Goal: Task Accomplishment & Management: Complete application form

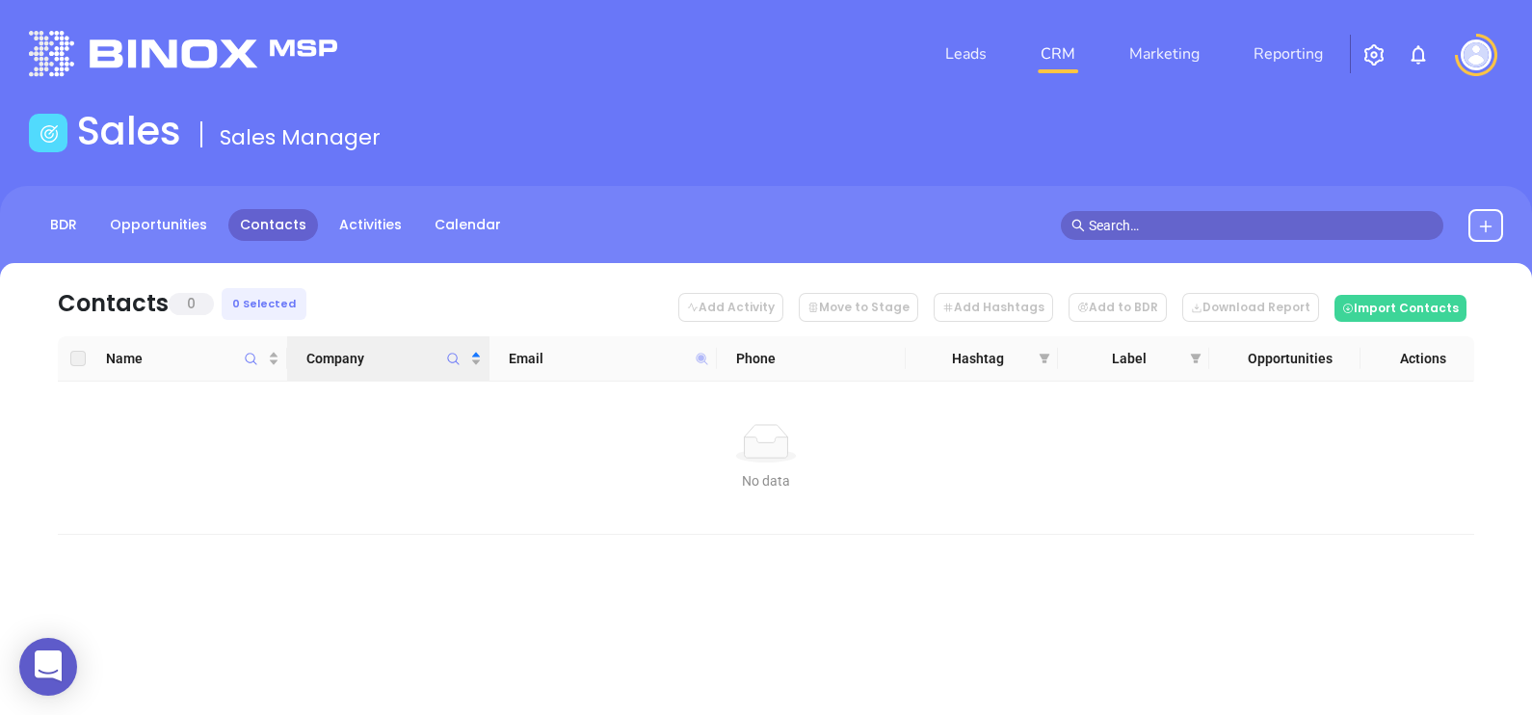
click at [703, 358] on icon at bounding box center [702, 359] width 12 height 12
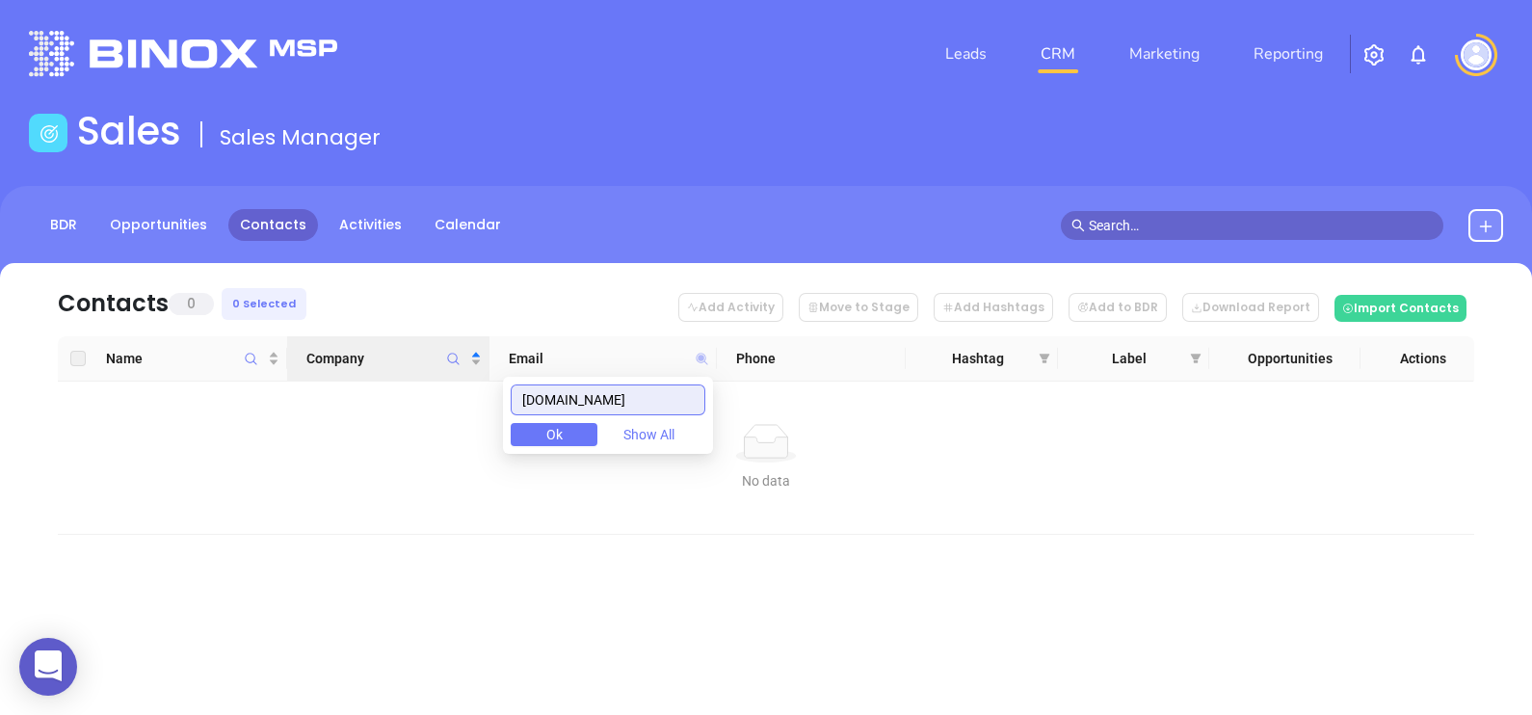
paste input ".net"
drag, startPoint x: 637, startPoint y: 401, endPoint x: 482, endPoint y: 402, distance: 155.1
click at [483, 402] on body "0 Leads CRM Marketing Reporting Financial Leads Leads Sales Sales Manager BDR O…" at bounding box center [766, 357] width 1532 height 715
paste input "[DOMAIN_NAME]"
drag, startPoint x: 662, startPoint y: 386, endPoint x: 462, endPoint y: 387, distance: 199.5
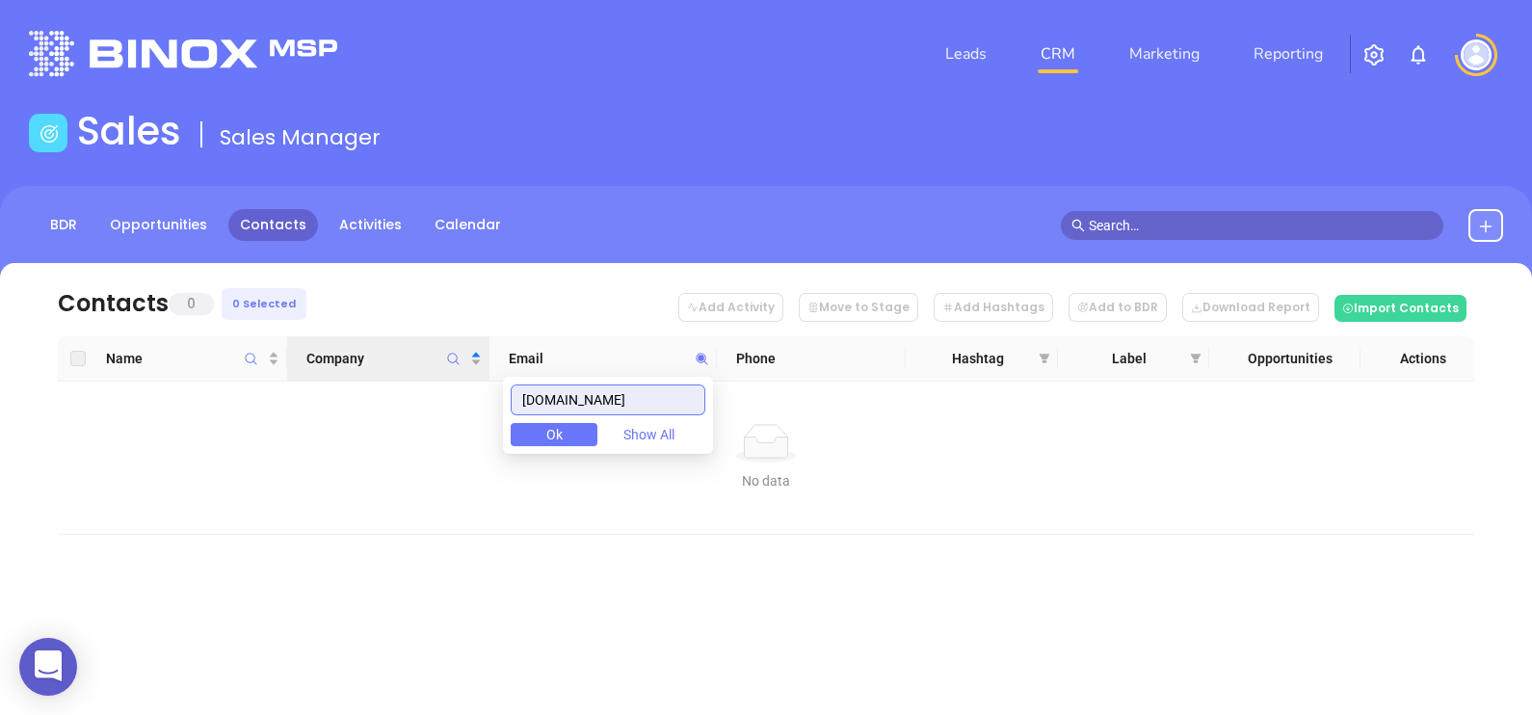
click at [467, 389] on body "0 Leads CRM Marketing Reporting Financial Leads Leads Sales Sales Manager BDR O…" at bounding box center [766, 357] width 1532 height 715
paste input "drcagency"
drag, startPoint x: 670, startPoint y: 390, endPoint x: 424, endPoint y: 406, distance: 246.2
click at [424, 406] on body "0 Leads CRM Marketing Reporting Financial Leads Leads Sales Sales Manager BDR O…" at bounding box center [766, 357] width 1532 height 715
paste input "cushmaninsurance"
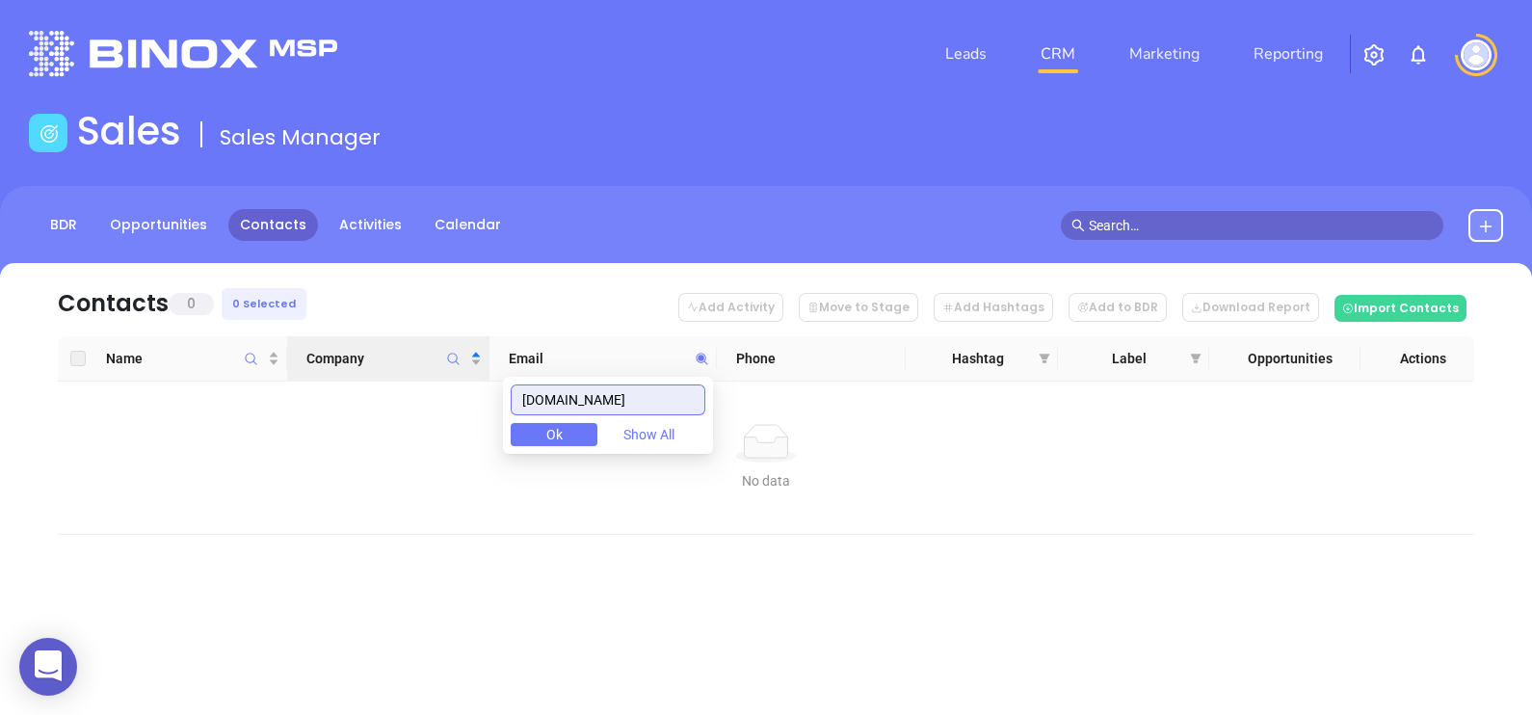
drag, startPoint x: 696, startPoint y: 400, endPoint x: 467, endPoint y: 383, distance: 229.0
click at [467, 383] on body "0 Leads CRM Marketing Reporting Financial Leads Leads Sales Sales Manager BDR O…" at bounding box center [766, 357] width 1532 height 715
paste input "overageinc"
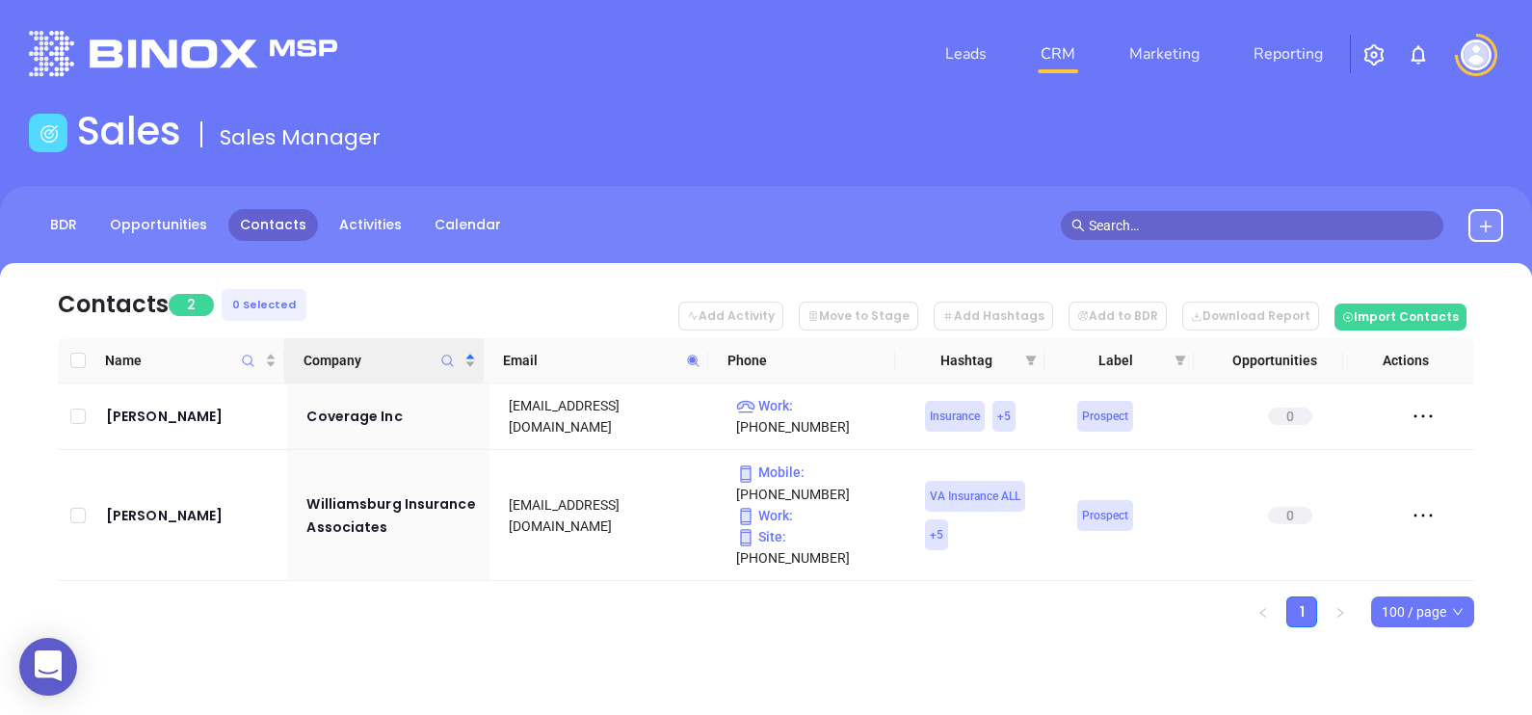
click at [701, 364] on span at bounding box center [693, 360] width 22 height 29
paste input "myfortis"
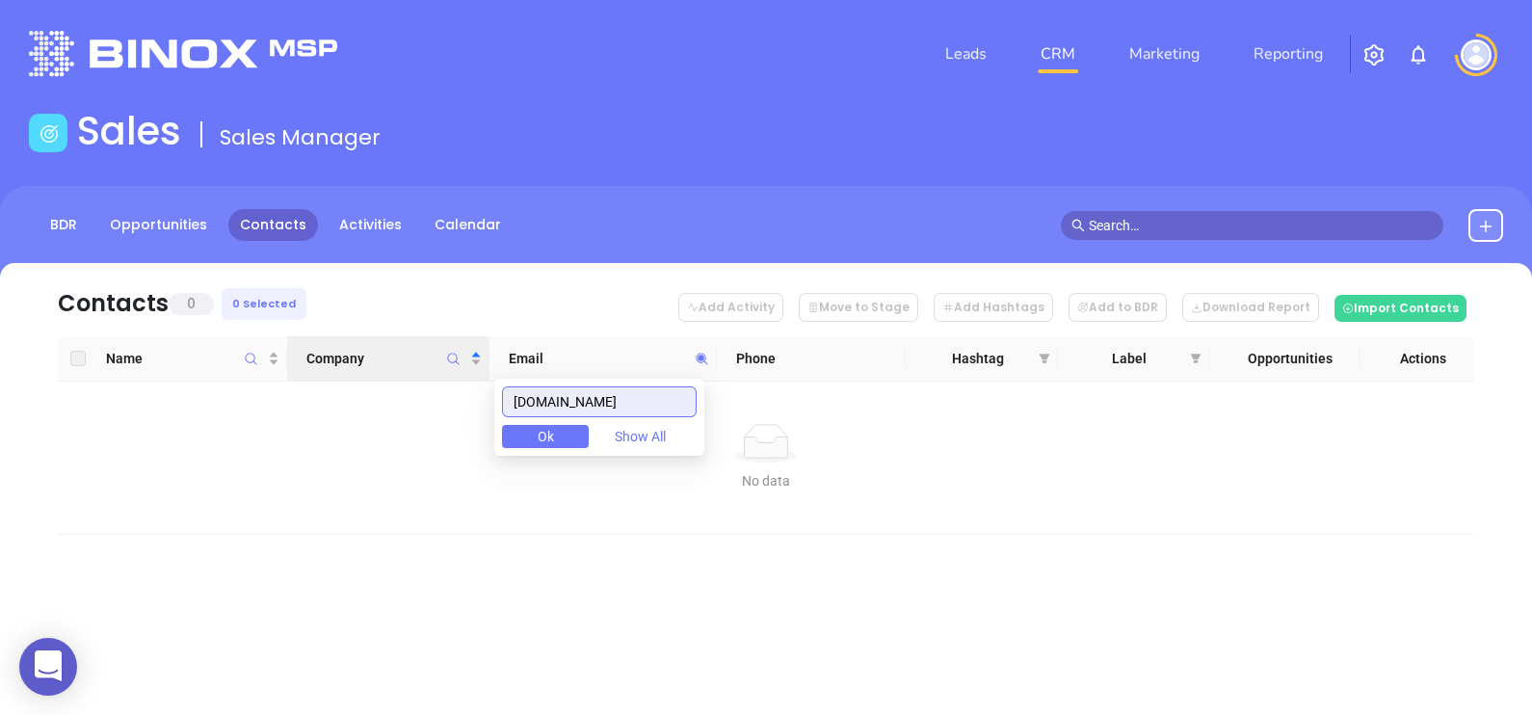
drag, startPoint x: 602, startPoint y: 409, endPoint x: 436, endPoint y: 391, distance: 166.7
click at [438, 391] on body "0 Leads CRM Marketing Reporting Financial Leads Leads Sales Sales Manager BDR O…" at bounding box center [766, 357] width 1532 height 715
paste input "[DOMAIN_NAME]"
drag, startPoint x: 674, startPoint y: 418, endPoint x: 597, endPoint y: 394, distance: 80.8
click at [588, 394] on div "harterinsurance.net Ok Show All" at bounding box center [599, 417] width 210 height 77
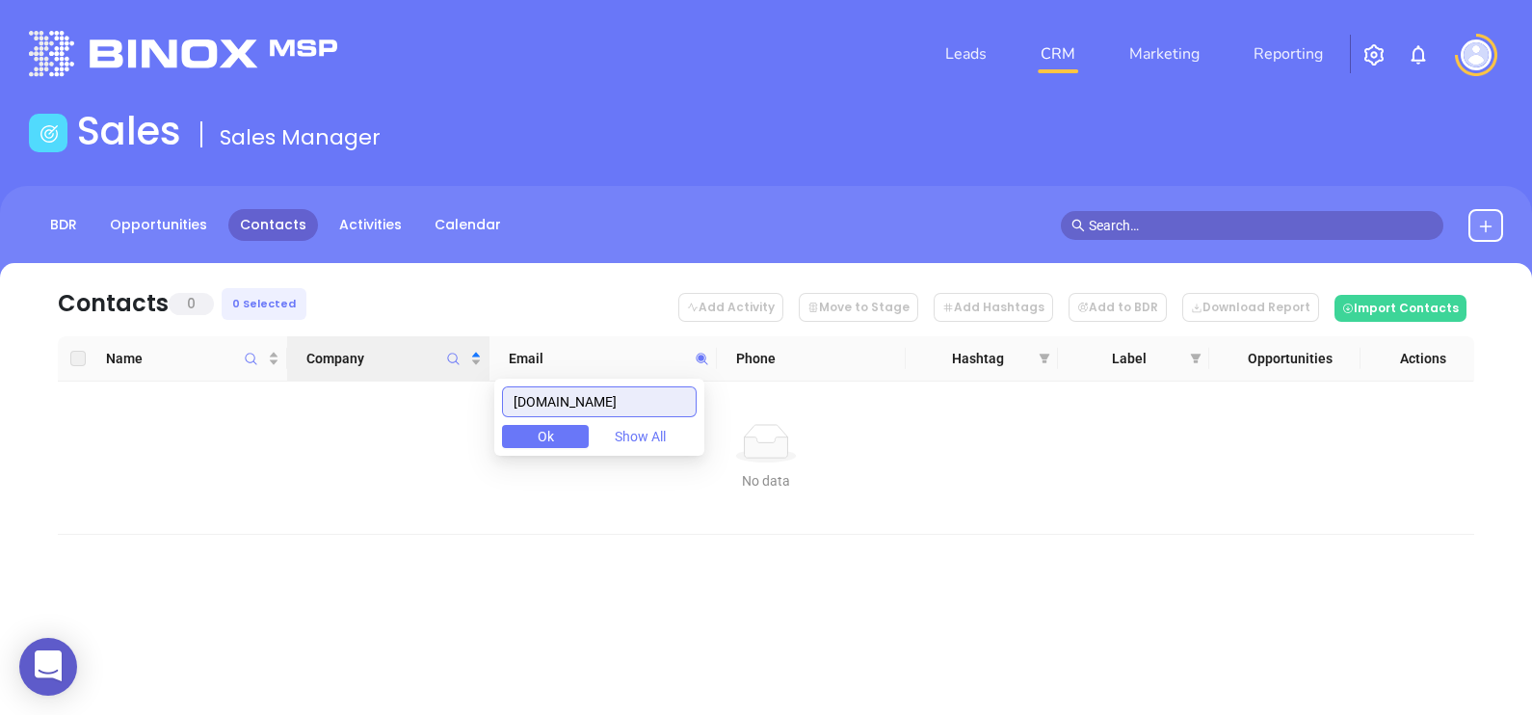
drag, startPoint x: 652, startPoint y: 403, endPoint x: 462, endPoint y: 385, distance: 190.6
click at [462, 385] on body "0 Leads CRM Marketing Reporting Financial Leads Leads Sales Sales Manager BDR O…" at bounding box center [766, 357] width 1532 height 715
paste input "[DOMAIN_NAME]"
drag, startPoint x: 676, startPoint y: 402, endPoint x: 489, endPoint y: 399, distance: 186.9
click at [491, 399] on body "0 Leads CRM Marketing Reporting Financial Leads Leads Sales Sales Manager BDR O…" at bounding box center [766, 357] width 1532 height 715
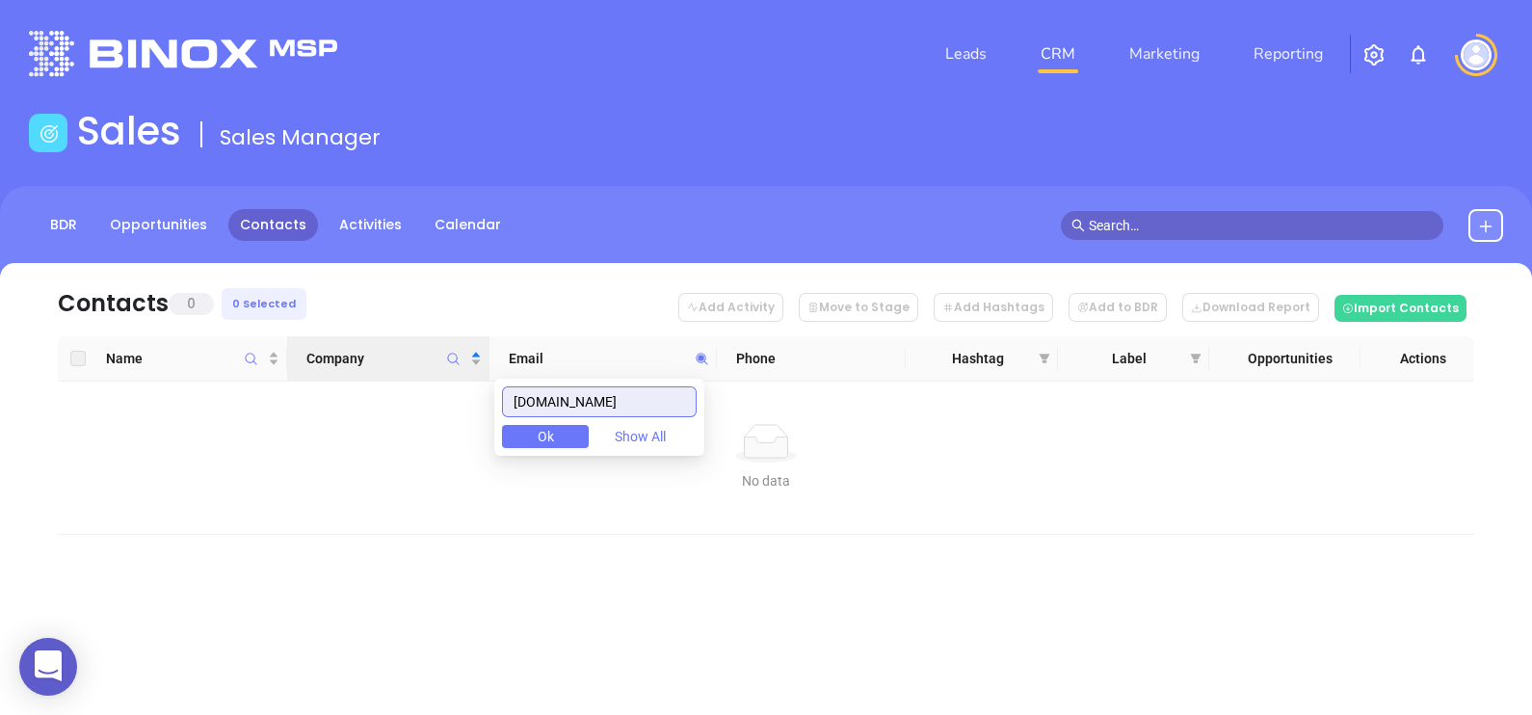
paste input "huffmaninsuranceagencies"
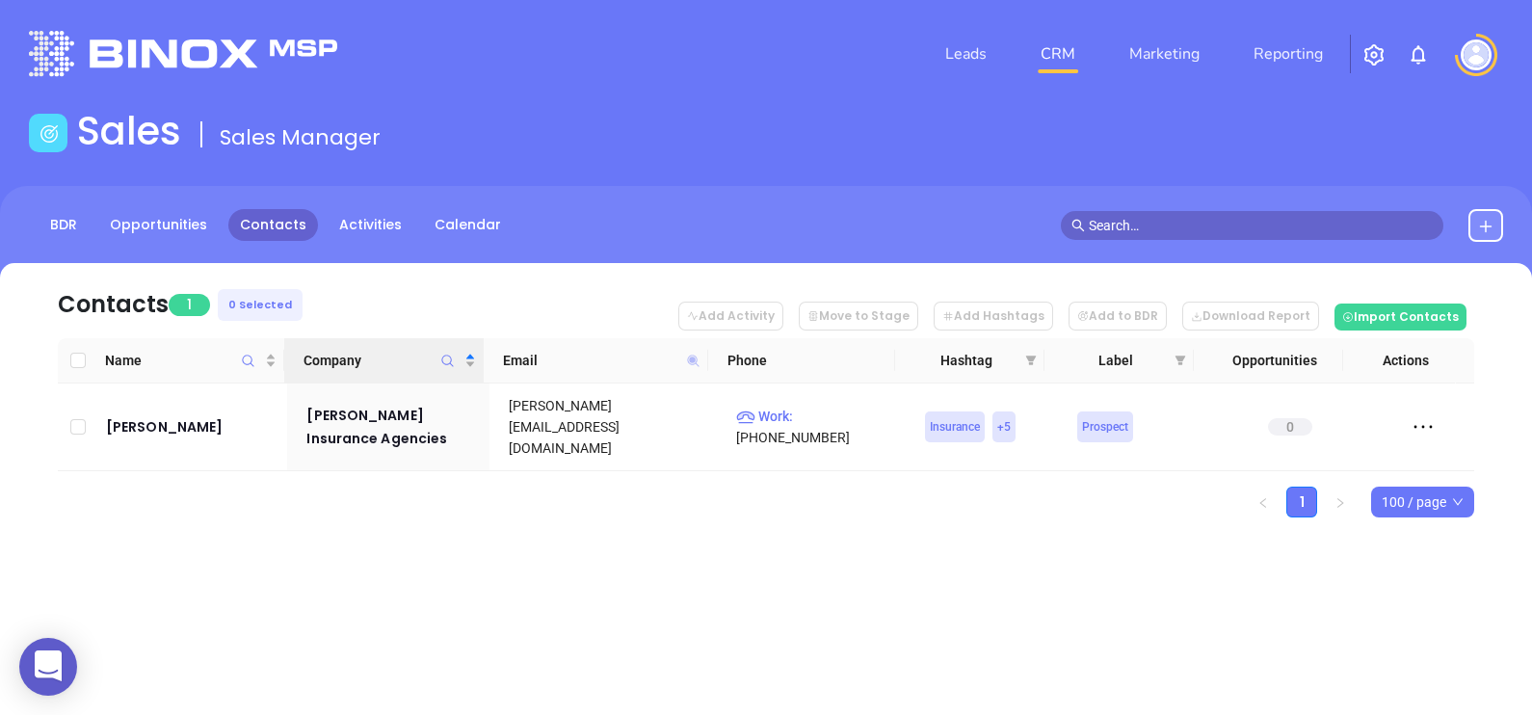
click at [694, 360] on icon at bounding box center [693, 361] width 12 height 12
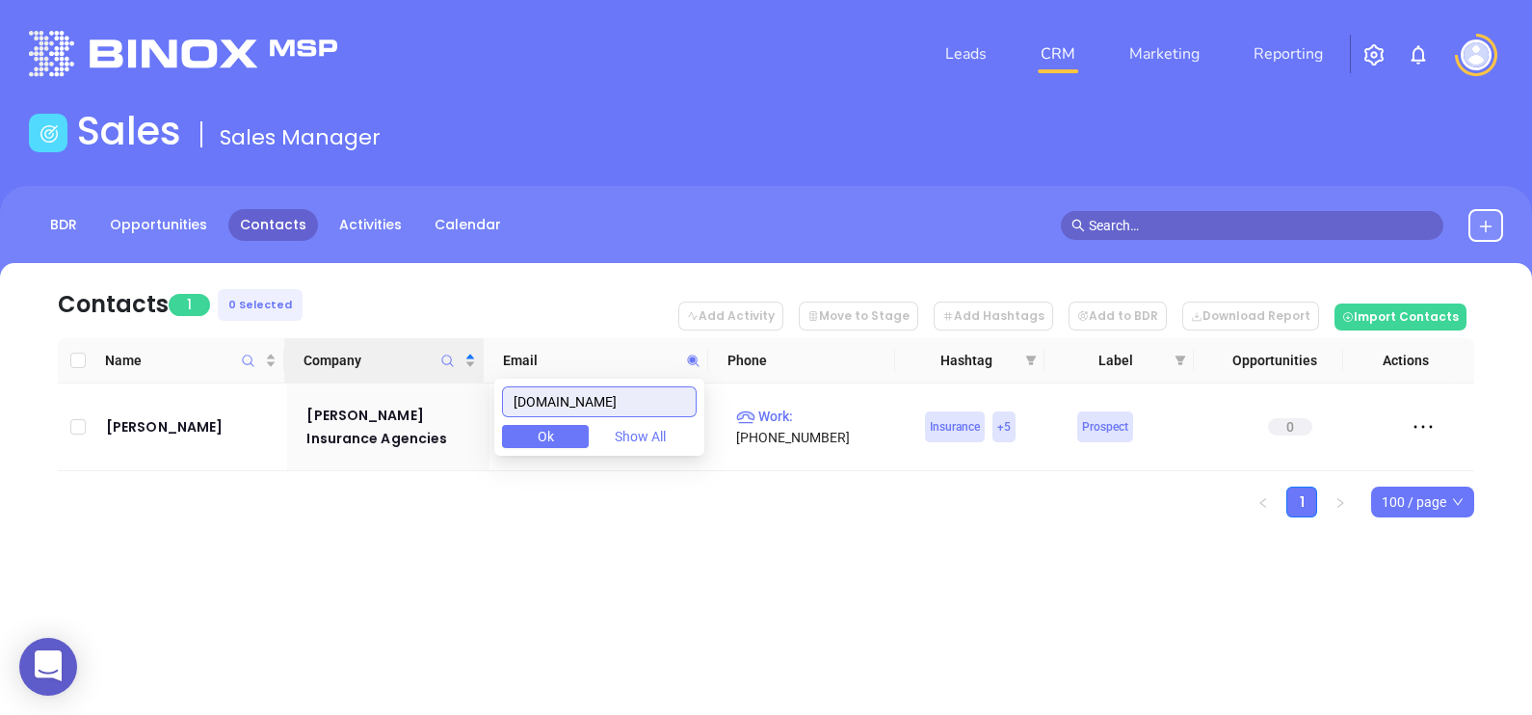
paste input "castlerockin"
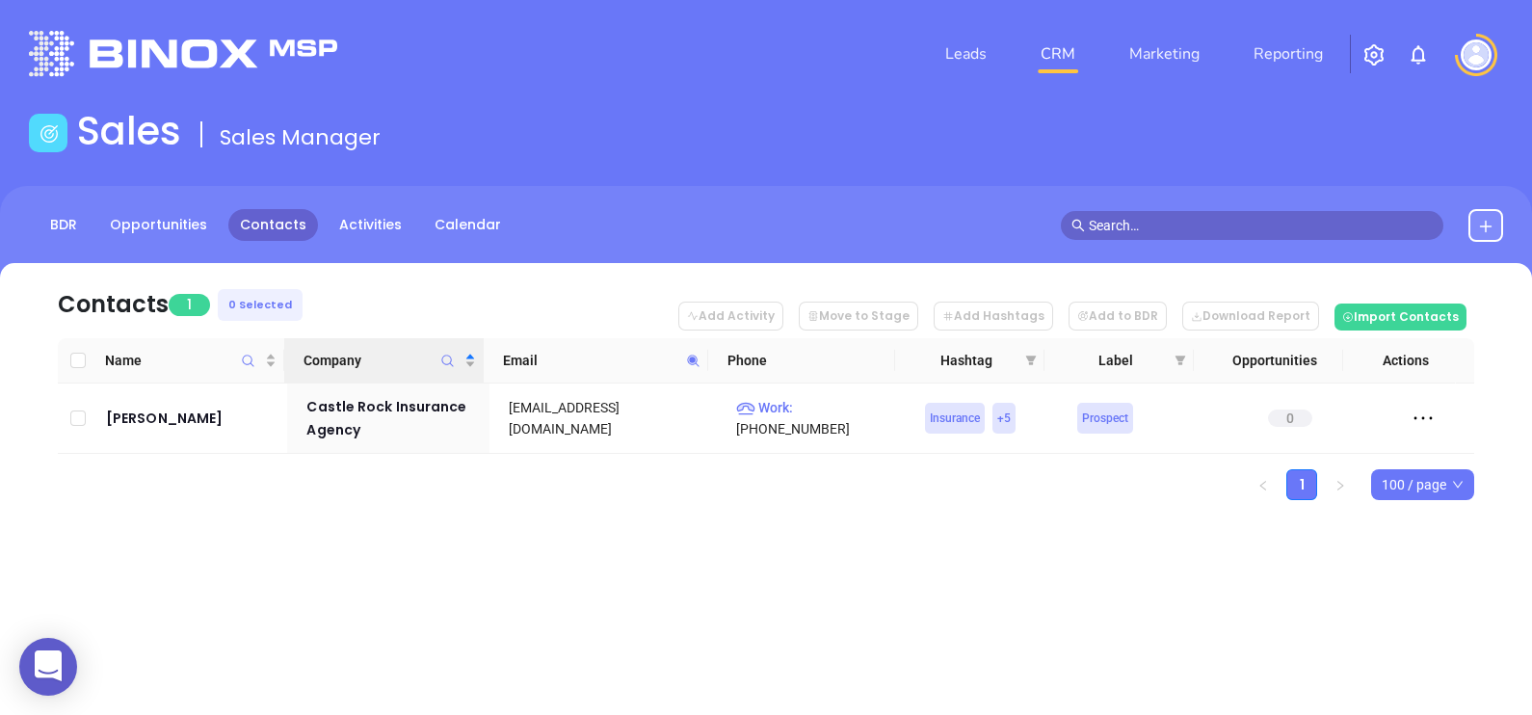
click at [836, 564] on div "Contacts 1 0 Selected Add Activity Move to Stage Add Hashtags Add to BDR Downlo…" at bounding box center [766, 415] width 1532 height 304
click at [690, 359] on icon at bounding box center [693, 361] width 12 height 12
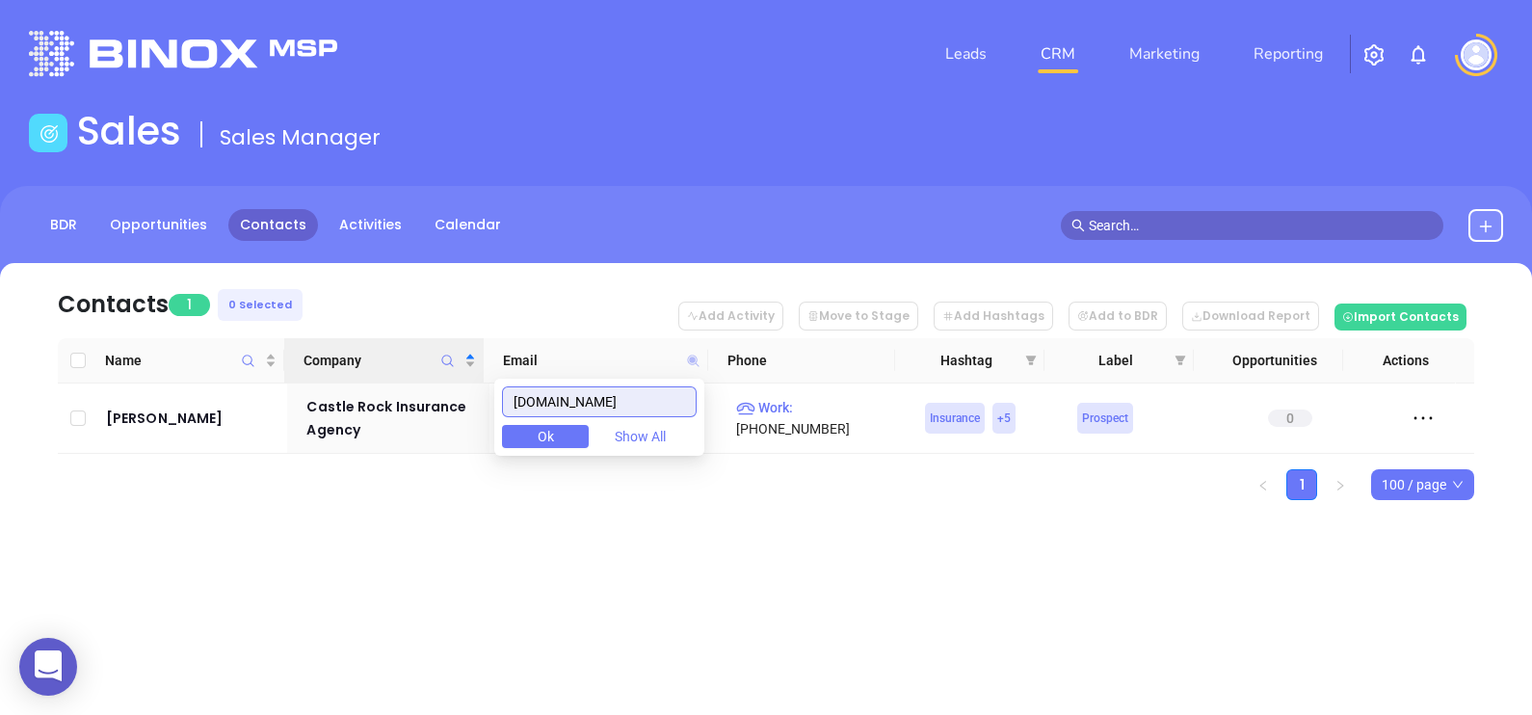
paste input "burtonandcompany"
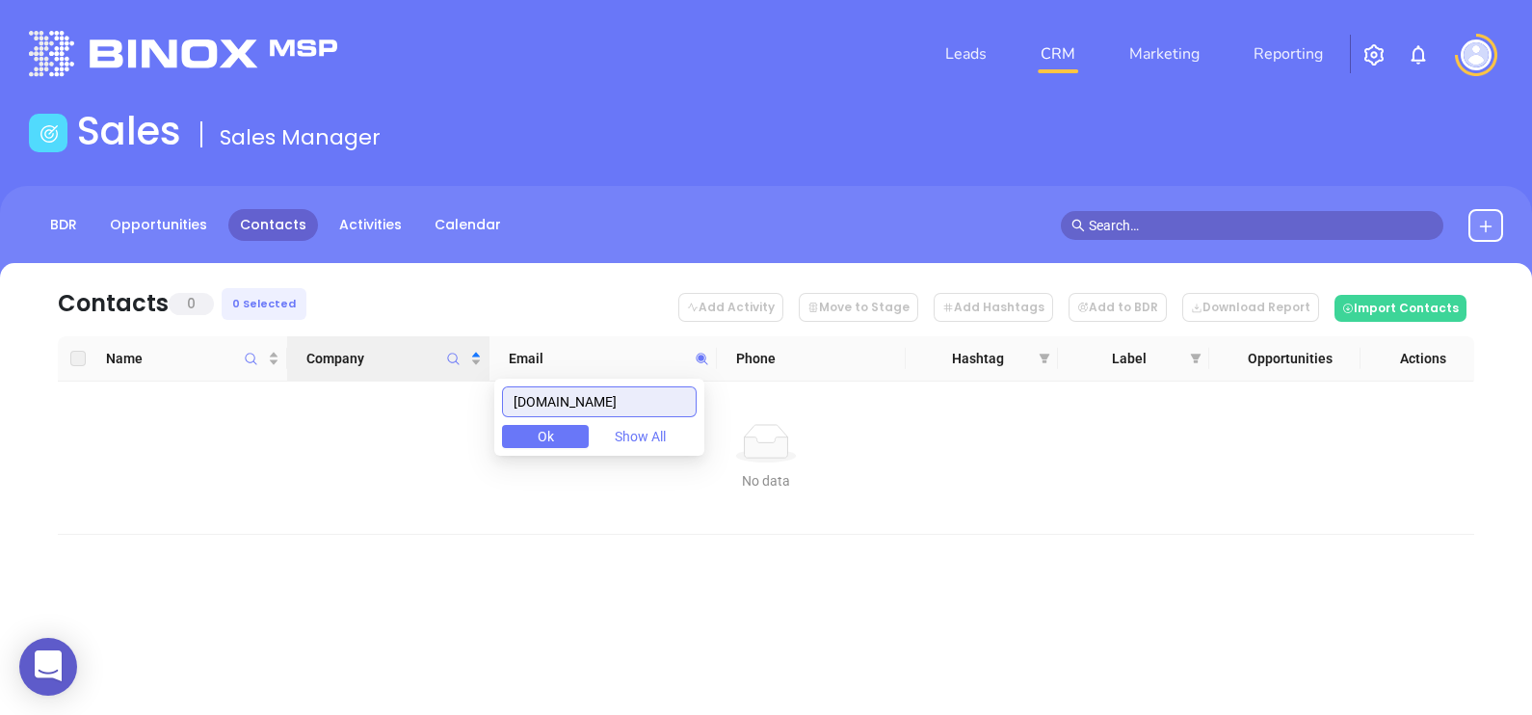
drag, startPoint x: 688, startPoint y: 396, endPoint x: 414, endPoint y: 382, distance: 274.0
click at [414, 382] on body "0 Leads CRM Marketing Reporting Financial Leads Leads Sales Sales Manager BDR O…" at bounding box center [766, 357] width 1532 height 715
paste input "theinsuranceladyofvirginia"
drag, startPoint x: 689, startPoint y: 396, endPoint x: 674, endPoint y: 396, distance: 14.5
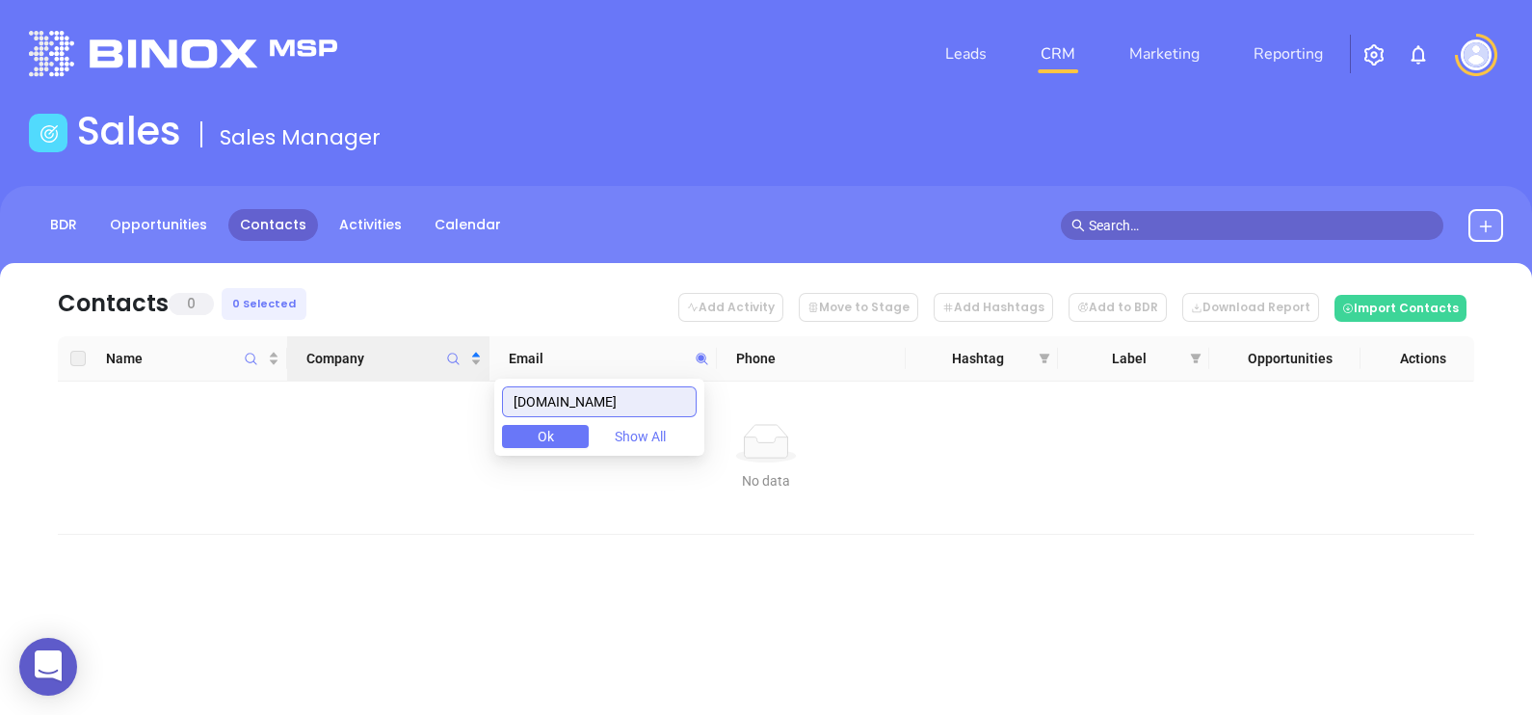
click at [674, 396] on input "[DOMAIN_NAME]" at bounding box center [599, 401] width 195 height 31
paste input "leavitt"
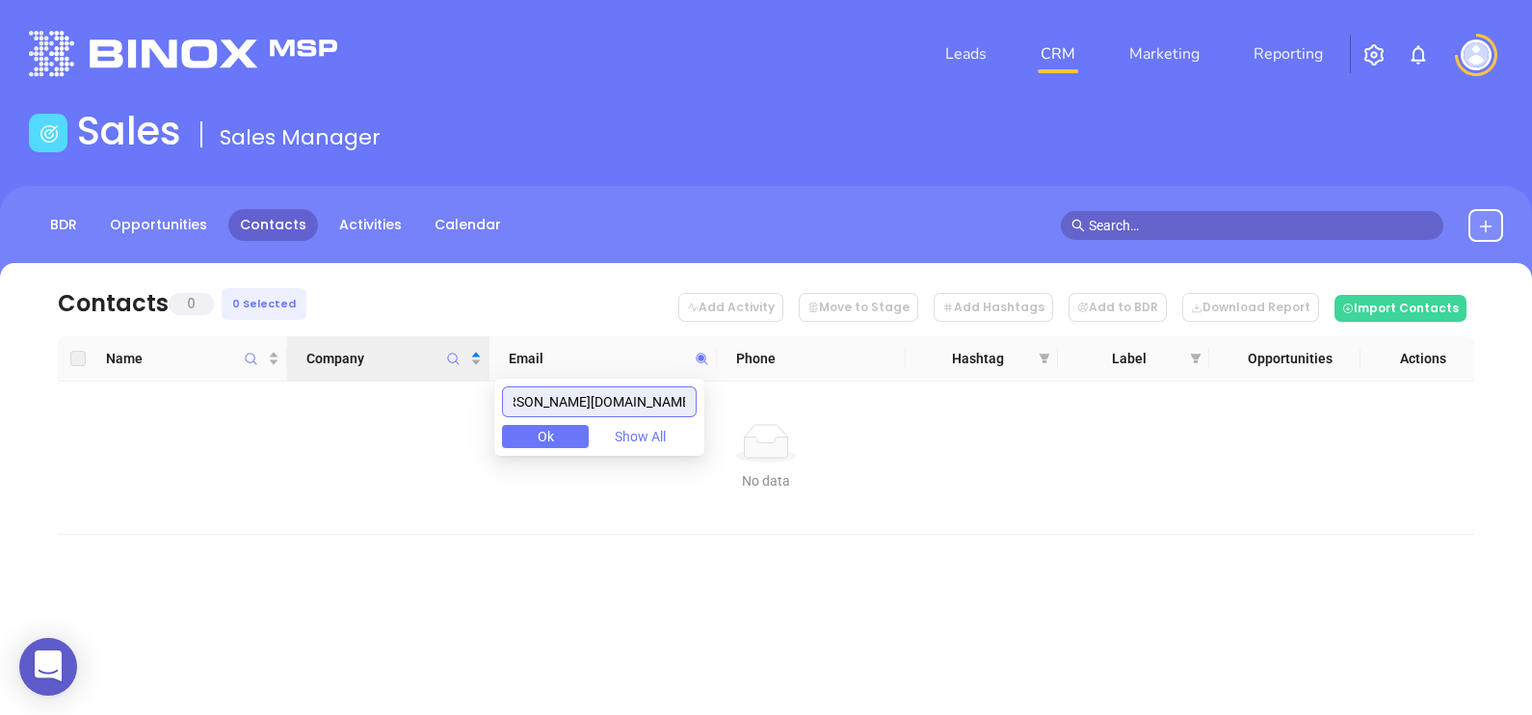
scroll to position [0, 0]
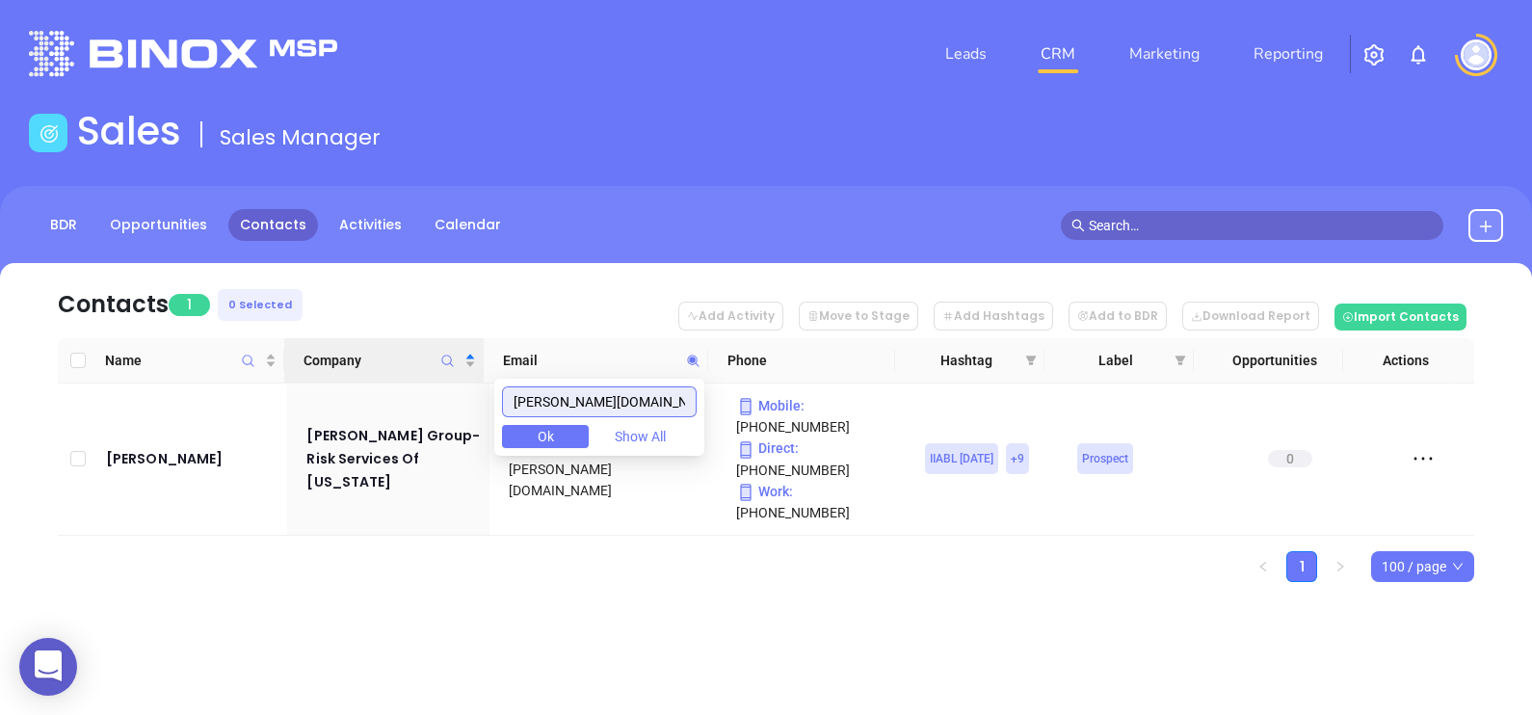
drag, startPoint x: 619, startPoint y: 389, endPoint x: 457, endPoint y: 382, distance: 162.1
click at [458, 382] on body "0 Leads CRM Marketing Reporting Financial Leads Leads Sales Sales Manager BDR O…" at bounding box center [766, 357] width 1532 height 715
paste input "raceydean"
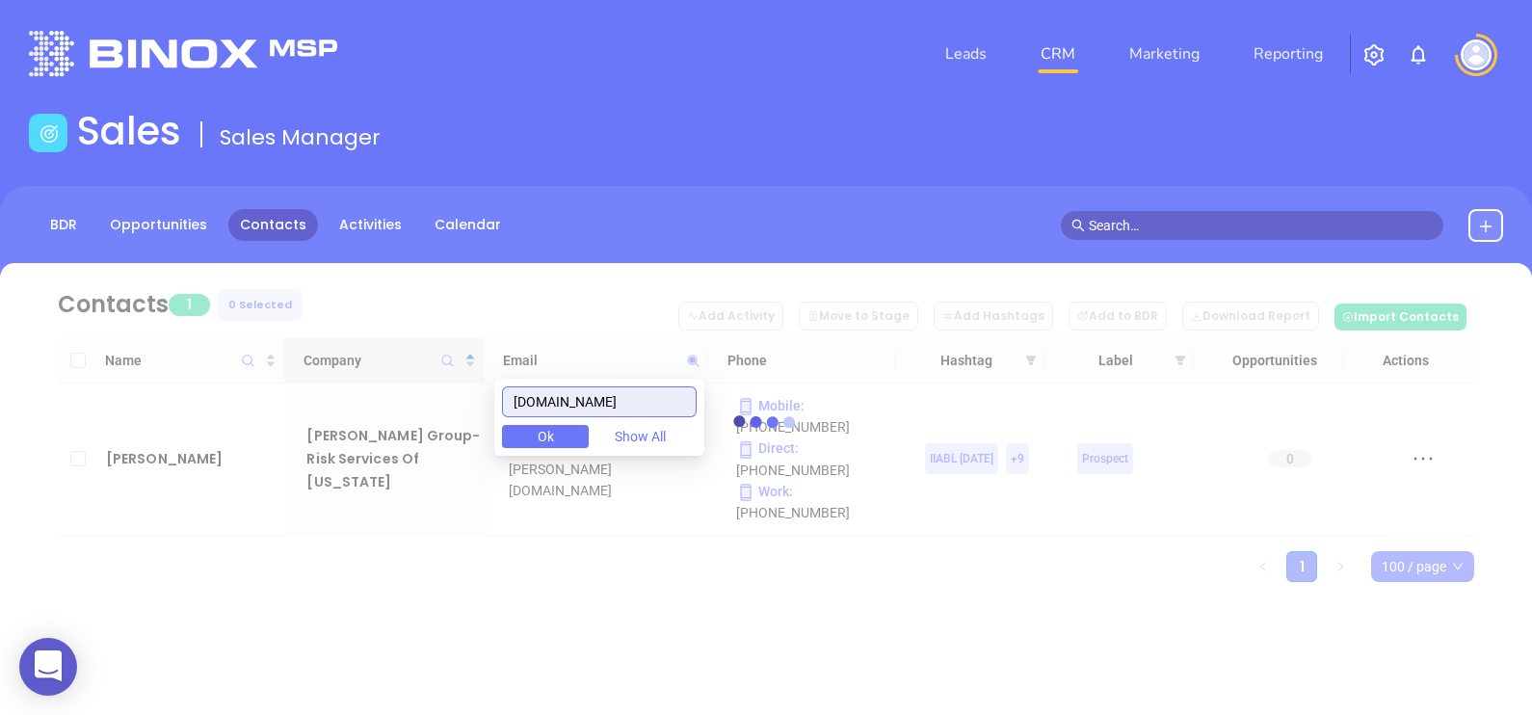
type input "raceydean.com"
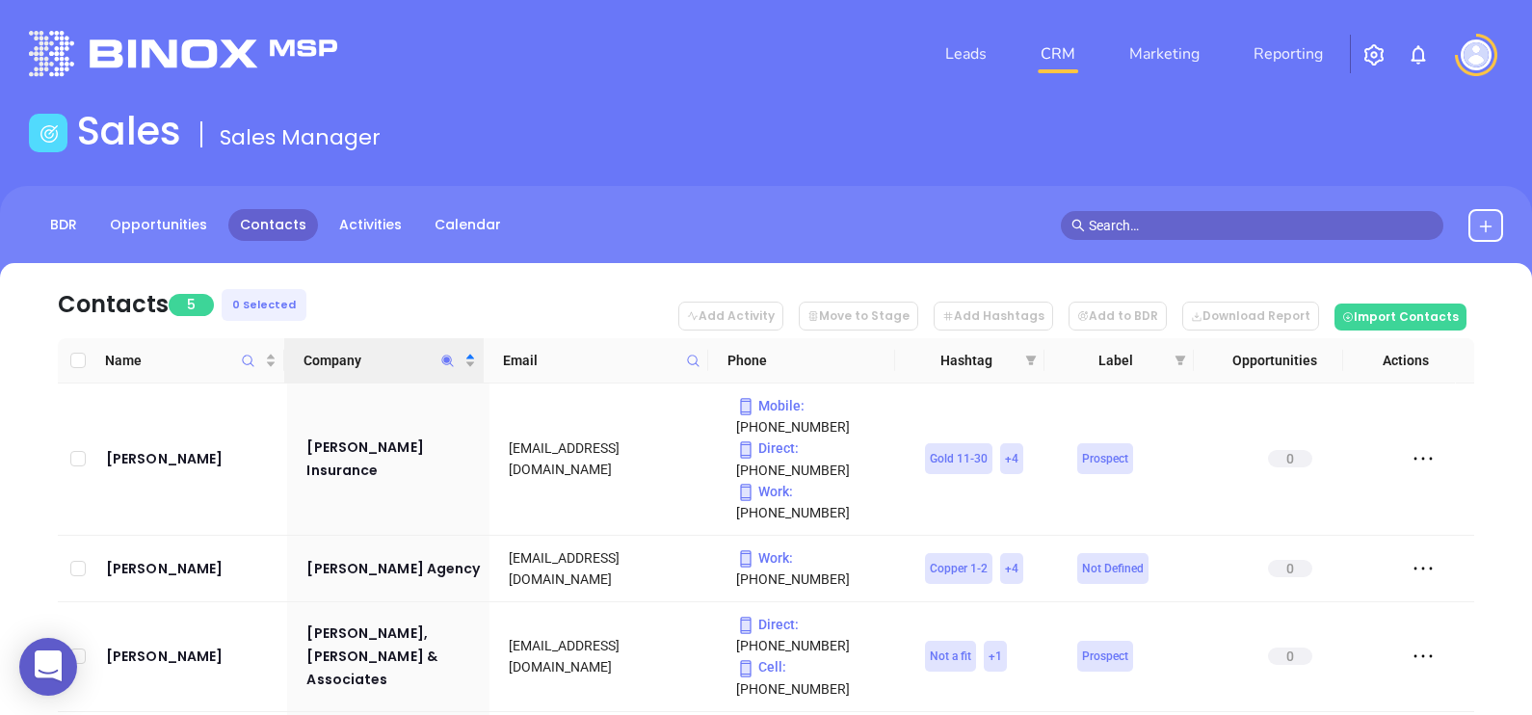
scroll to position [204, 0]
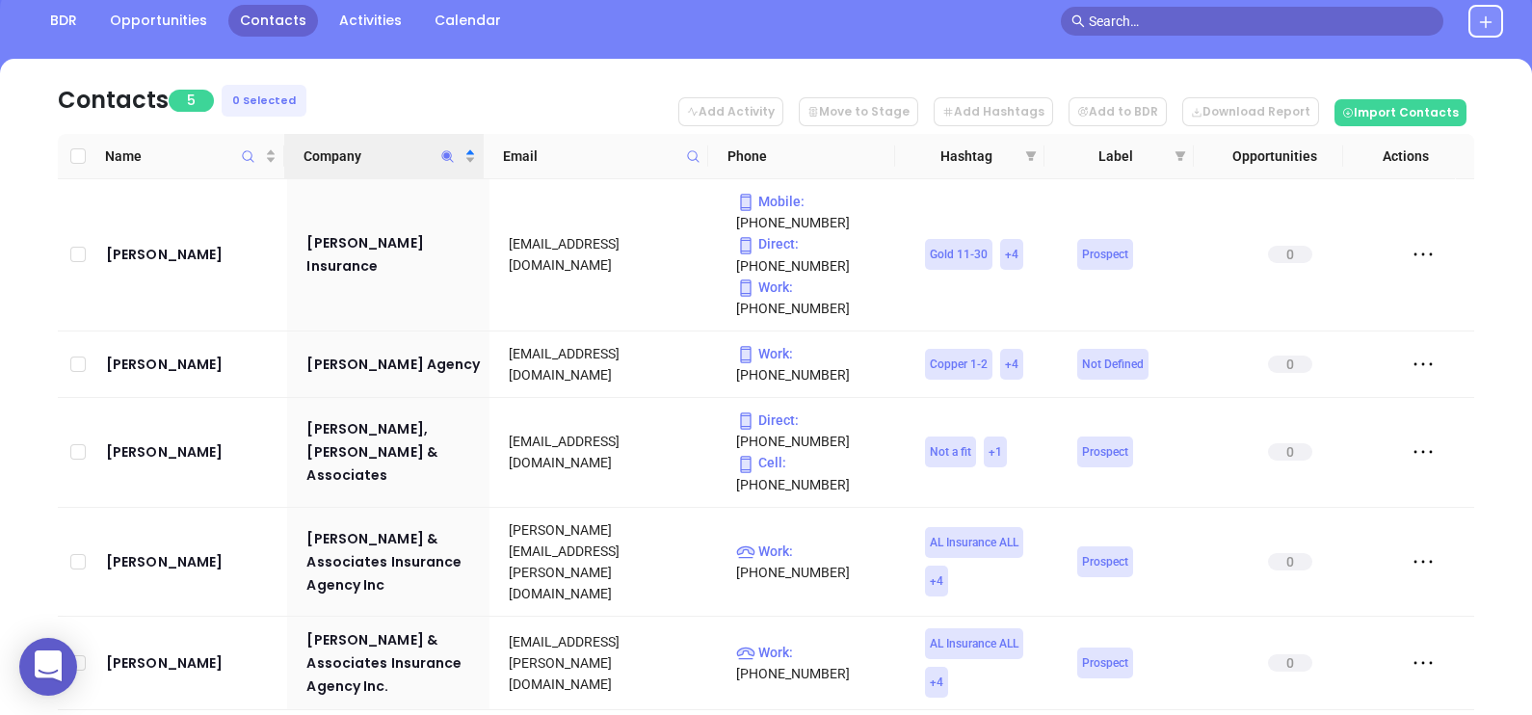
click at [443, 152] on icon "Company" at bounding box center [447, 156] width 14 height 14
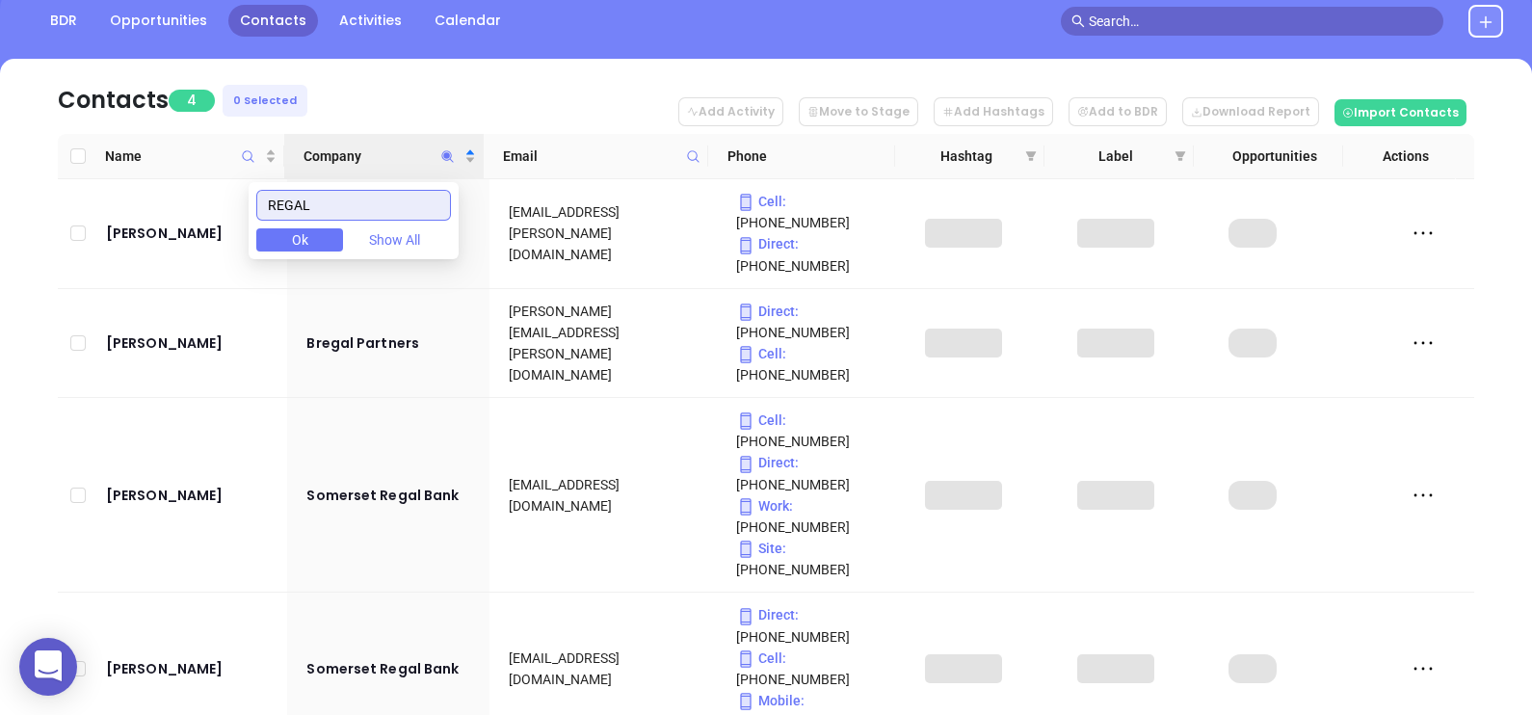
scroll to position [144, 0]
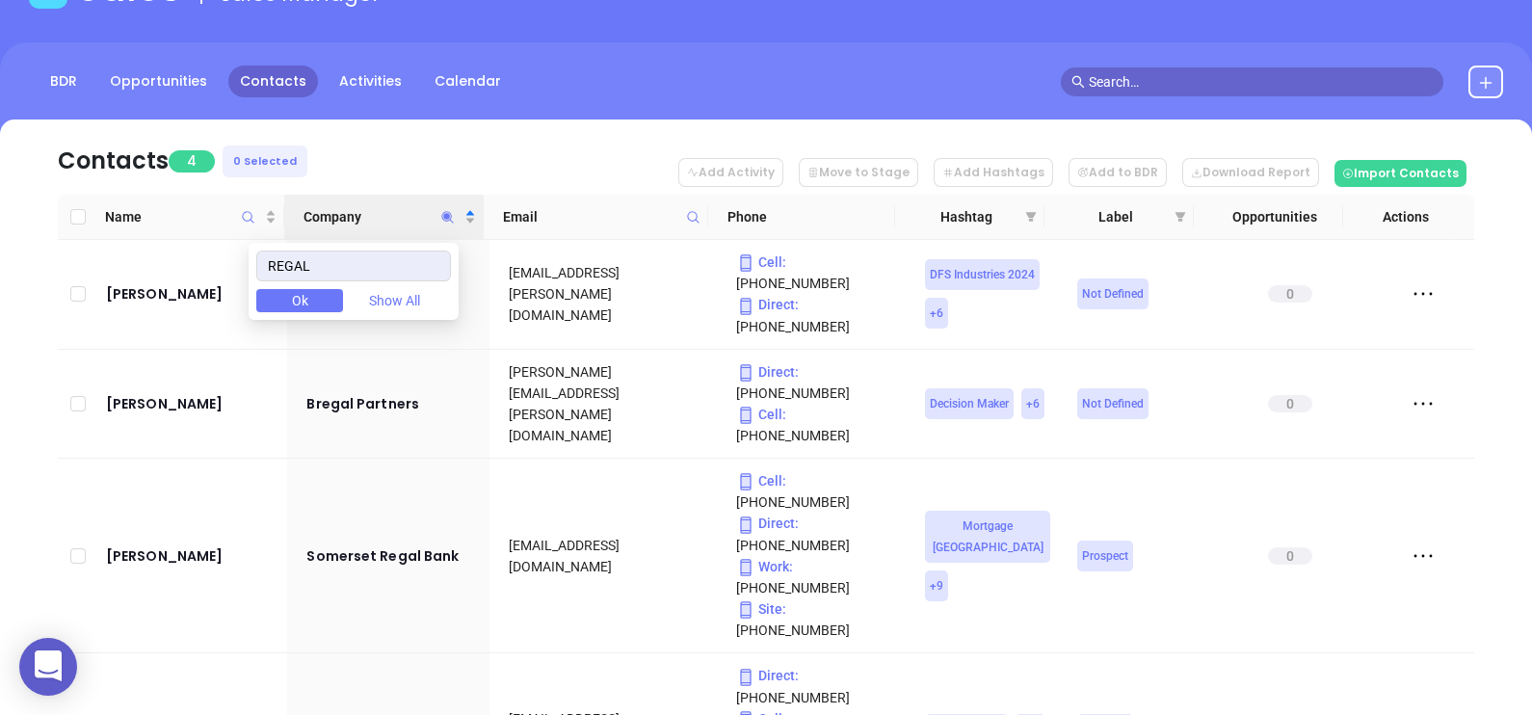
click at [467, 634] on div "Name Company Email Phone Hashtag Label Opportunities Actions Katey Kalvelage Br…" at bounding box center [766, 523] width 1416 height 657
click at [450, 219] on icon "Company" at bounding box center [447, 217] width 14 height 14
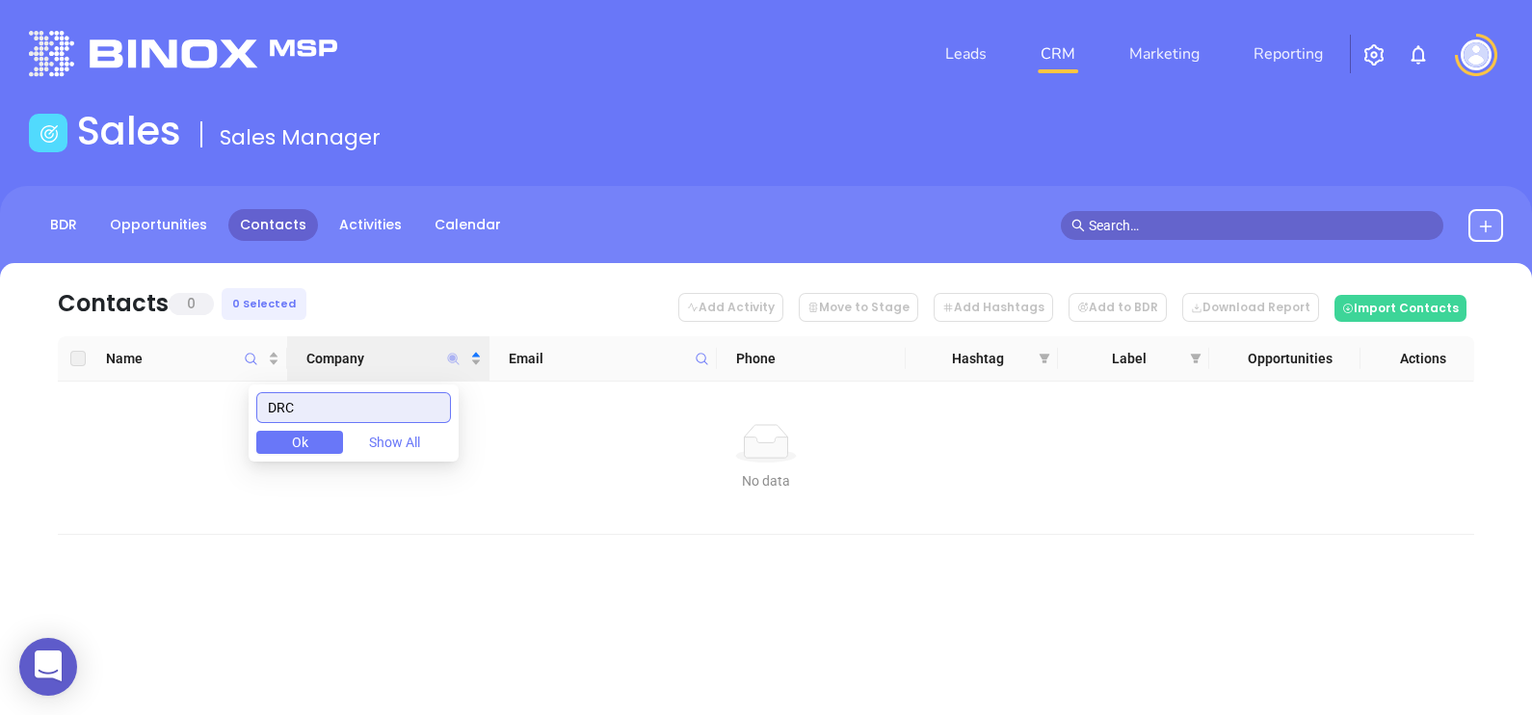
scroll to position [0, 0]
drag, startPoint x: 304, startPoint y: 394, endPoint x: 229, endPoint y: 401, distance: 74.5
click at [230, 401] on body "0 Leads CRM Marketing Reporting Financial Leads Leads Sales Sales Manager BDR O…" at bounding box center [766, 357] width 1532 height 715
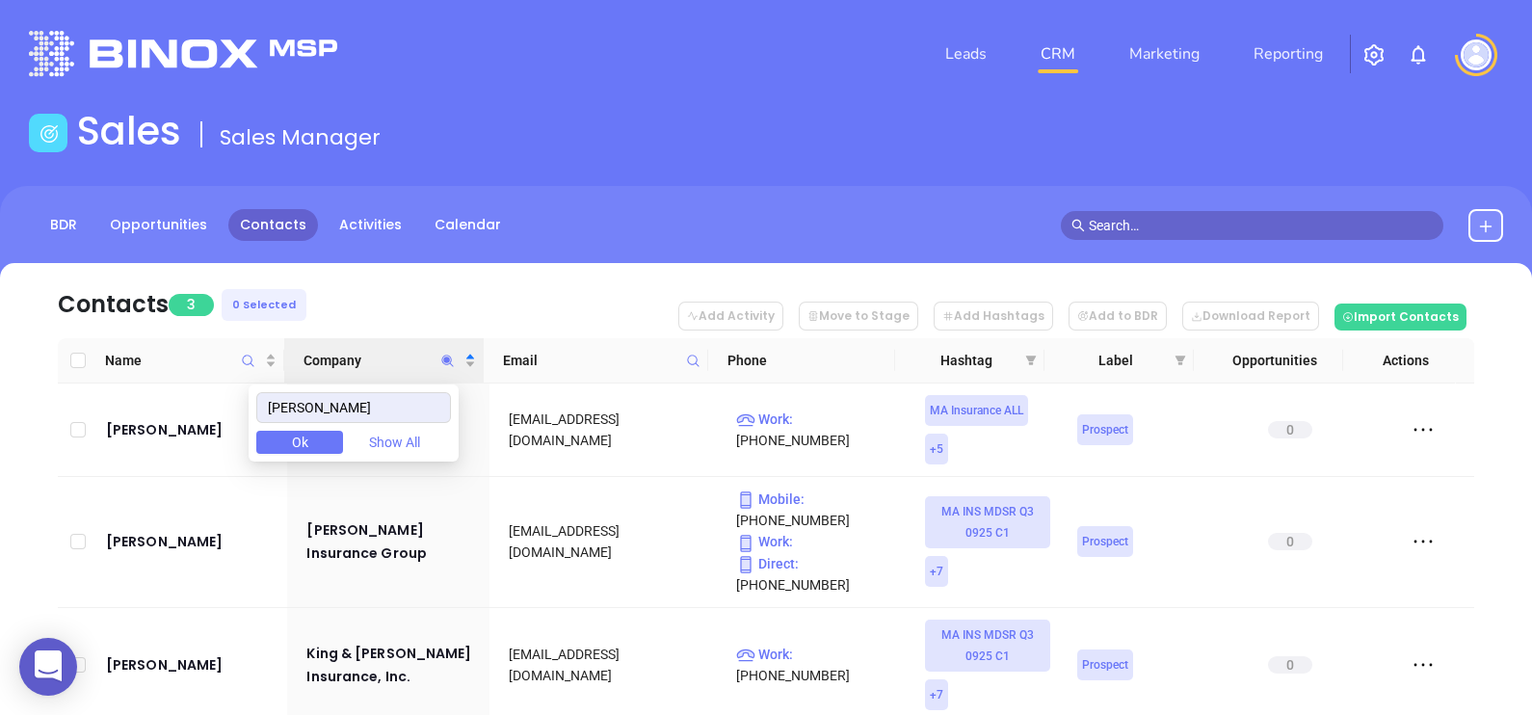
click at [407, 284] on nav "Contacts 3 0 Selected Add Activity Move to Stage Add Hashtags Add to BDR Downlo…" at bounding box center [766, 300] width 1416 height 75
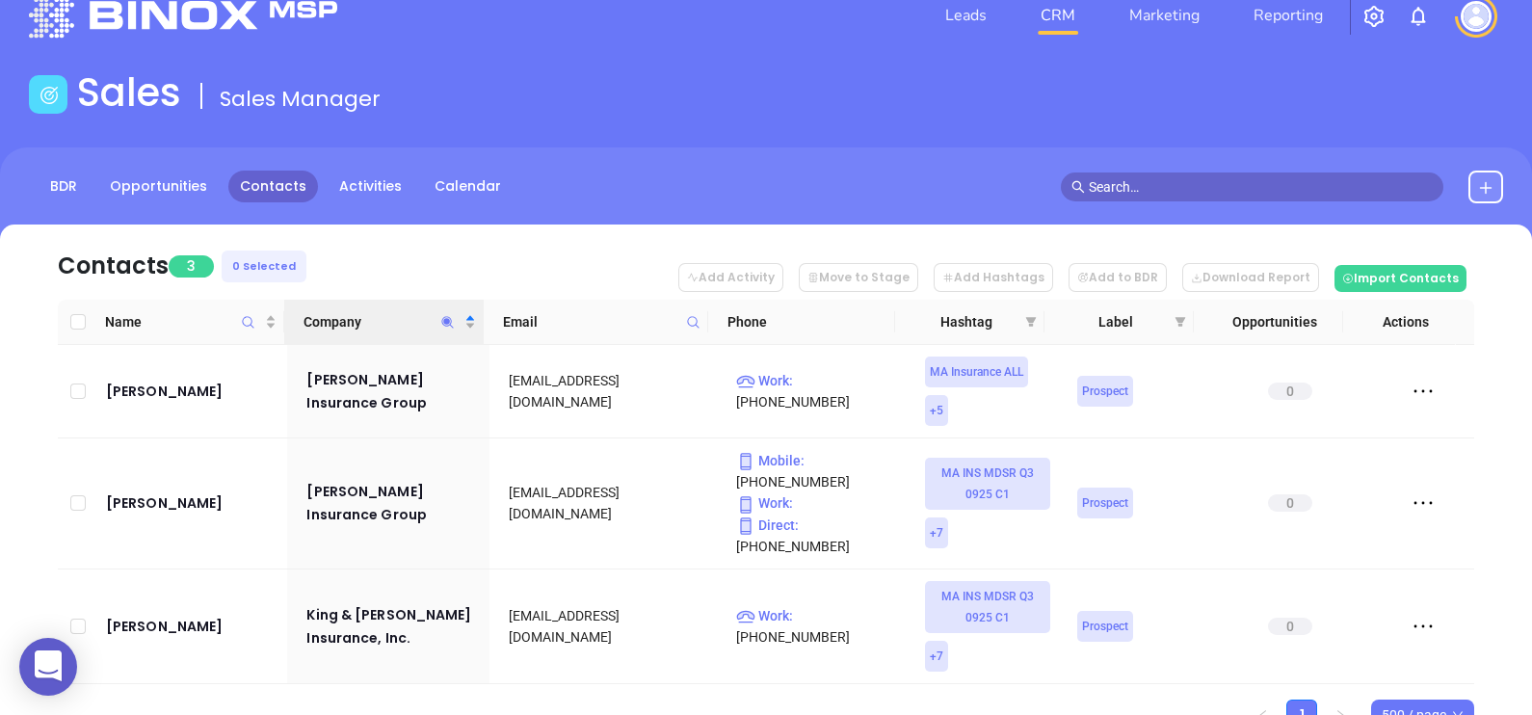
scroll to position [103, 0]
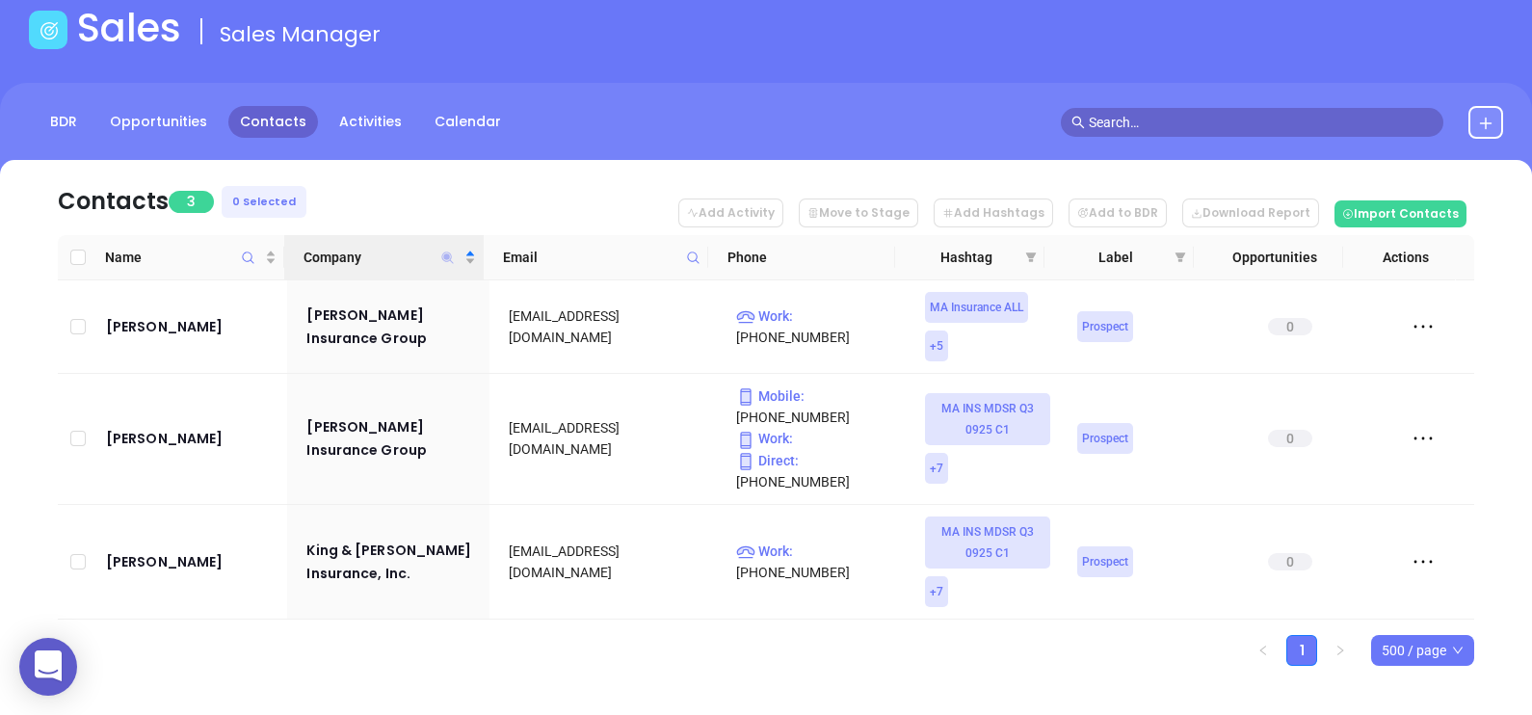
click at [447, 253] on icon "Company" at bounding box center [448, 257] width 12 height 12
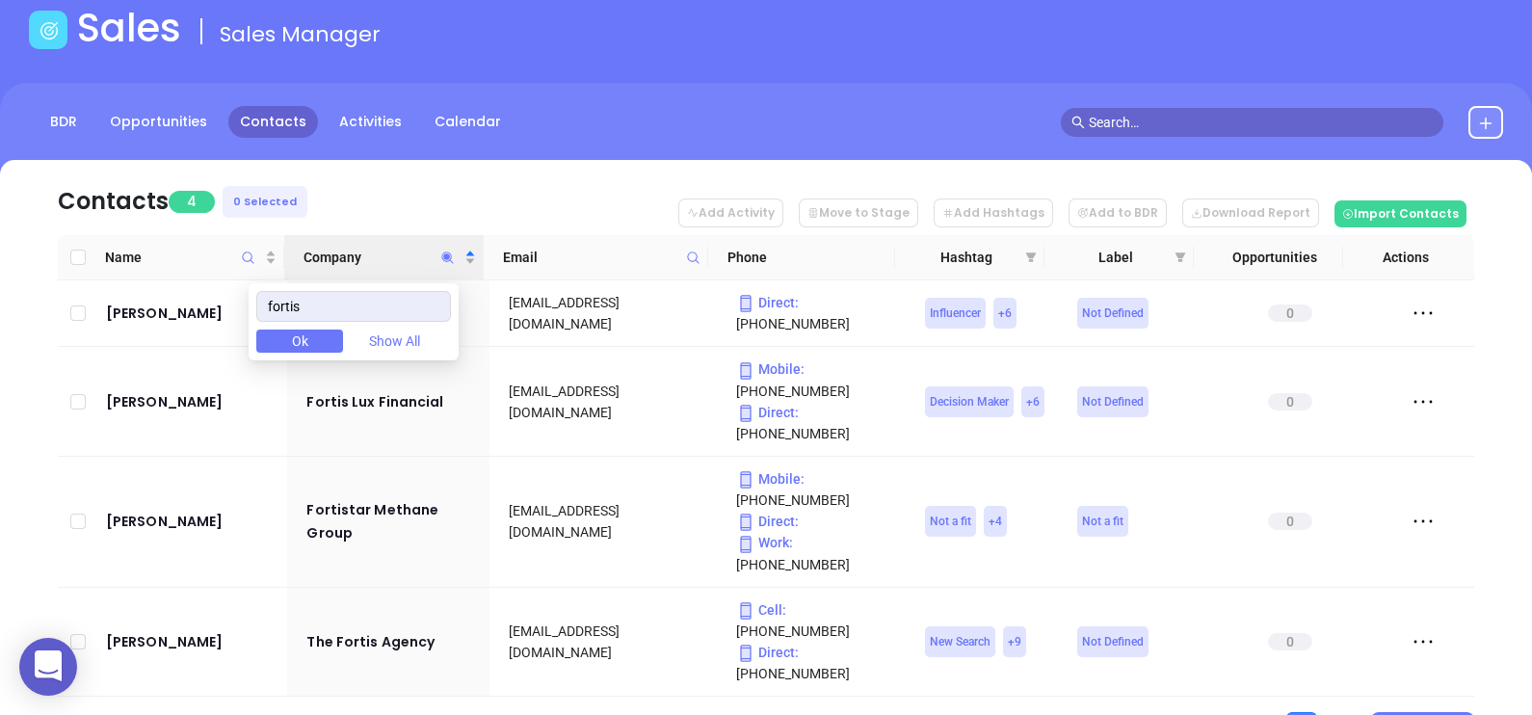
click at [456, 712] on ul "1 500 / page" at bounding box center [766, 727] width 1416 height 31
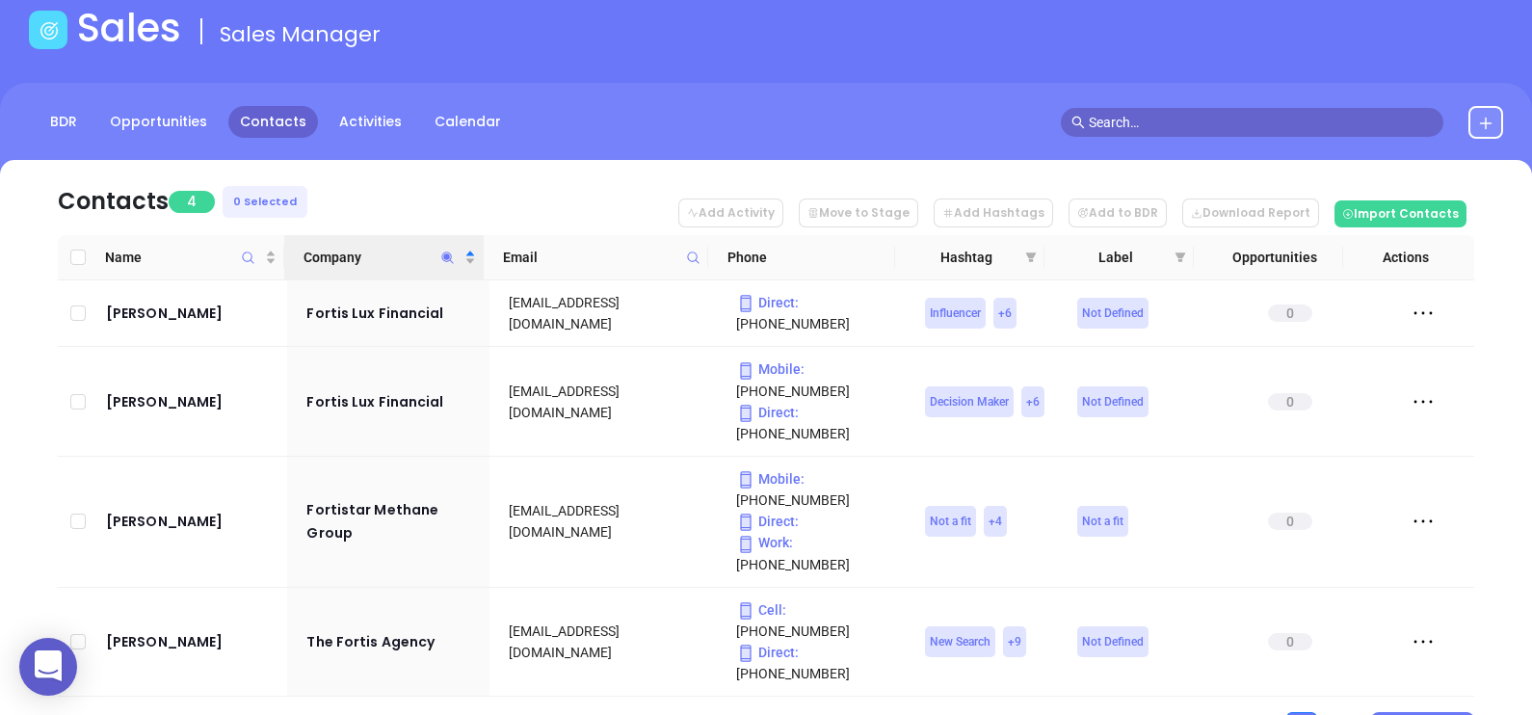
click at [1028, 613] on div "Name Company Email Phone Hashtag Label Opportunities Actions Roman Moldavsky Fo…" at bounding box center [766, 489] width 1416 height 508
click at [448, 258] on icon "Company" at bounding box center [447, 258] width 14 height 14
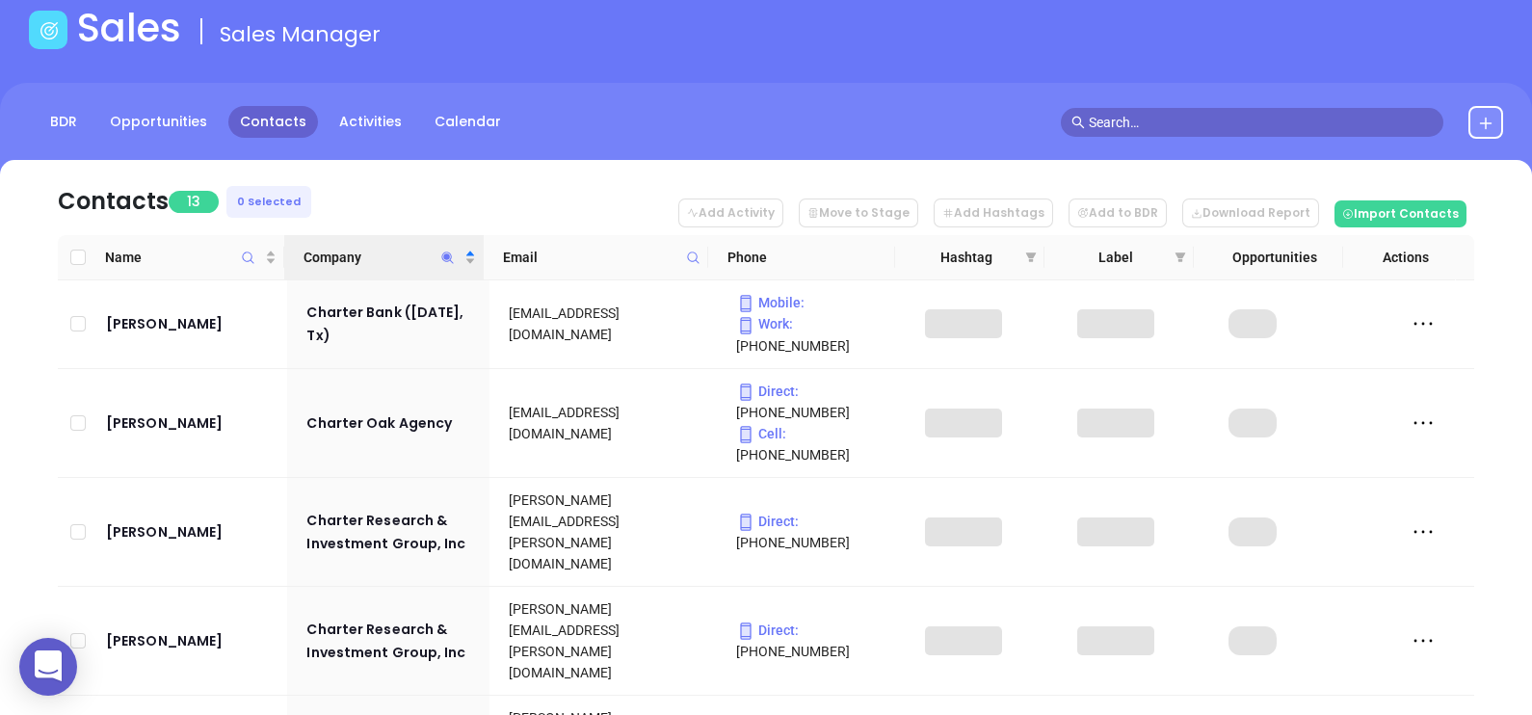
click at [529, 182] on nav "Contacts 13 0 Selected Add Activity Move to Stage Add Hashtags Add to BDR Downl…" at bounding box center [766, 197] width 1416 height 75
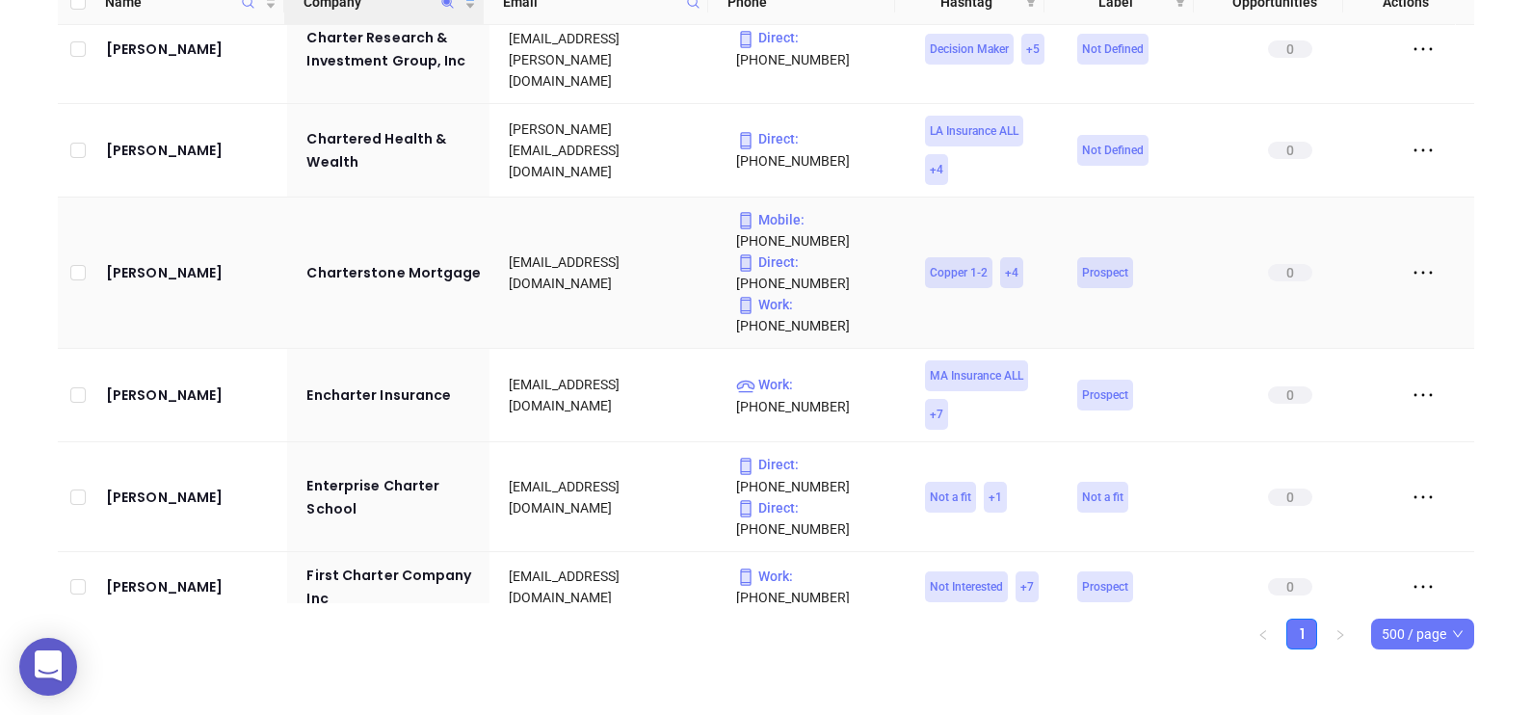
scroll to position [489, 0]
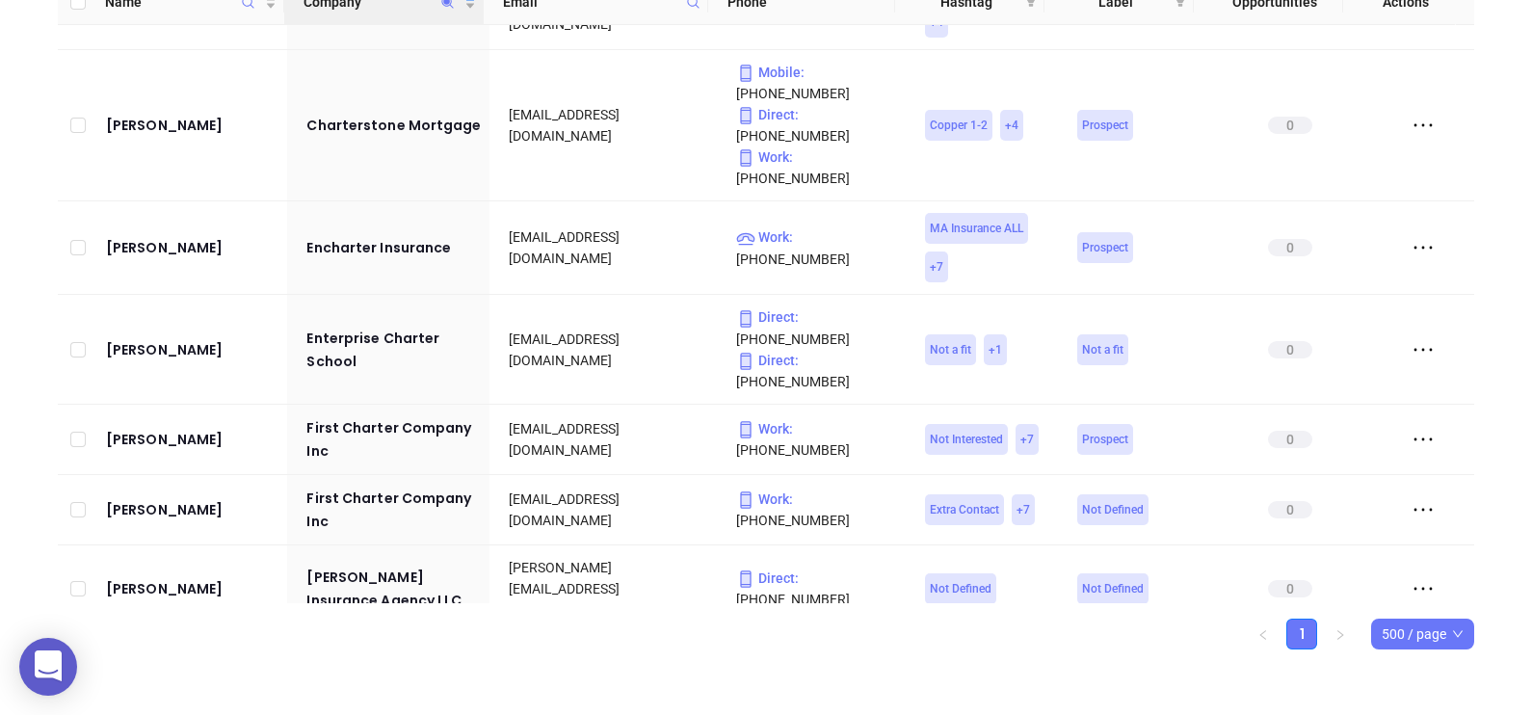
click at [448, 5] on icon "Company" at bounding box center [447, 2] width 14 height 14
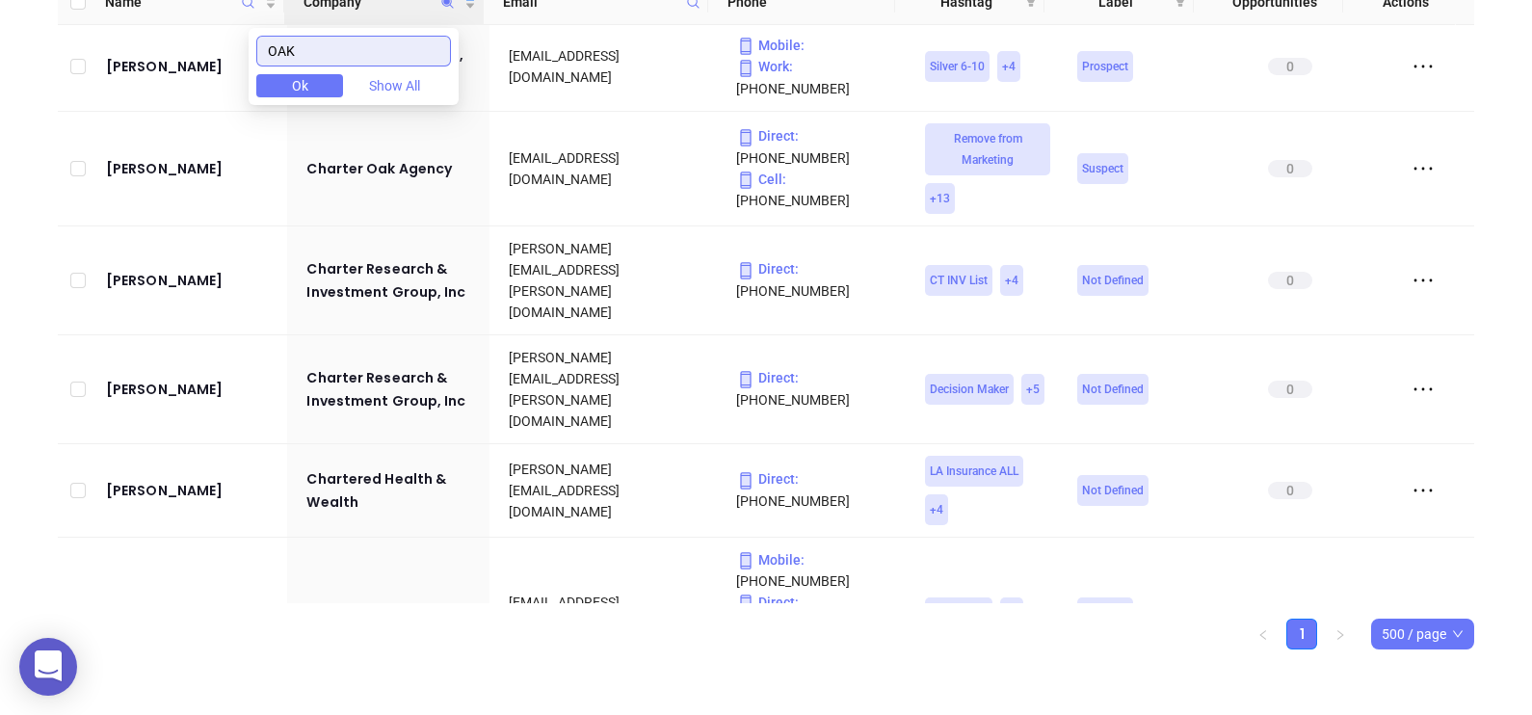
scroll to position [0, 0]
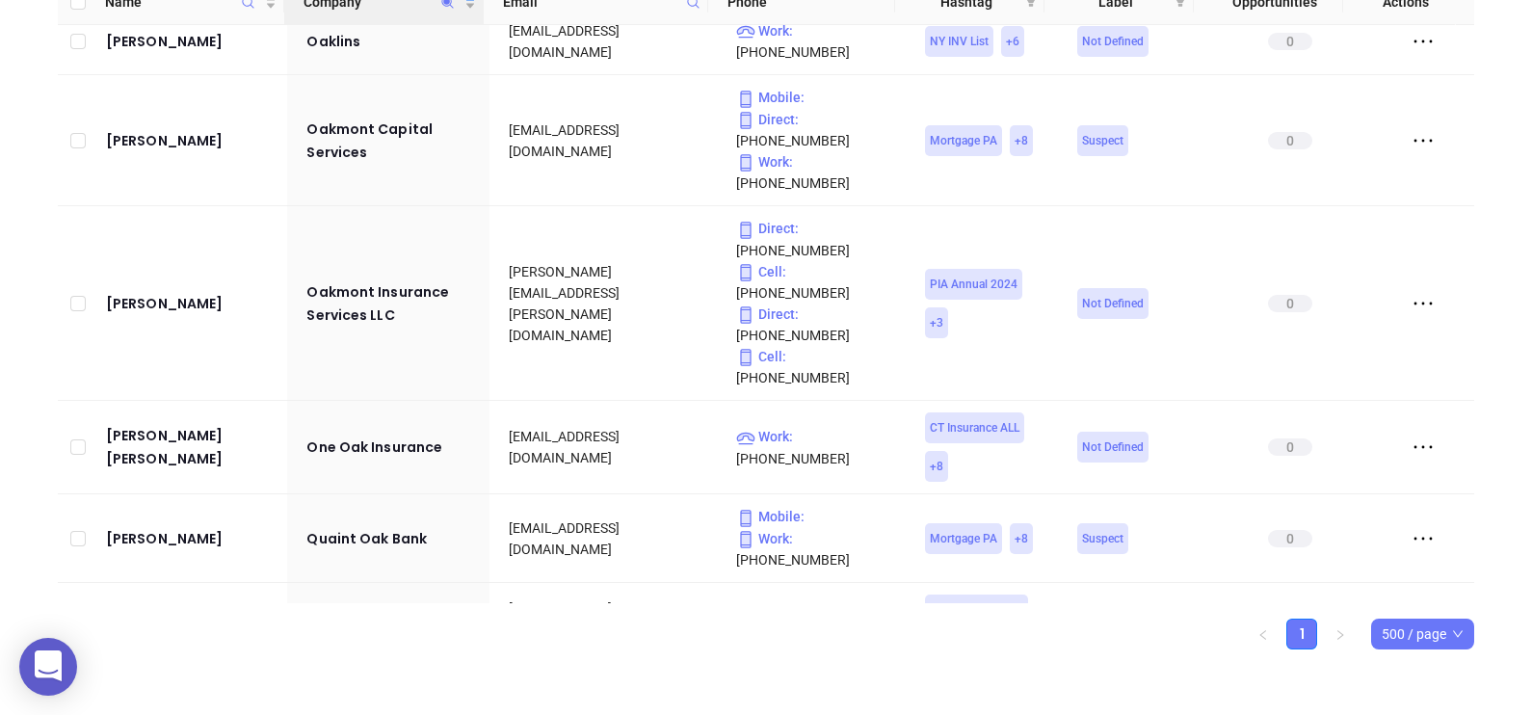
scroll to position [238, 0]
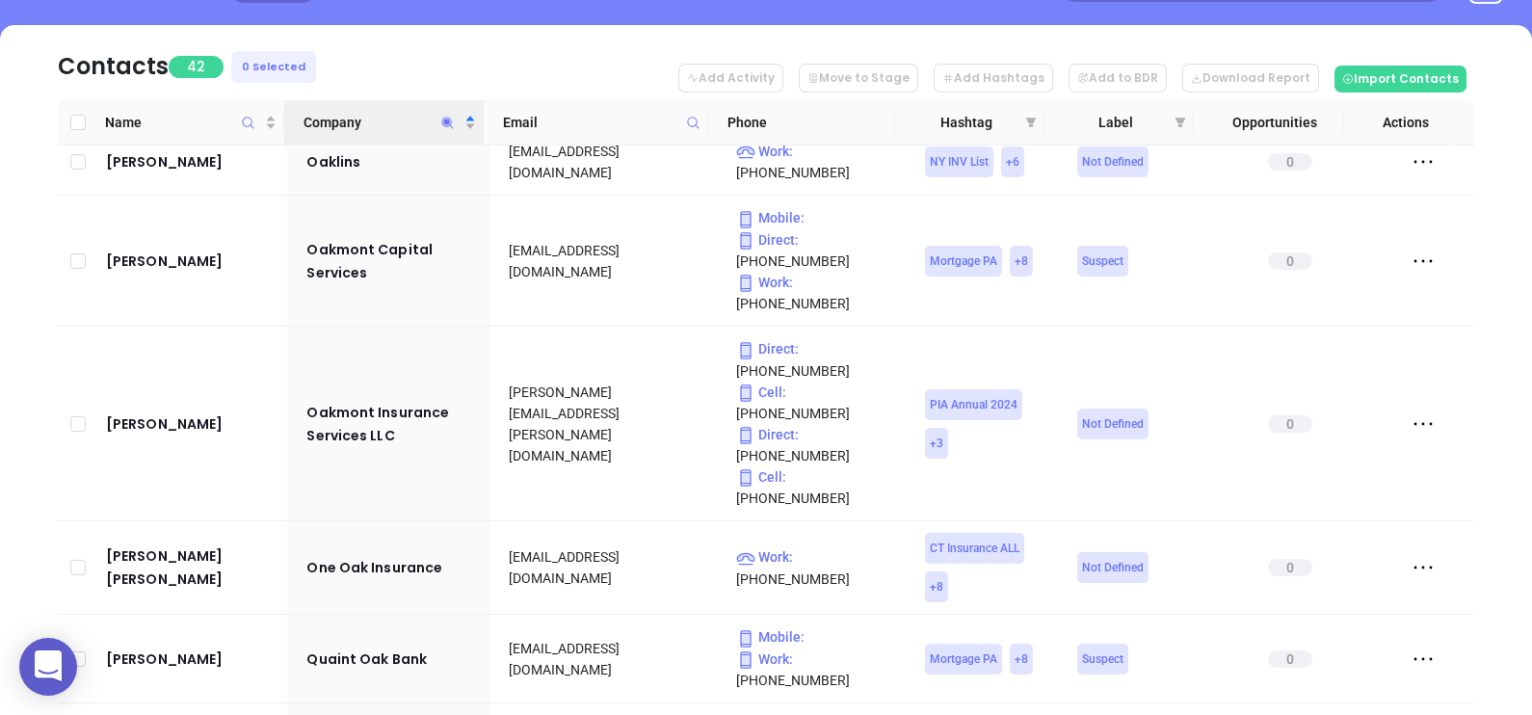
click at [452, 120] on icon "Company" at bounding box center [447, 123] width 14 height 14
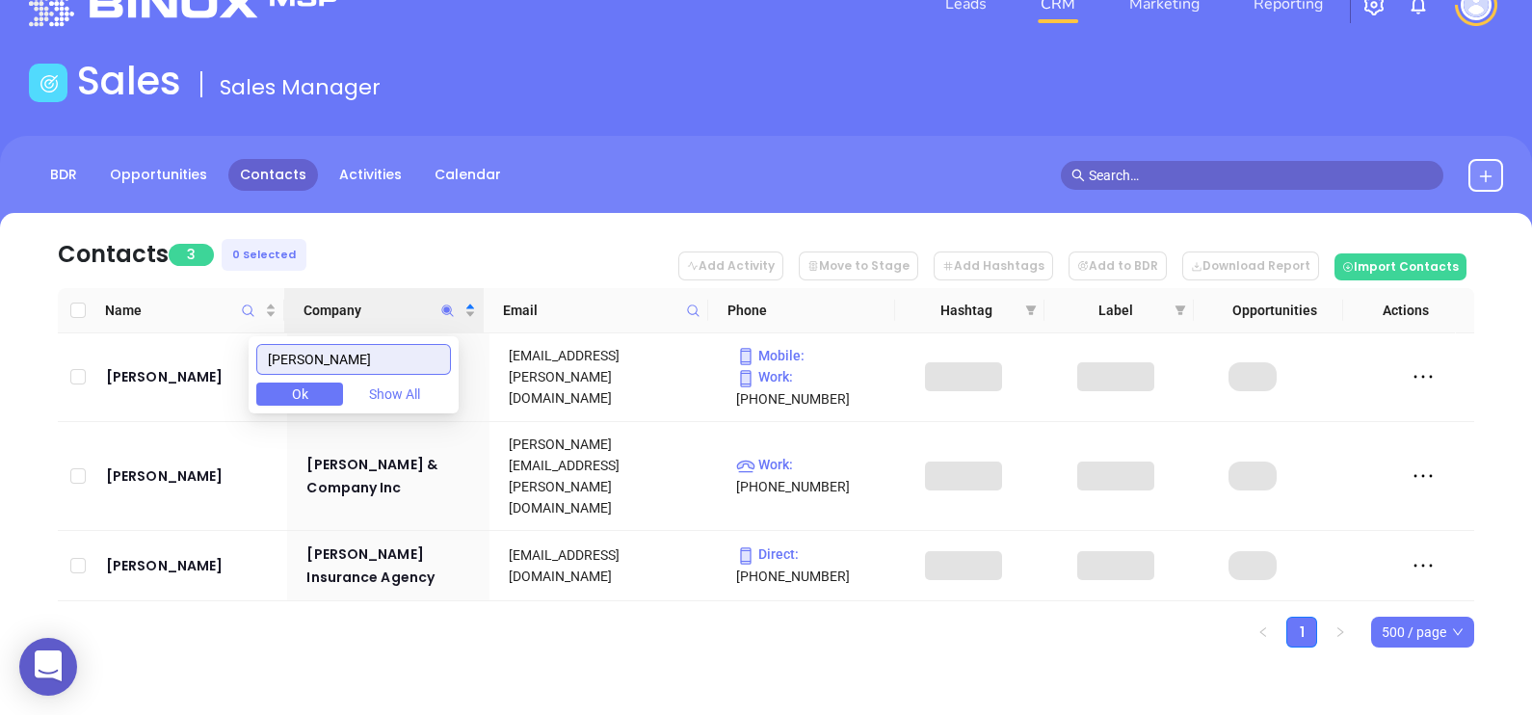
scroll to position [0, 0]
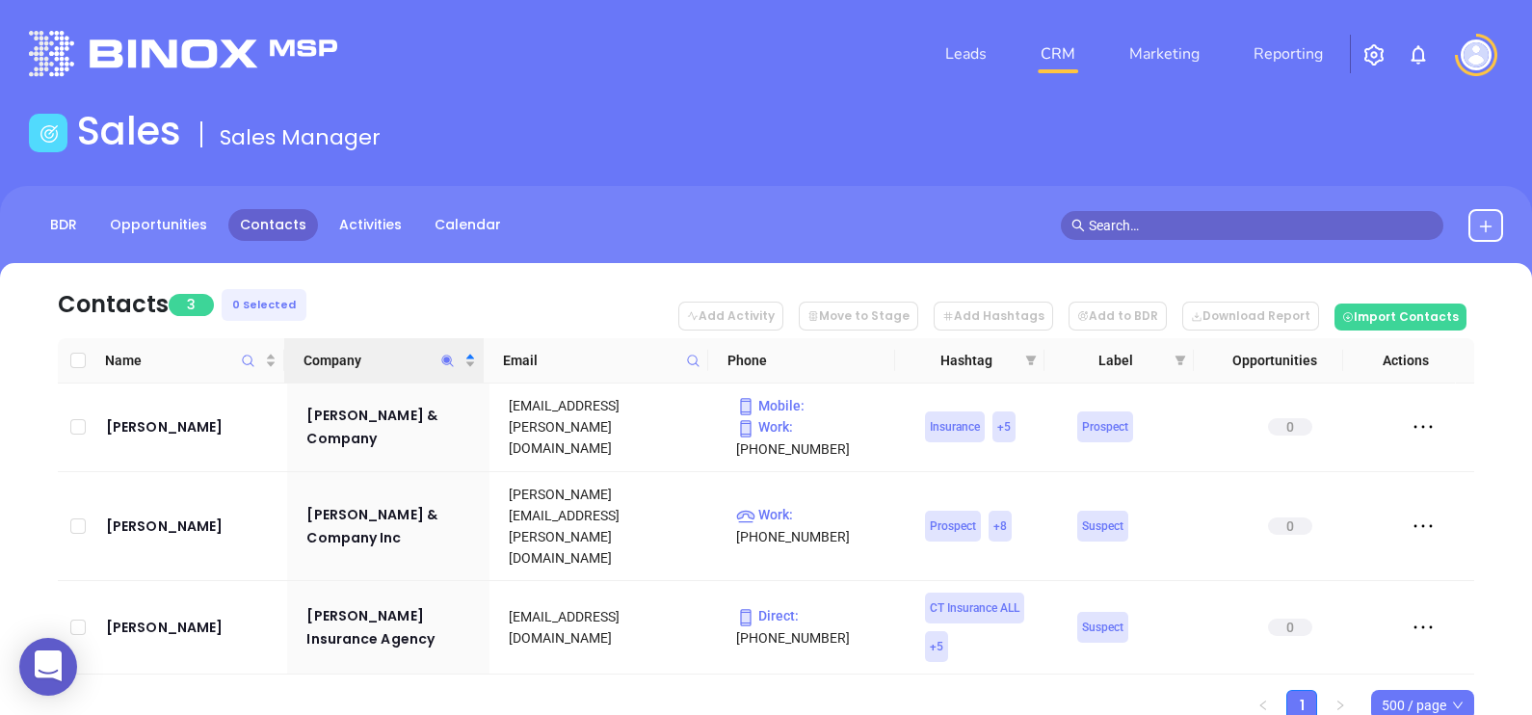
click at [443, 292] on nav "Contacts 3 0 Selected Add Activity Move to Stage Add Hashtags Add to BDR Downlo…" at bounding box center [766, 300] width 1416 height 75
click at [448, 355] on icon "Company" at bounding box center [447, 361] width 14 height 14
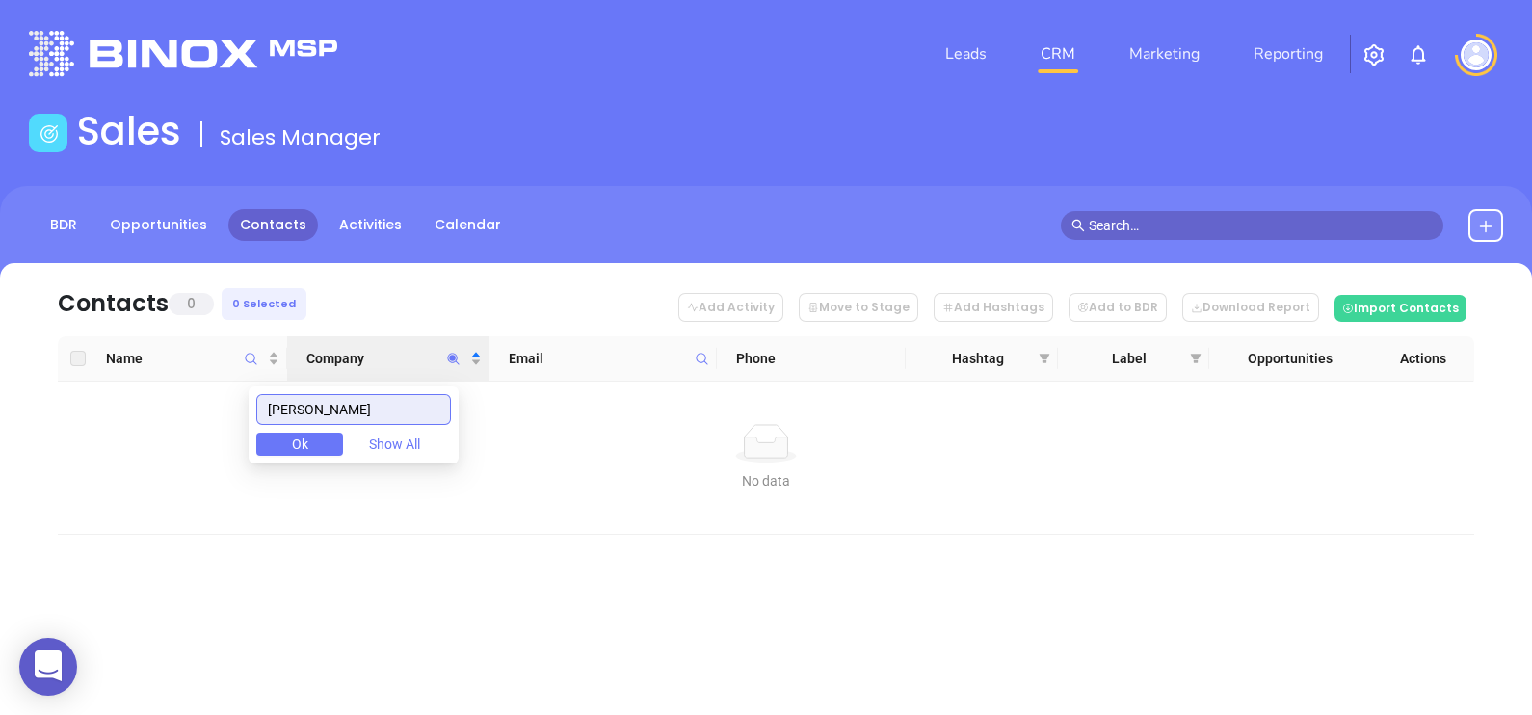
click at [357, 414] on input "yeatts" at bounding box center [353, 409] width 195 height 31
click at [357, 413] on input "yeatts" at bounding box center [353, 409] width 195 height 31
paste input "Puffenbarger"
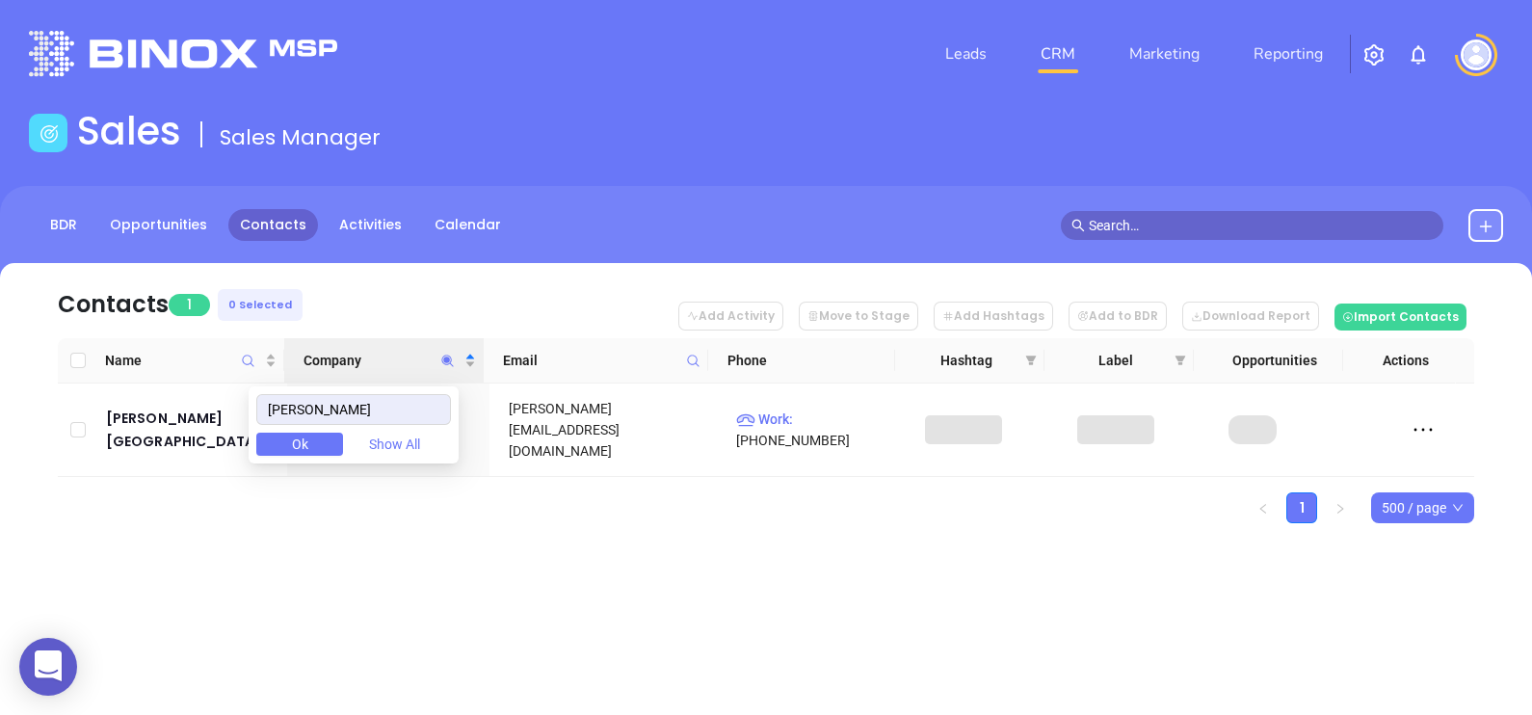
click at [426, 523] on div "Contacts 1 0 Selected Add Activity Move to Stage Add Hashtags Add to BDR Downlo…" at bounding box center [766, 427] width 1532 height 328
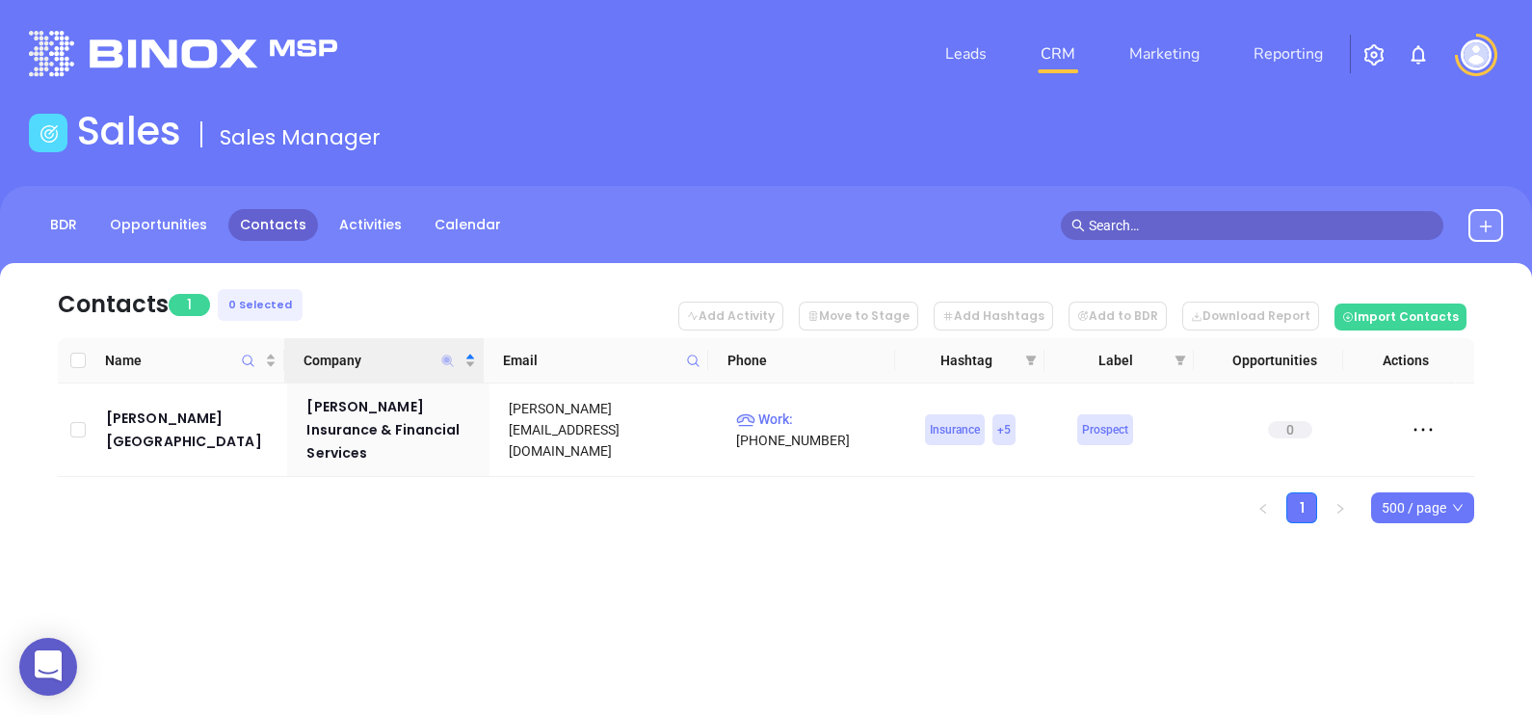
click at [451, 357] on icon "Company" at bounding box center [448, 361] width 12 height 12
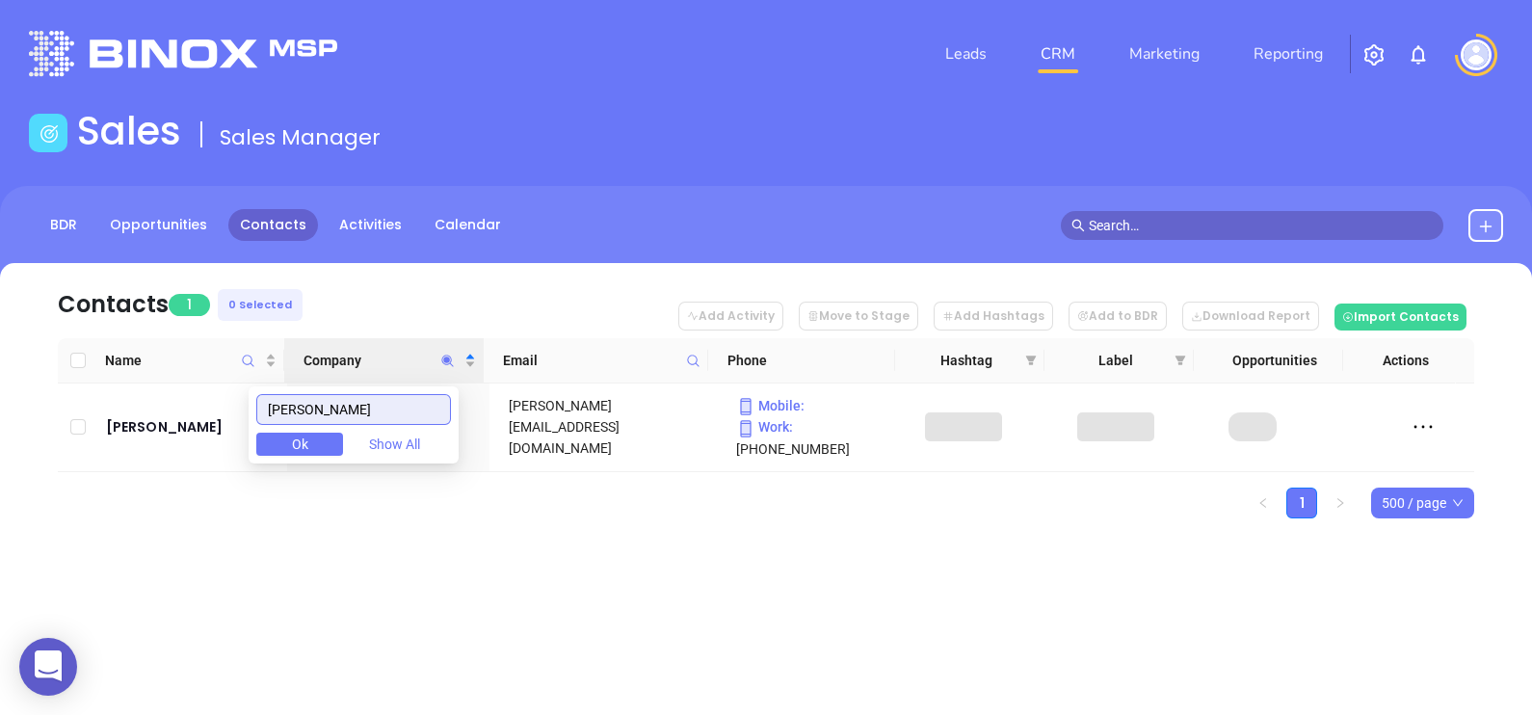
type input "racey"
click at [436, 549] on div "Contacts 1 0 Selected Add Activity Move to Stage Add Hashtags Add to BDR Downlo…" at bounding box center [766, 424] width 1532 height 323
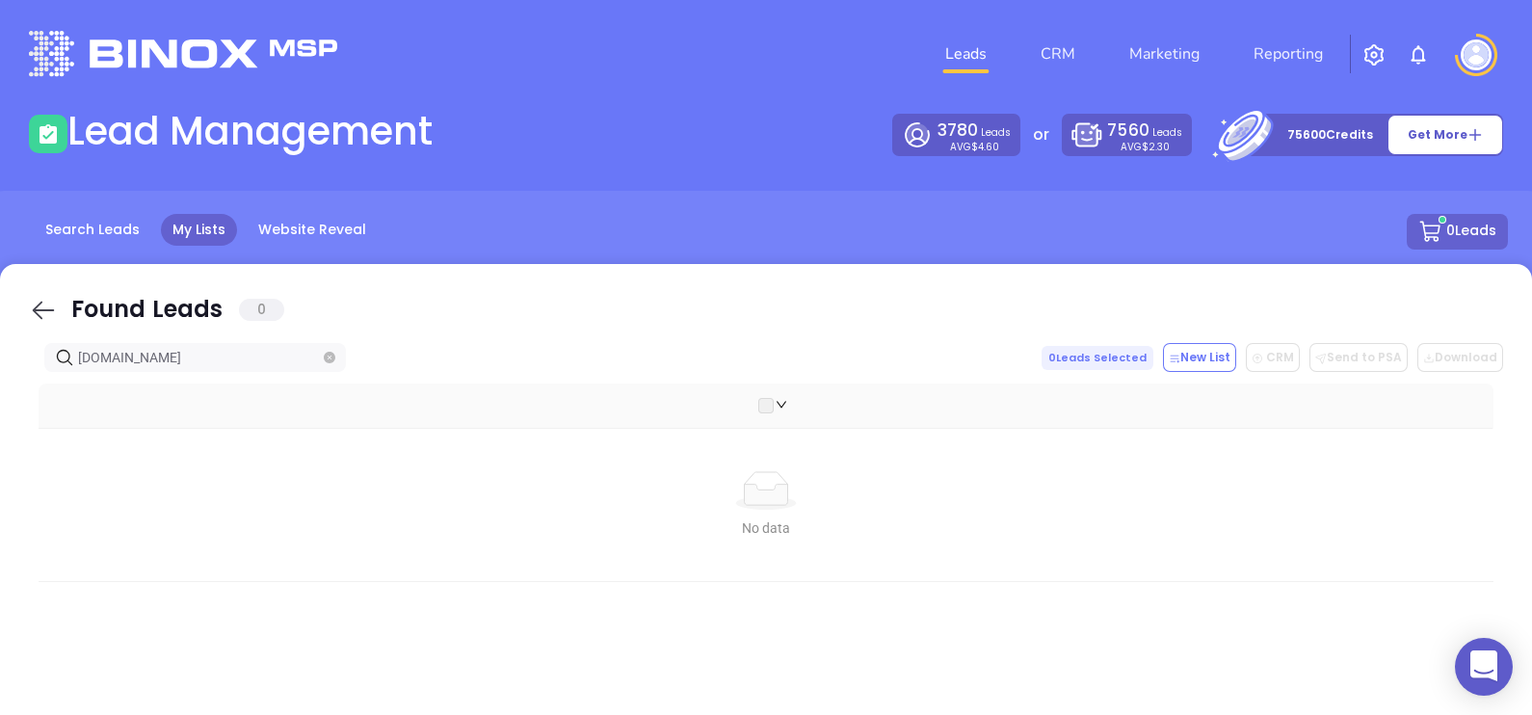
click at [34, 299] on icon at bounding box center [43, 310] width 29 height 29
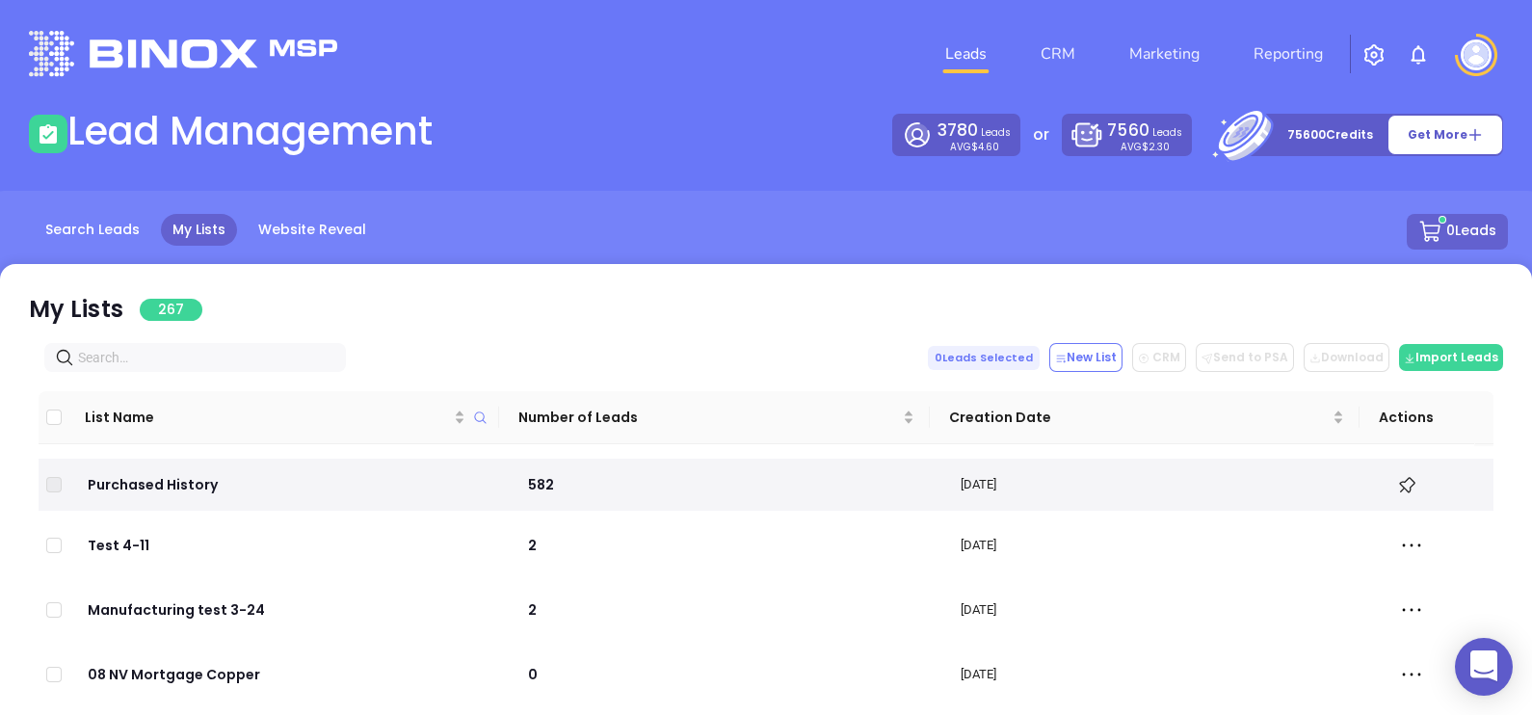
click at [186, 359] on input "text" at bounding box center [199, 357] width 242 height 21
paste input "regalinsurances.com"
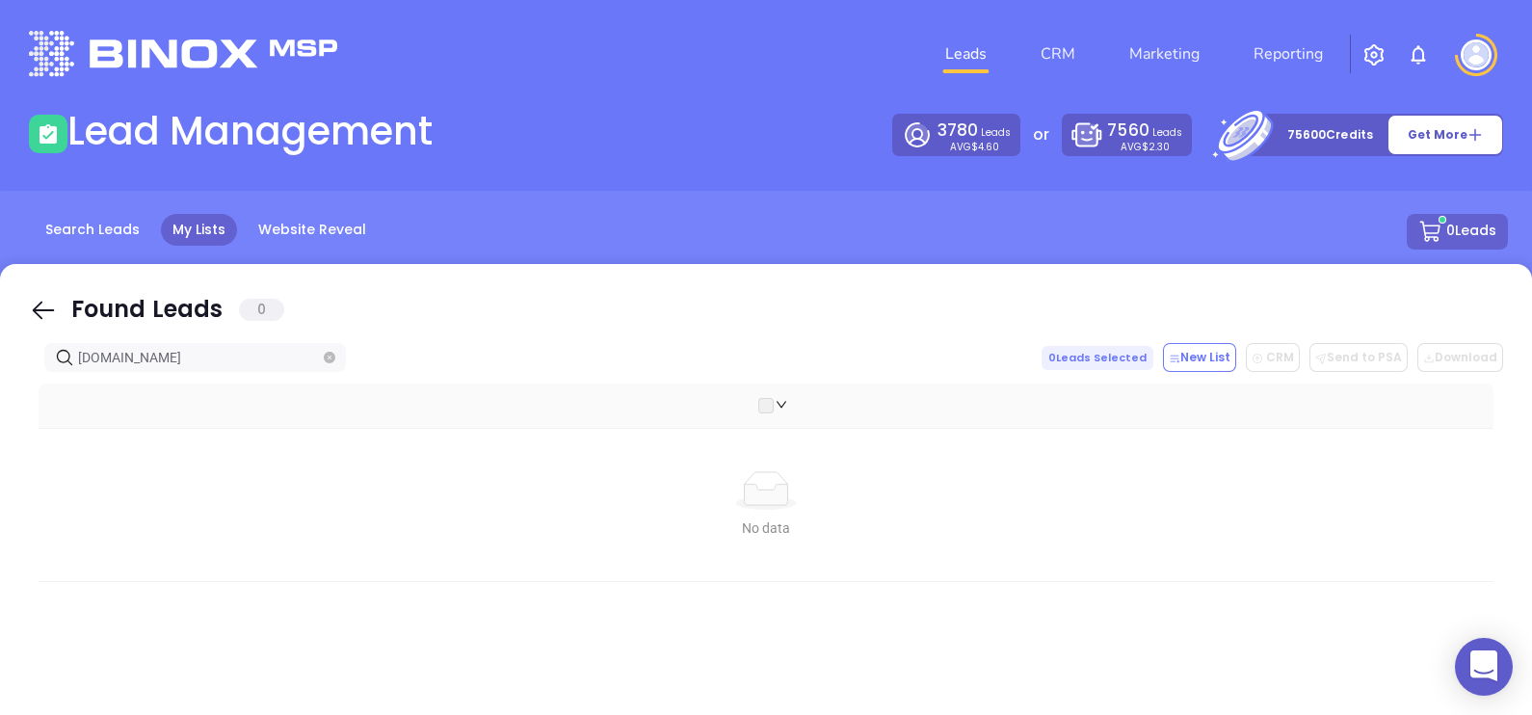
type input "regalinsurances.com"
click at [42, 307] on icon at bounding box center [43, 310] width 29 height 29
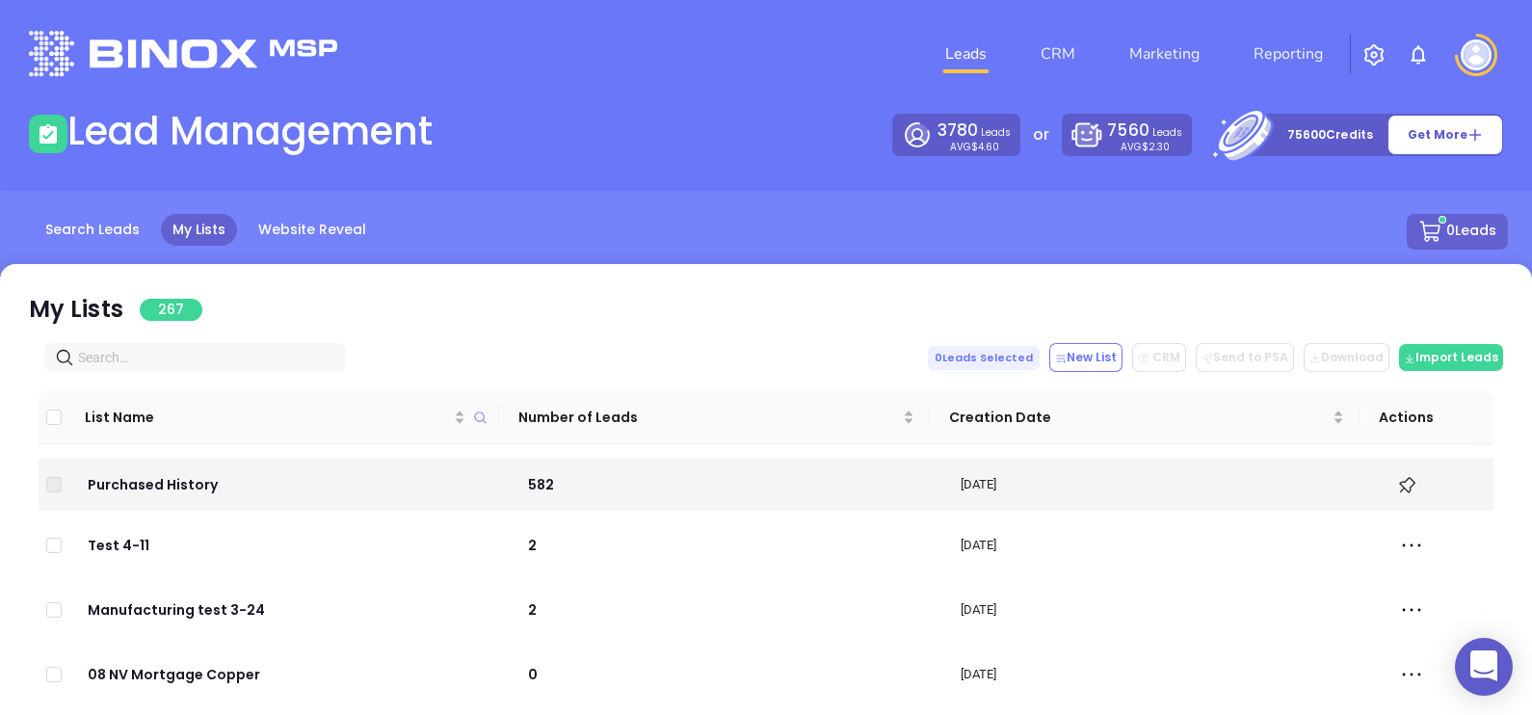
click at [198, 352] on input "text" at bounding box center [199, 357] width 242 height 21
paste input "drcagency.com"
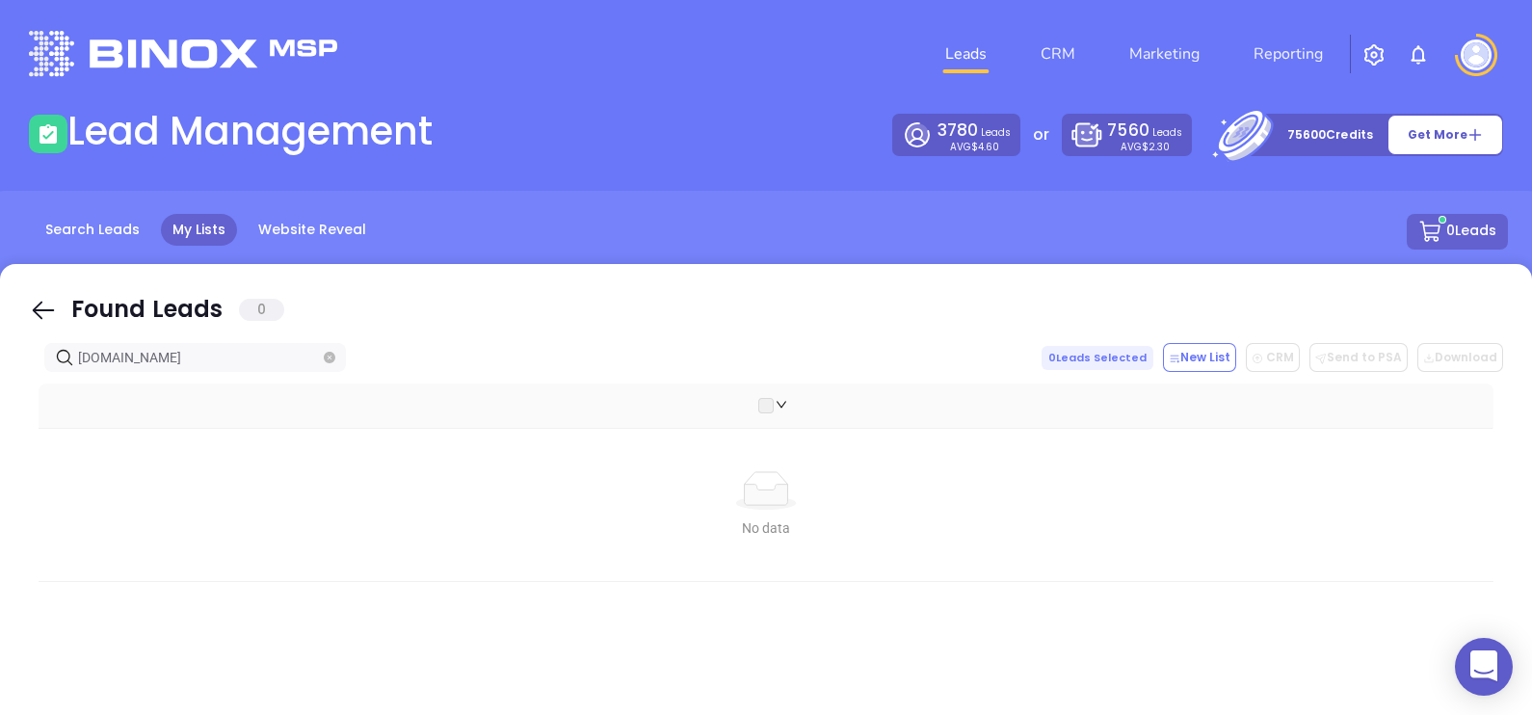
type input "drcagency.com"
drag, startPoint x: 41, startPoint y: 304, endPoint x: 224, endPoint y: 352, distance: 188.4
click at [43, 304] on icon at bounding box center [43, 310] width 29 height 29
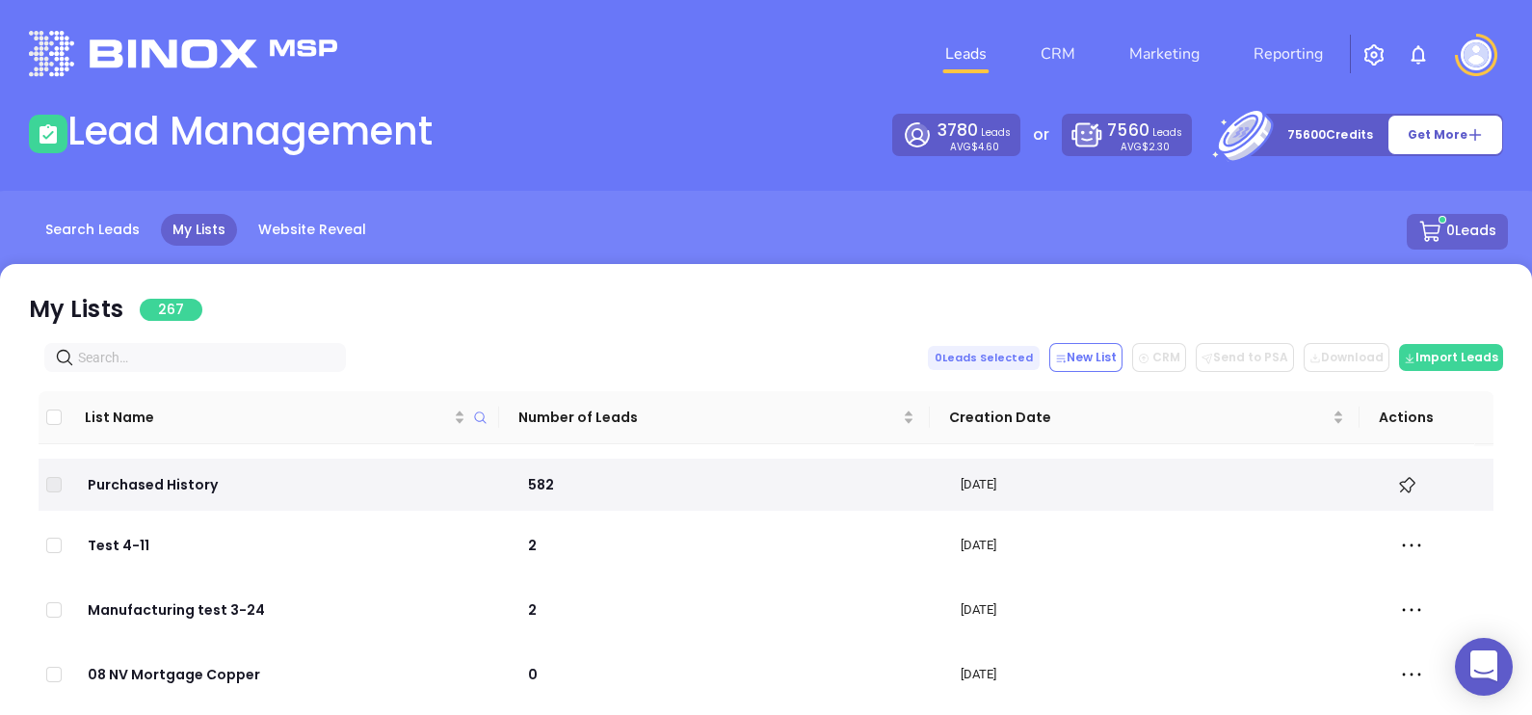
click at [224, 352] on input "text" at bounding box center [199, 357] width 242 height 21
click at [209, 351] on input "text" at bounding box center [199, 357] width 242 height 21
paste input "cushmaninsurance.com"
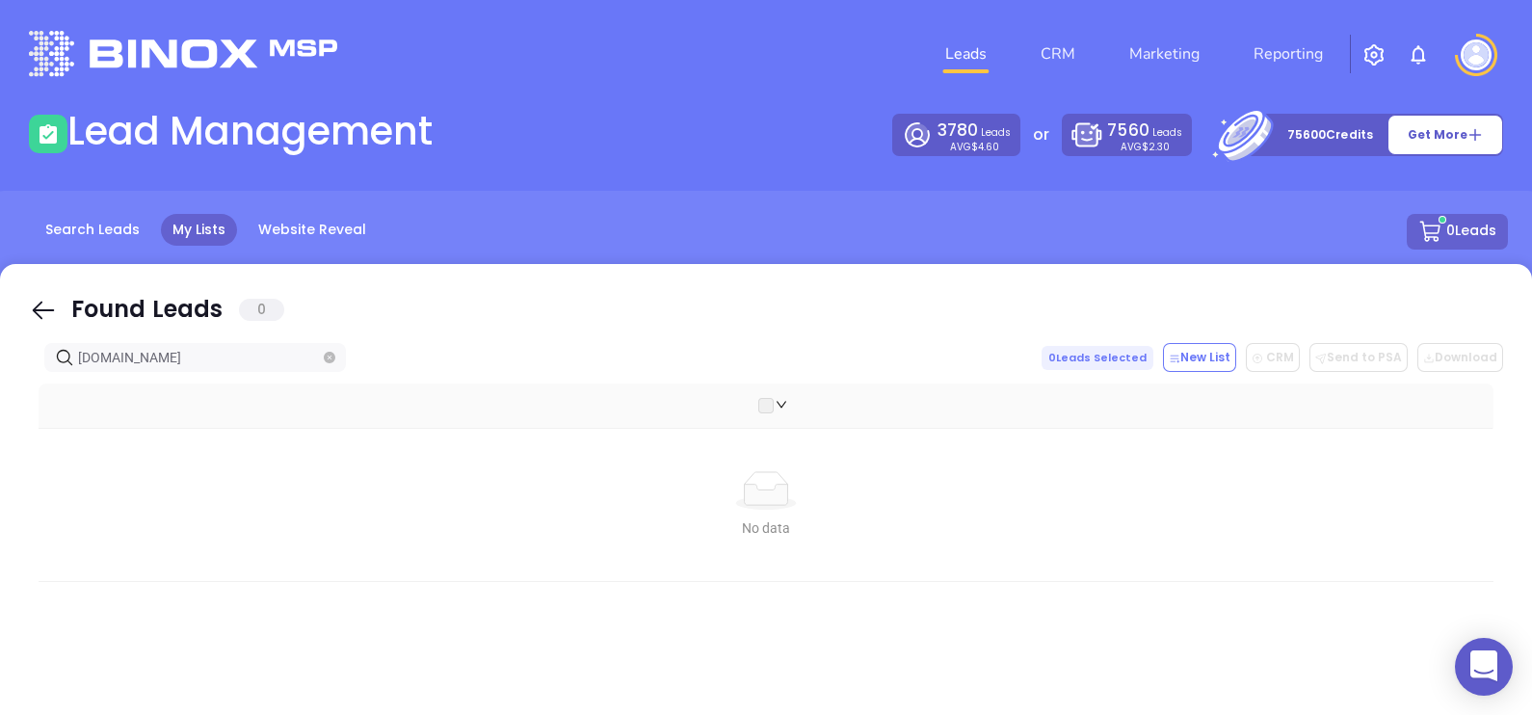
type input "cushmaninsurance.com"
drag, startPoint x: 32, startPoint y: 289, endPoint x: 34, endPoint y: 301, distance: 11.7
click at [32, 291] on div "Found Leads 0" at bounding box center [766, 300] width 1474 height 63
drag, startPoint x: 40, startPoint y: 310, endPoint x: 245, endPoint y: 357, distance: 209.4
click at [40, 310] on icon at bounding box center [44, 311] width 22 height 18
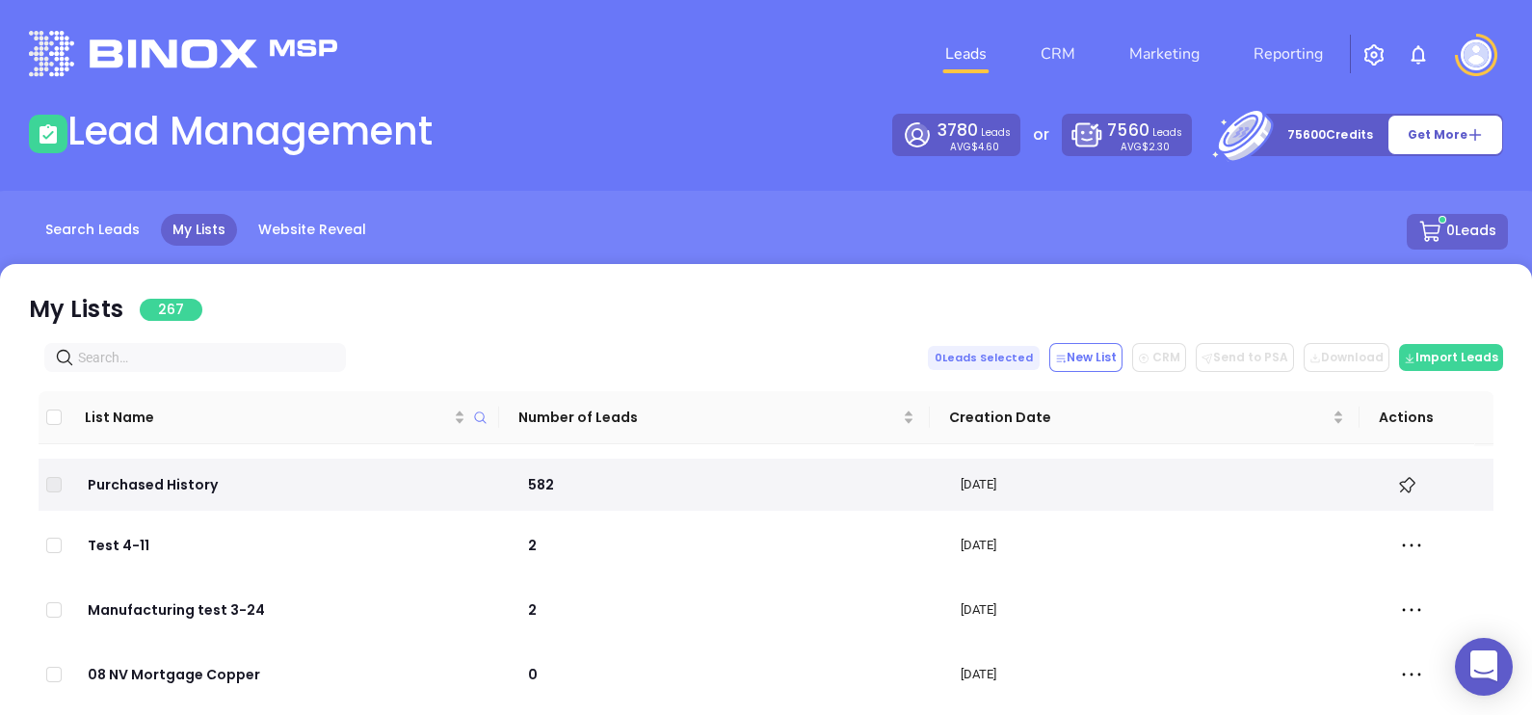
click at [238, 361] on input "text" at bounding box center [199, 357] width 242 height 21
paste input "harterinsurance.net"
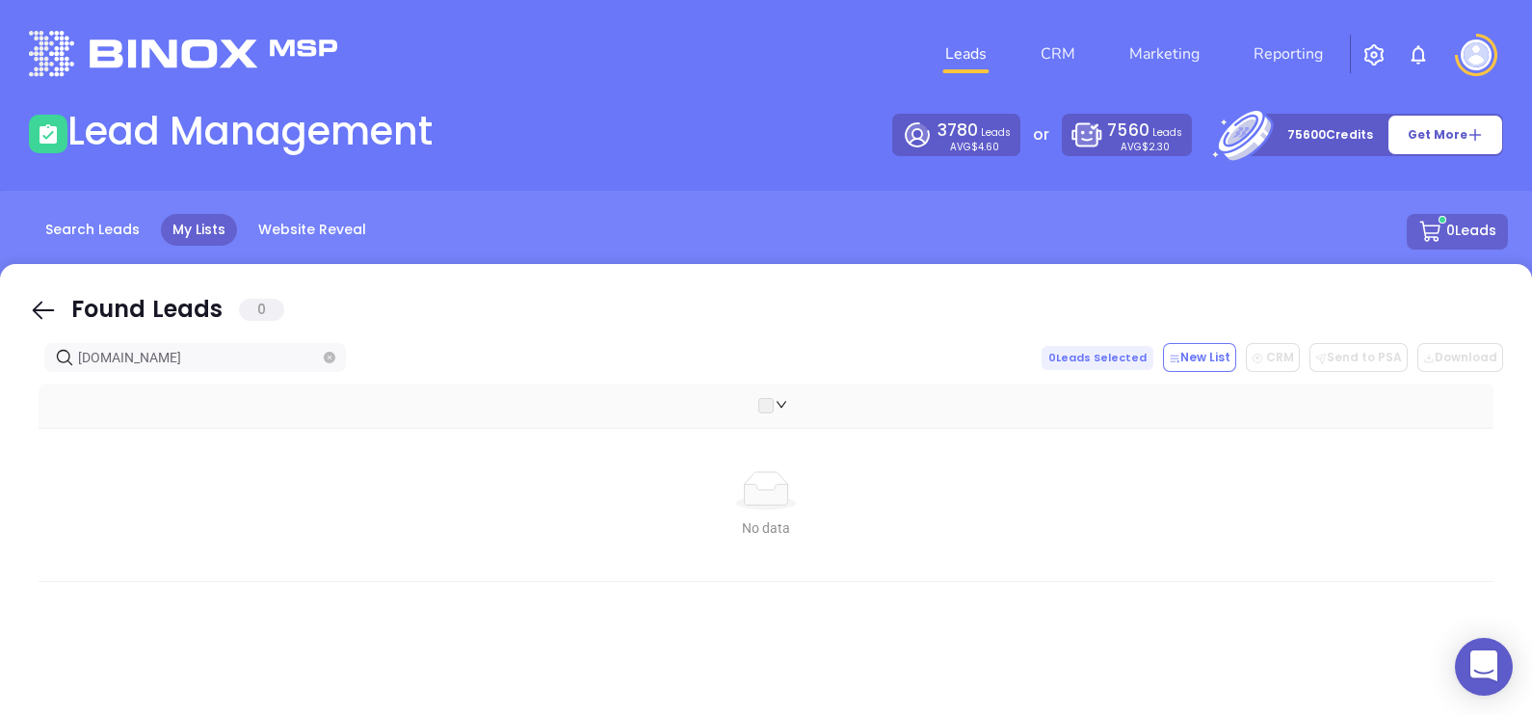
drag, startPoint x: 225, startPoint y: 359, endPoint x: -5, endPoint y: 381, distance: 230.3
click at [0, 381] on html "0 Leads CRM Marketing Reporting Financial Leads Leads Lead Management 3780 Lead…" at bounding box center [766, 357] width 1532 height 715
paste input "newoakinsurance.com"
type input "newoakinsurance.com"
click at [35, 310] on icon at bounding box center [44, 311] width 22 height 18
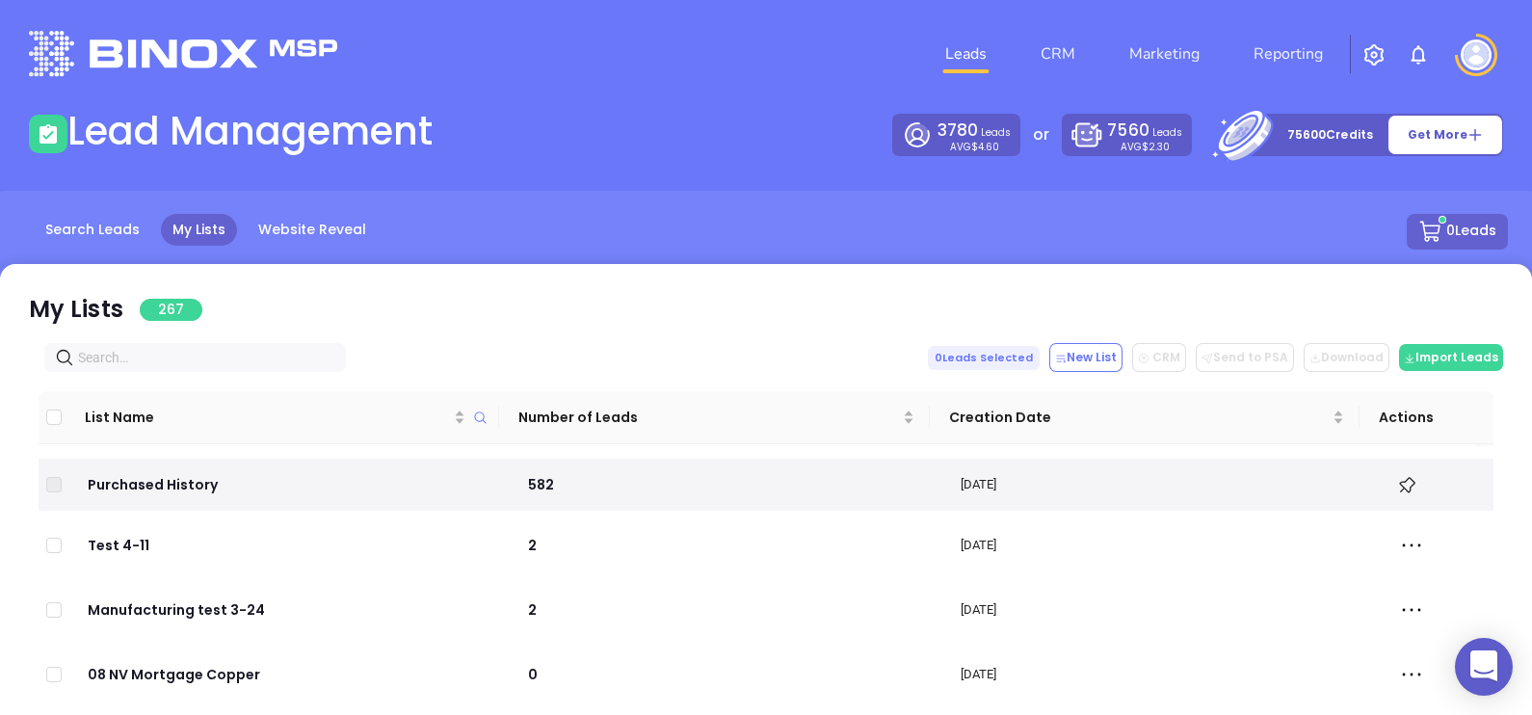
click at [176, 357] on input "text" at bounding box center [199, 357] width 242 height 21
paste input "newoakinsurance.com"
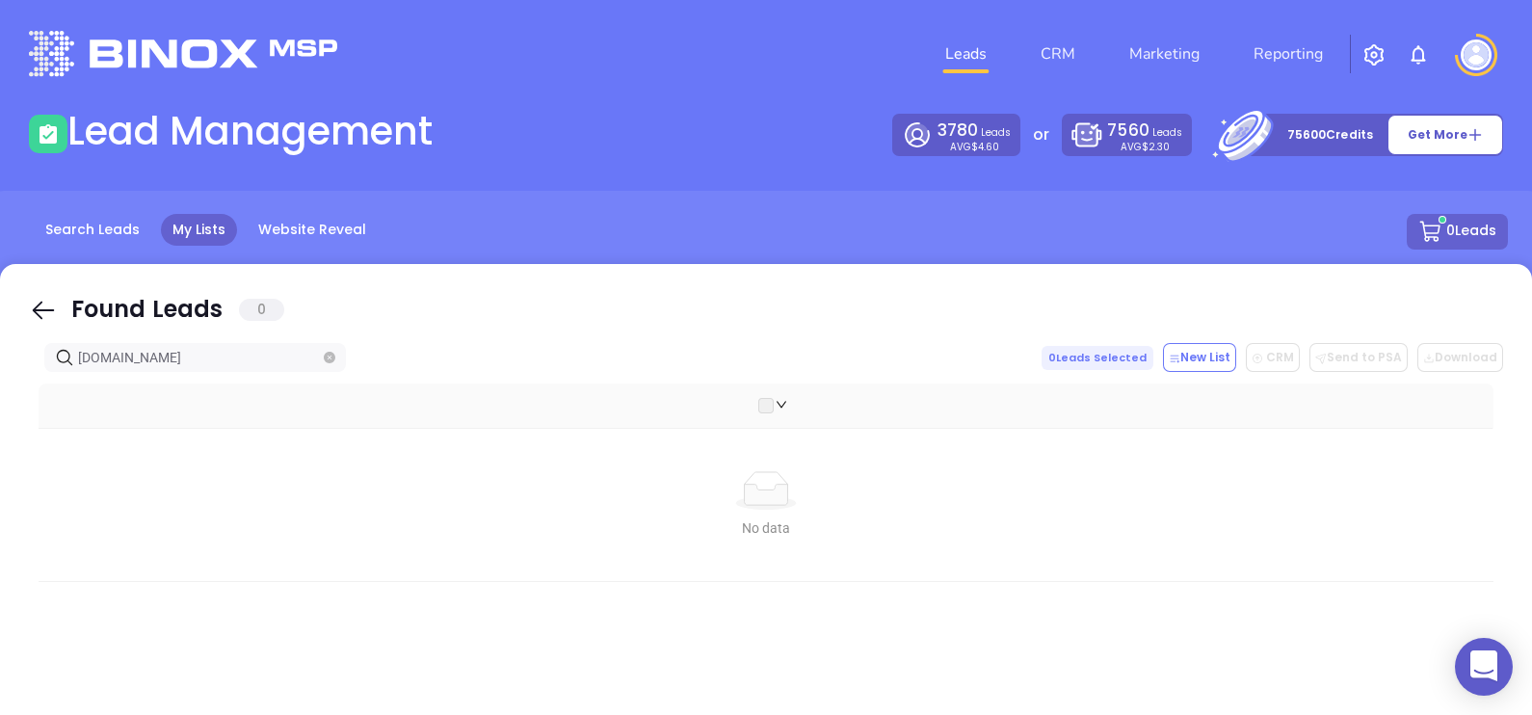
type input "newoakinsurance.com"
drag, startPoint x: 44, startPoint y: 320, endPoint x: 217, endPoint y: 351, distance: 175.2
click at [44, 320] on icon at bounding box center [43, 310] width 29 height 29
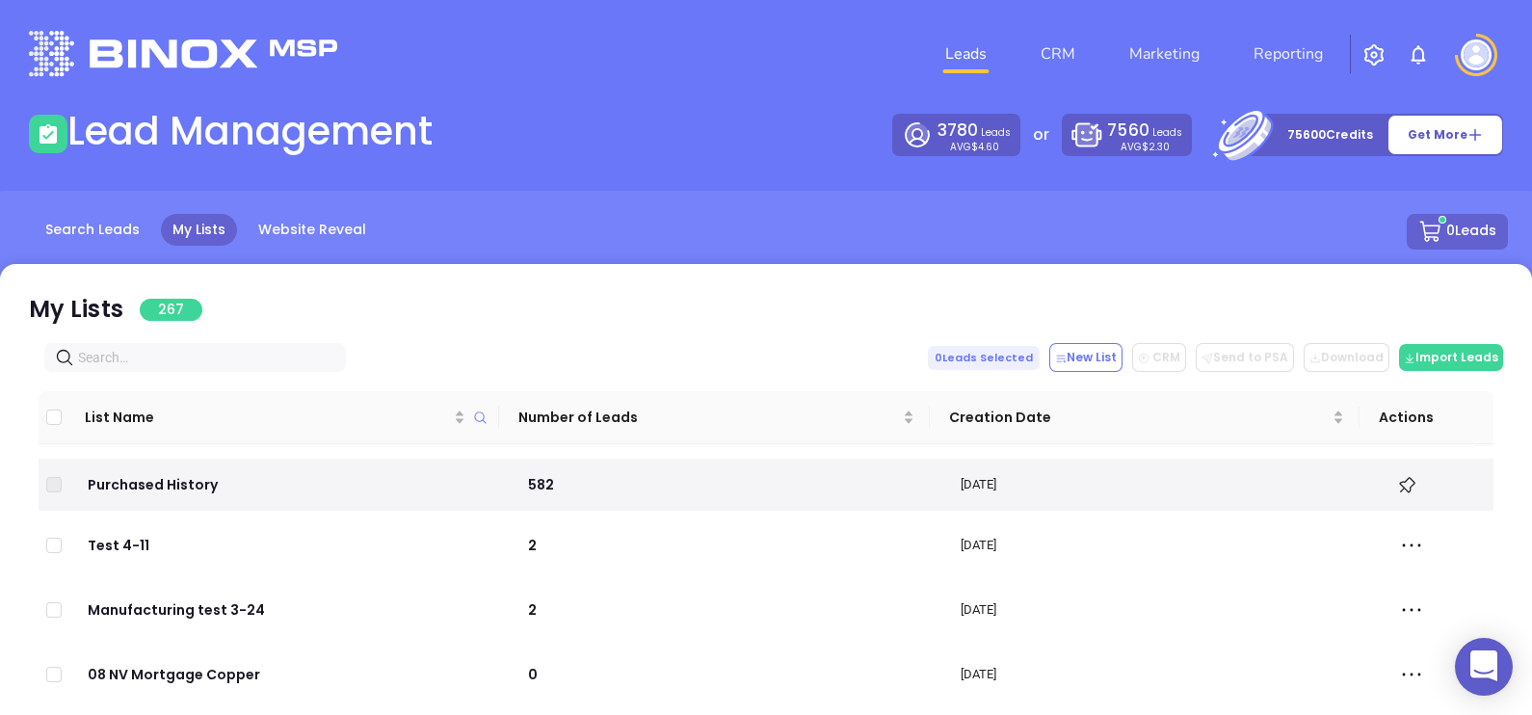
click at [218, 348] on input "text" at bounding box center [199, 357] width 242 height 21
paste input "theinsuranceladyofvirginia.com"
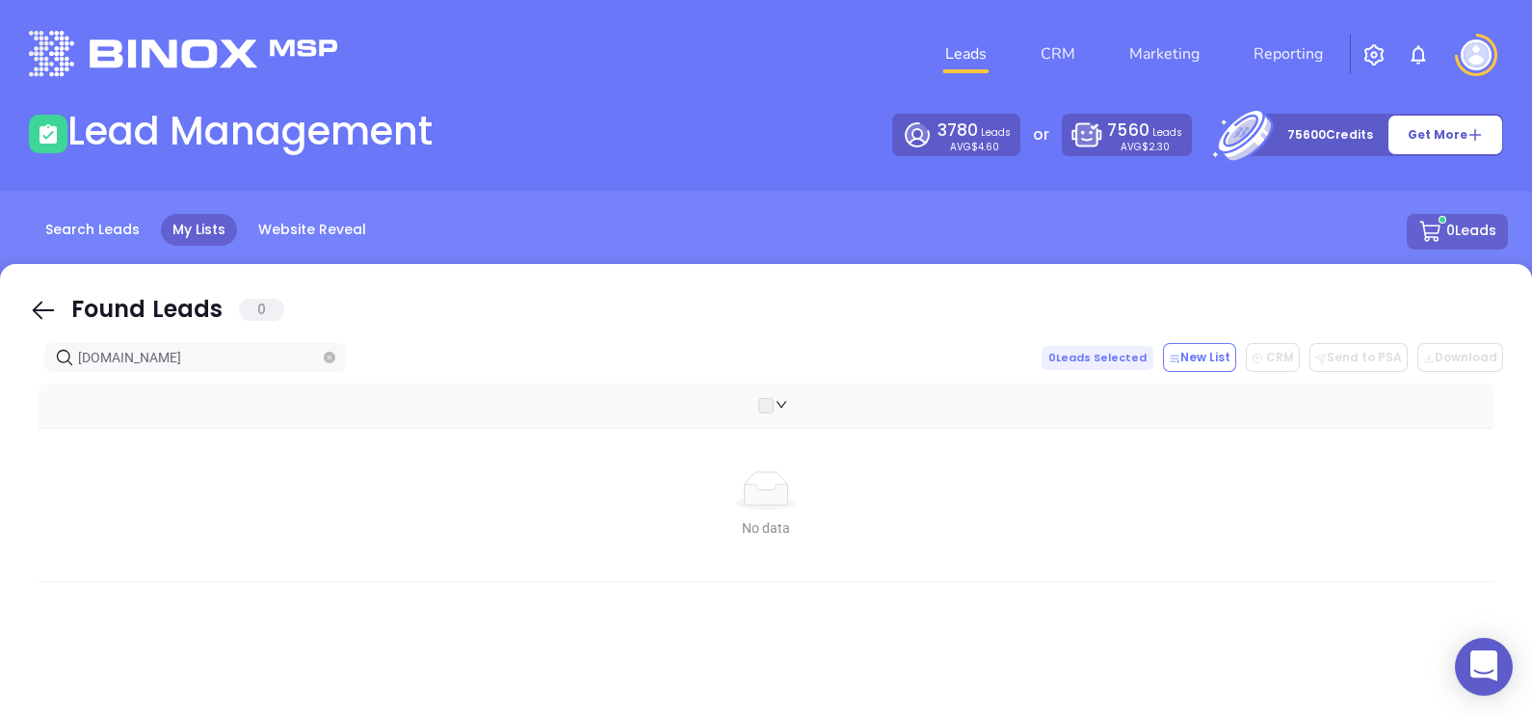
type input "theinsuranceladyofvirginia.com"
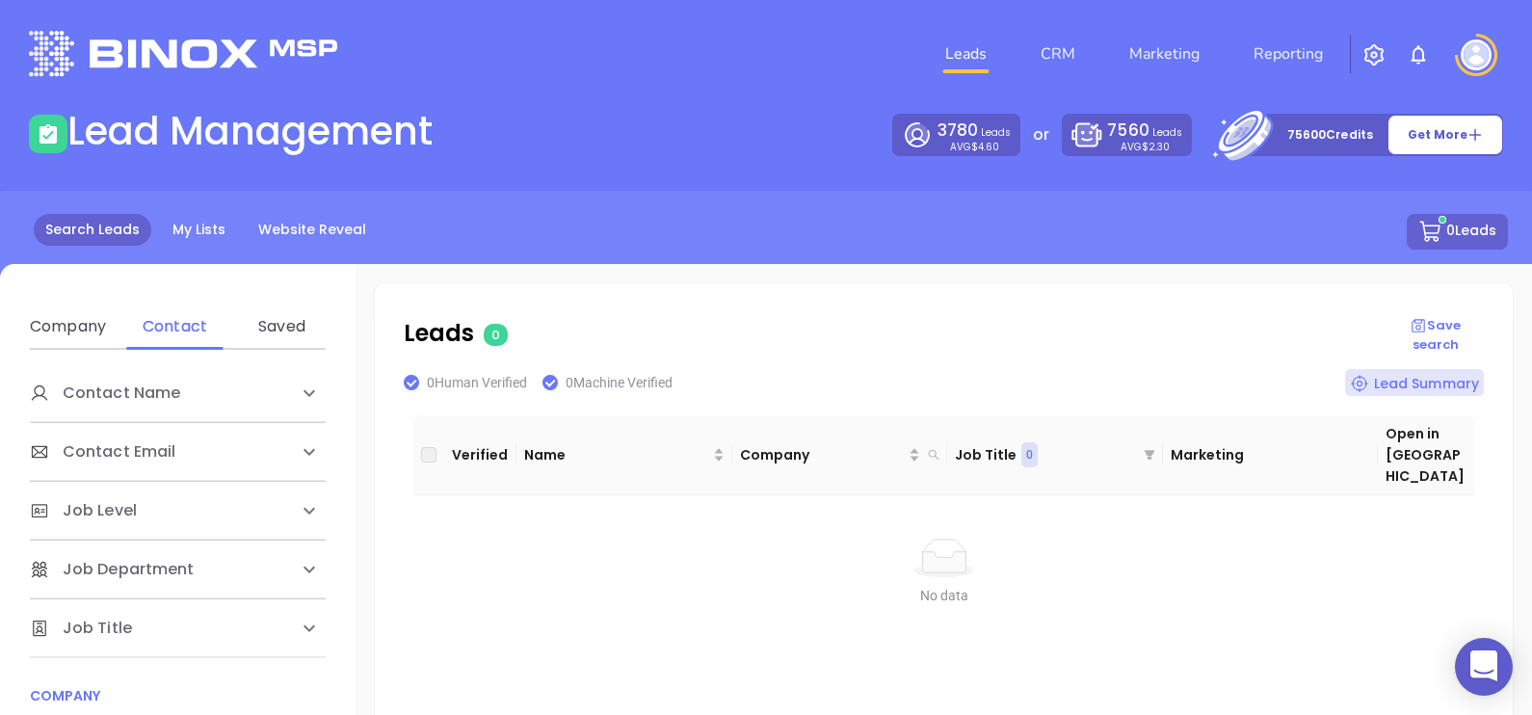
scroll to position [361, 0]
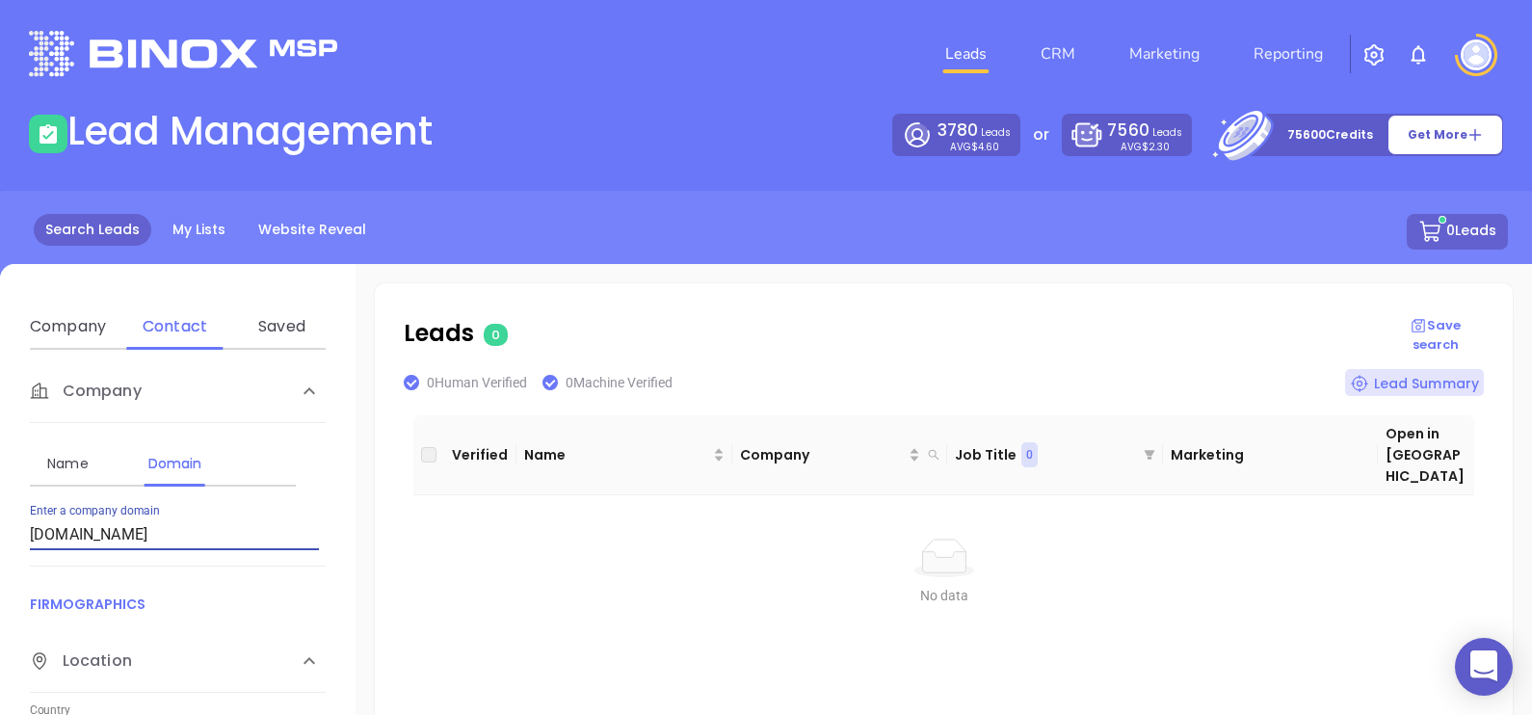
drag, startPoint x: 225, startPoint y: 537, endPoint x: 9, endPoint y: 523, distance: 216.2
click at [9, 523] on div "Contact Name First Name Last Name Contact Email Work or Personal Email Job Leve…" at bounding box center [178, 653] width 356 height 607
paste input "drcagency"
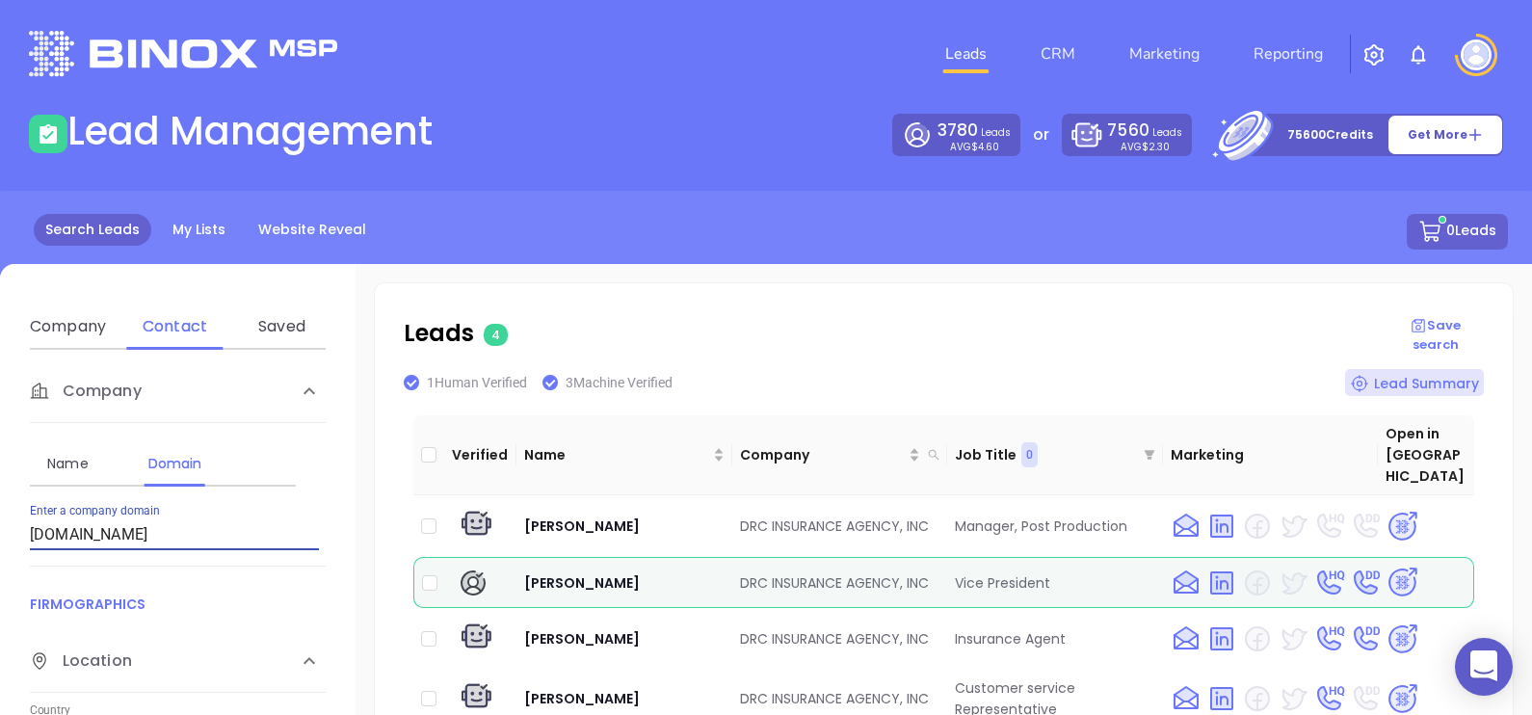
drag, startPoint x: 166, startPoint y: 532, endPoint x: 0, endPoint y: 523, distance: 166.0
click at [0, 535] on html "0 Leads CRM Marketing Reporting Financial Leads Leads Lead Management 3780 Lead…" at bounding box center [766, 357] width 1532 height 715
paste input "cushmaninsurance"
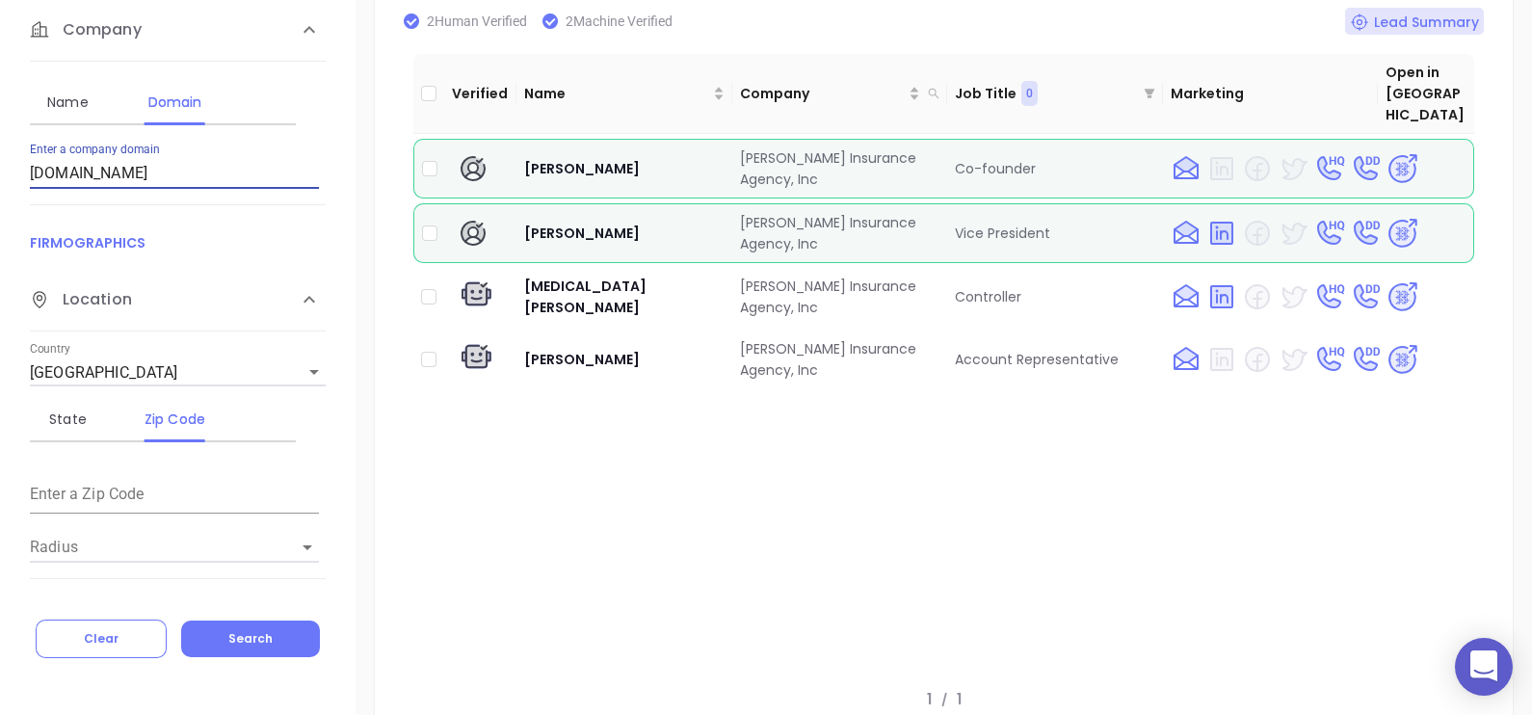
drag, startPoint x: 208, startPoint y: 178, endPoint x: -5, endPoint y: 208, distance: 215.0
paste input "[DOMAIN_NAME]"
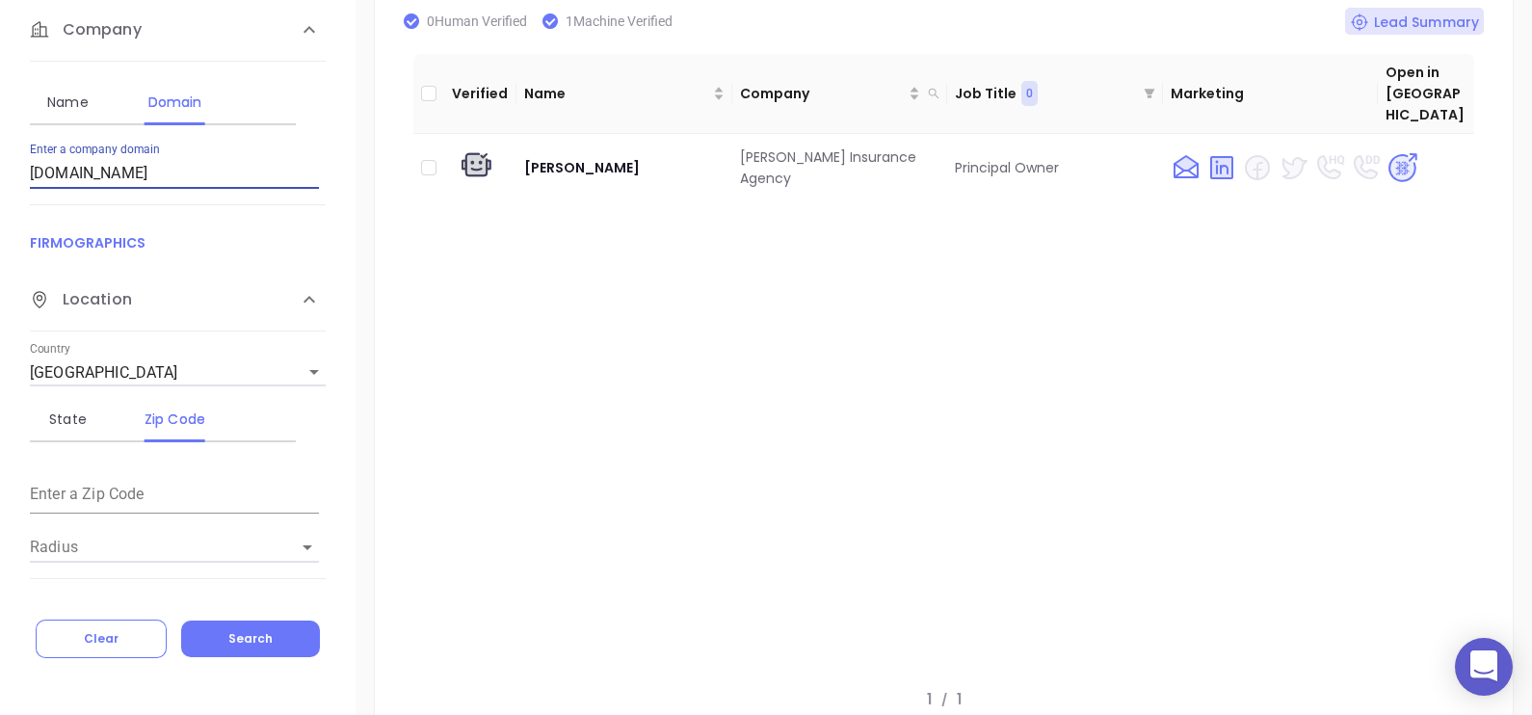
drag, startPoint x: 183, startPoint y: 169, endPoint x: 0, endPoint y: 149, distance: 184.1
paste input "[DOMAIN_NAME]"
type input "[DOMAIN_NAME]"
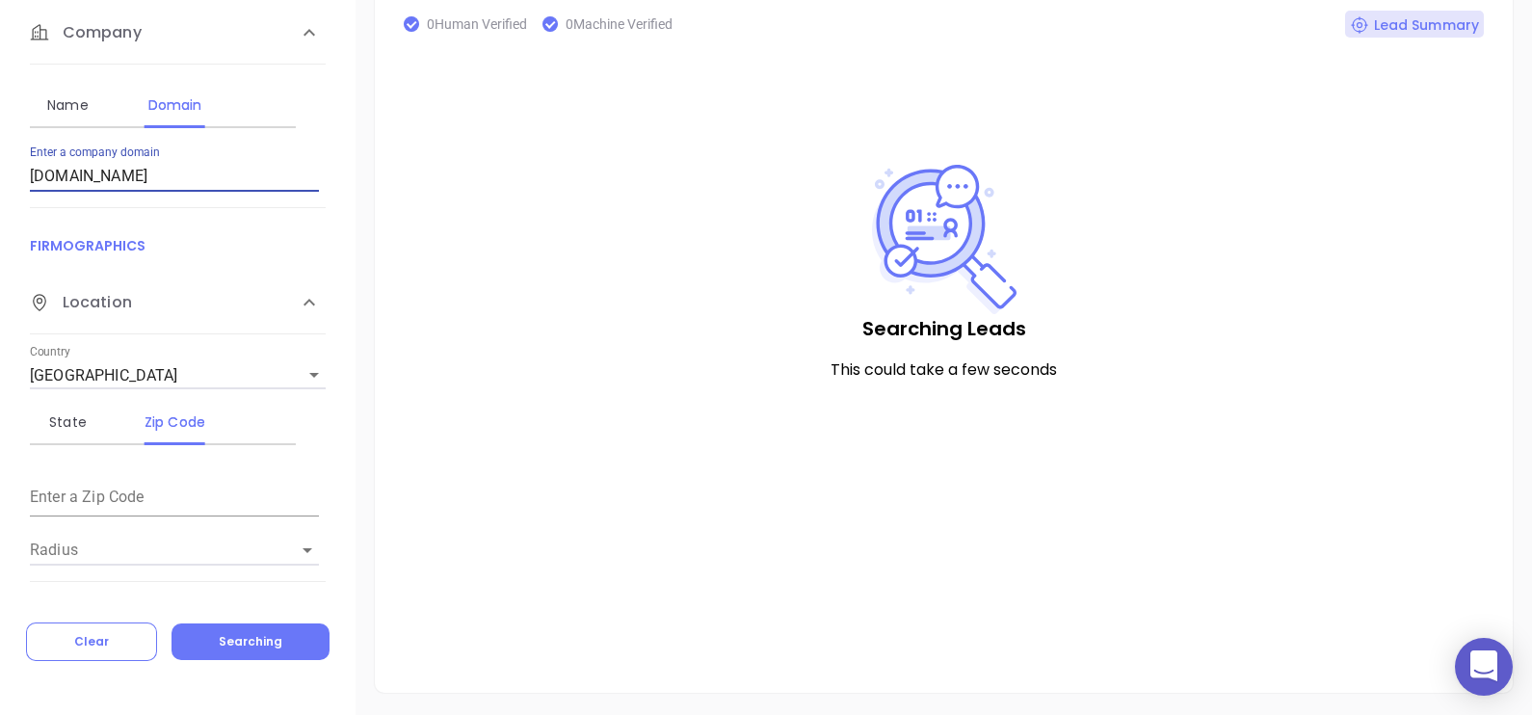
scroll to position [357, 0]
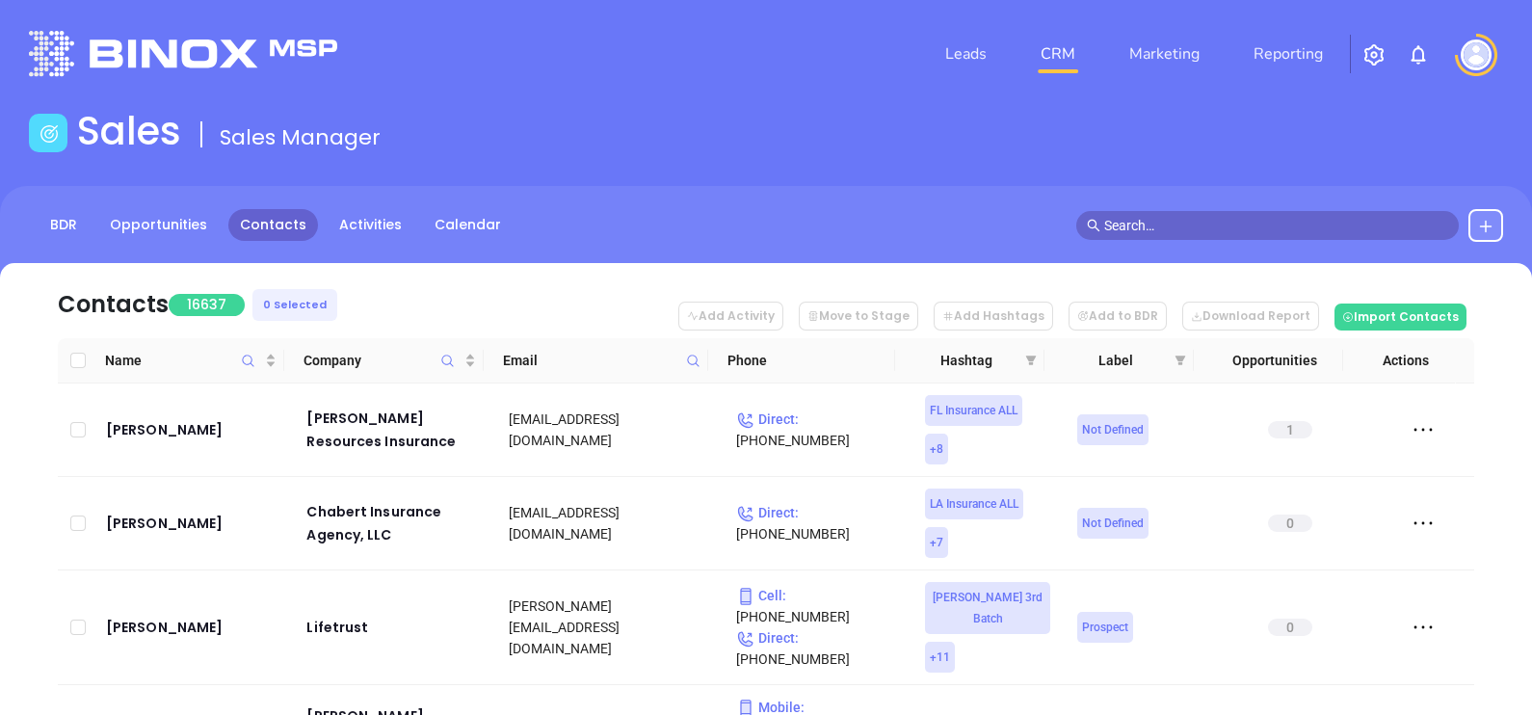
click at [1479, 225] on icon at bounding box center [1485, 226] width 15 height 15
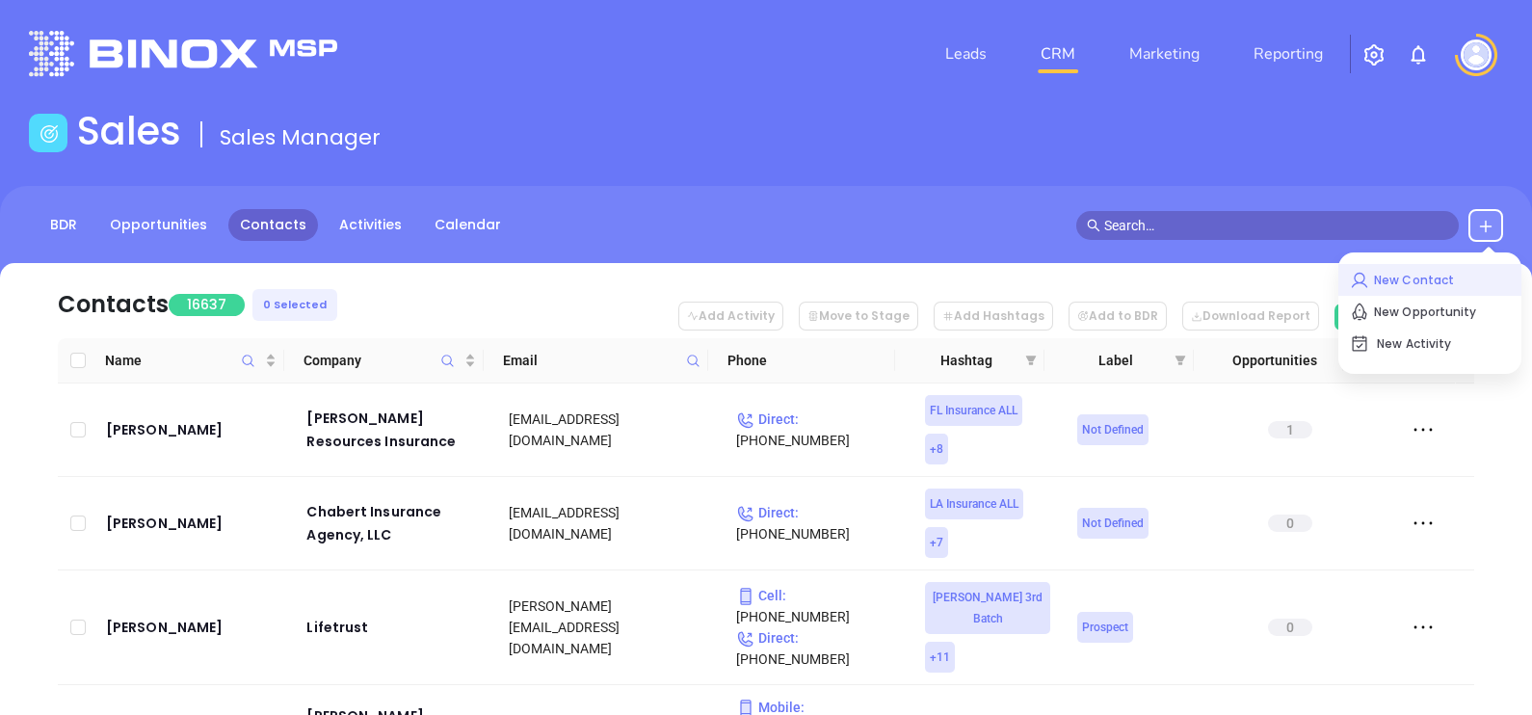
click at [1484, 275] on p "New Contact" at bounding box center [1430, 280] width 160 height 31
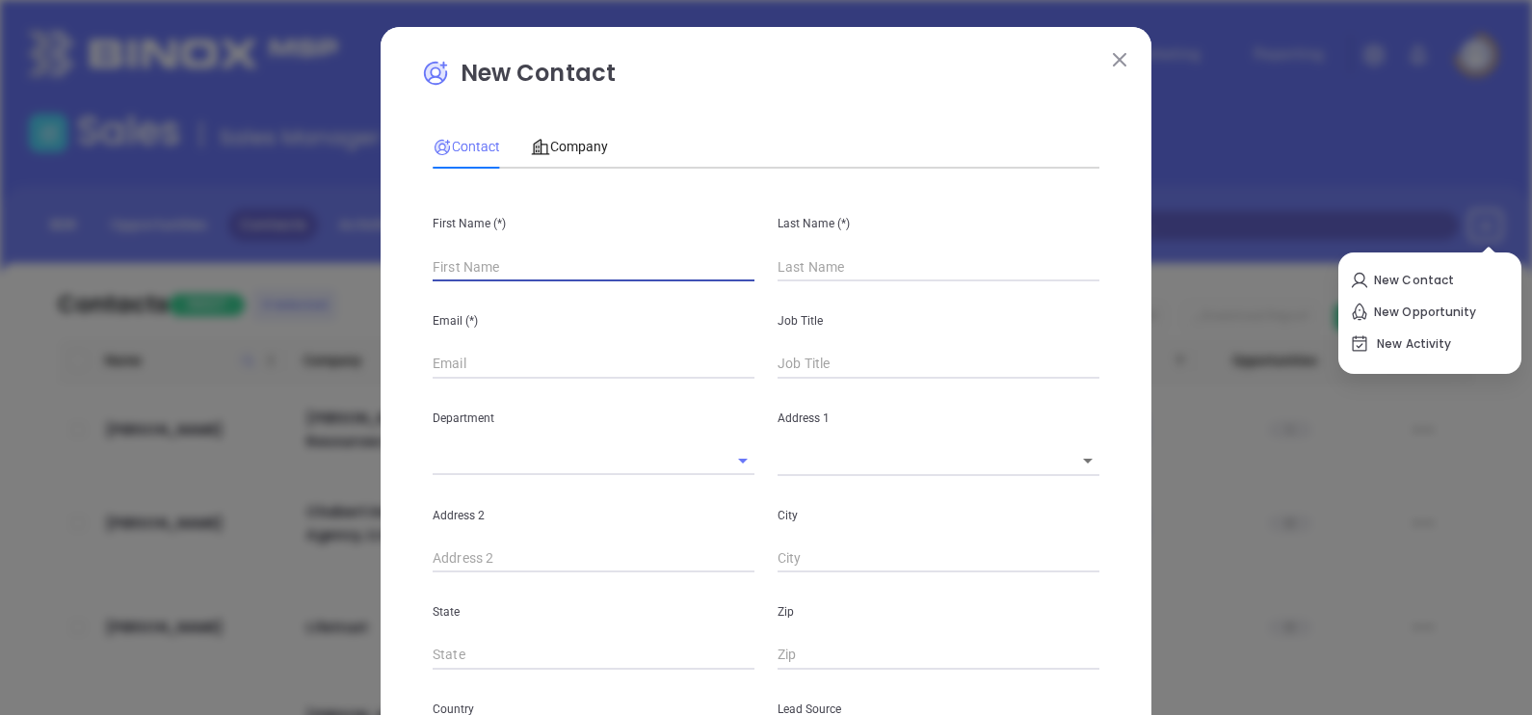
click at [487, 262] on input "text" at bounding box center [594, 266] width 322 height 29
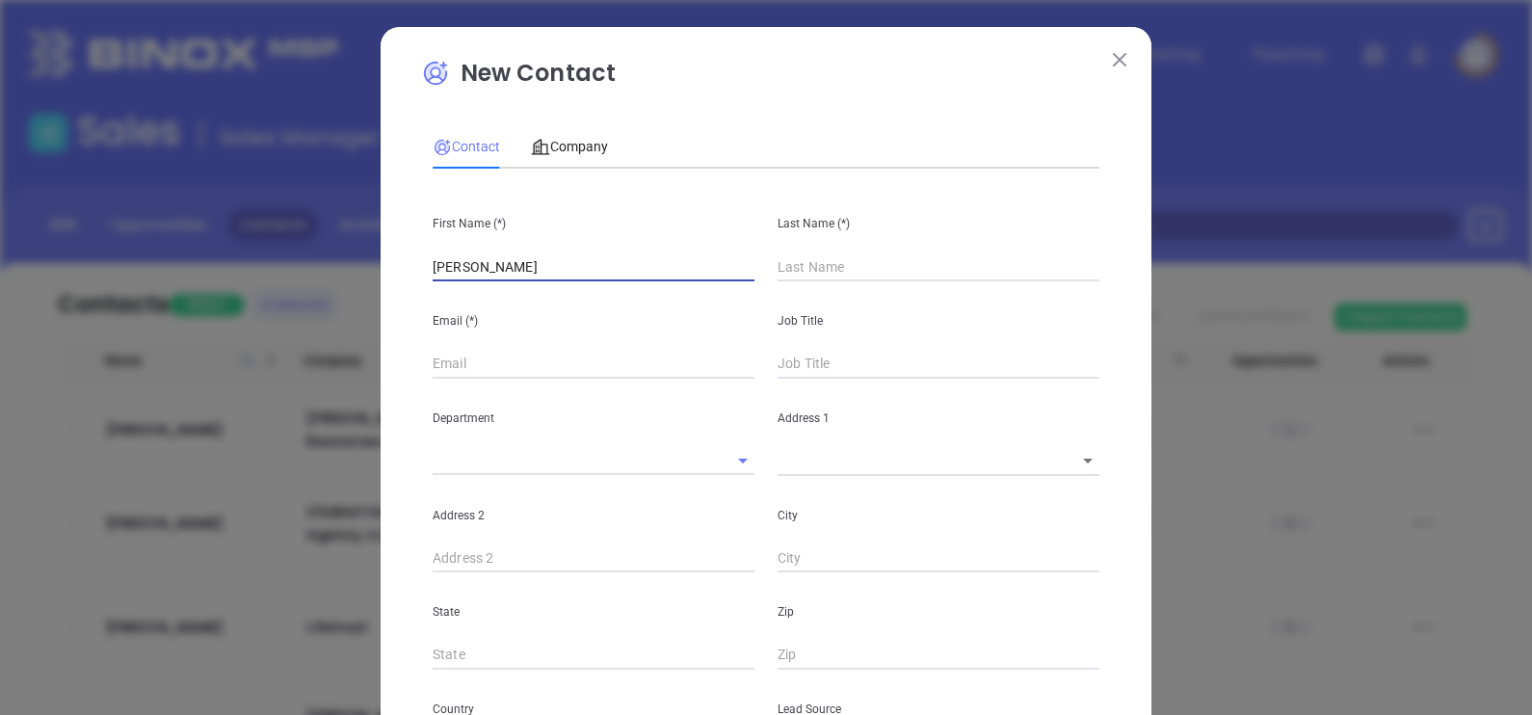
type input "Fred"
type input "Fourth Phone Call"
type input "X"
type input "1"
type input "S"
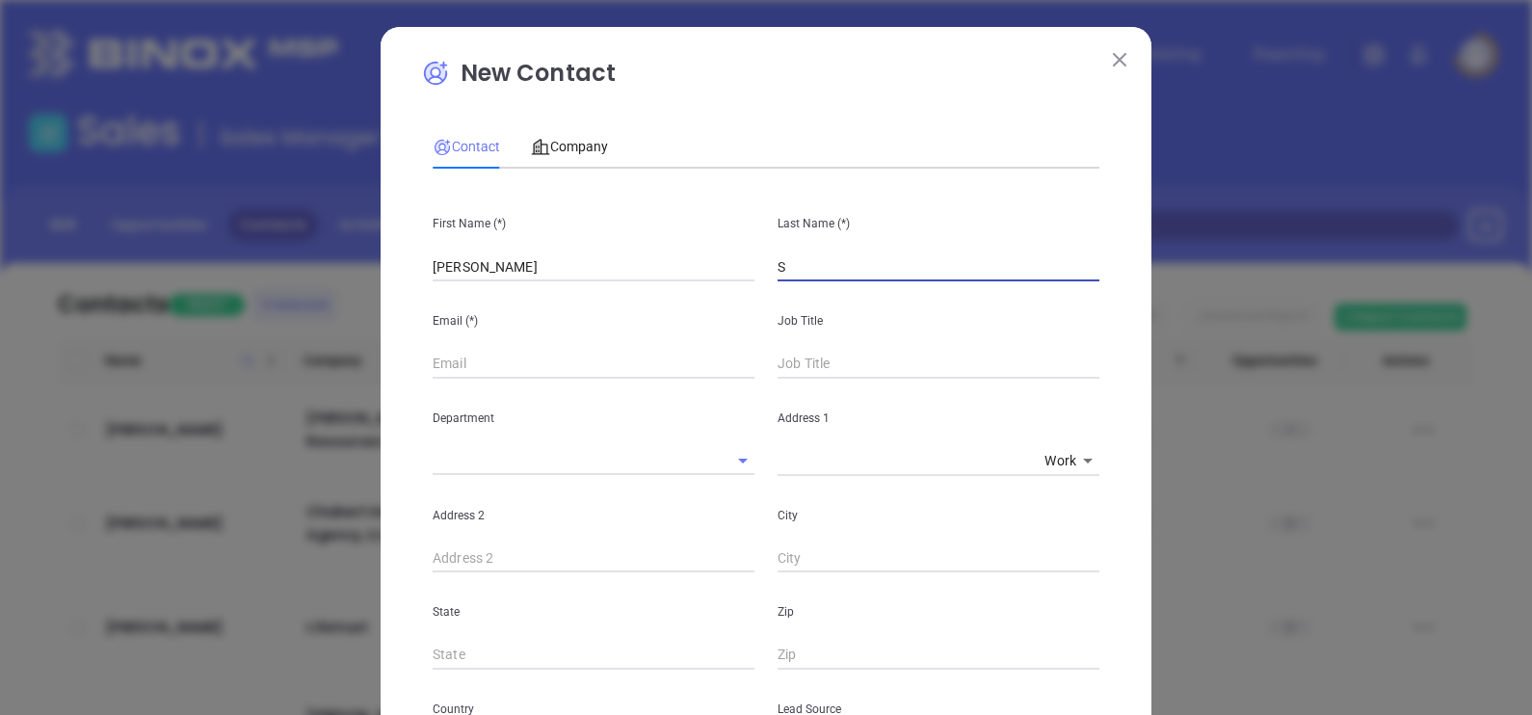
type input "1"
type input "Zehrer"
click at [484, 357] on input "text" at bounding box center [594, 364] width 322 height 29
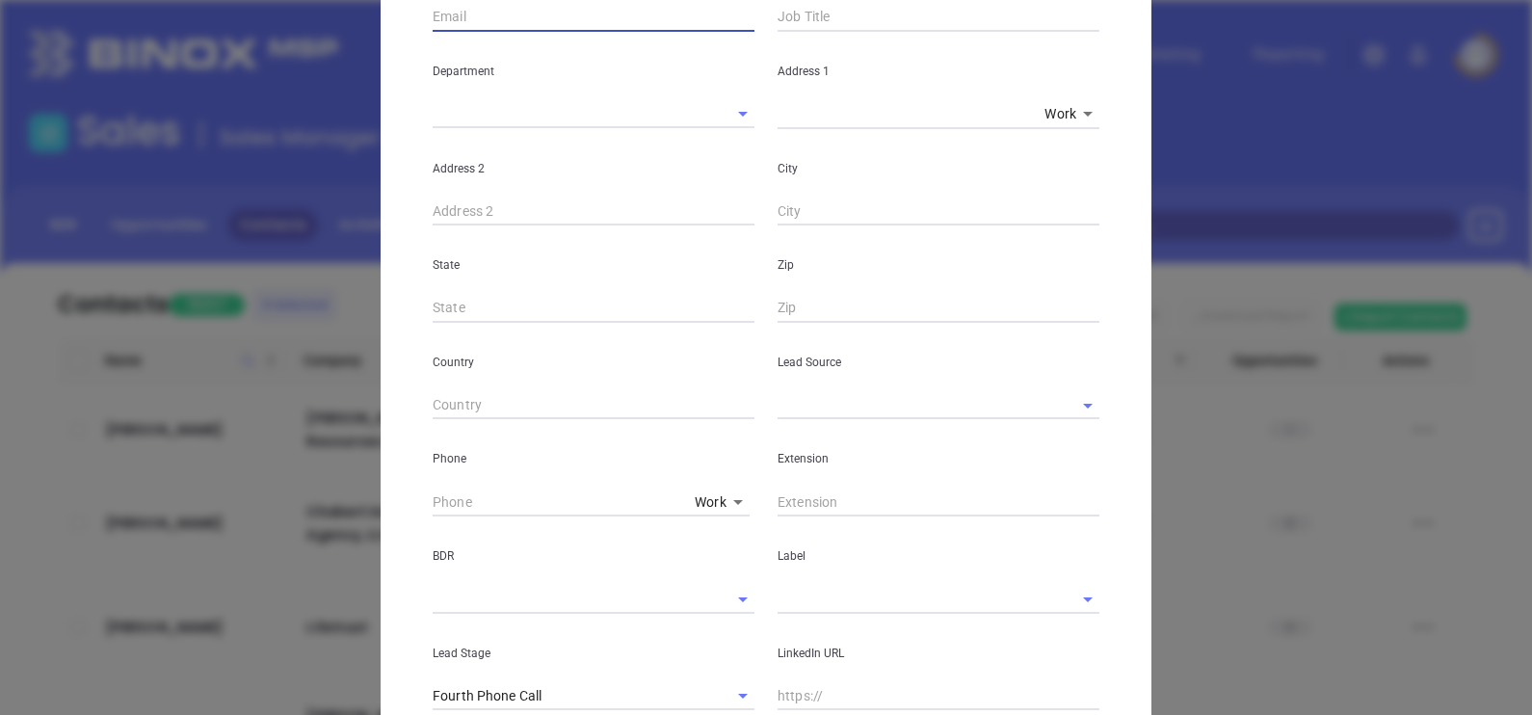
scroll to position [681, 0]
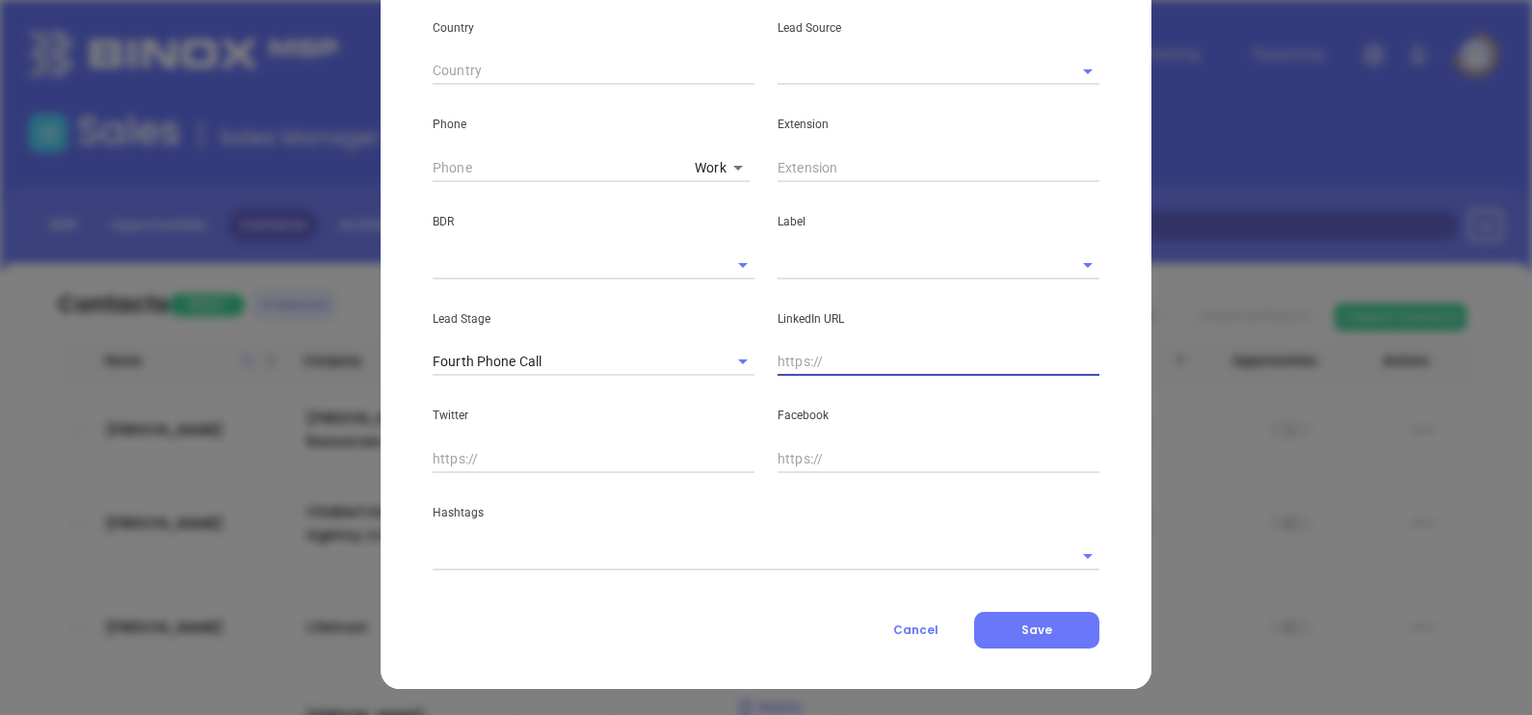
click at [929, 361] on input "text" at bounding box center [939, 362] width 322 height 29
paste input "www.linkedin.com/in/fred-zehrer-a4957147/"
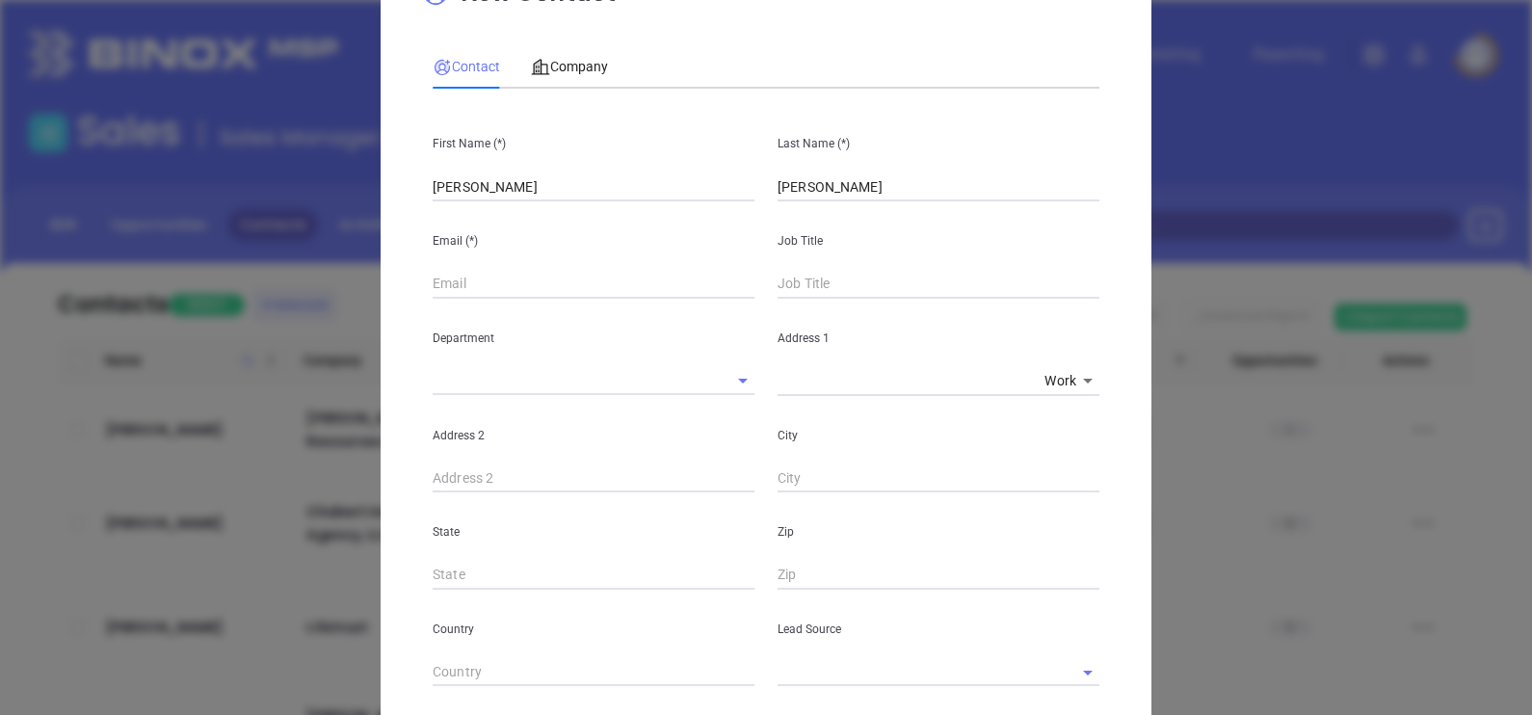
scroll to position [0, 0]
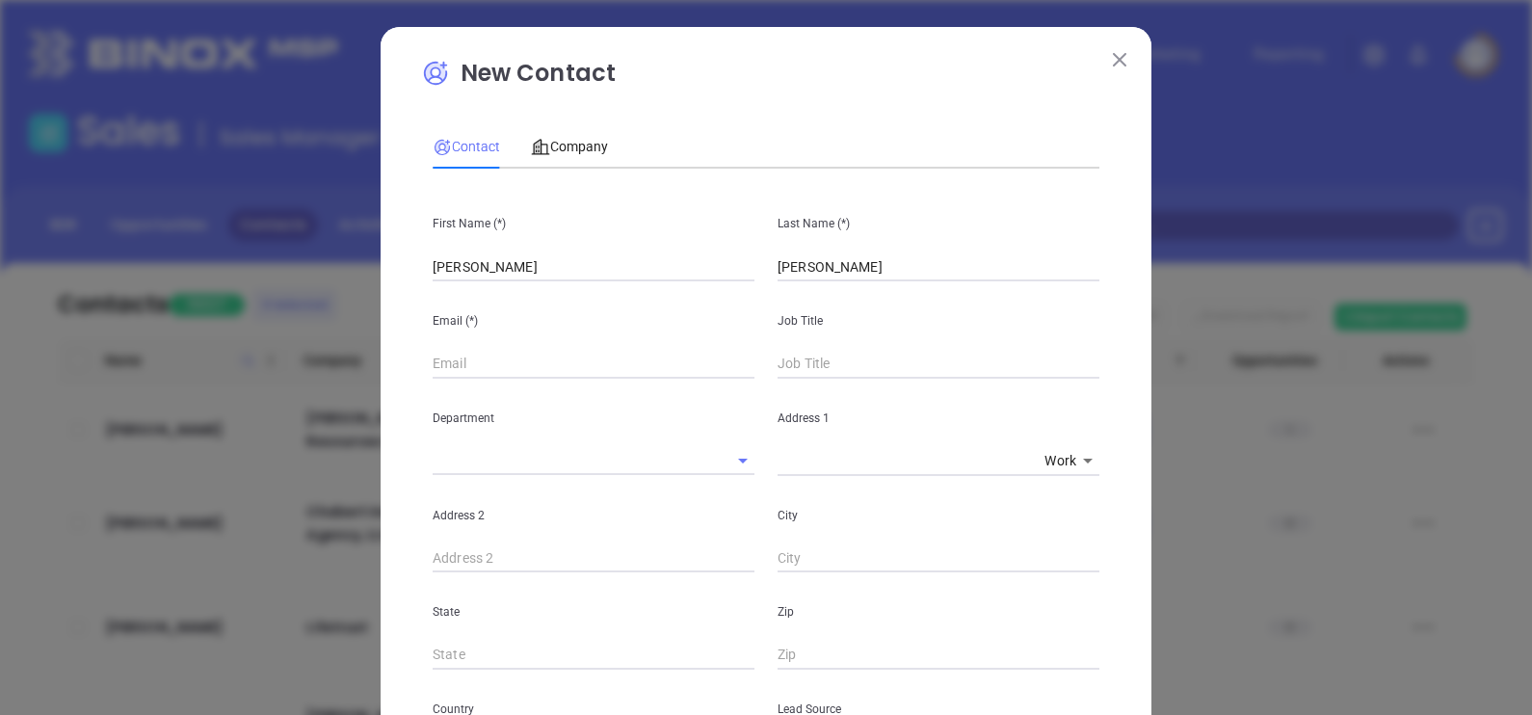
type input "www.linkedin.com/in/fred-zehrer-a4957147/"
click at [572, 362] on input "text" at bounding box center [594, 364] width 322 height 29
click at [500, 382] on div "Department" at bounding box center [593, 427] width 345 height 97
click at [486, 361] on input "text" at bounding box center [594, 364] width 322 height 29
paste input "info@harrisonins.net Hours"
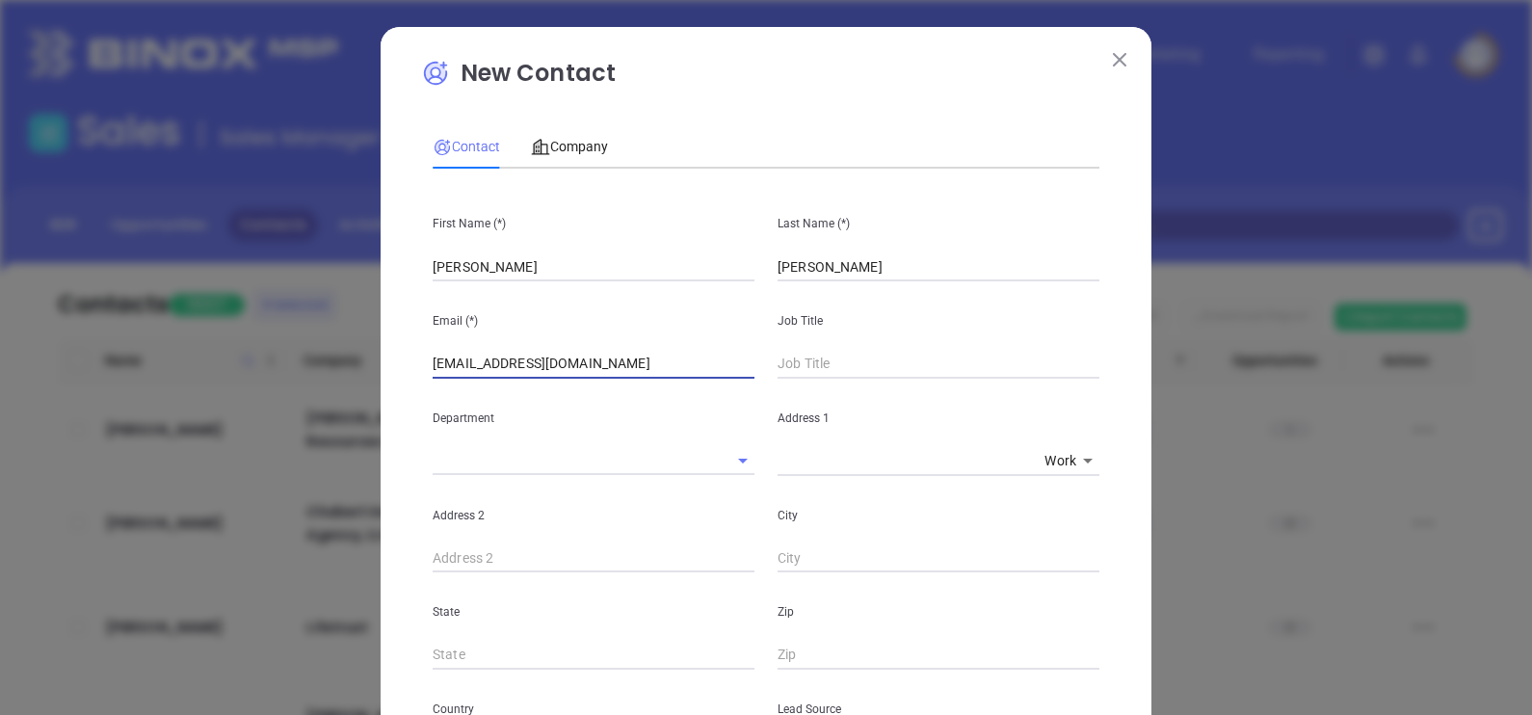
type input "info@harrisonins.net"
click at [824, 362] on input "text" at bounding box center [939, 364] width 322 height 29
type input "President"
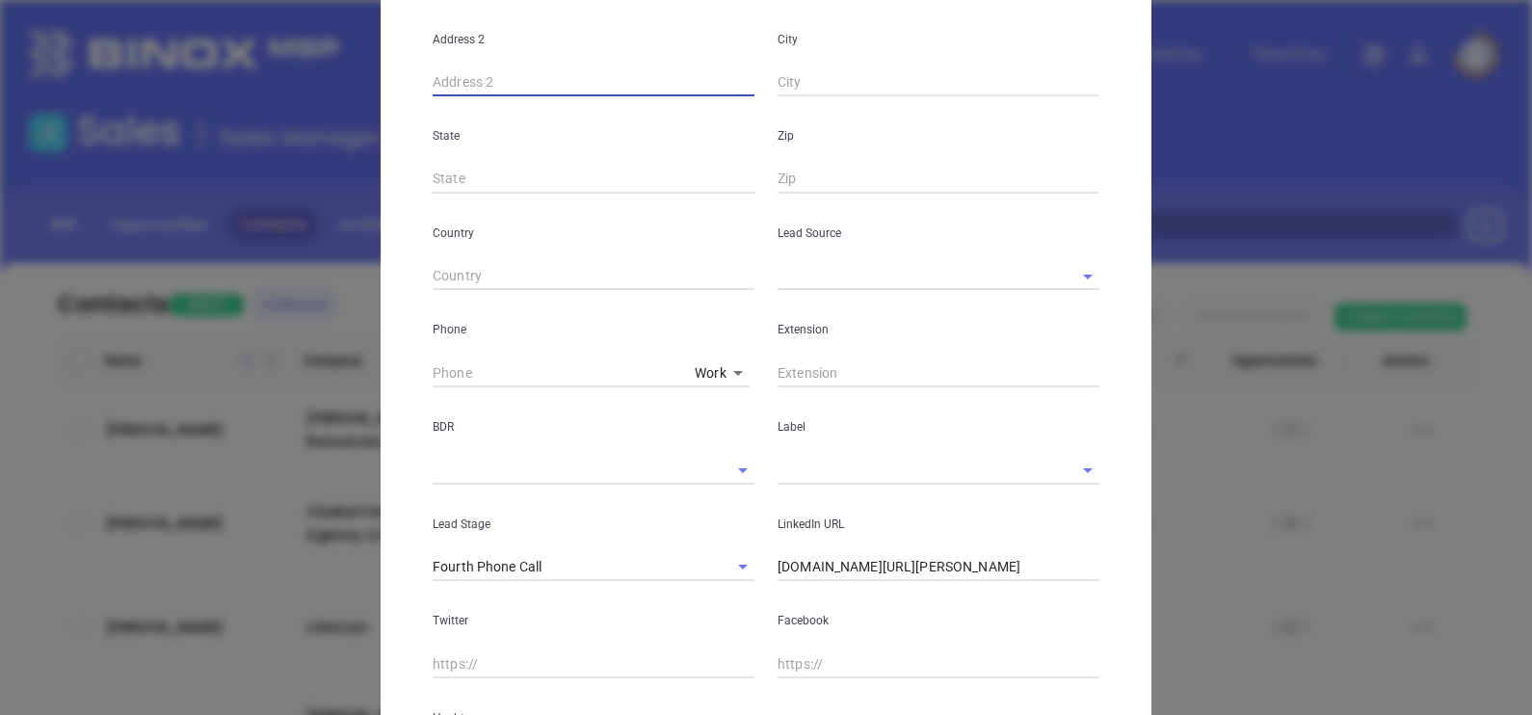
scroll to position [481, 0]
type input "( ) -"
click at [433, 368] on input "( ) -" at bounding box center [560, 368] width 254 height 29
paste input "804) 520-1040"
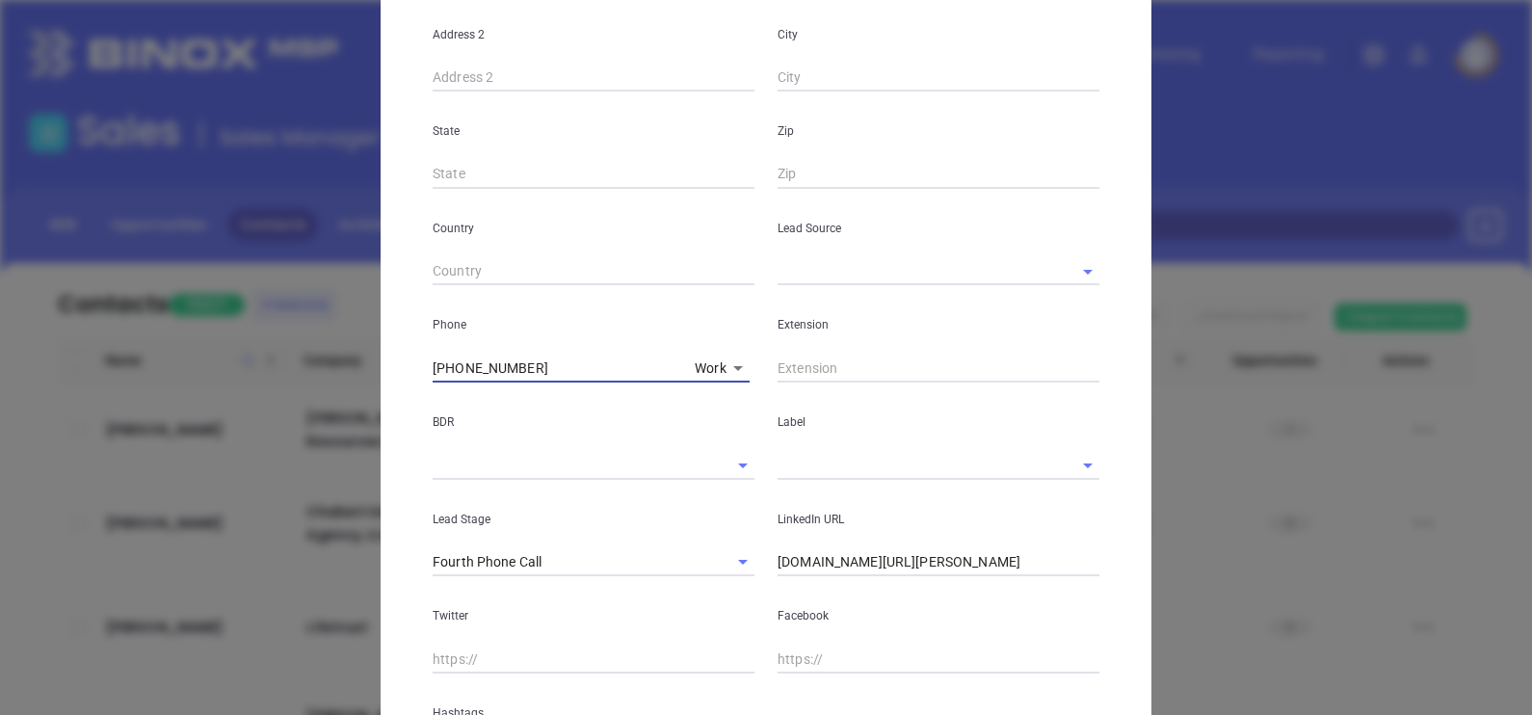
type input "(804) 520-1040"
click at [814, 473] on input "text" at bounding box center [912, 465] width 268 height 28
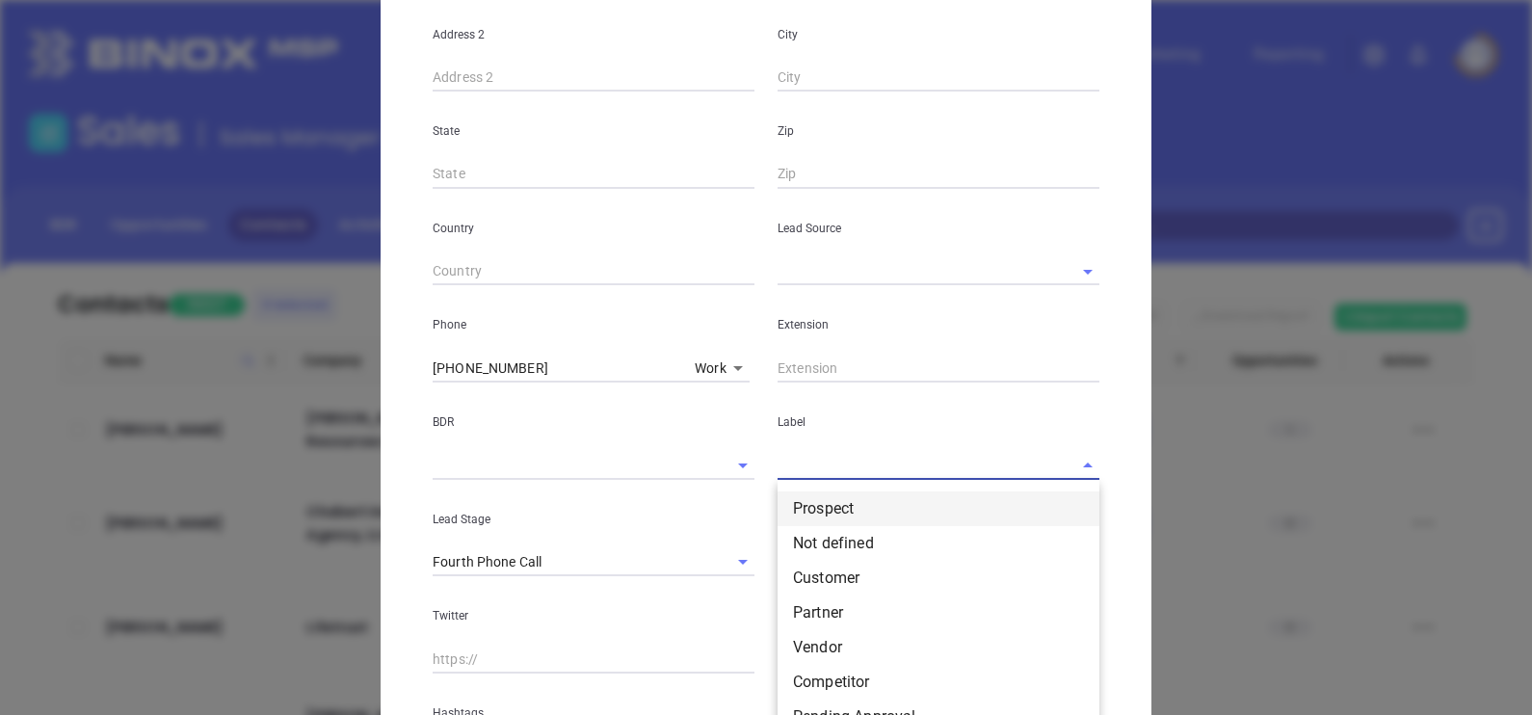
click at [835, 501] on li "Prospect" at bounding box center [939, 508] width 322 height 35
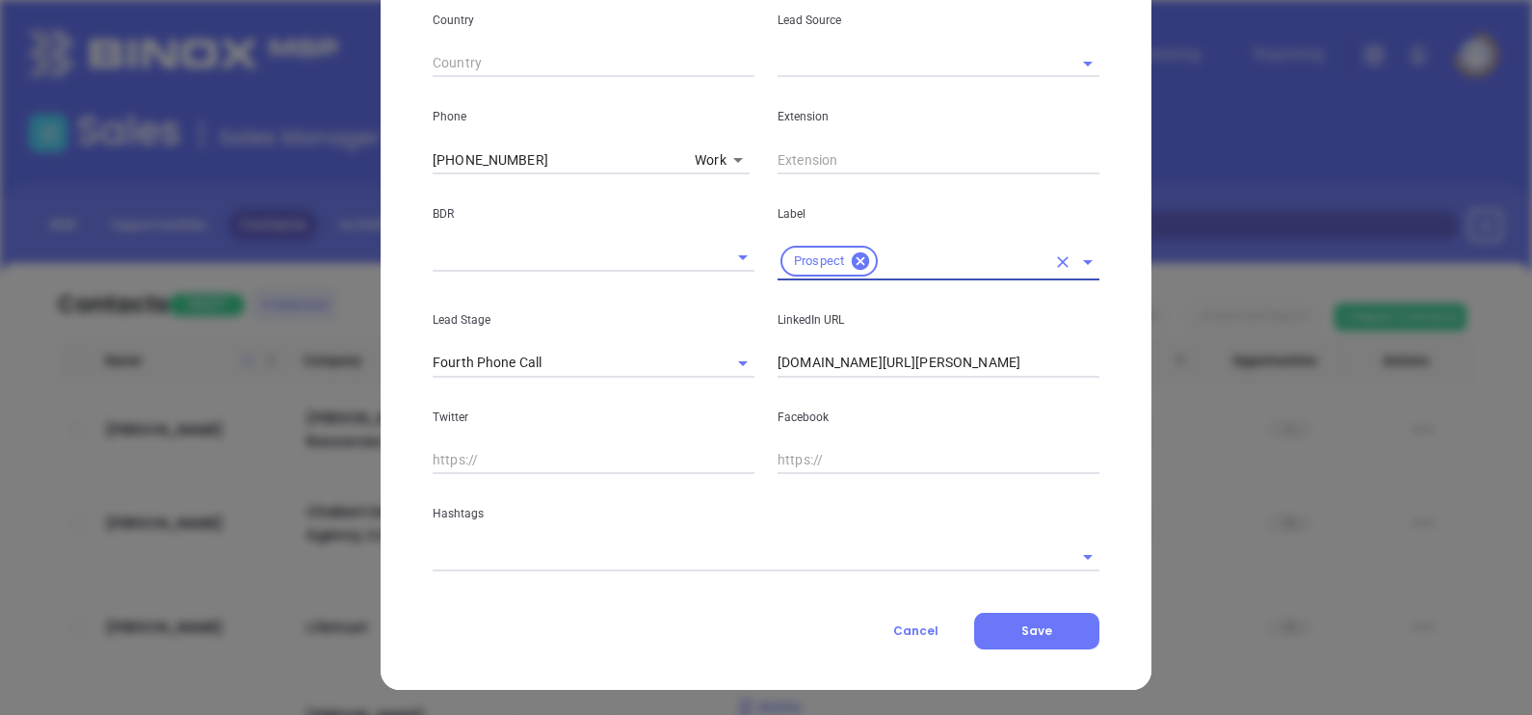
scroll to position [690, 0]
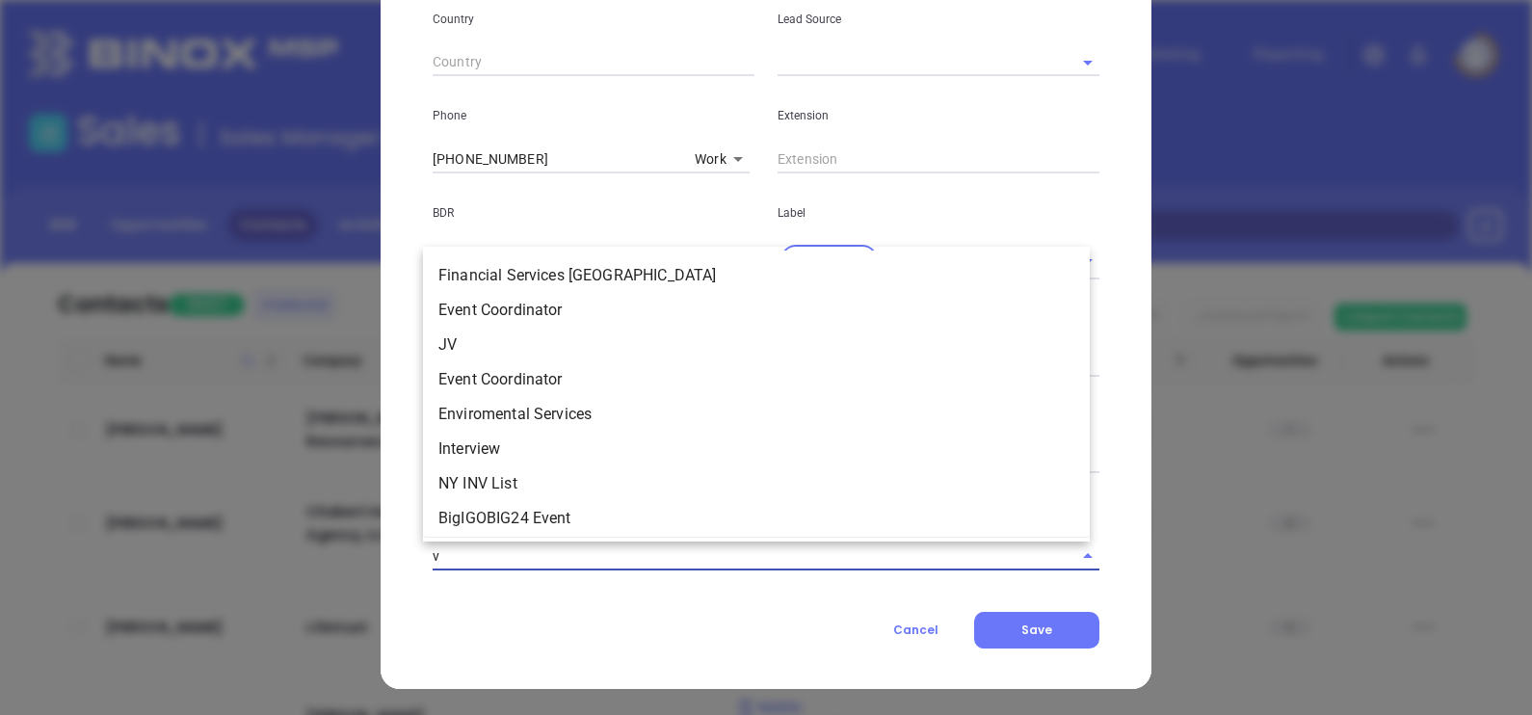
type input "va"
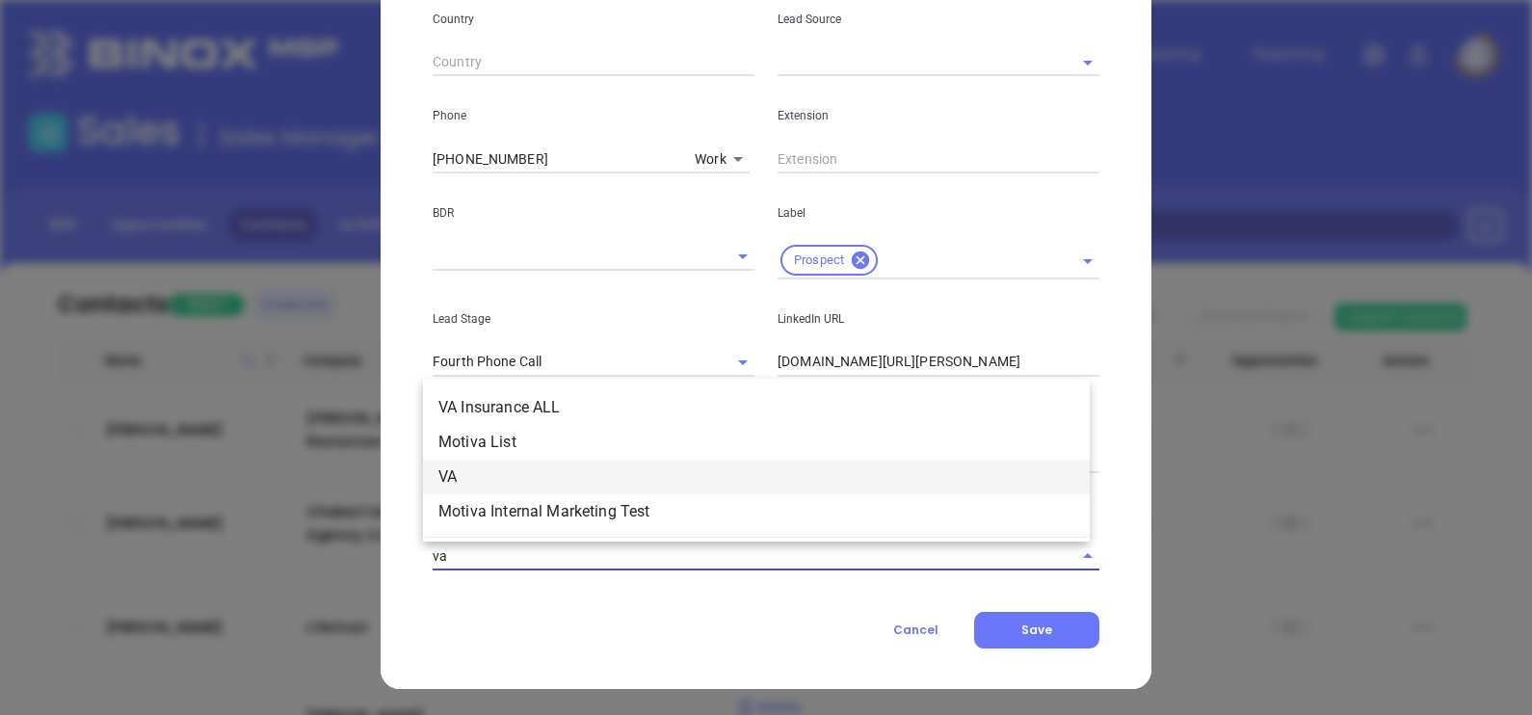
click at [506, 477] on li "VA" at bounding box center [756, 477] width 667 height 35
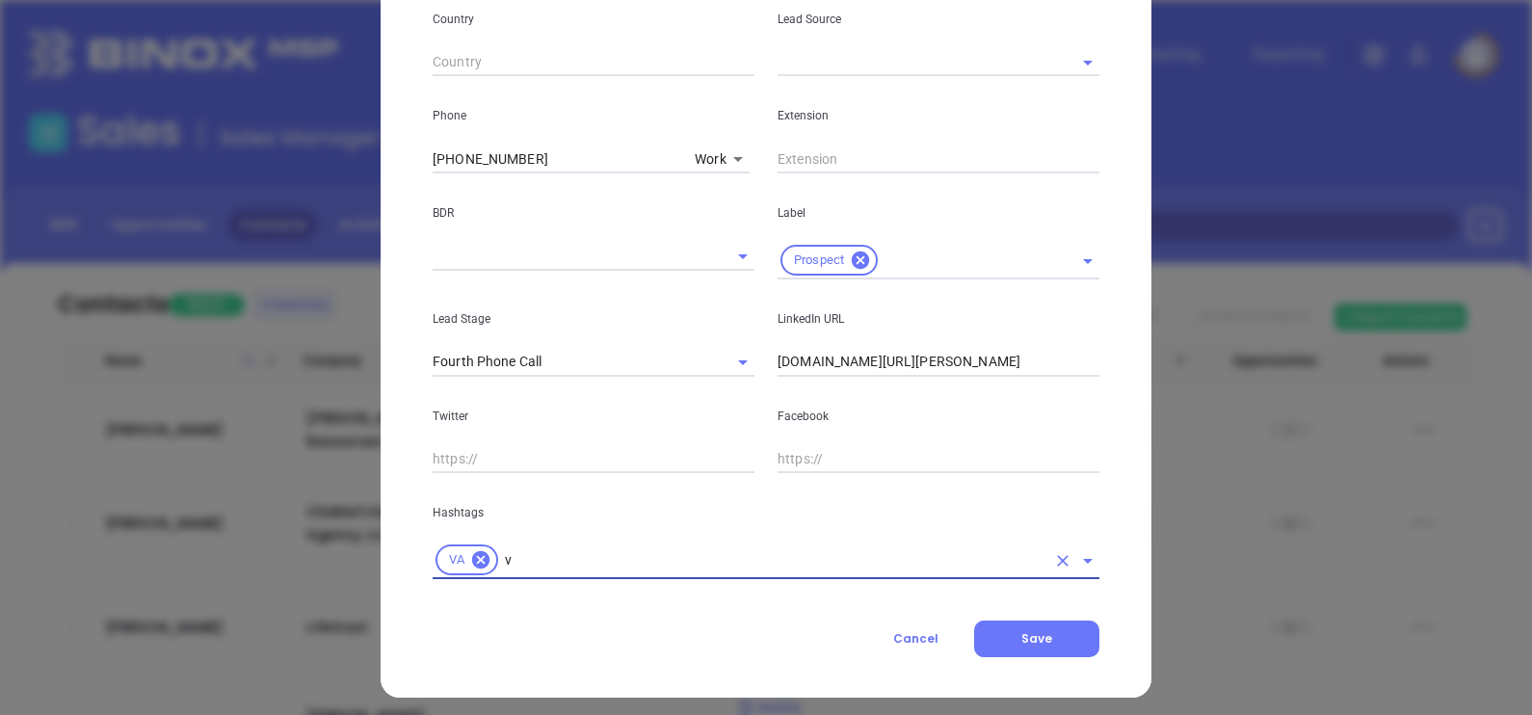
type input "va"
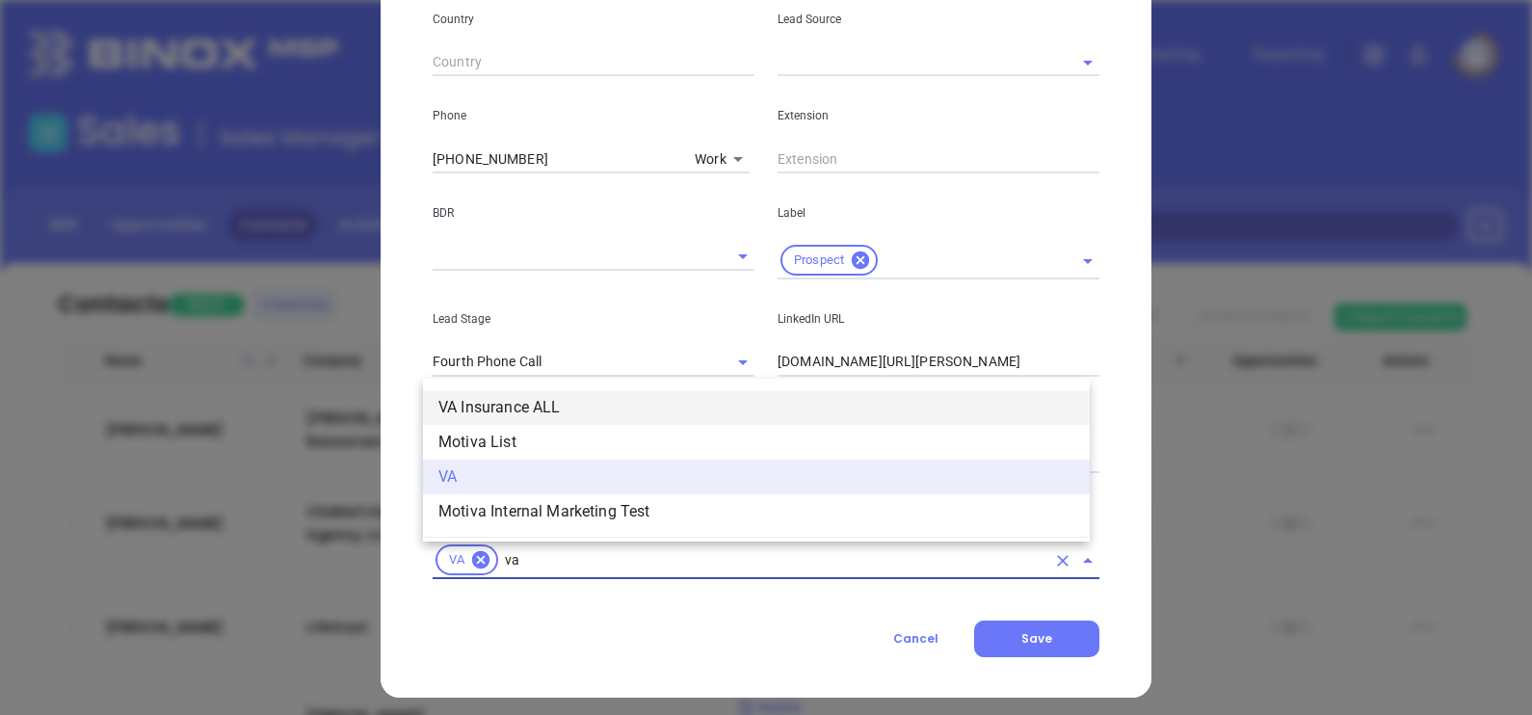
click at [481, 401] on li "VA Insurance ALL" at bounding box center [756, 407] width 667 height 35
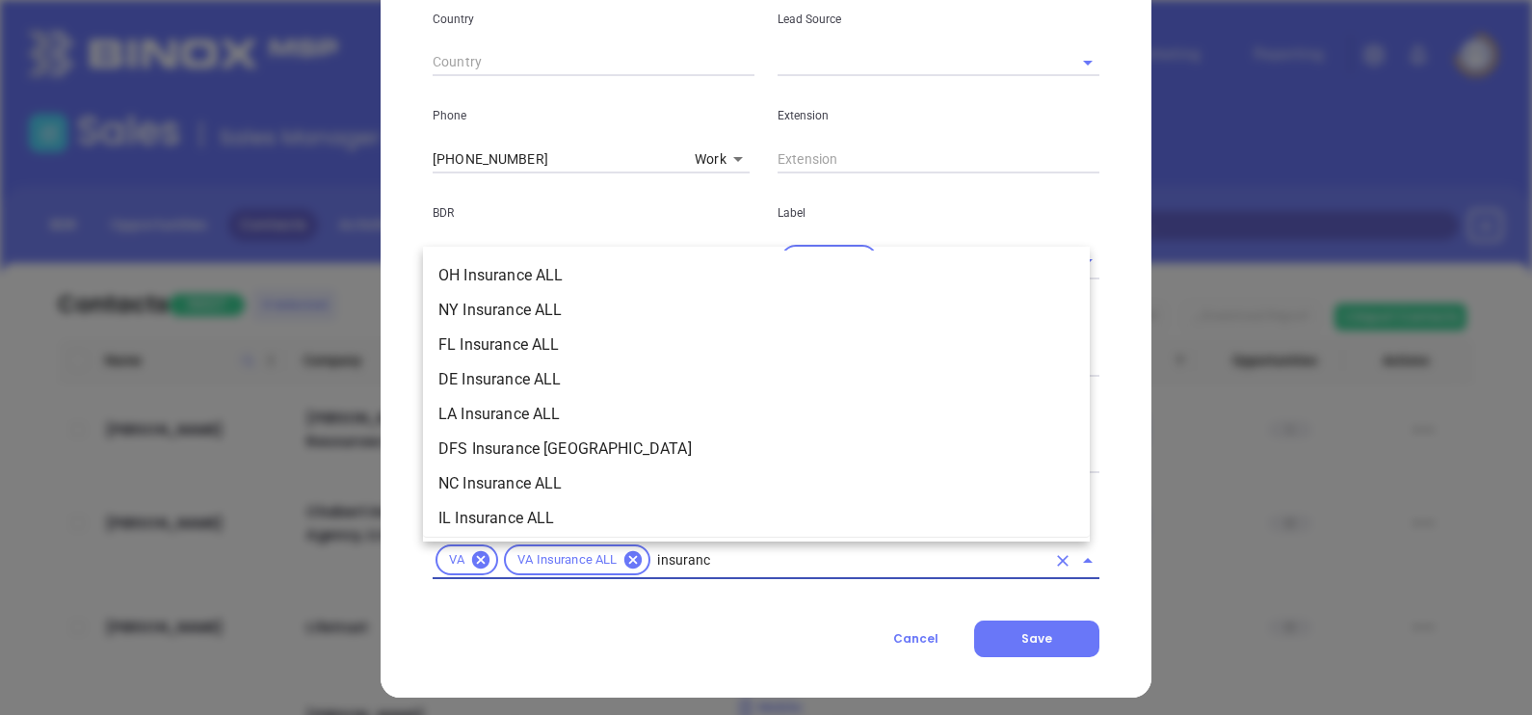
type input "insurance"
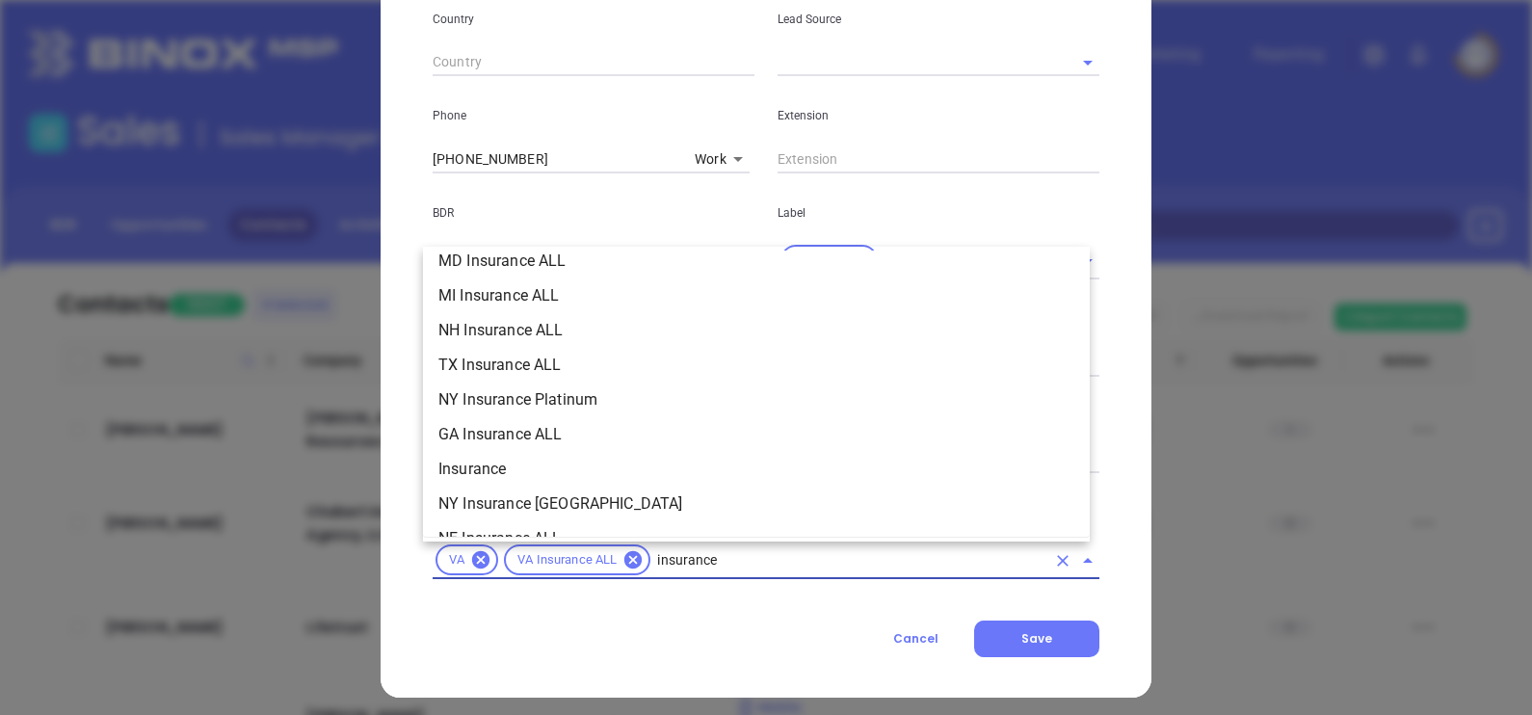
scroll to position [723, 0]
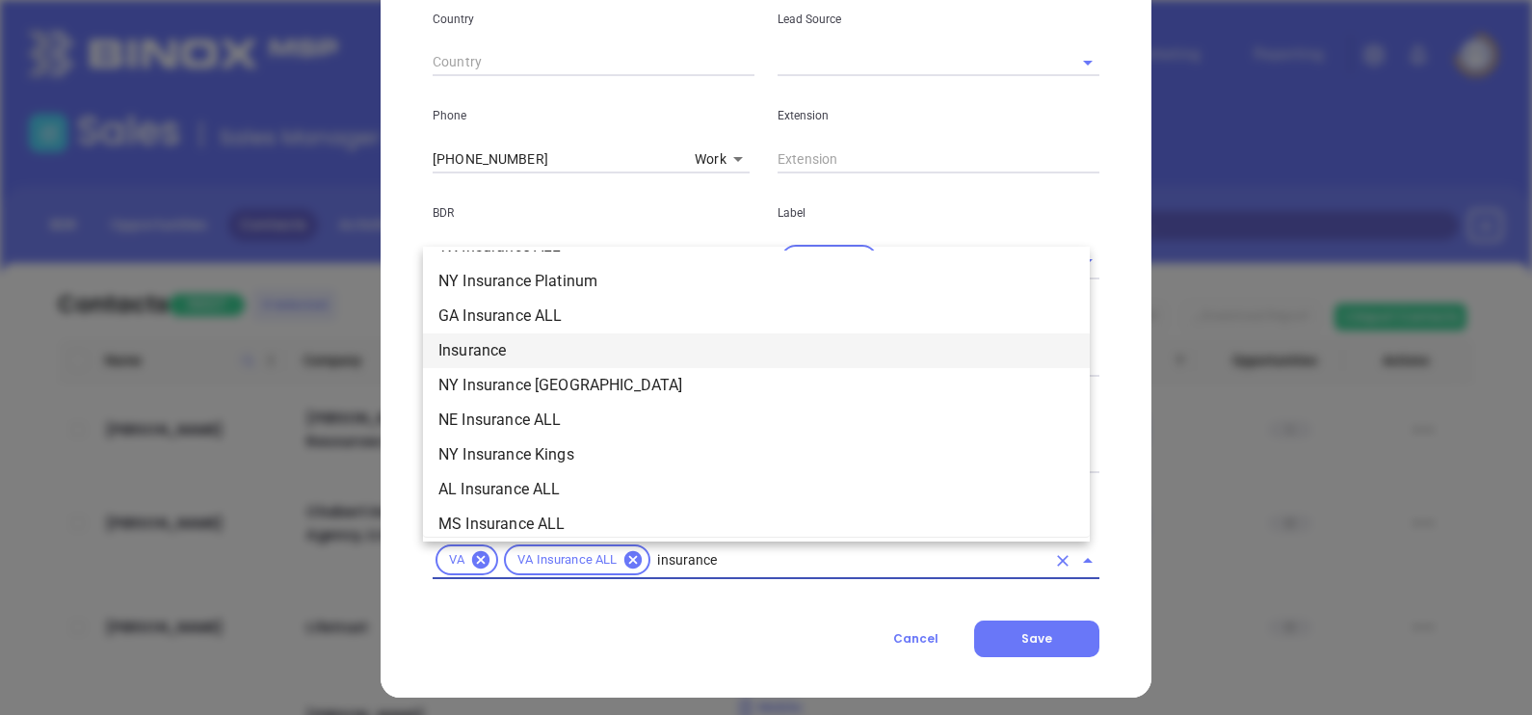
click at [510, 340] on li "Insurance" at bounding box center [756, 350] width 667 height 35
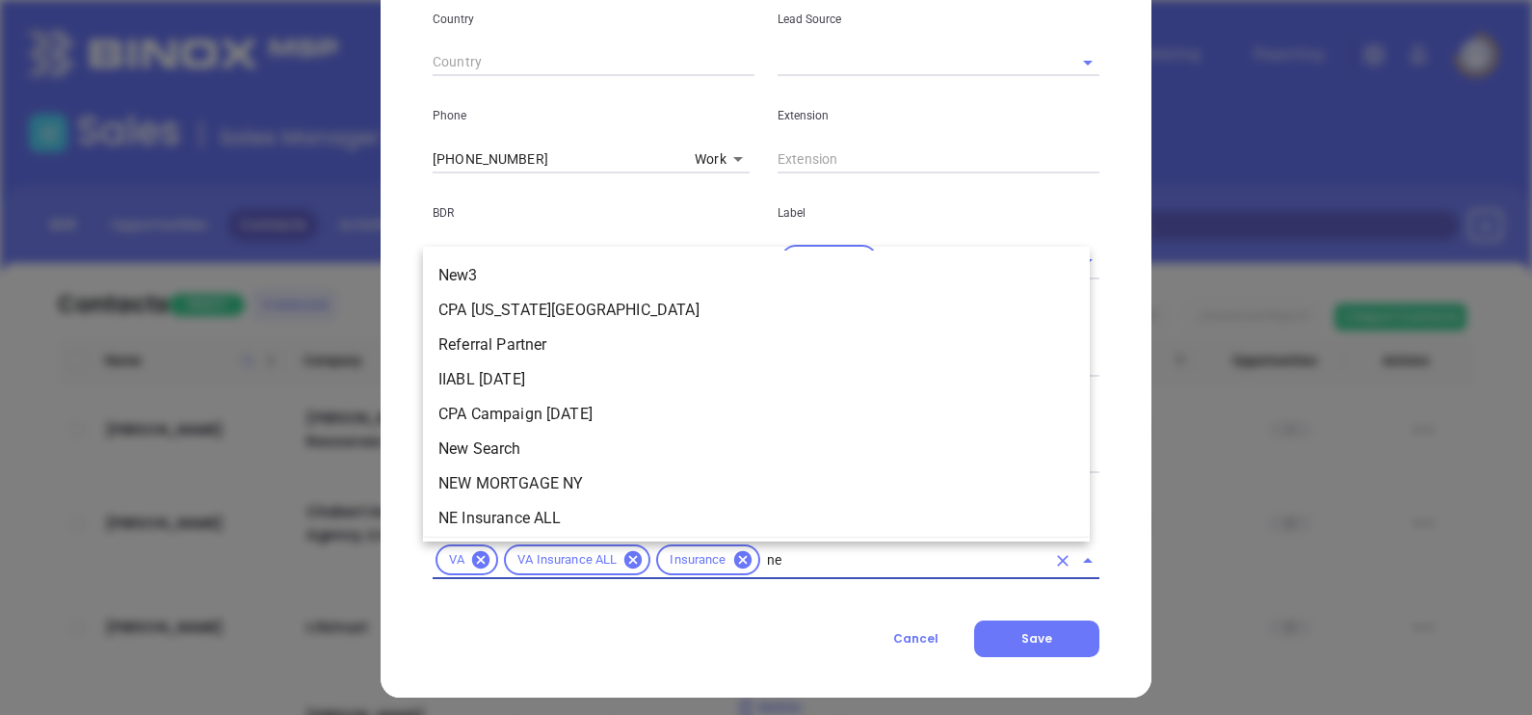
type input "new"
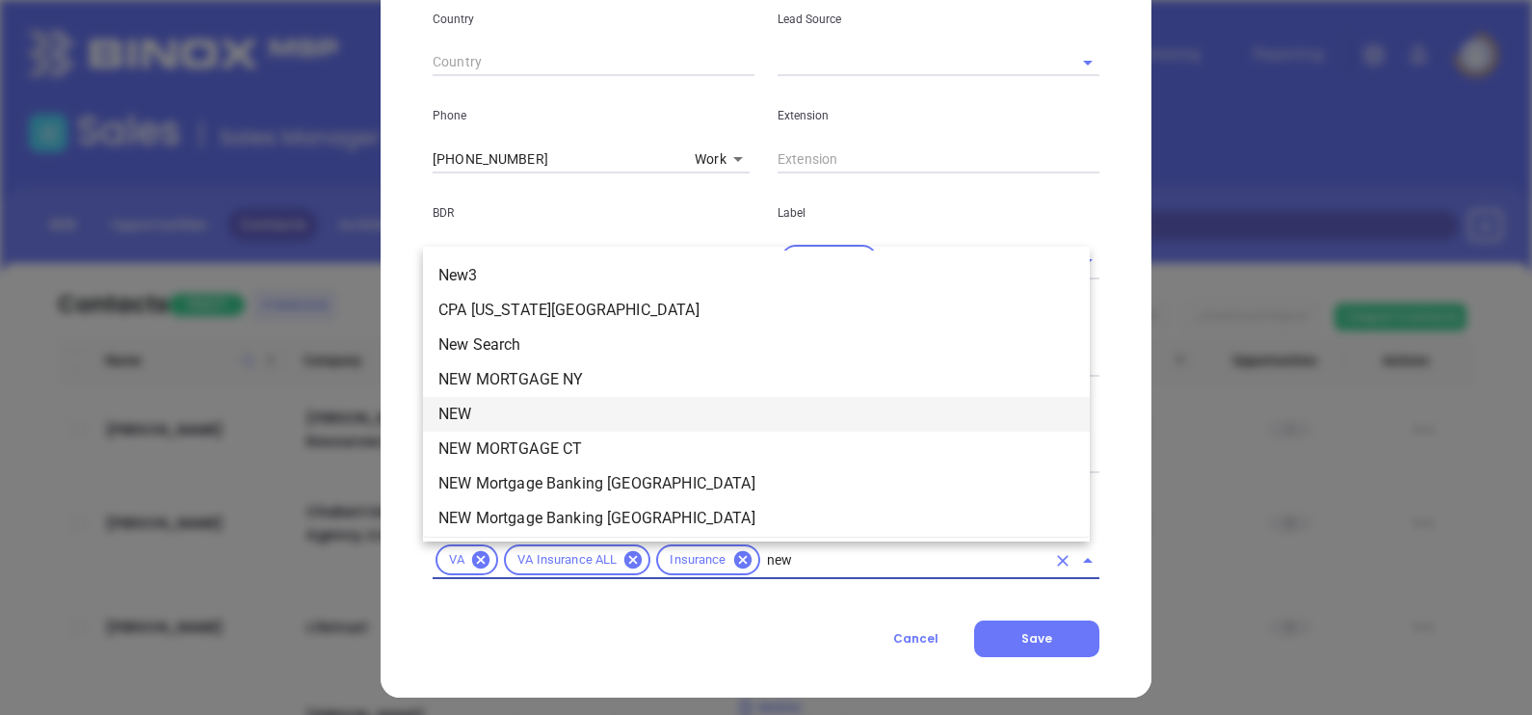
click at [516, 412] on li "NEW" at bounding box center [756, 414] width 667 height 35
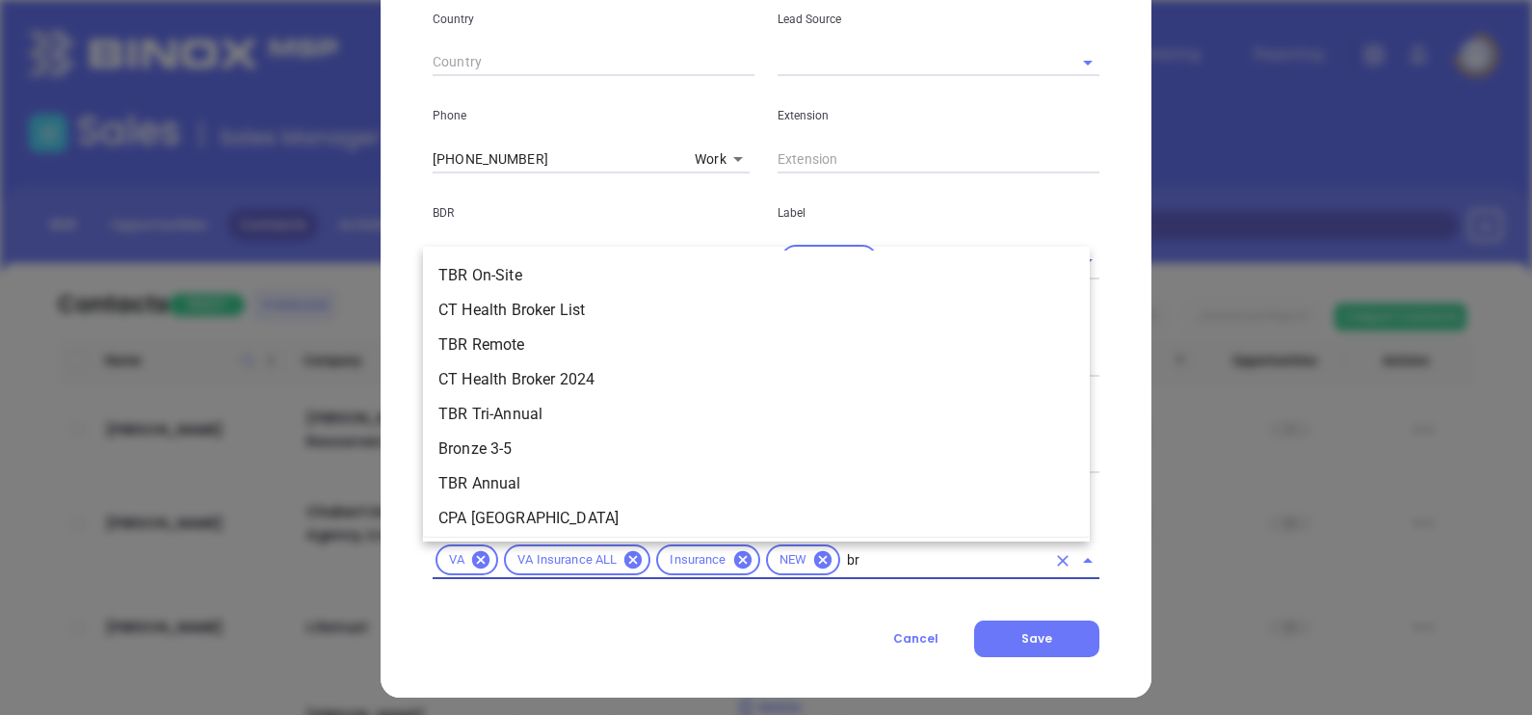
type input "b"
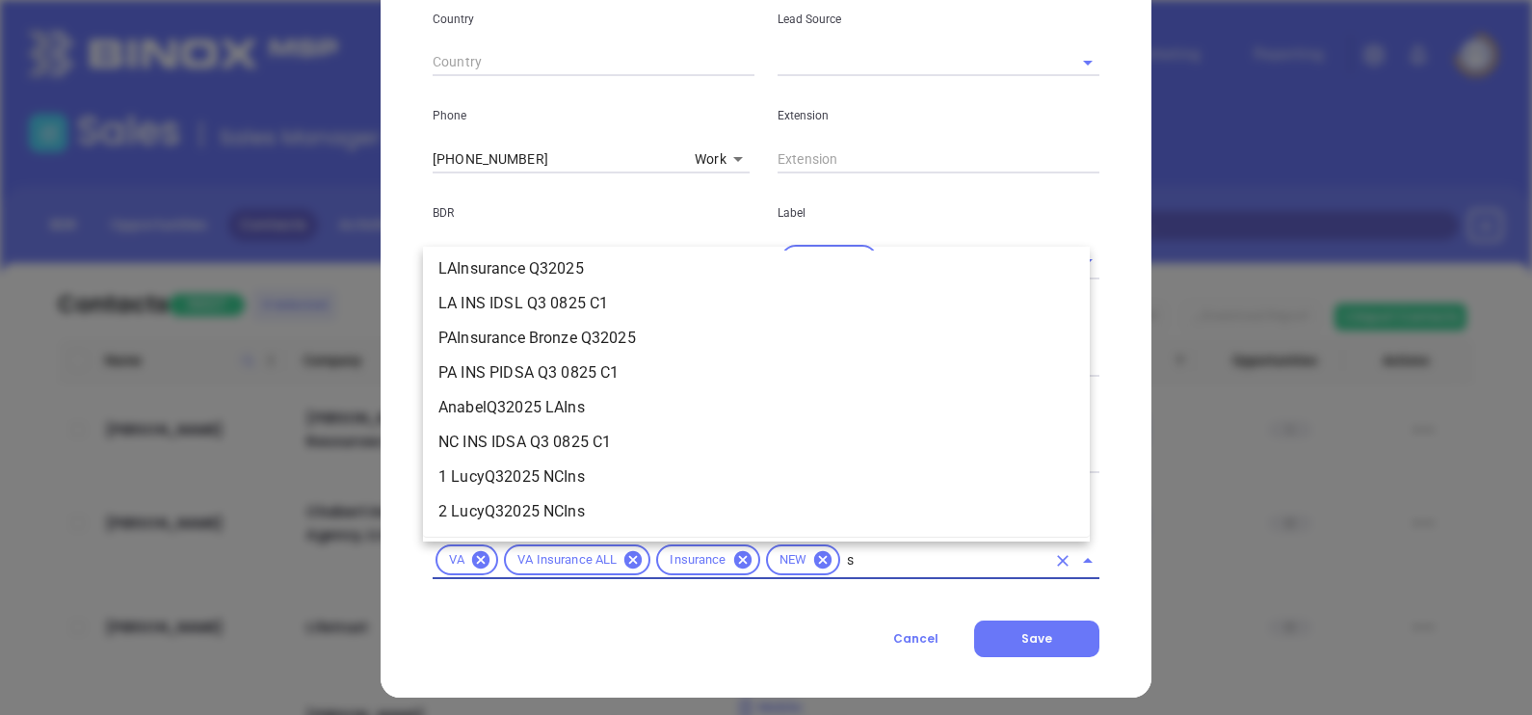
scroll to position [0, 0]
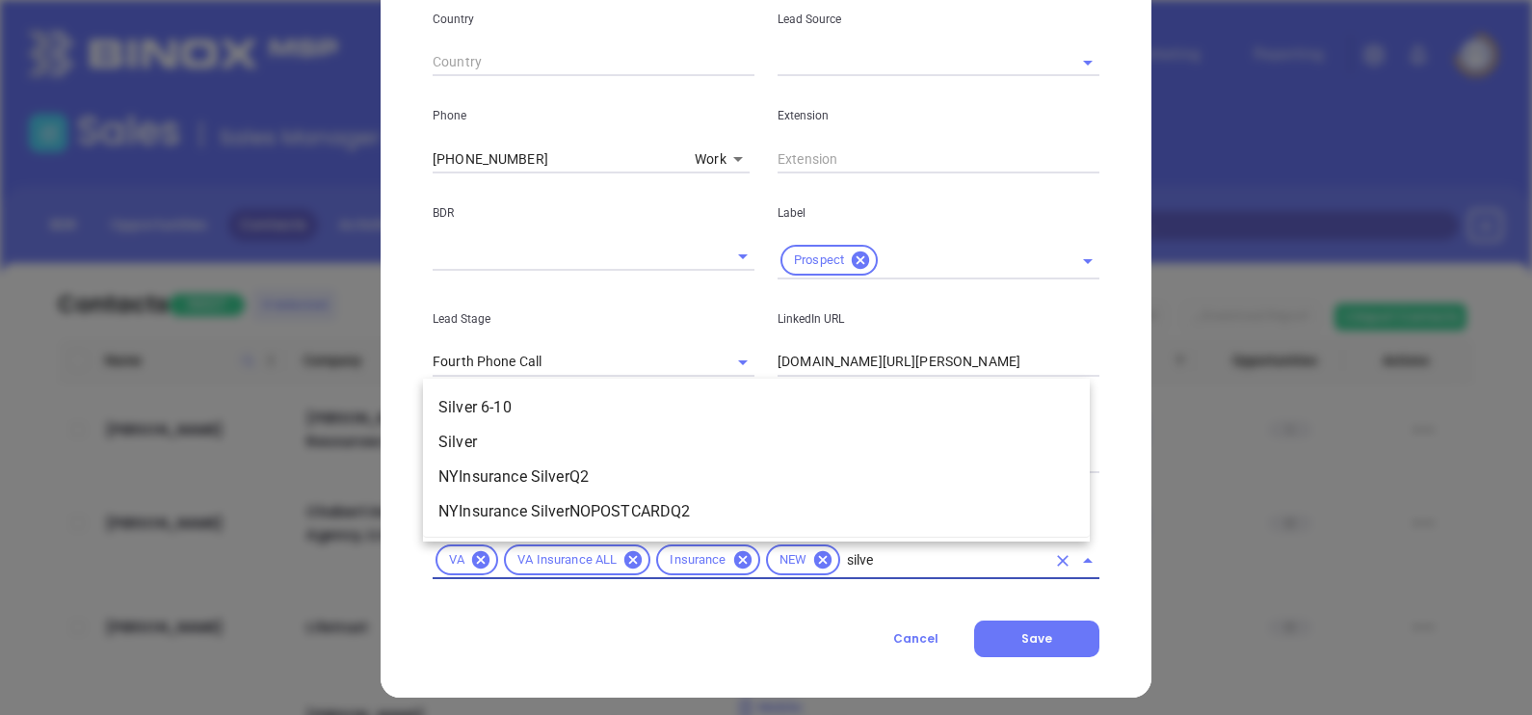
type input "silver"
click at [518, 418] on li "Silver 6-10" at bounding box center [756, 407] width 667 height 35
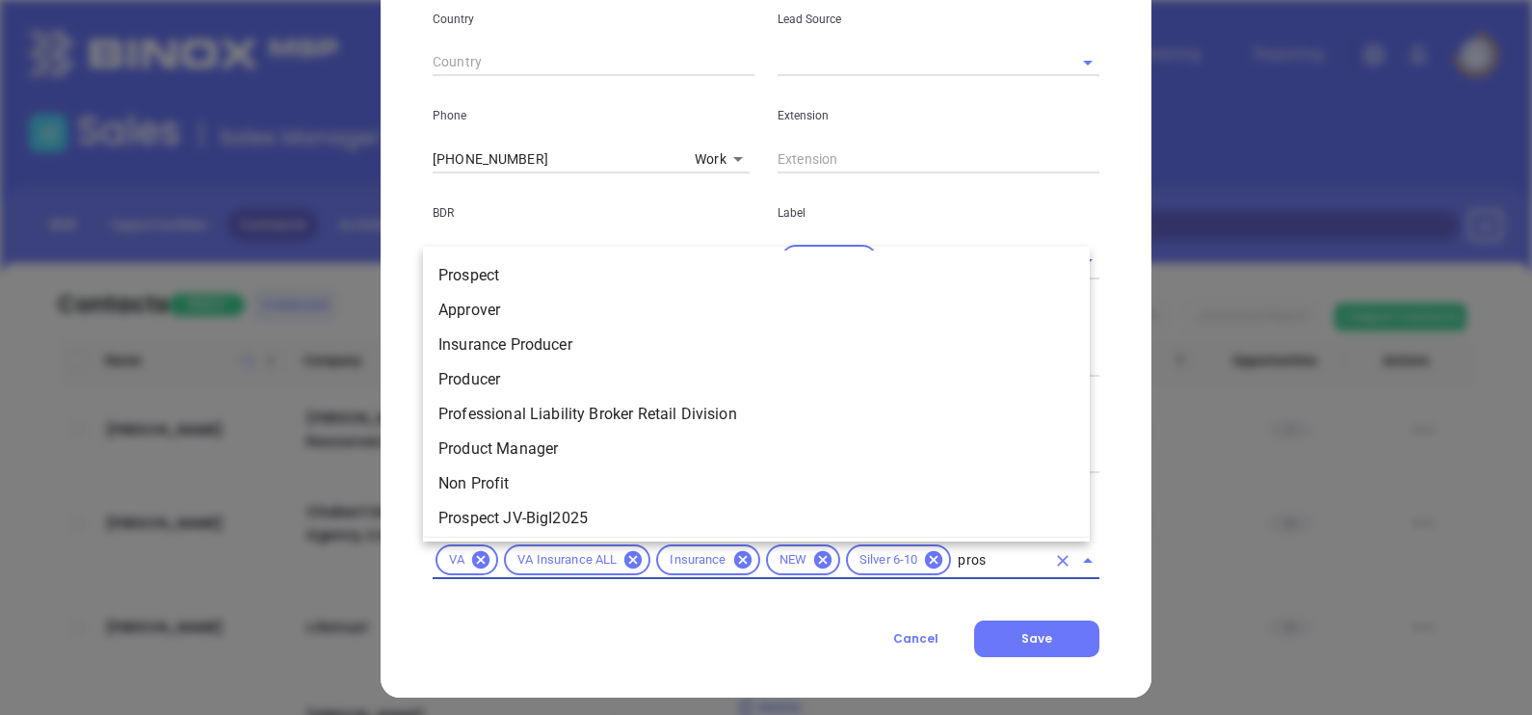
type input "prosp"
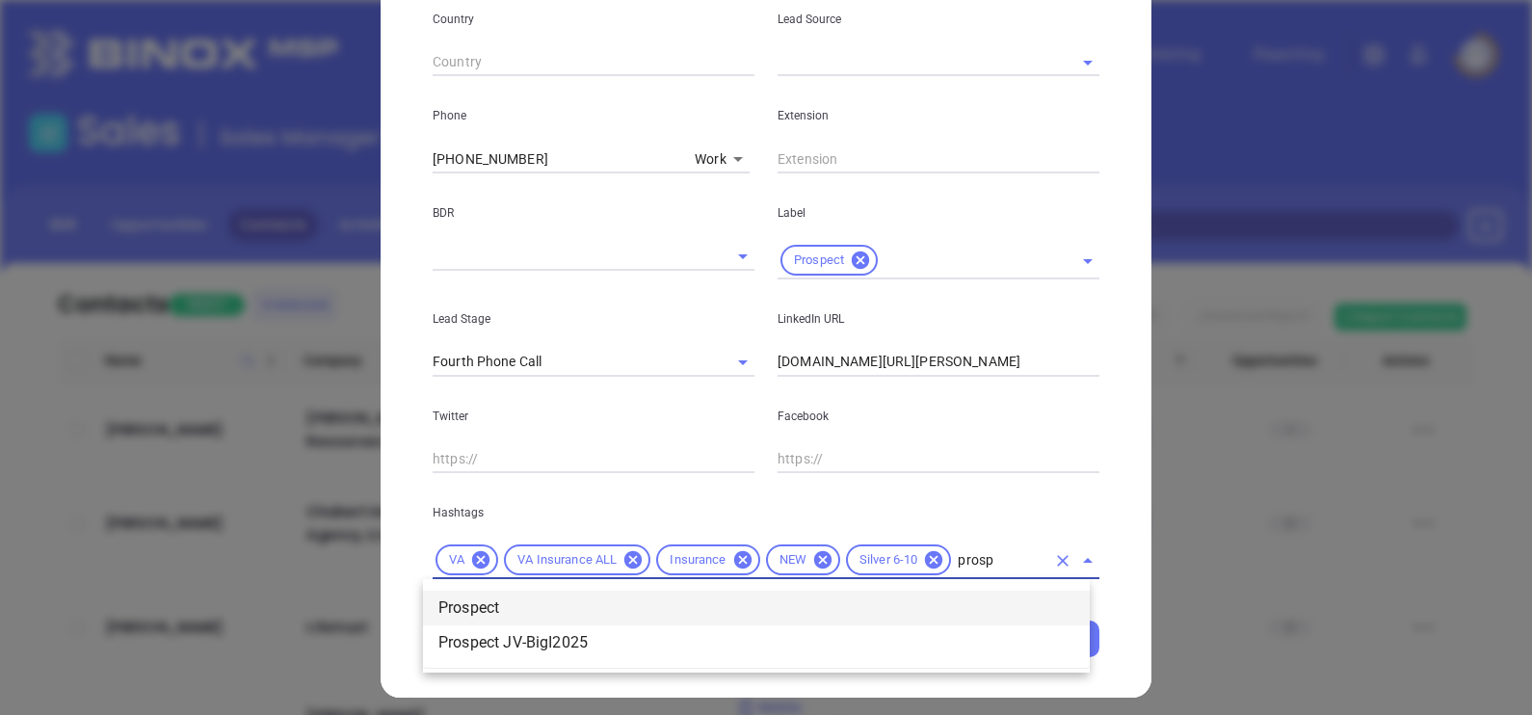
click at [953, 607] on li "Prospect" at bounding box center [756, 608] width 667 height 35
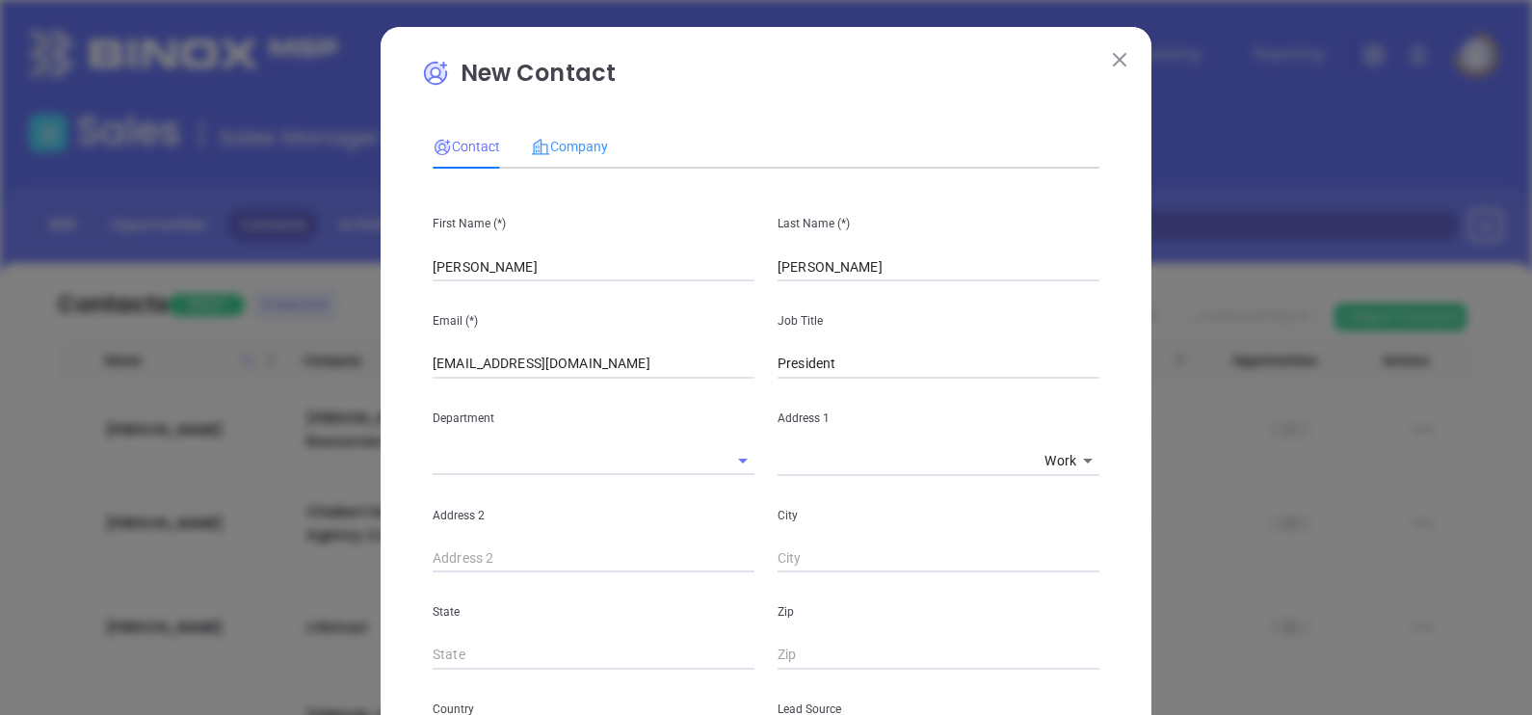
click at [561, 127] on div "Company" at bounding box center [569, 146] width 77 height 44
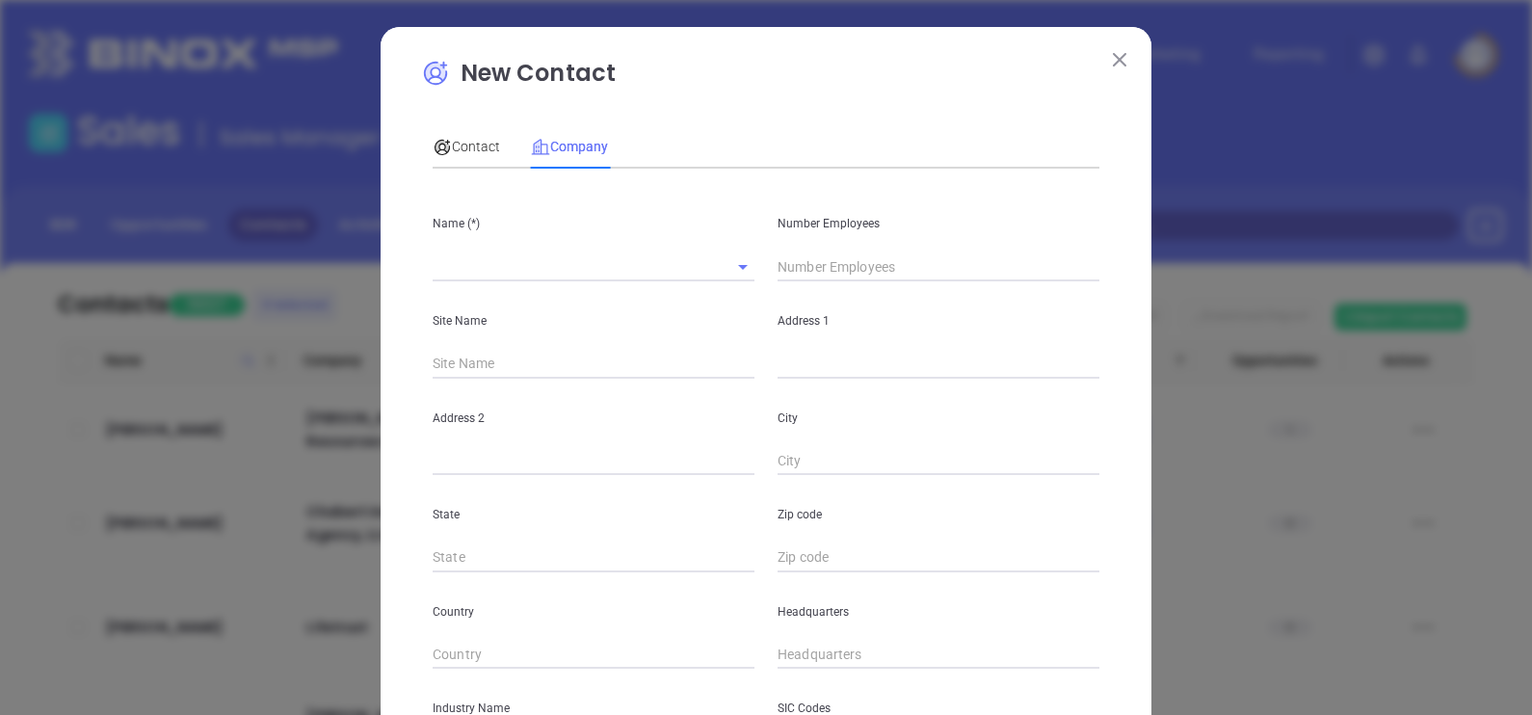
click at [550, 276] on input "text" at bounding box center [567, 266] width 268 height 28
paste input "Harrison Ins Agcy"
click at [560, 269] on input "Harrison Ins Agcy" at bounding box center [567, 266] width 268 height 28
click at [469, 270] on input "Harrison Ins Agcy" at bounding box center [567, 266] width 268 height 28
click at [527, 251] on div "Harrison Ins Agcy" at bounding box center [594, 266] width 322 height 32
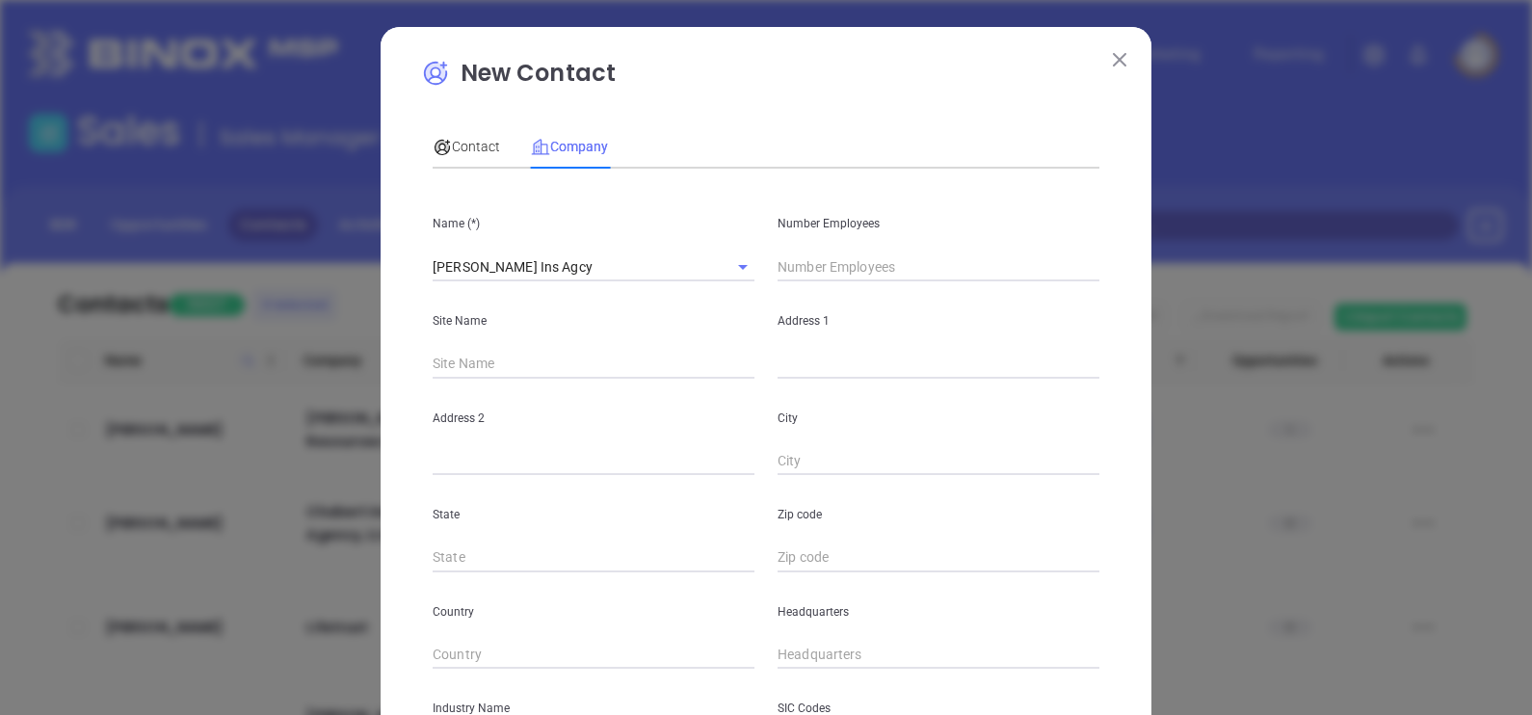
drag, startPoint x: 580, startPoint y: 210, endPoint x: 685, endPoint y: 124, distance: 135.6
click at [581, 208] on div "Name (*) Harrison Ins Agcy" at bounding box center [593, 232] width 345 height 97
click at [495, 267] on input "Harrison Ins Agcy" at bounding box center [567, 266] width 268 height 28
click at [499, 268] on input "Harrison Ins Agcy" at bounding box center [567, 266] width 268 height 28
drag, startPoint x: 558, startPoint y: 270, endPoint x: 564, endPoint y: 283, distance: 14.7
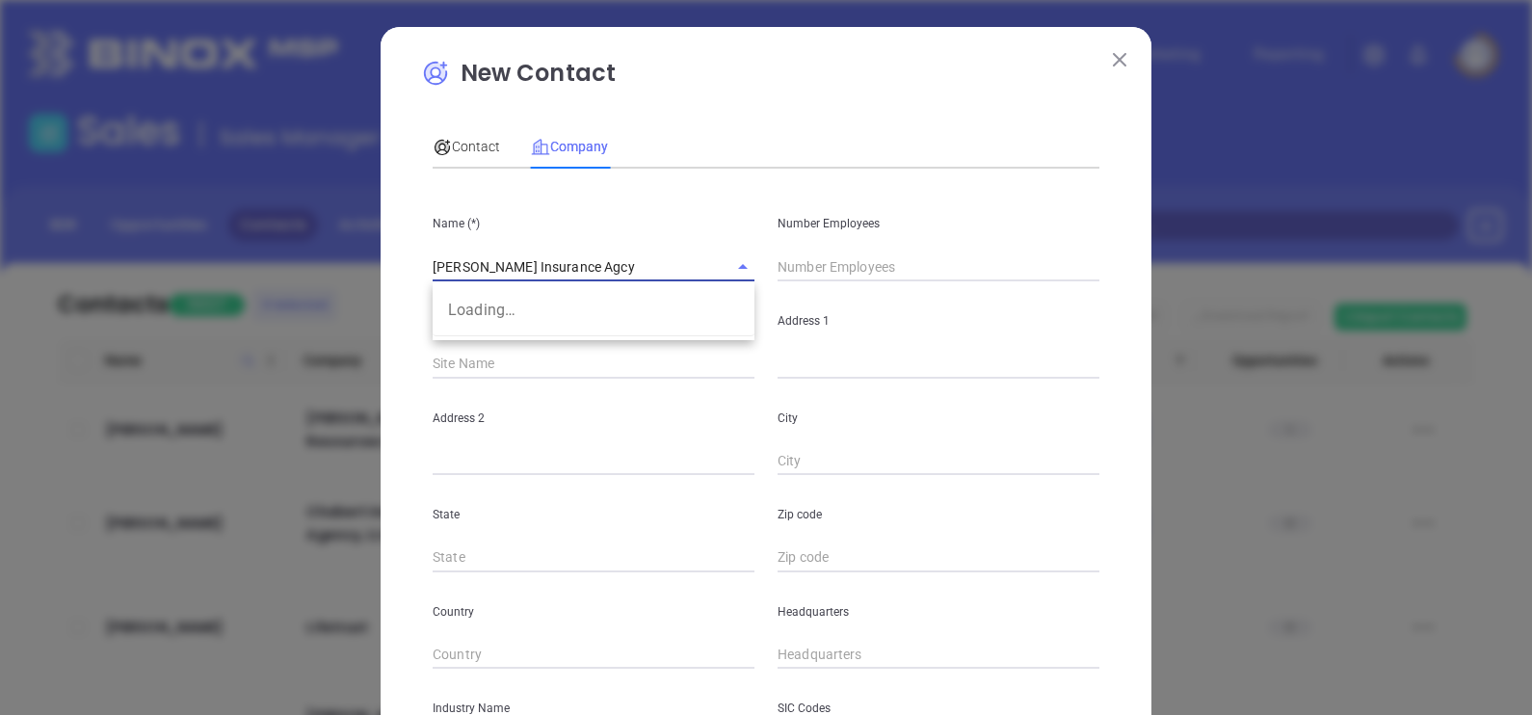
click at [559, 271] on input "Harrison Insurance Agcy" at bounding box center [567, 266] width 268 height 28
type input "Harrison Insurance Agency"
click at [797, 261] on input "text" at bounding box center [939, 266] width 322 height 29
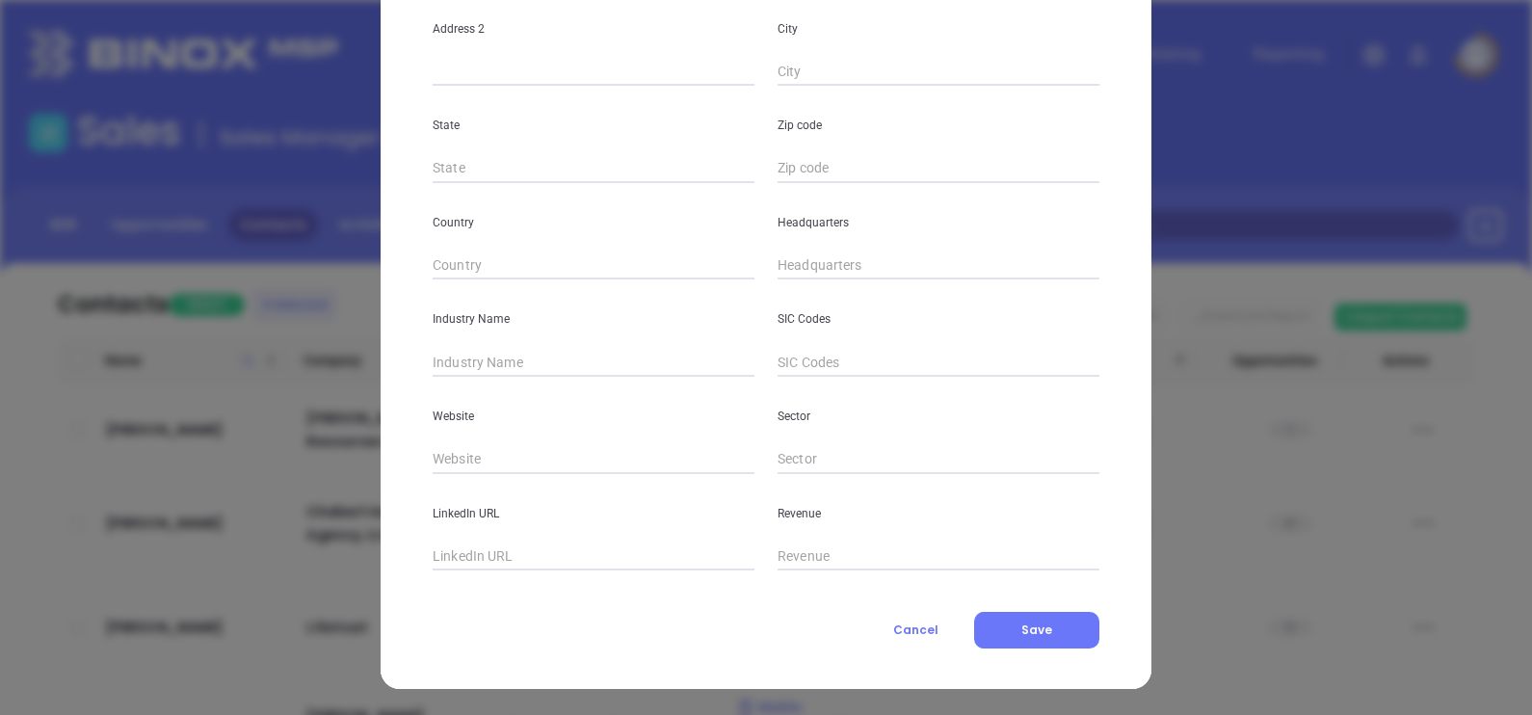
scroll to position [389, 0]
type input "5"
click at [501, 357] on input "text" at bounding box center [594, 362] width 322 height 29
type input "U"
type input "Insurance"
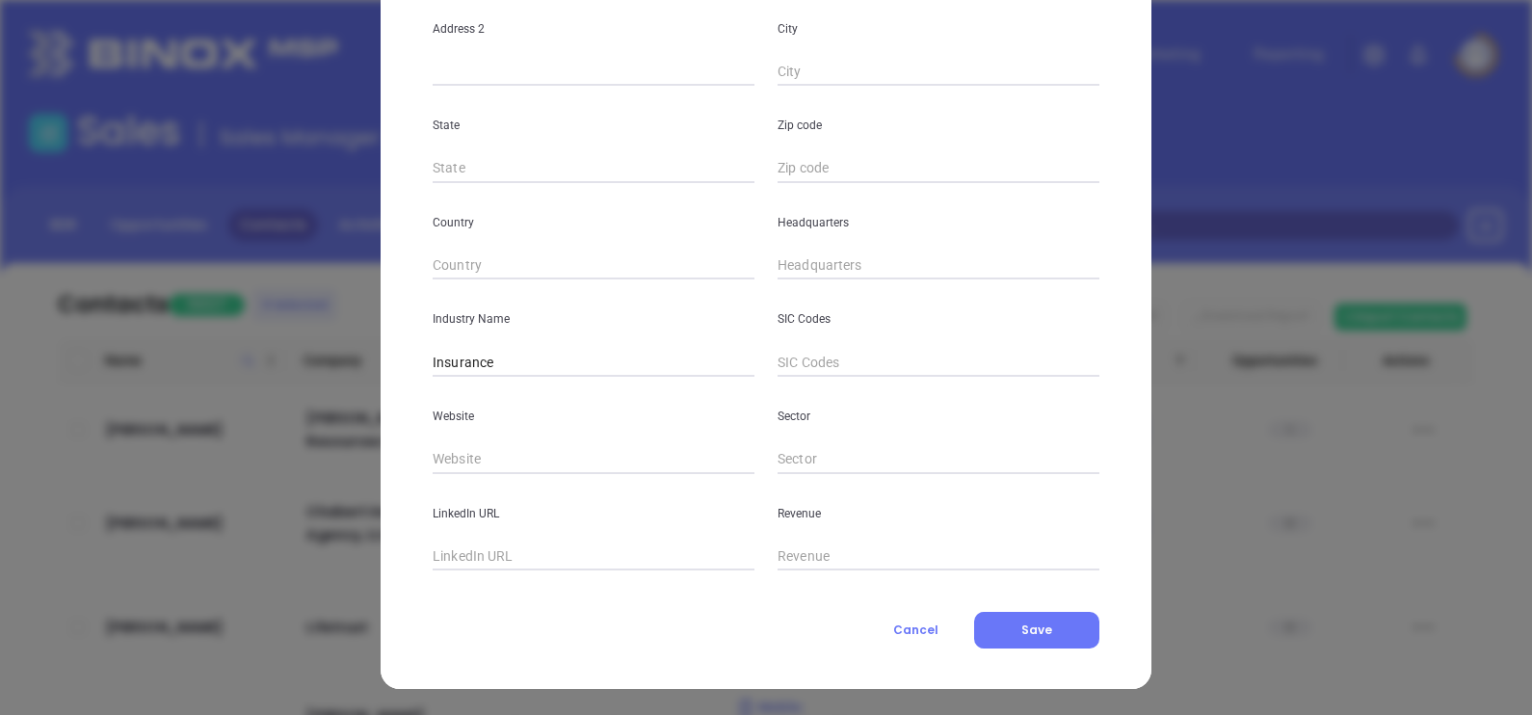
click at [520, 453] on input "text" at bounding box center [594, 459] width 322 height 29
paste input "https://harrisoninsuranceva.com/"
type input "https://harrisoninsuranceva.com/"
type input "( ) -"
click at [811, 260] on input "( ) -" at bounding box center [939, 265] width 322 height 29
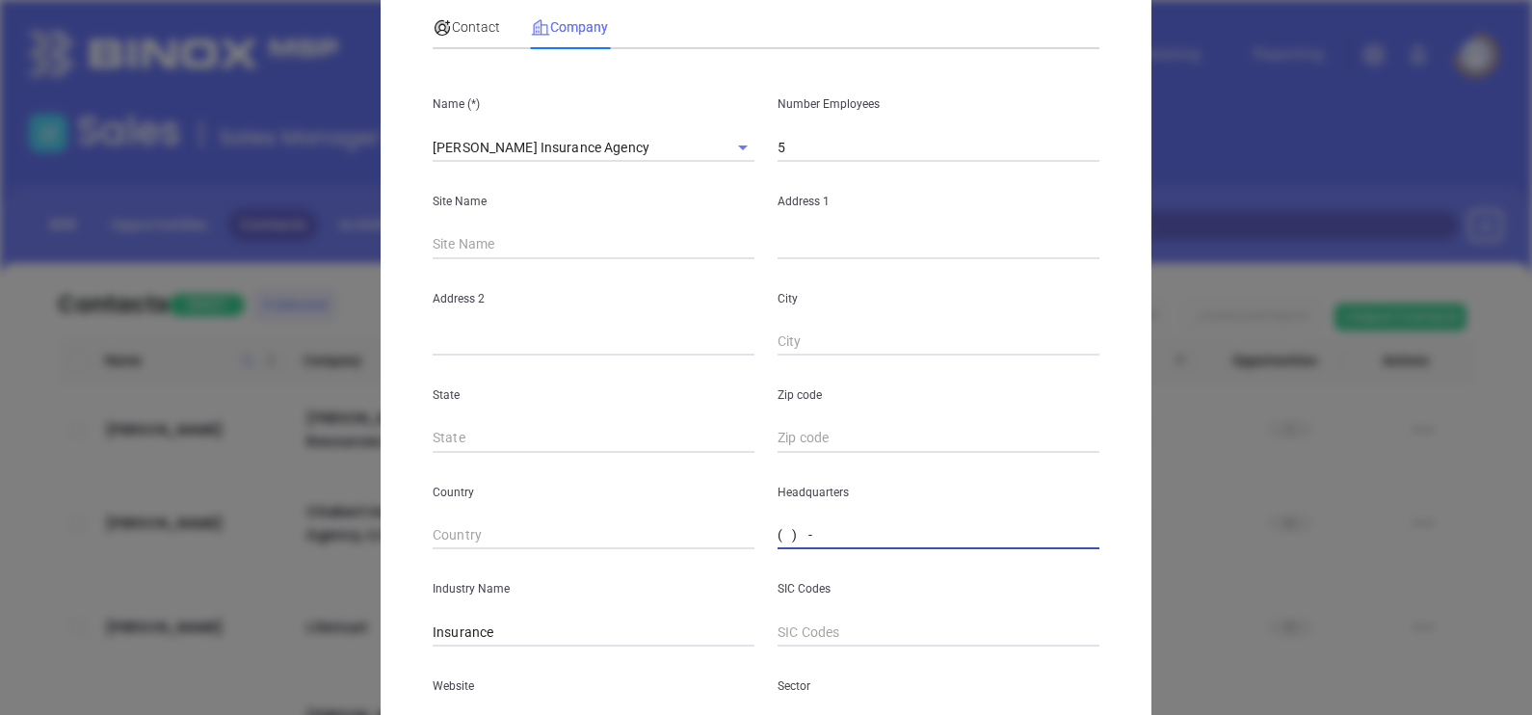
scroll to position [0, 0]
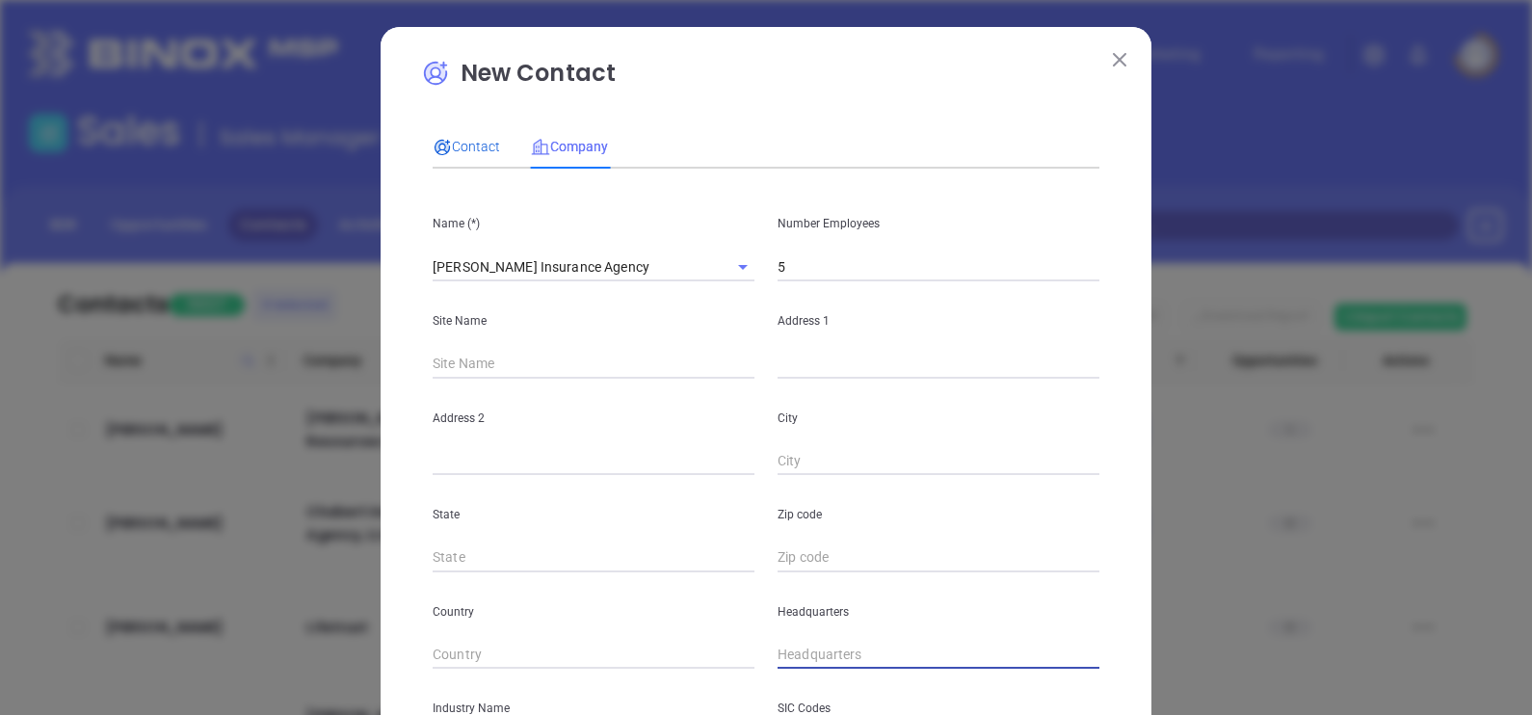
drag, startPoint x: 462, startPoint y: 150, endPoint x: 460, endPoint y: 161, distance: 10.8
click at [462, 151] on span "Contact" at bounding box center [466, 146] width 67 height 15
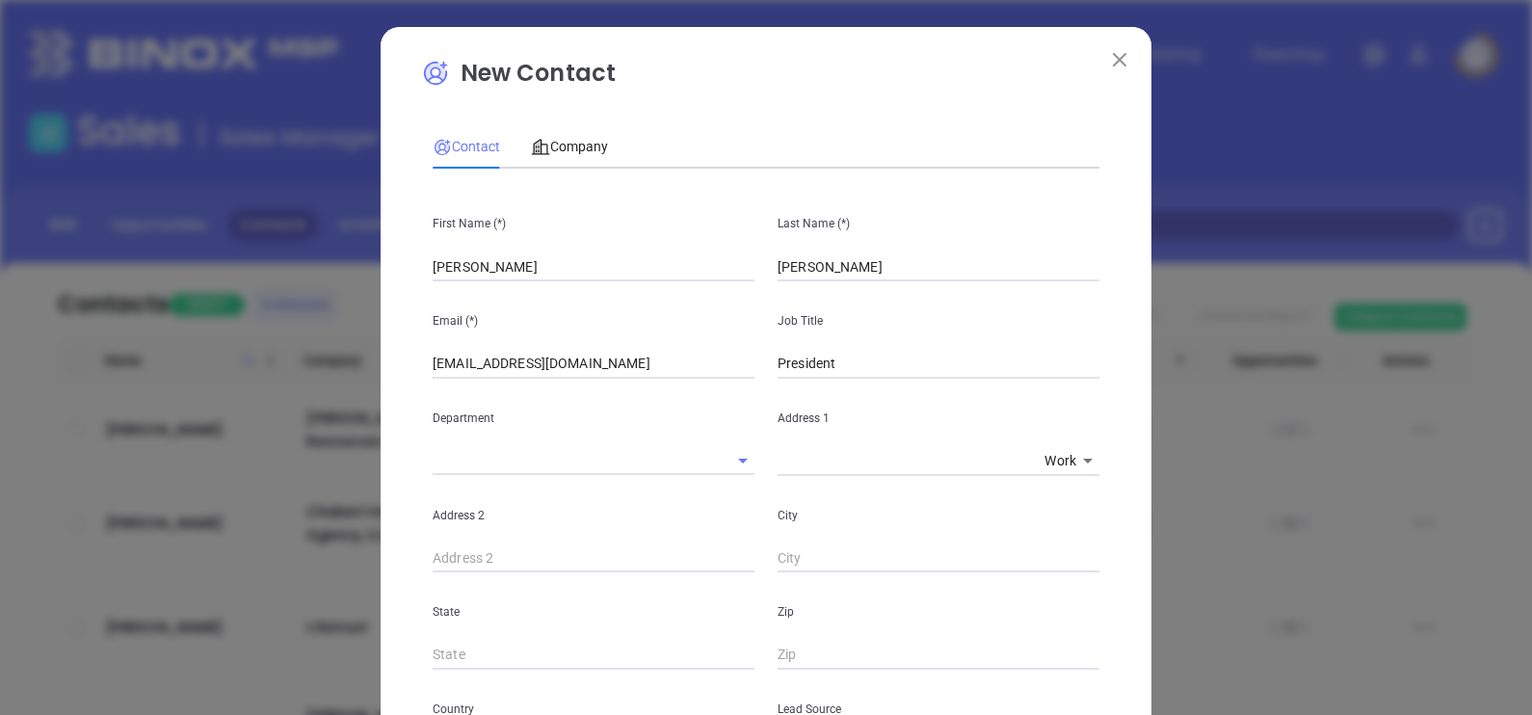
scroll to position [736, 0]
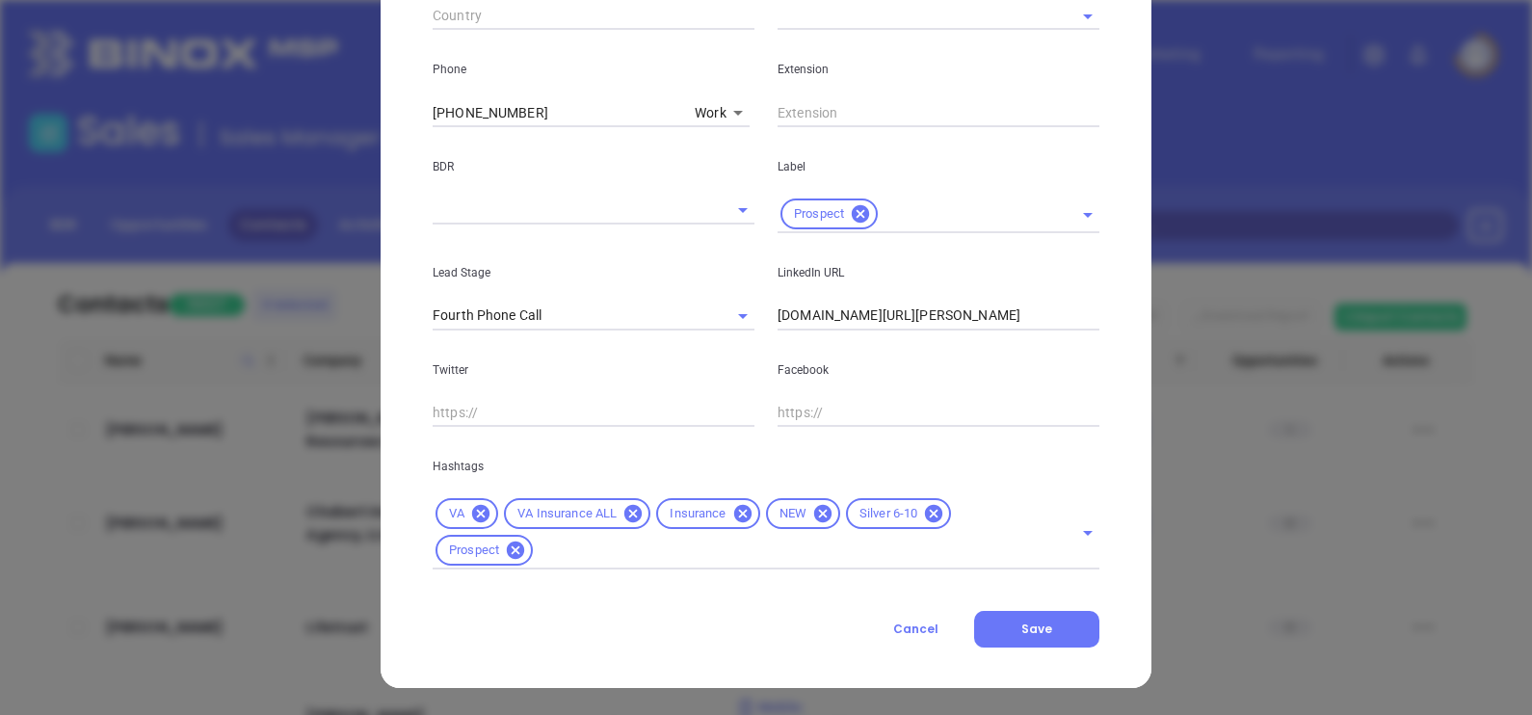
drag, startPoint x: 527, startPoint y: 114, endPoint x: 374, endPoint y: 93, distance: 154.5
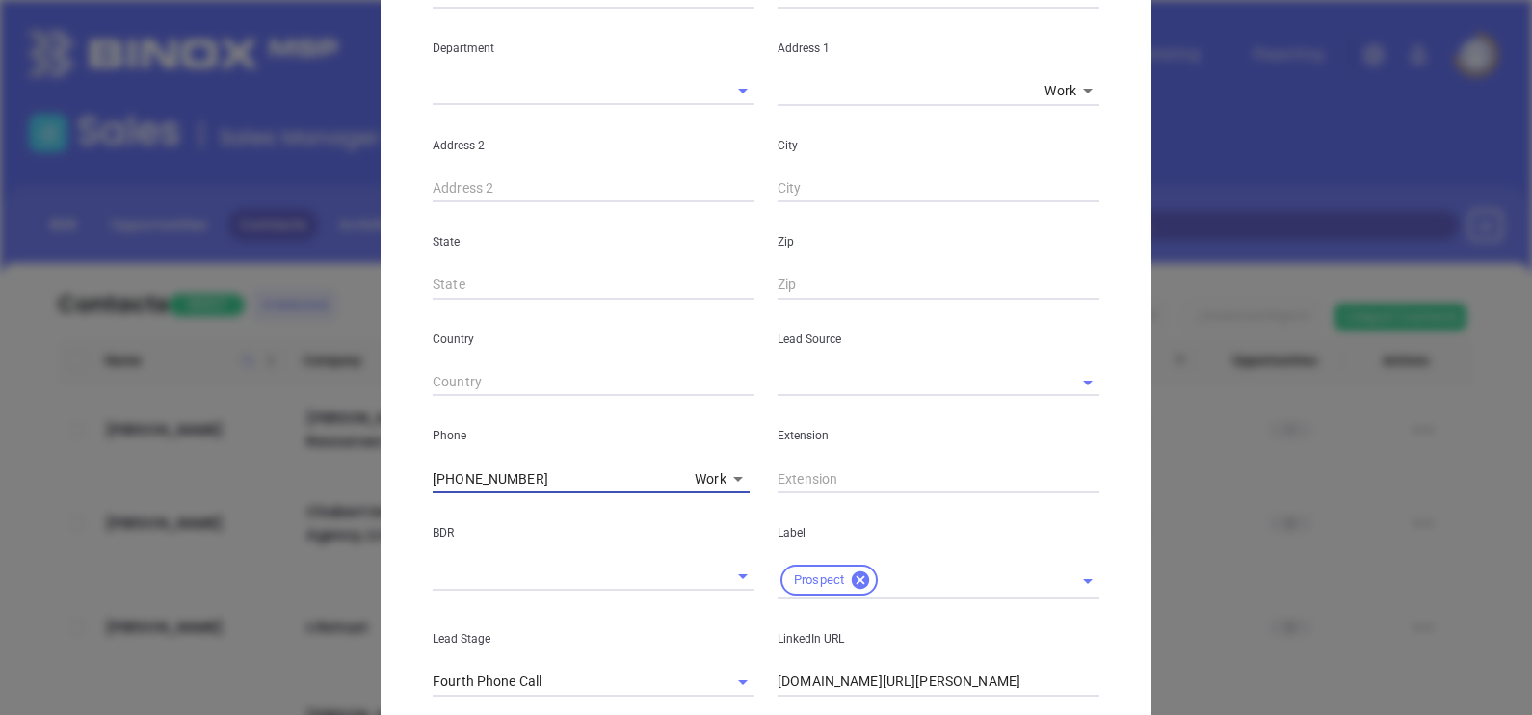
scroll to position [13, 0]
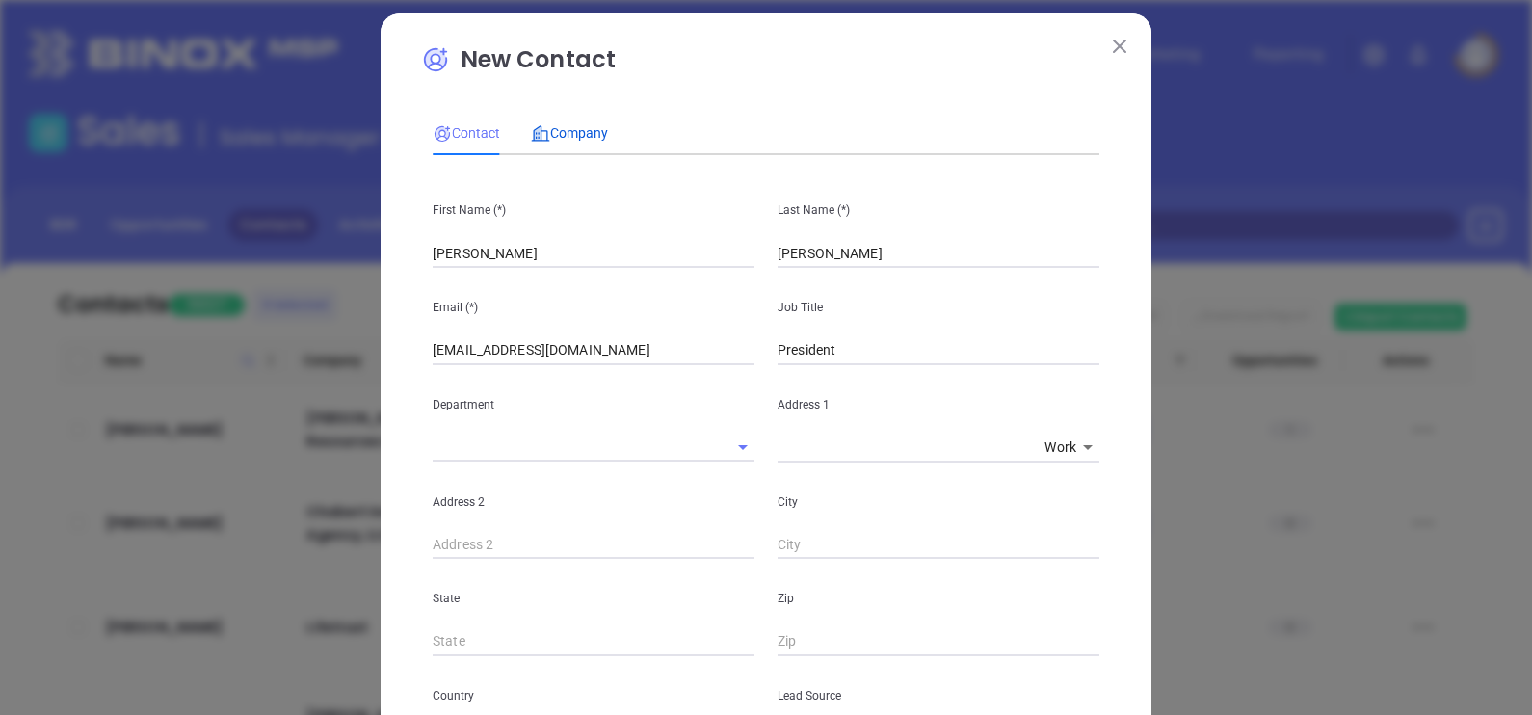
click at [598, 129] on span "Company" at bounding box center [569, 132] width 77 height 15
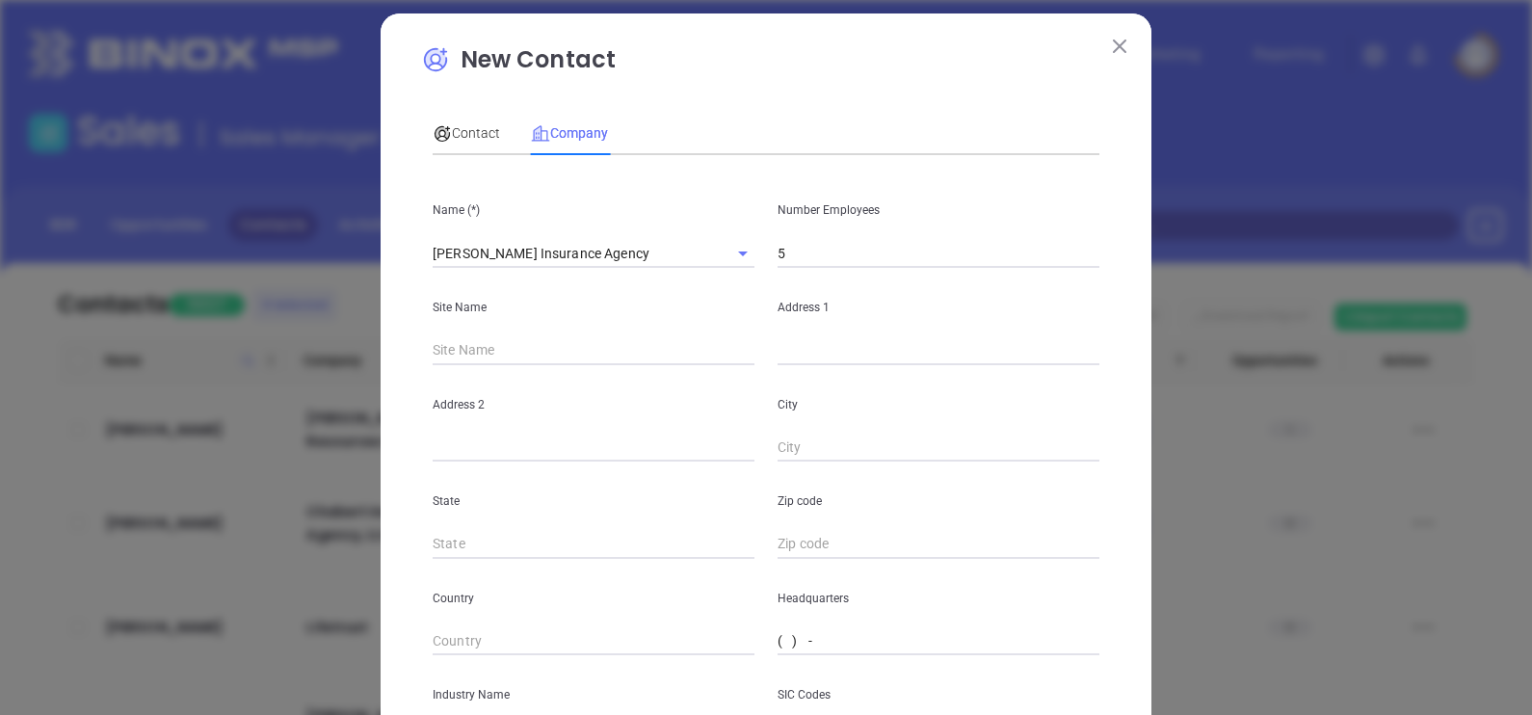
click at [778, 635] on input "( ) -" at bounding box center [939, 641] width 322 height 29
paste input "804) 520-1040"
type input "(804) 520-1040"
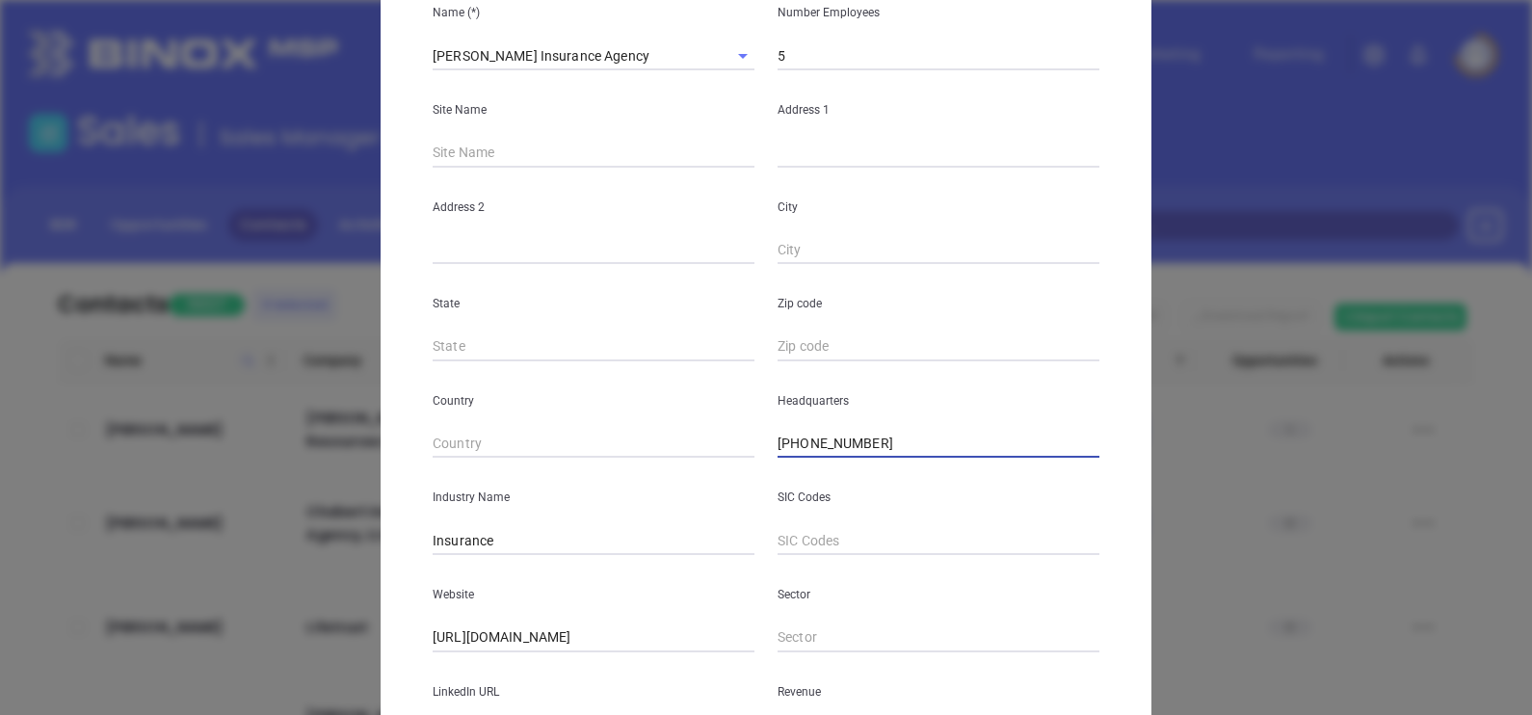
scroll to position [389, 0]
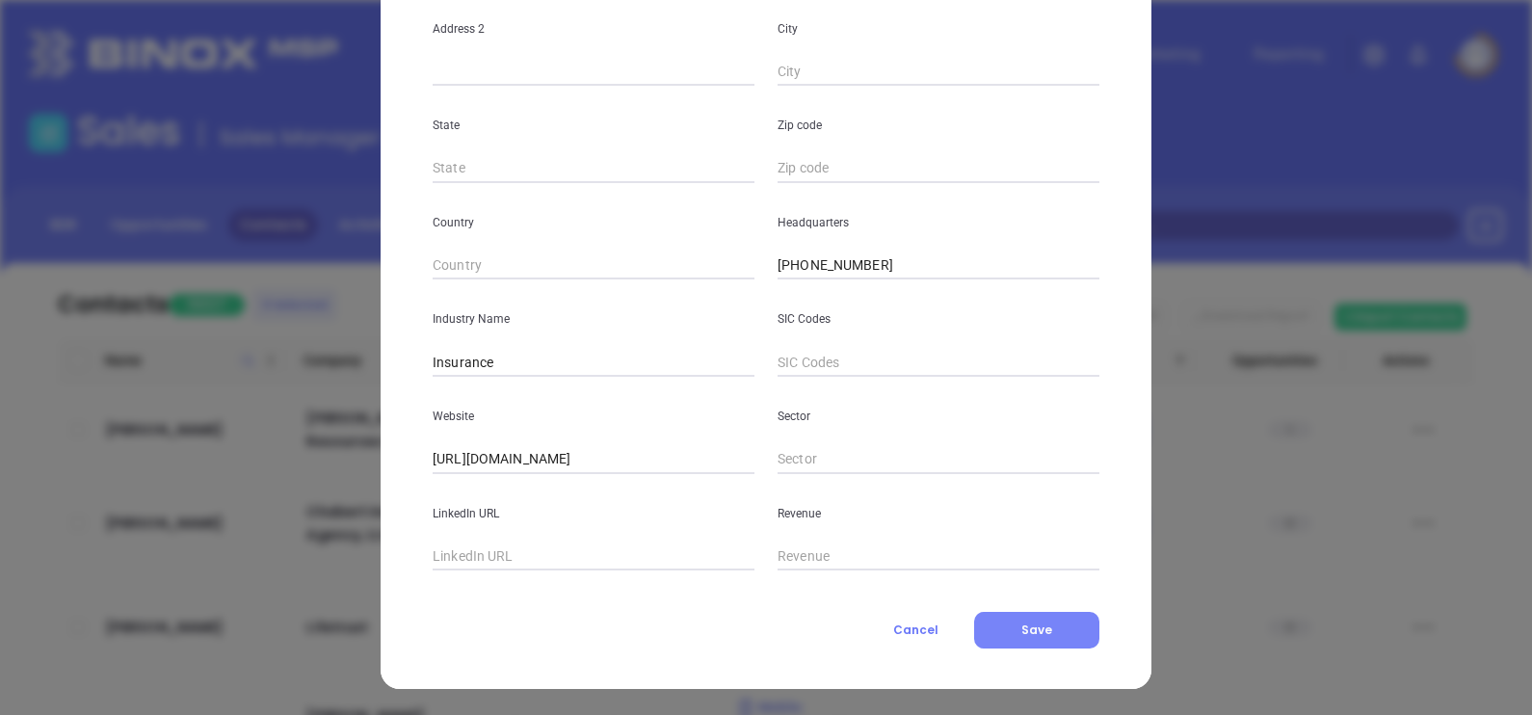
click at [1035, 623] on span "Save" at bounding box center [1036, 629] width 31 height 16
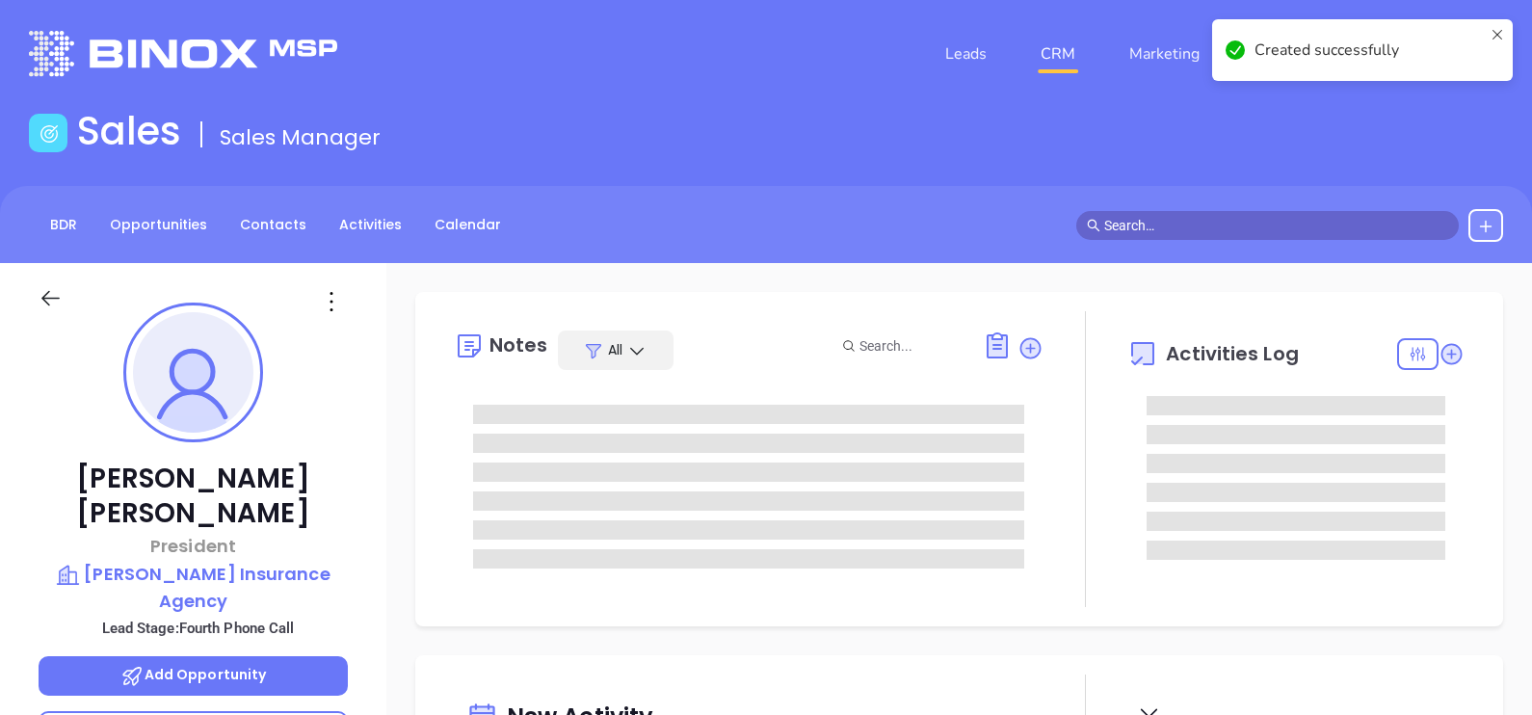
type input "[DATE]"
type input "[PERSON_NAME]"
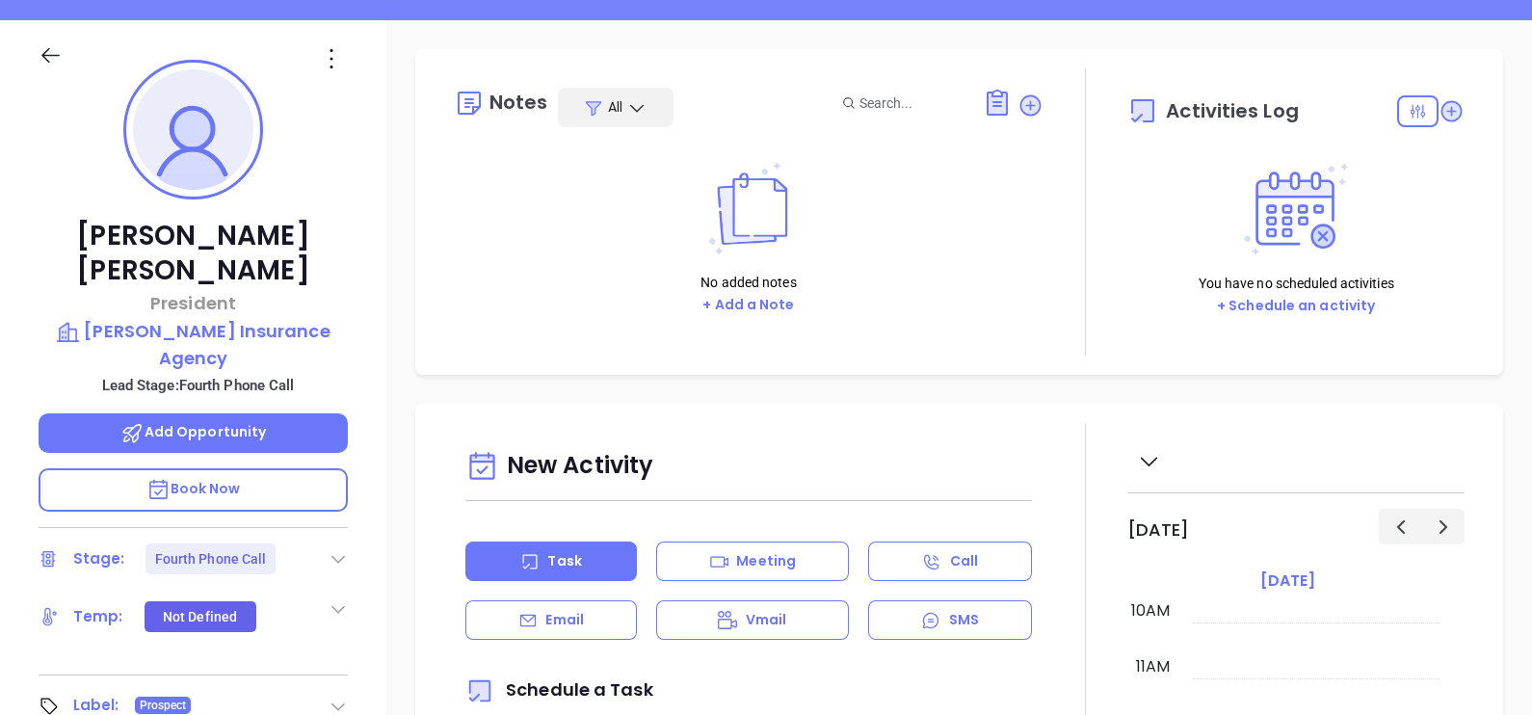
scroll to position [361, 0]
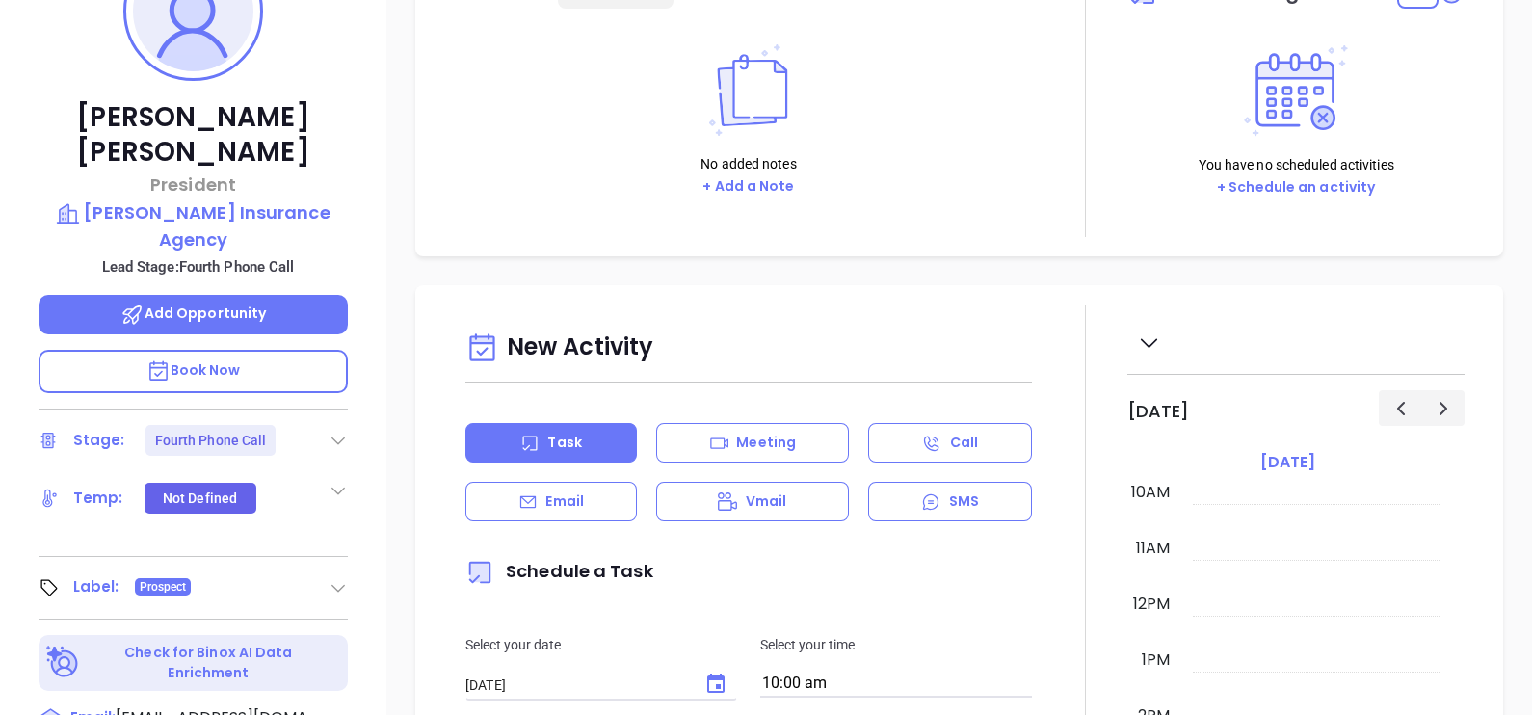
click at [341, 431] on icon at bounding box center [338, 440] width 19 height 19
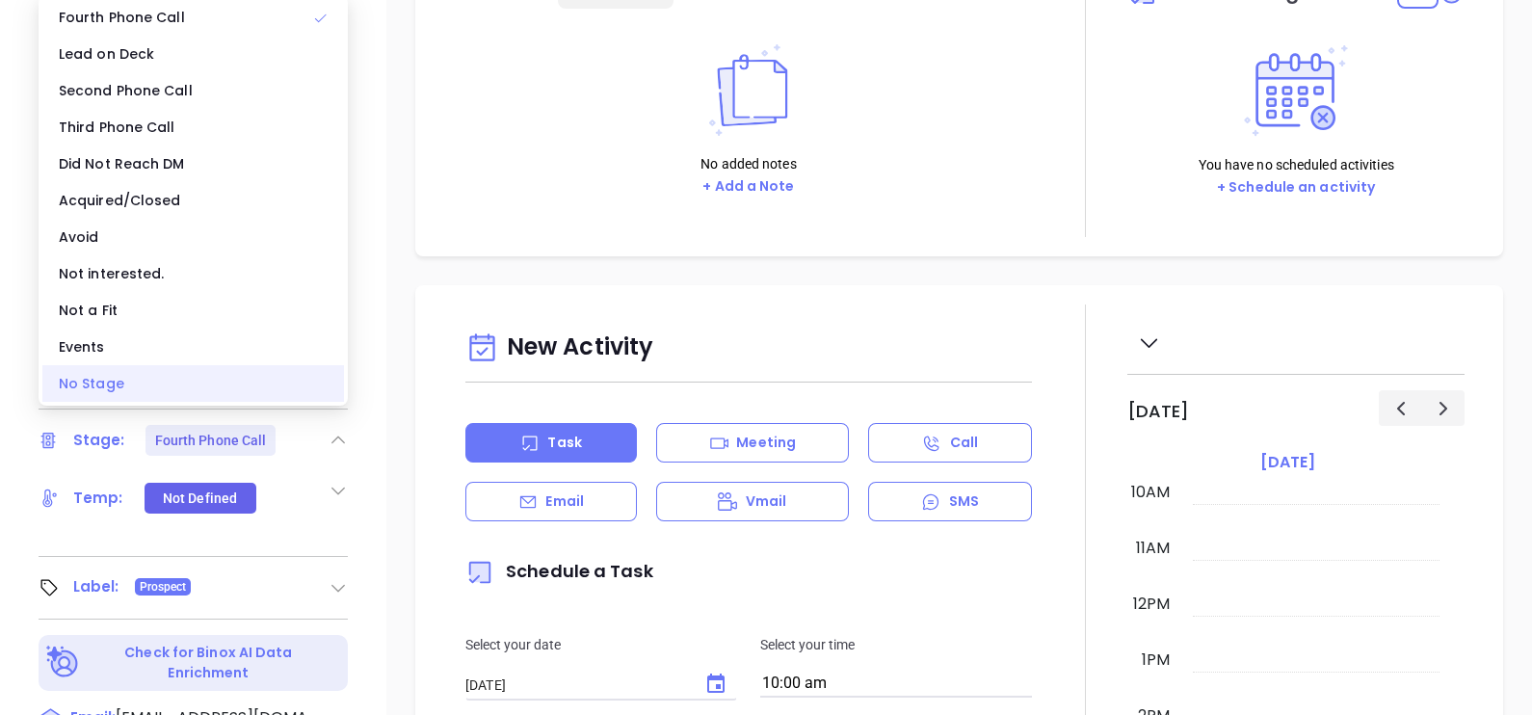
click at [195, 387] on div "No Stage" at bounding box center [193, 383] width 302 height 37
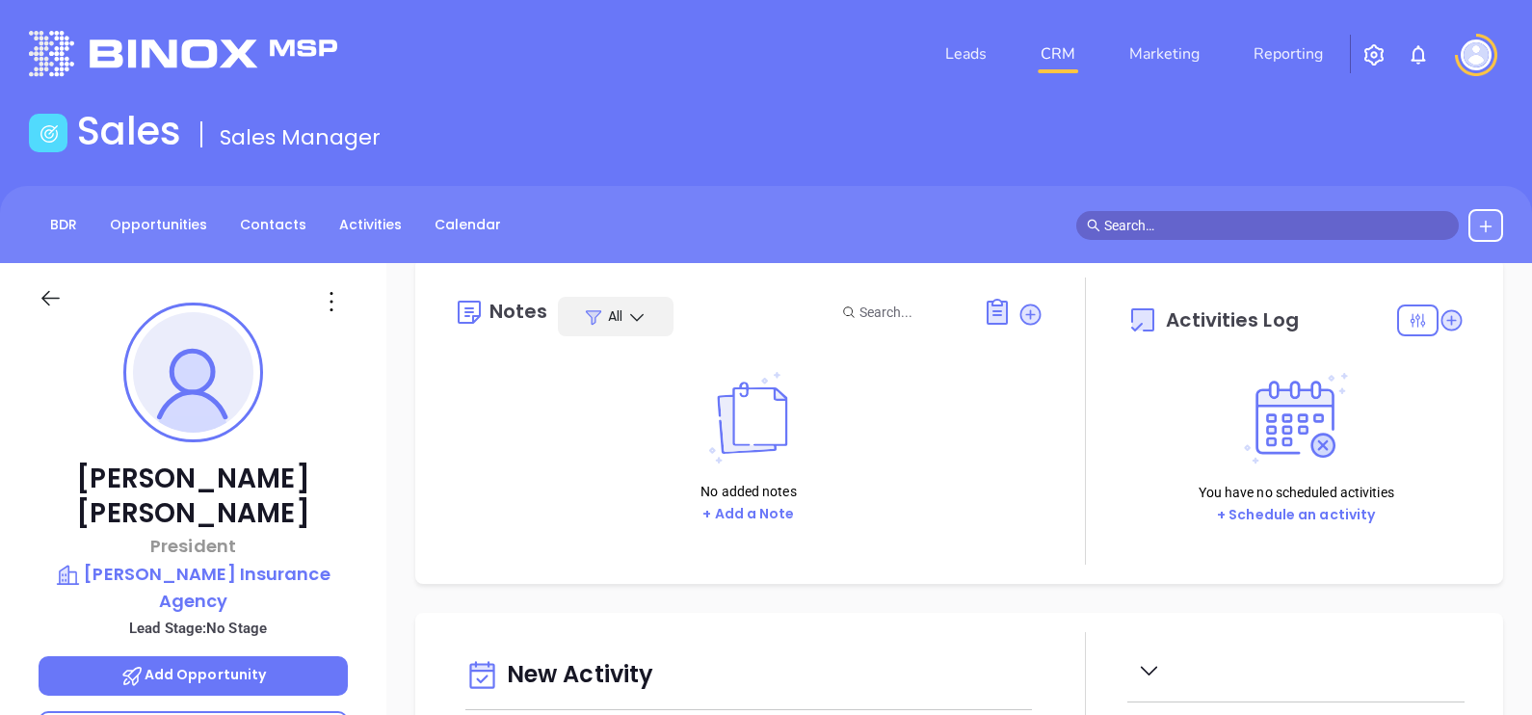
scroll to position [0, 0]
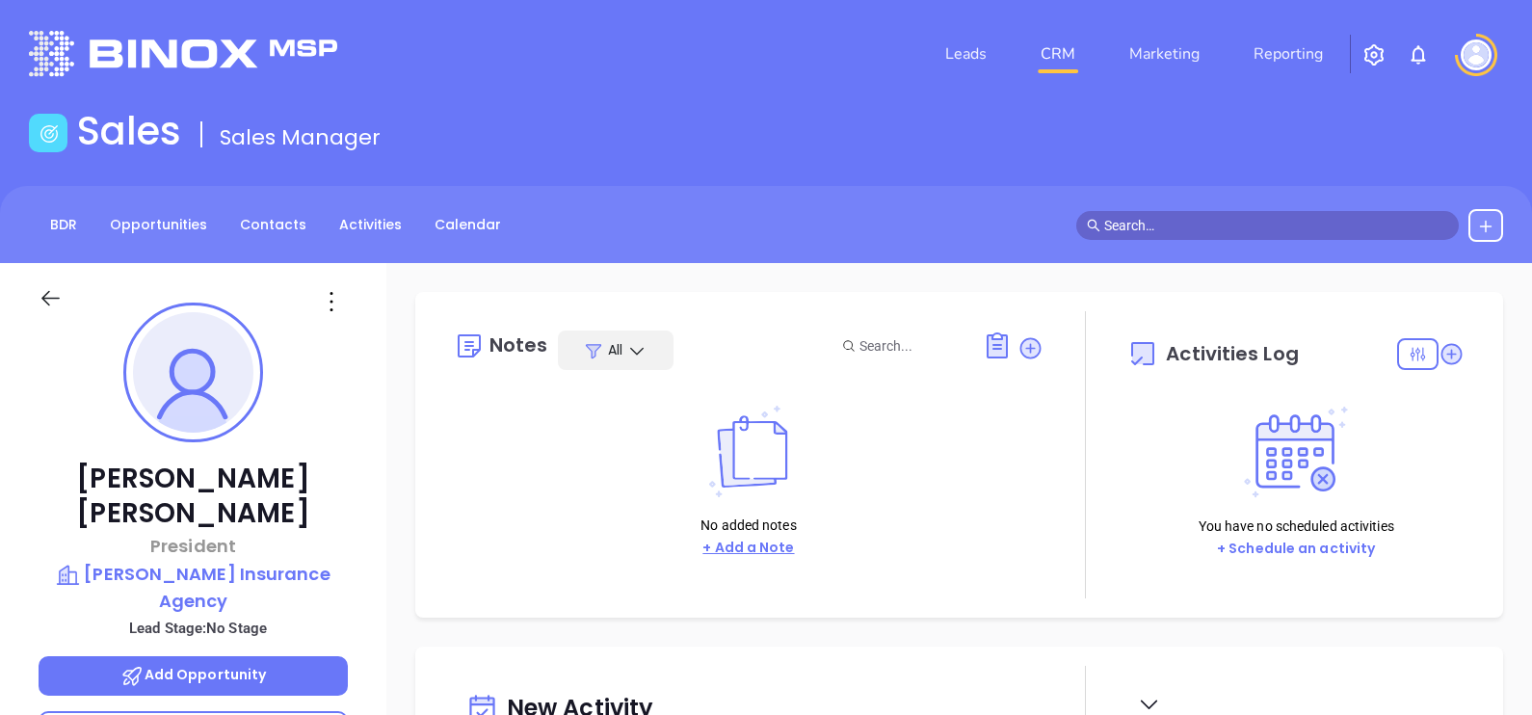
click at [739, 549] on button "+ Add a Note" at bounding box center [748, 548] width 103 height 22
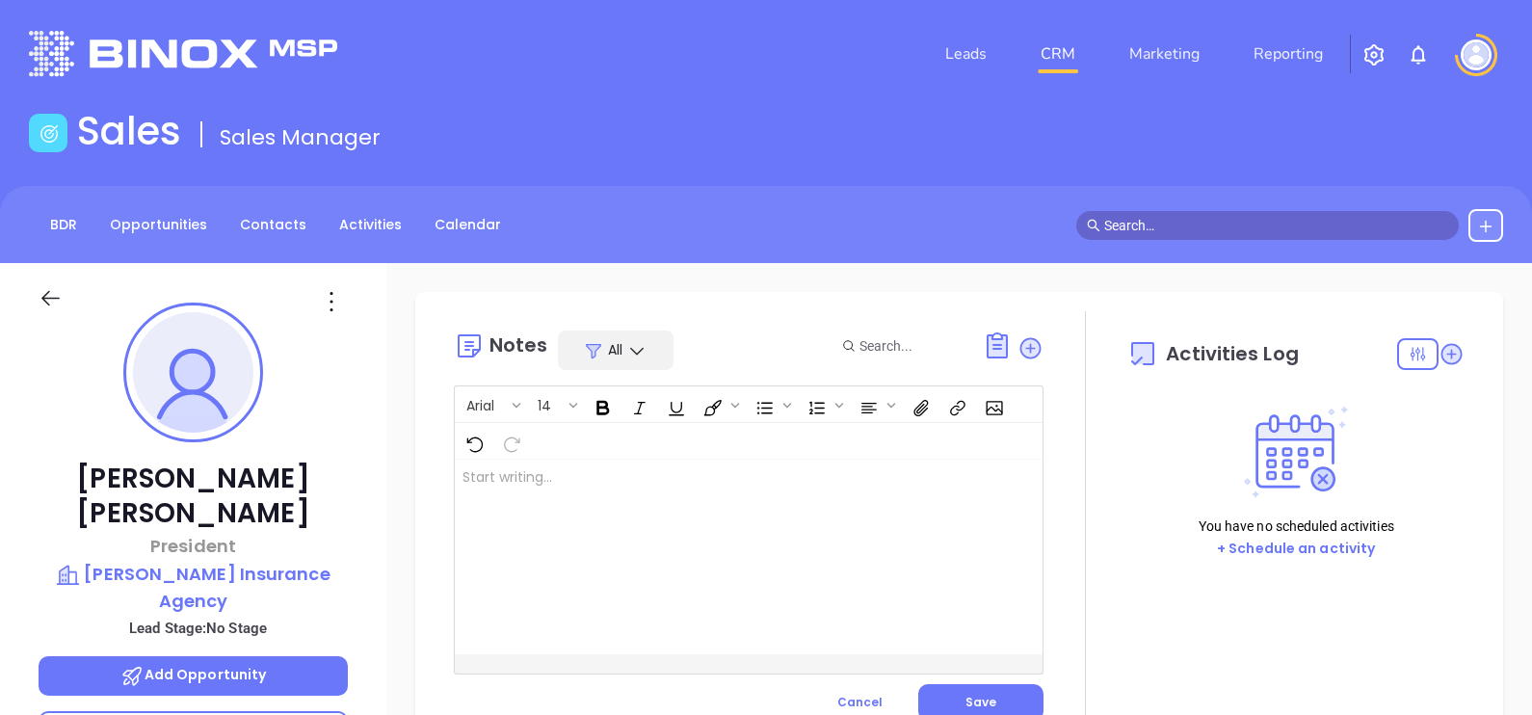
click at [732, 592] on div at bounding box center [728, 557] width 546 height 195
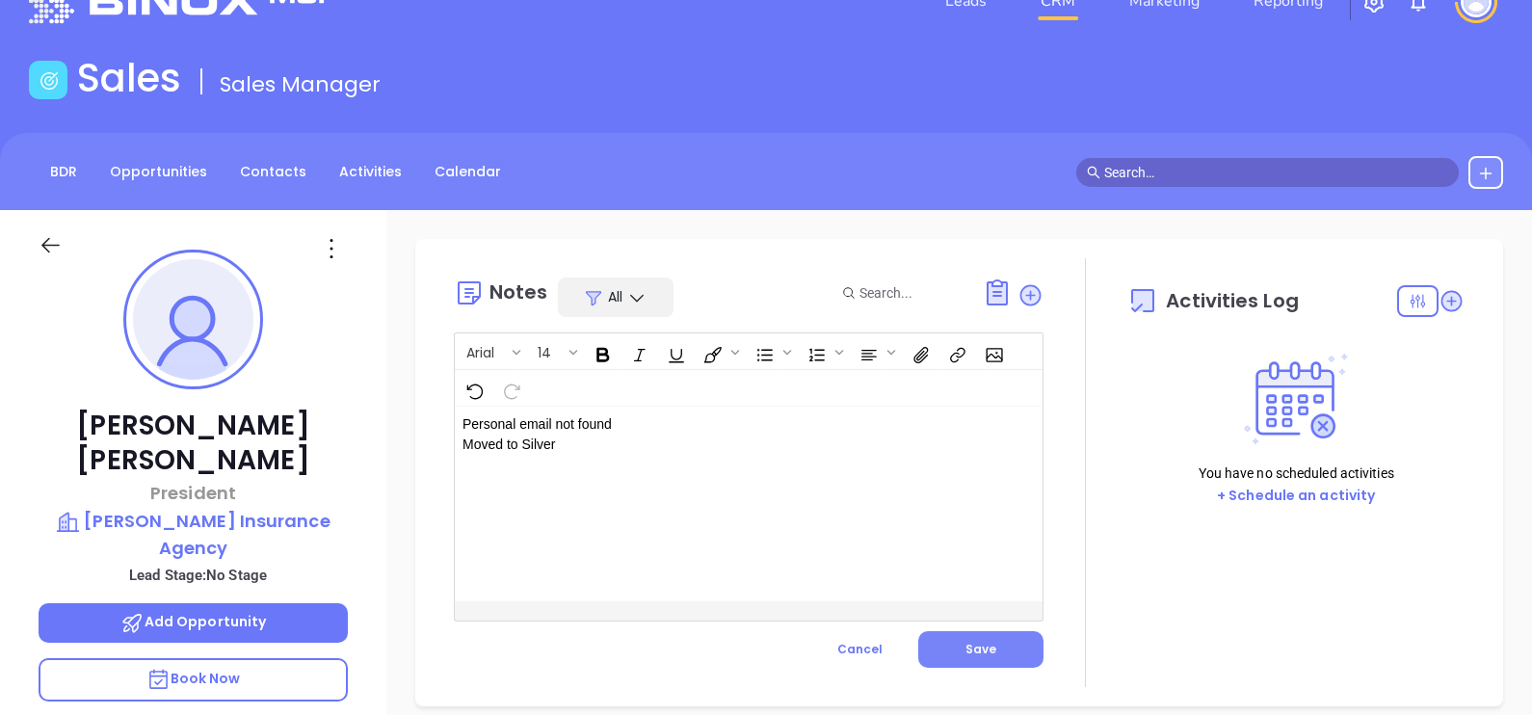
click at [968, 653] on span "Save" at bounding box center [980, 649] width 31 height 16
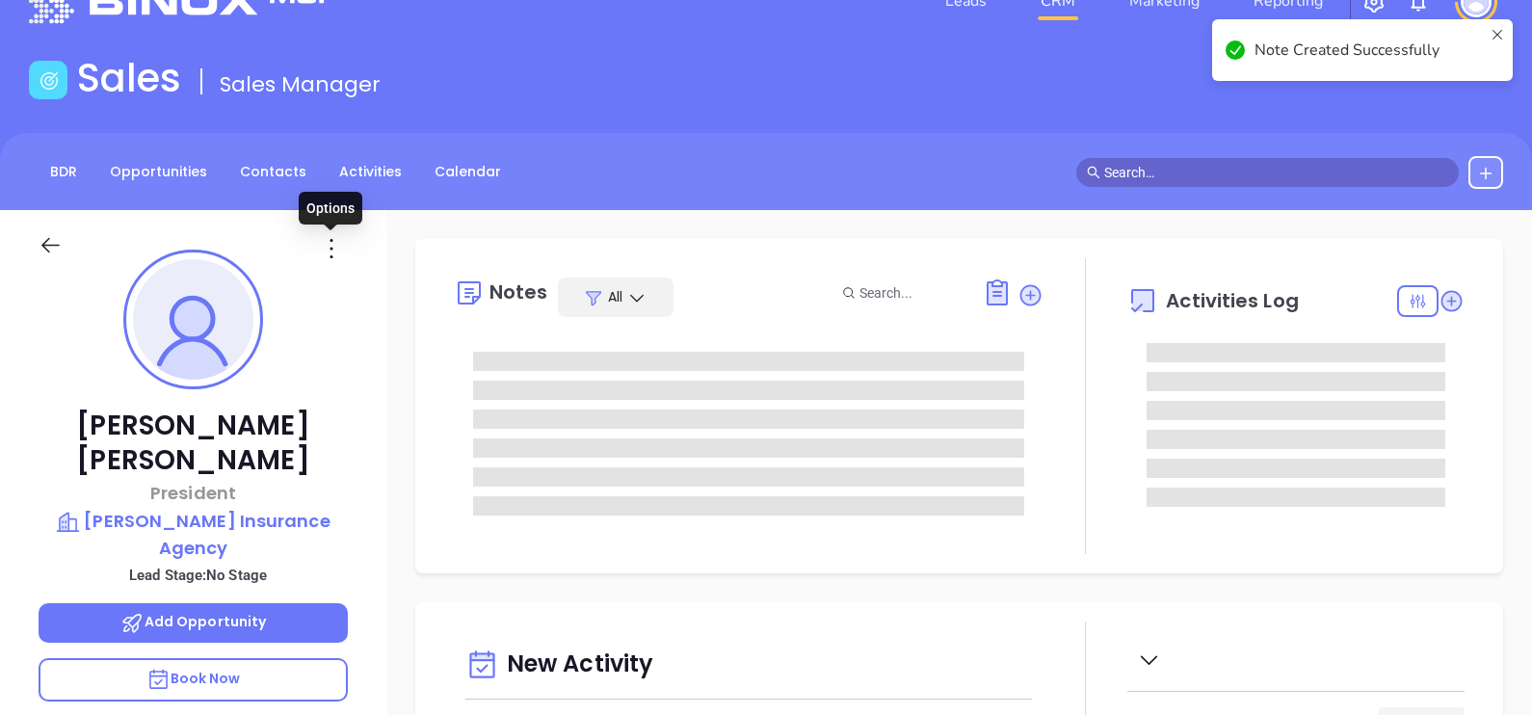
click at [328, 245] on icon at bounding box center [331, 248] width 31 height 31
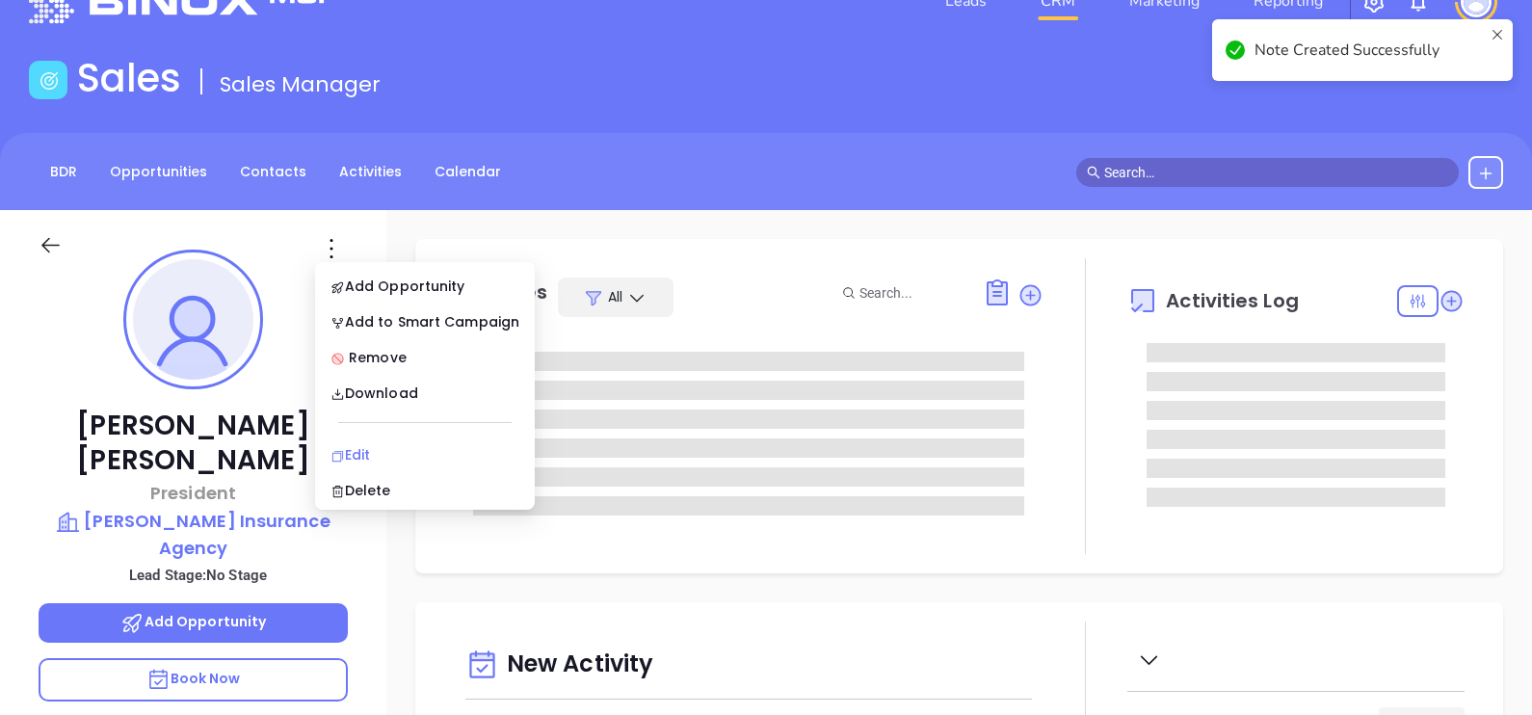
click at [414, 451] on div "Edit" at bounding box center [424, 454] width 189 height 21
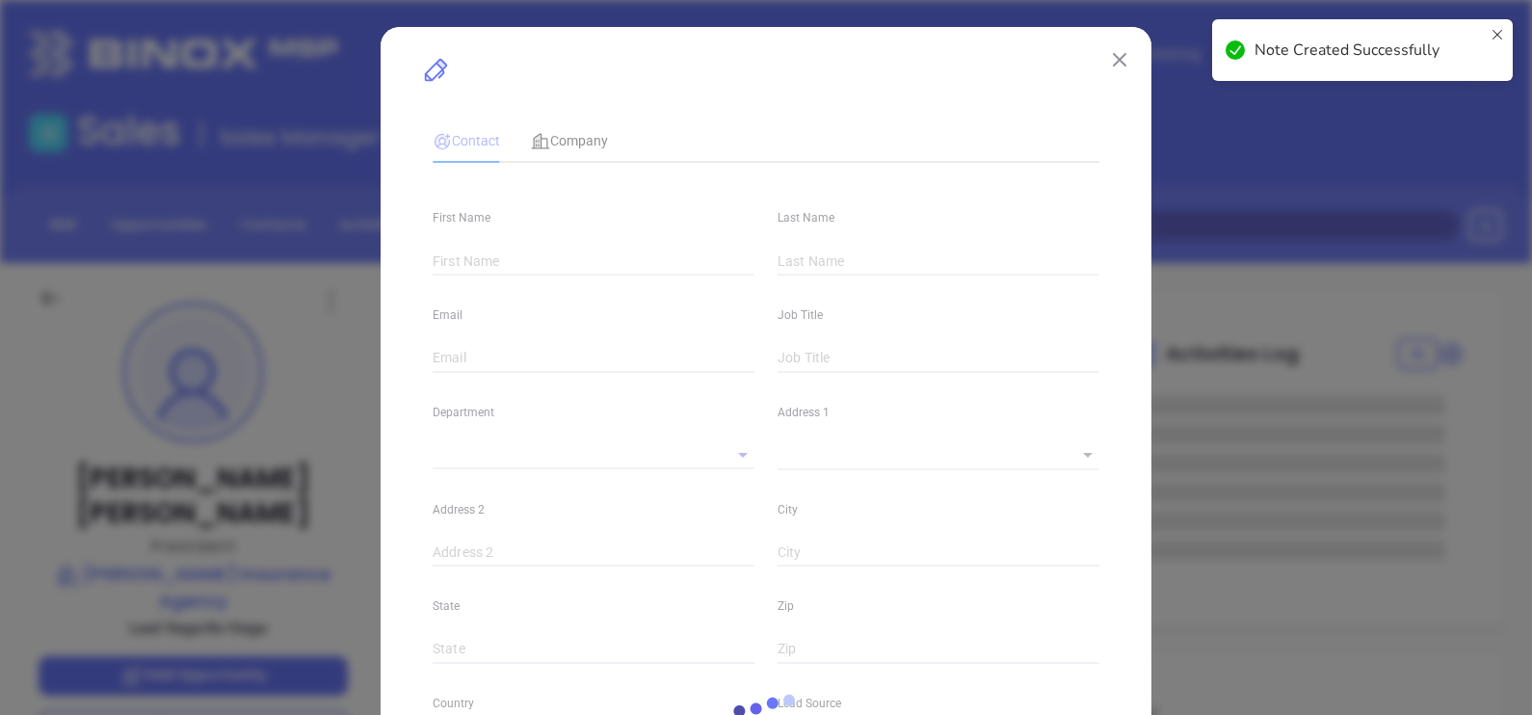
type input "Fred"
type input "Zehrer"
type input "info@harrisonins.net"
type input "President"
type input "www.linkedin.com/in/fred-zehrer-a4957147/"
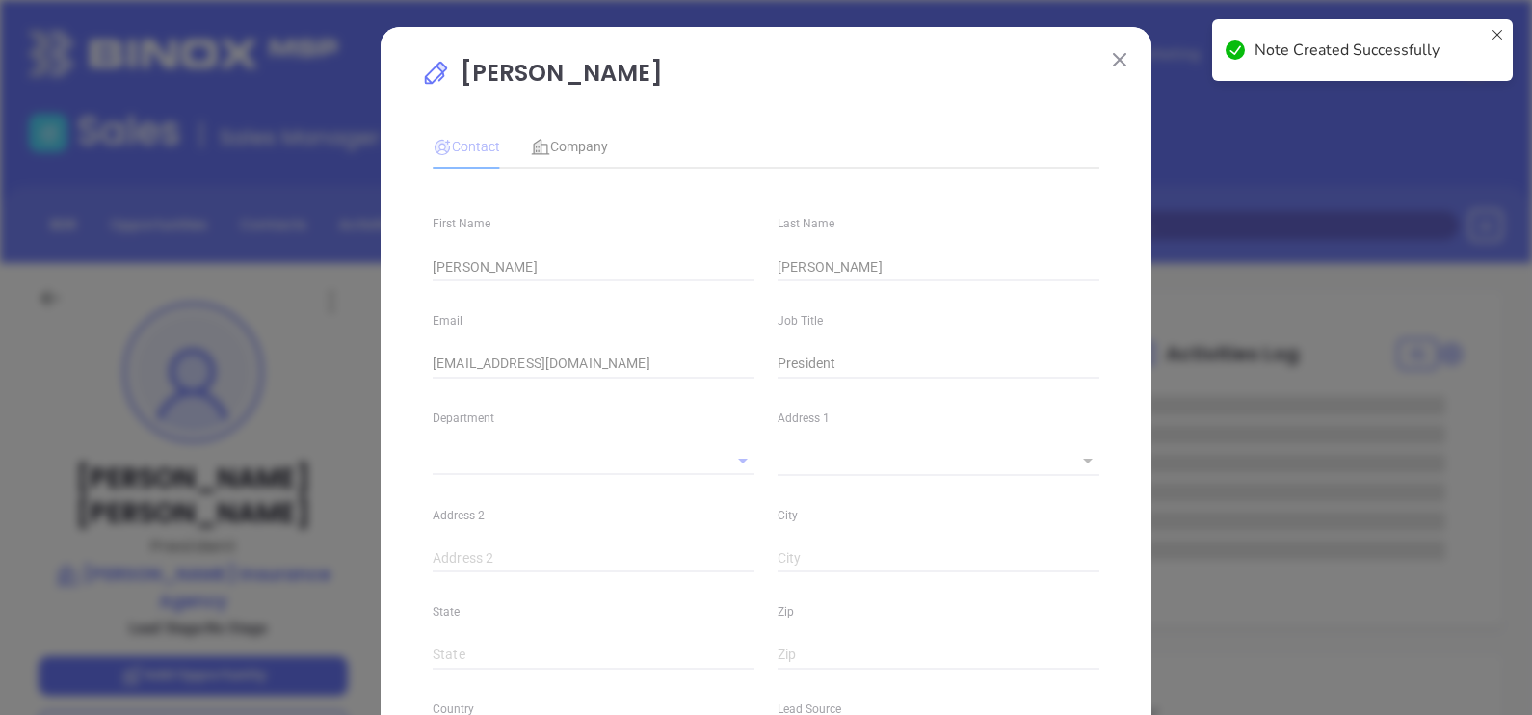
type input "1"
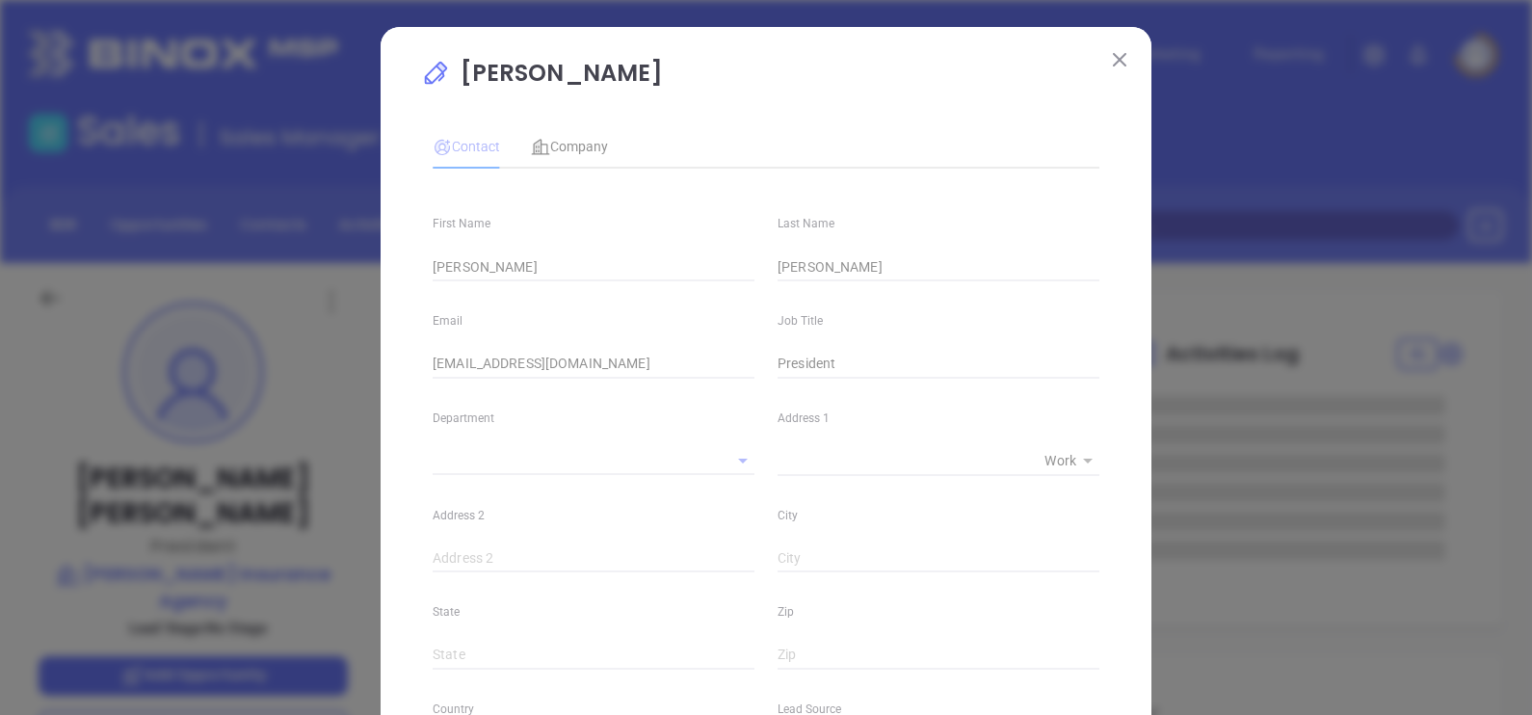
type input "(804) 520-1040"
type input "1"
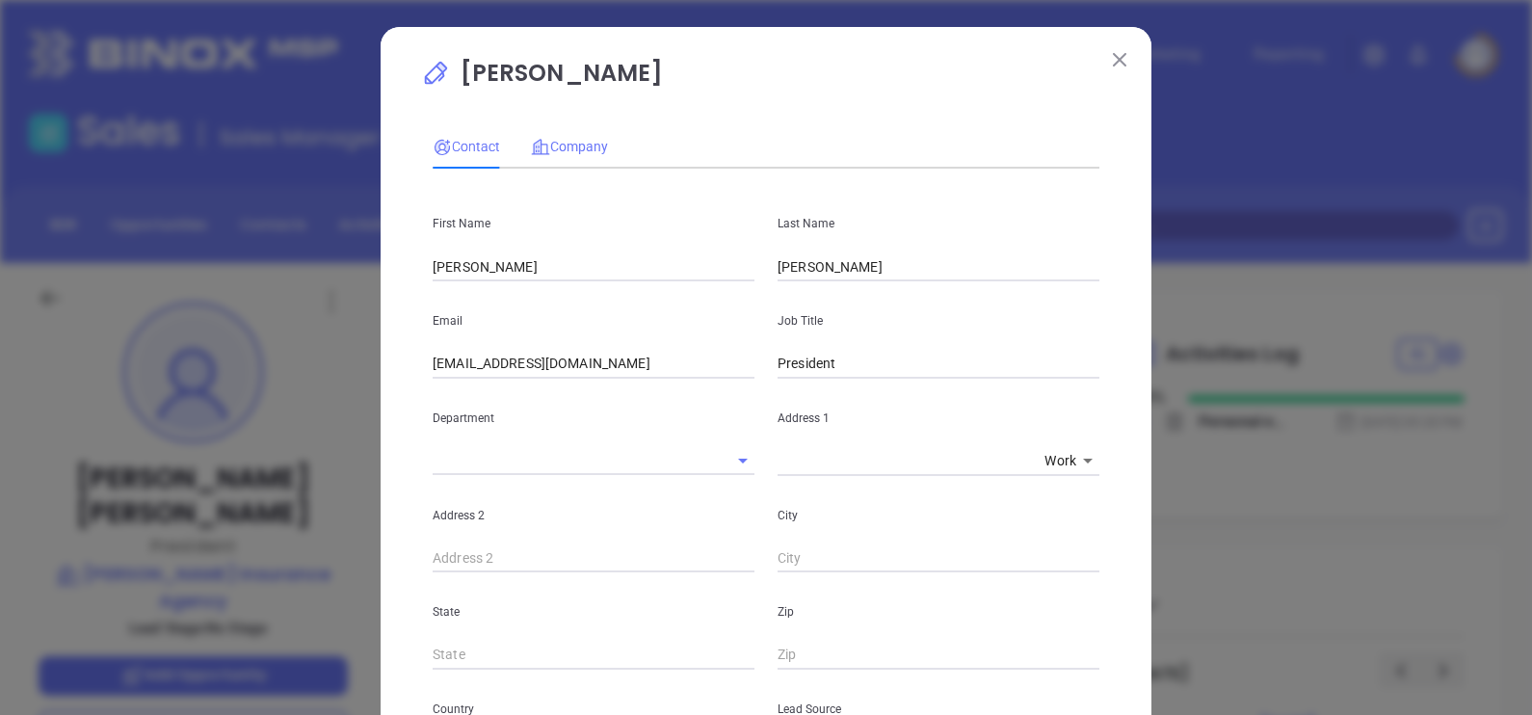
drag, startPoint x: 573, startPoint y: 130, endPoint x: 588, endPoint y: 156, distance: 29.8
click at [572, 133] on div "Company" at bounding box center [569, 146] width 77 height 44
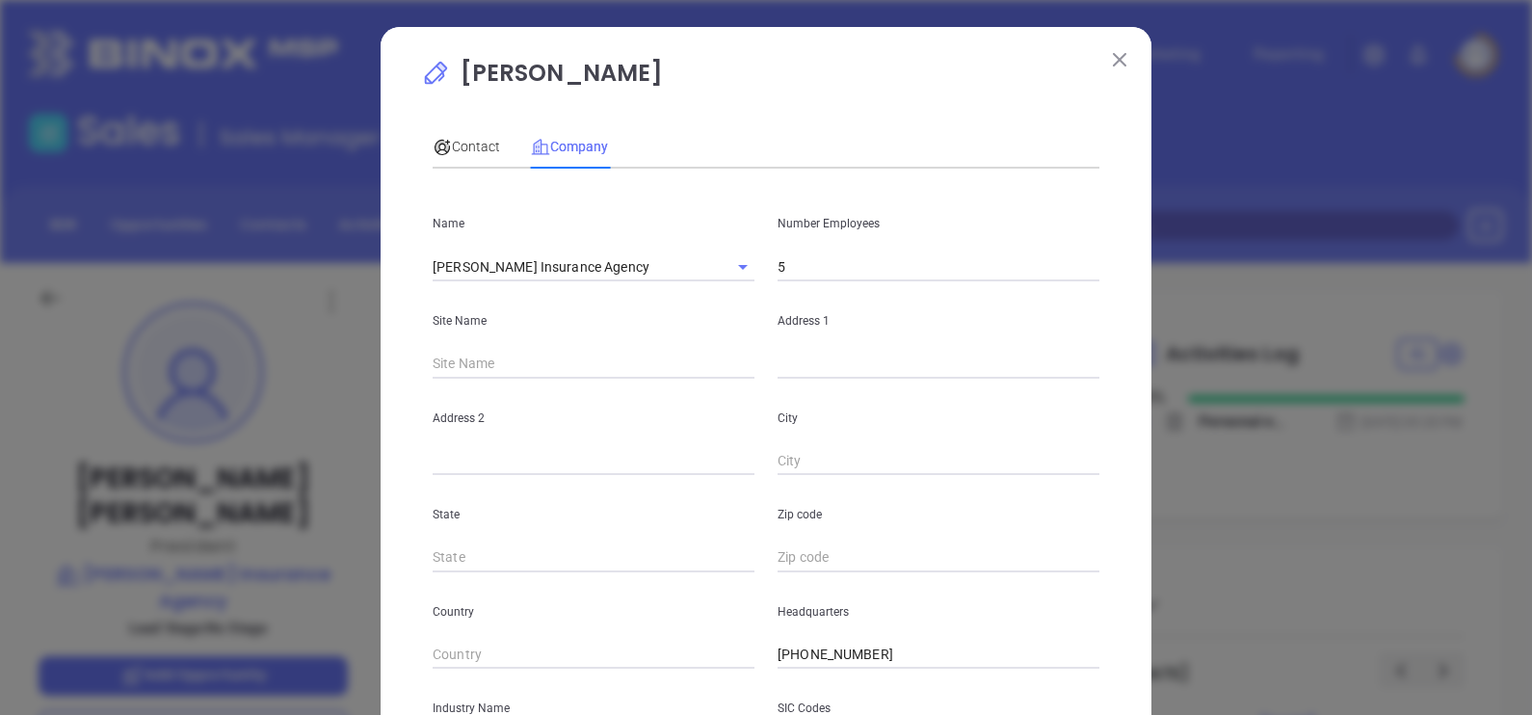
click at [832, 345] on div "Address 1" at bounding box center [938, 329] width 345 height 97
click at [838, 377] on input "text" at bounding box center [939, 364] width 322 height 29
click at [793, 364] on input "text" at bounding box center [939, 364] width 322 height 29
paste input "119 Pickwick Ave, Colonial Heights, VA 23834"
drag, startPoint x: 1060, startPoint y: 368, endPoint x: 1010, endPoint y: 393, distance: 56.0
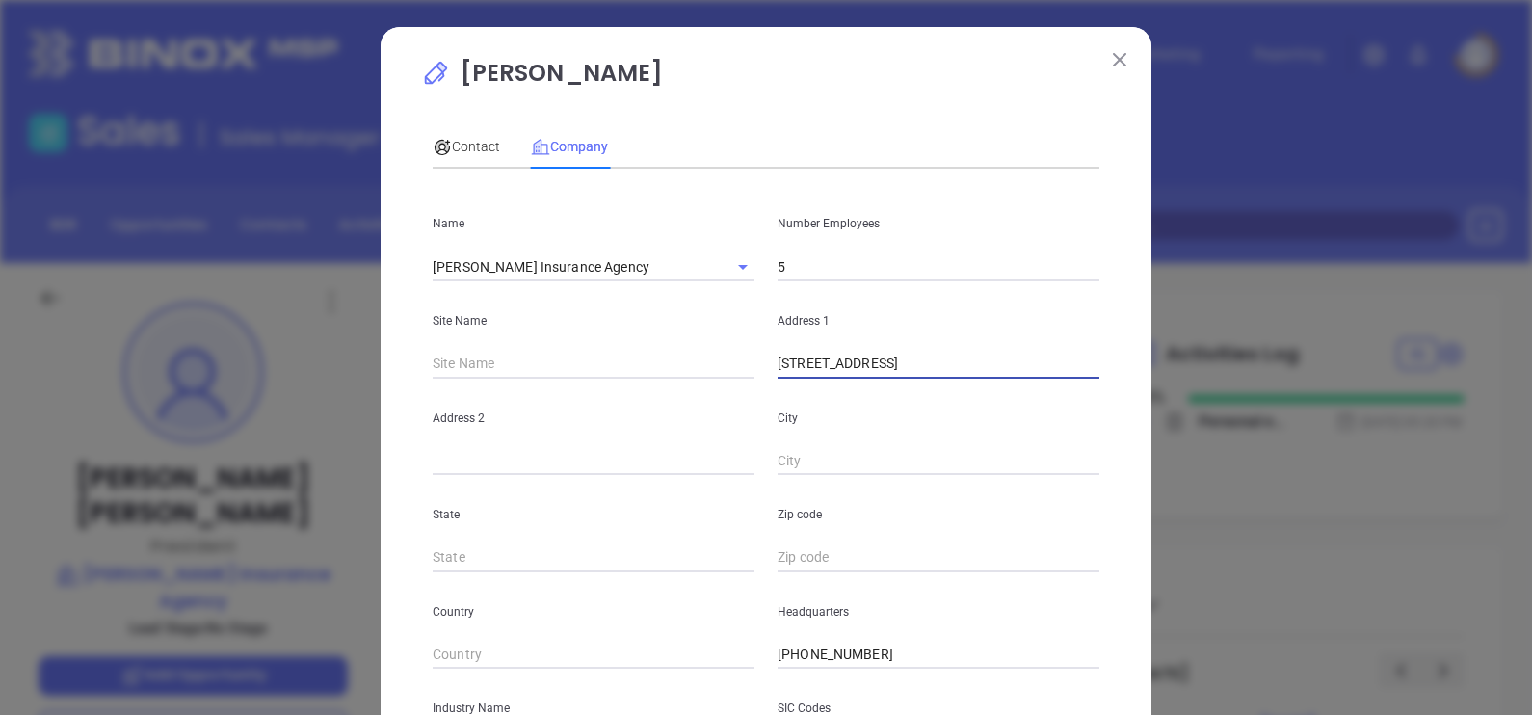
click at [1010, 393] on div "Name Harrison Insurance Agency Number Employees 5 Site Name Address 1 119 Pickw…" at bounding box center [766, 572] width 667 height 776
type input "119 Pickwick Ave, Colonial Heights, VA"
click at [863, 545] on input "text" at bounding box center [939, 557] width 322 height 29
paste input "23834"
type input "23834"
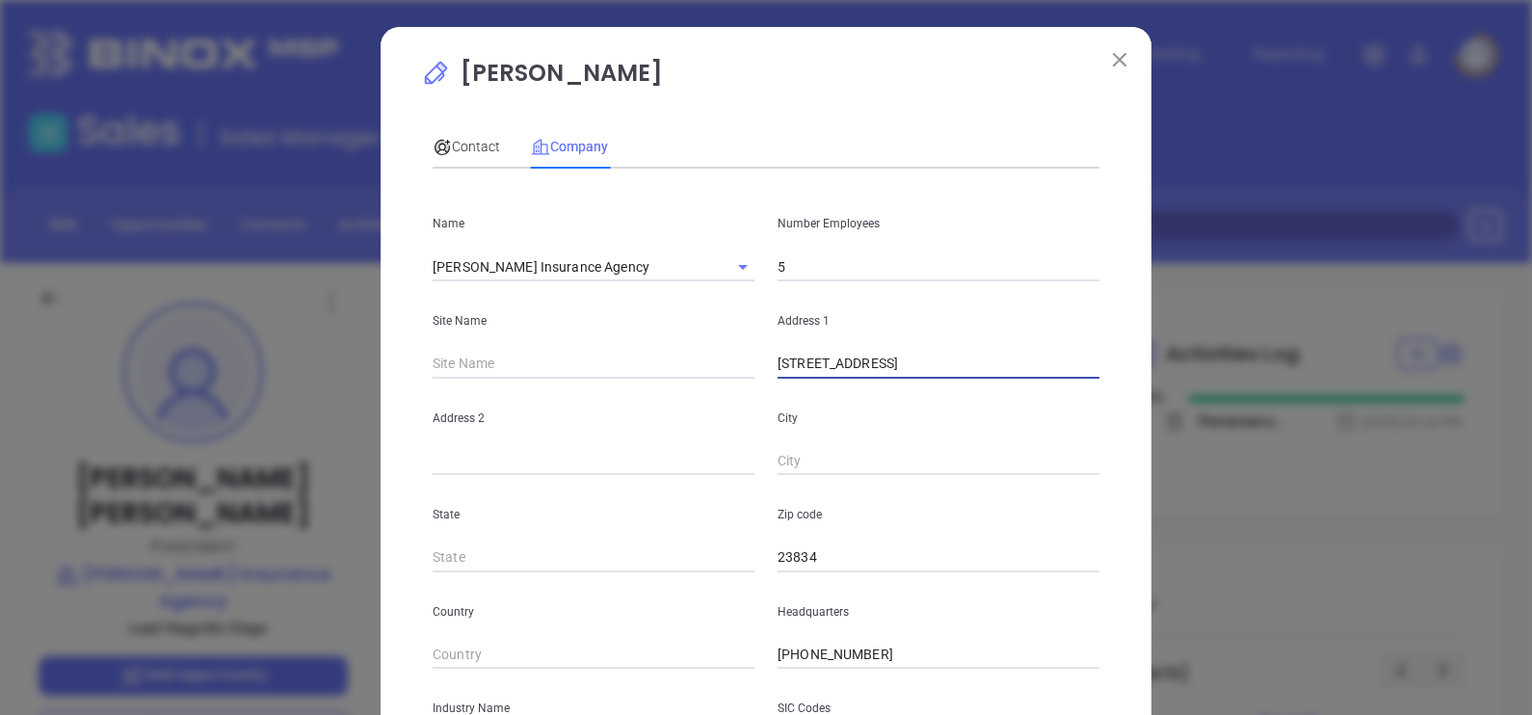
drag, startPoint x: 1030, startPoint y: 366, endPoint x: 942, endPoint y: 386, distance: 90.0
click at [952, 390] on div "Name Harrison Insurance Agency Number Employees 5 Site Name Address 1 119 Pickw…" at bounding box center [766, 572] width 667 height 776
type input "119 Pickwick Ave,"
click at [790, 466] on input "text" at bounding box center [939, 461] width 322 height 29
paste input "Colonial Heights"
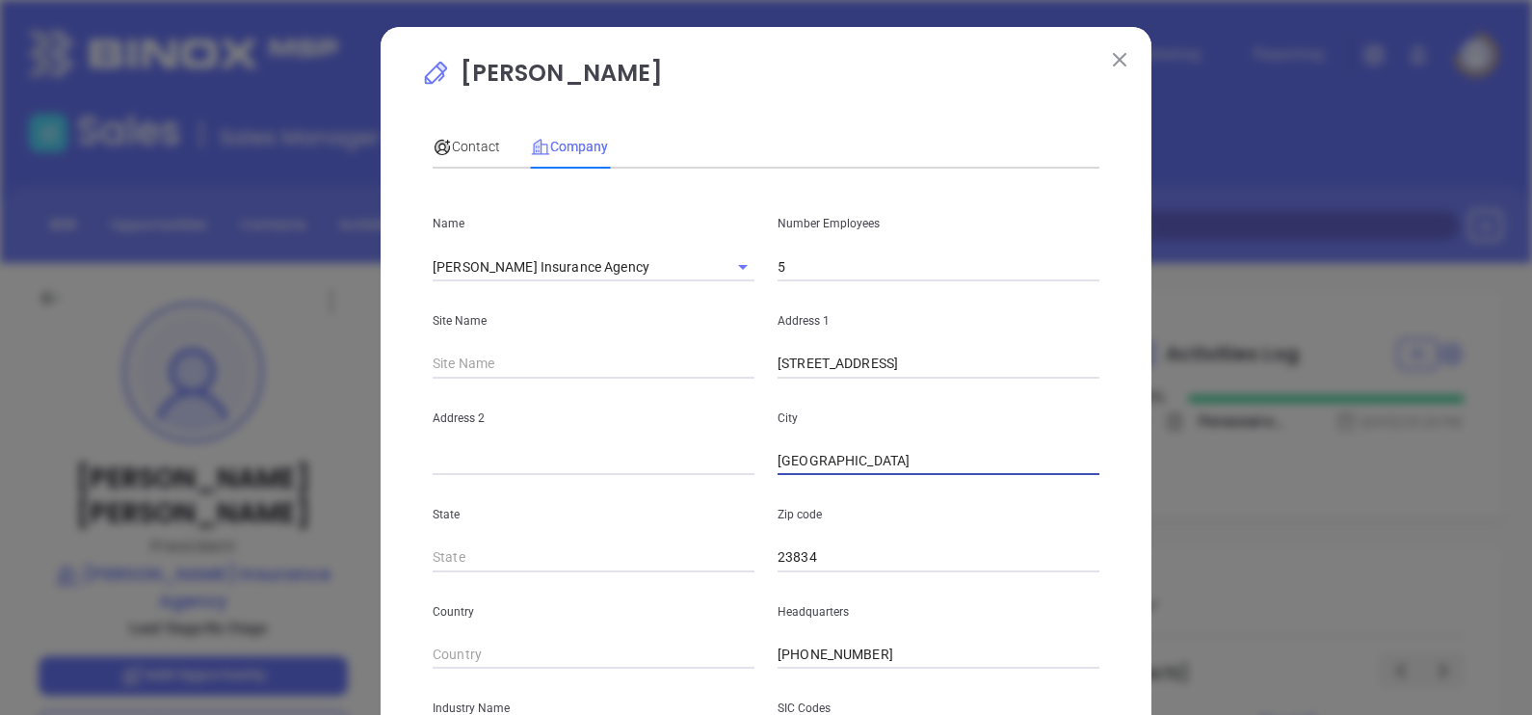
type input "Colonial Heights"
drag, startPoint x: 938, startPoint y: 336, endPoint x: 938, endPoint y: 347, distance: 10.6
click at [938, 346] on div "Address 1 119 Pickwick Ave," at bounding box center [938, 329] width 345 height 97
click at [940, 363] on input "119 Pickwick Ave," at bounding box center [939, 364] width 322 height 29
type input "119 Pickwick Ave"
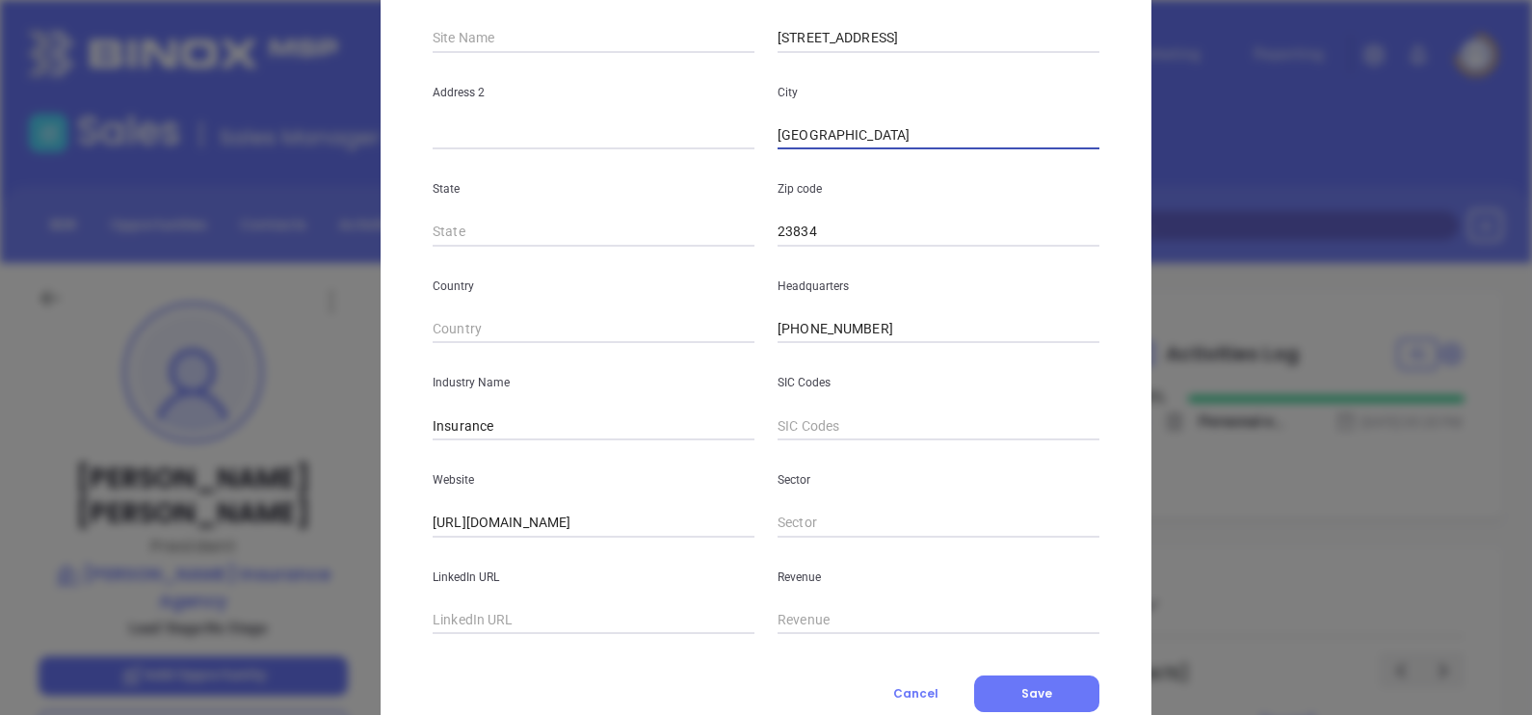
scroll to position [361, 0]
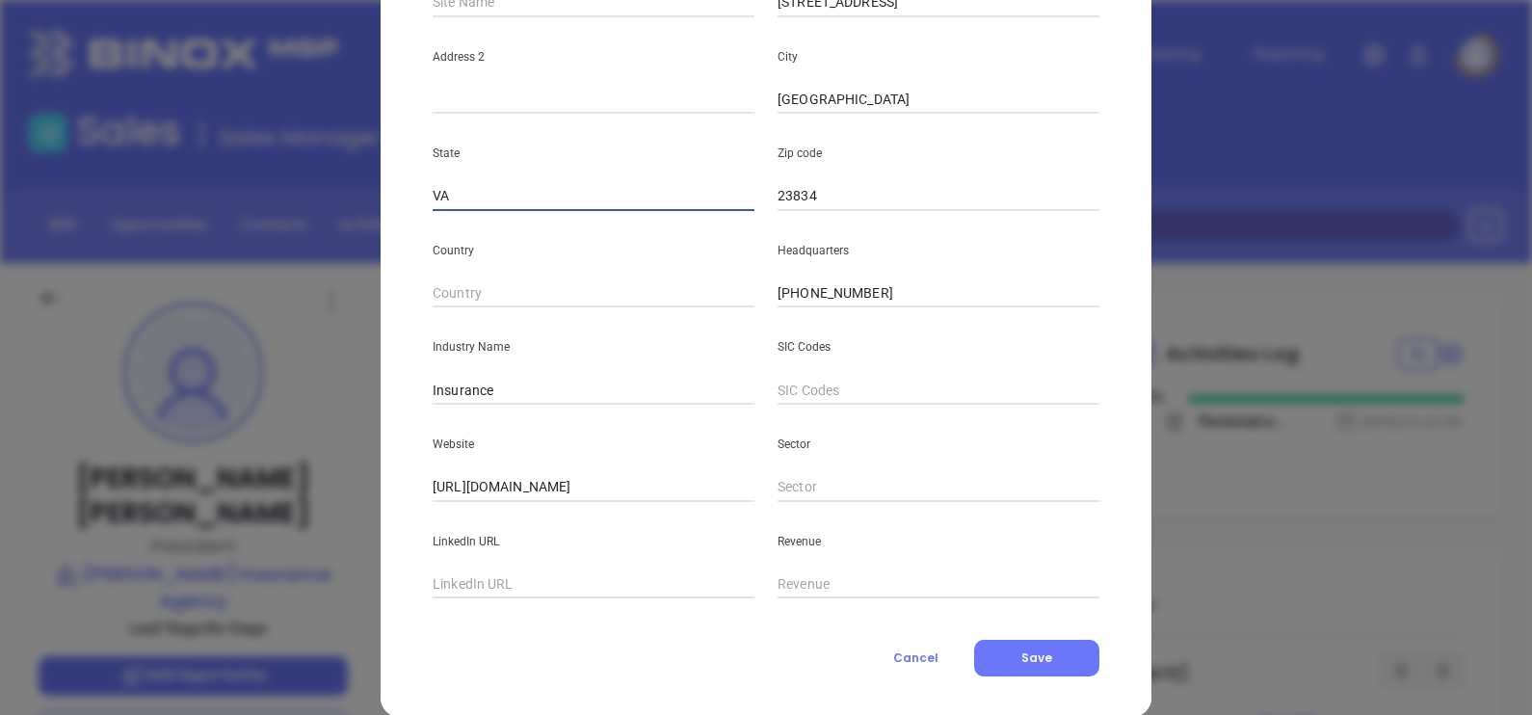
type input "VA"
click at [1049, 666] on button "Save" at bounding box center [1036, 658] width 125 height 37
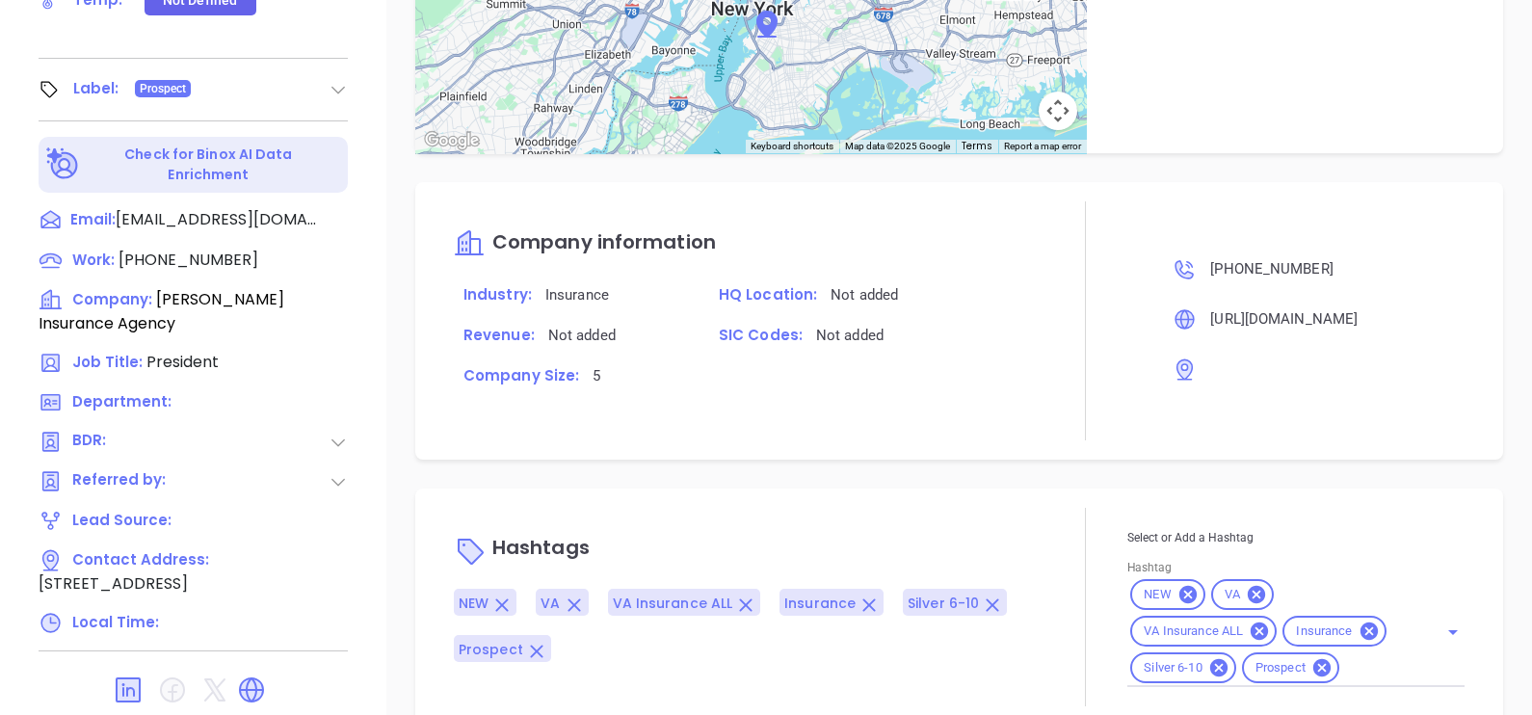
scroll to position [896, 0]
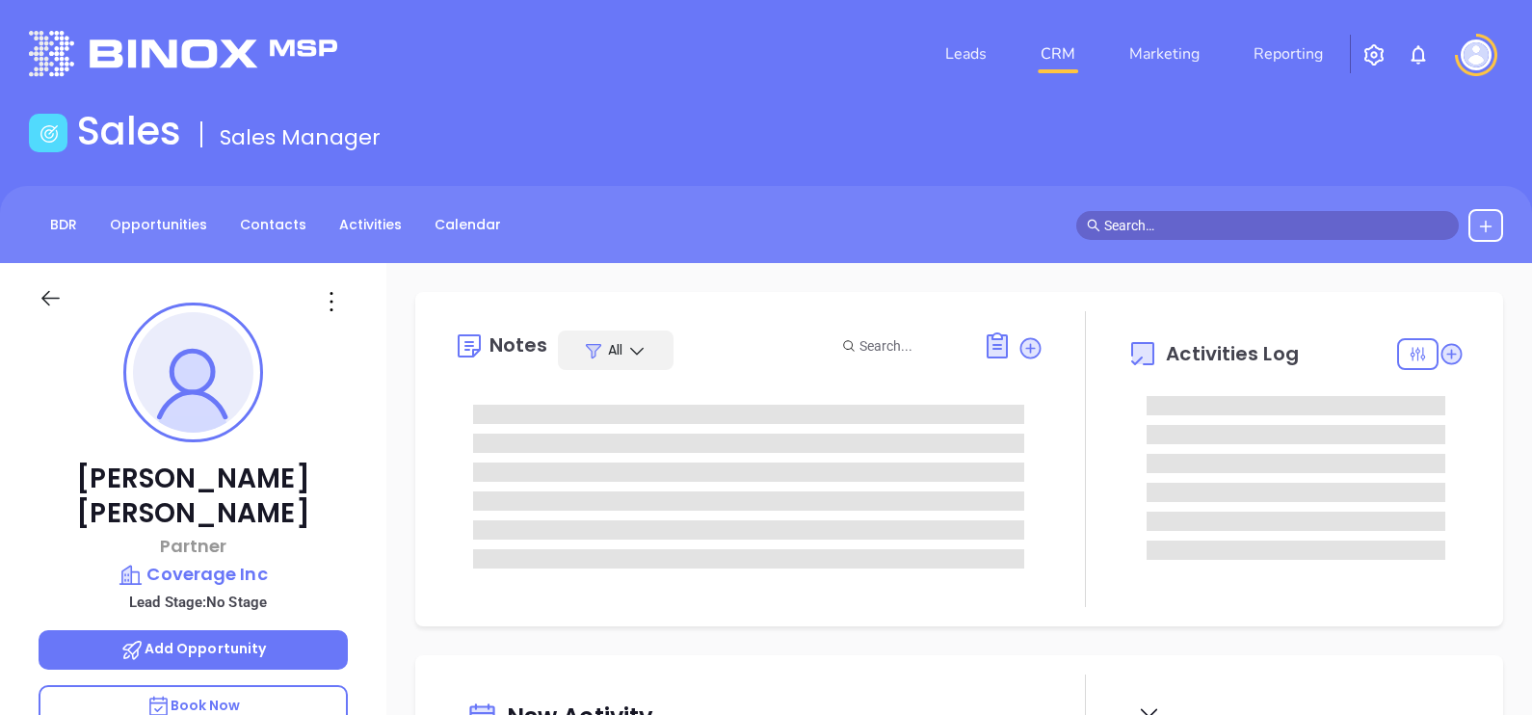
type input "[DATE]"
type input "[PERSON_NAME]"
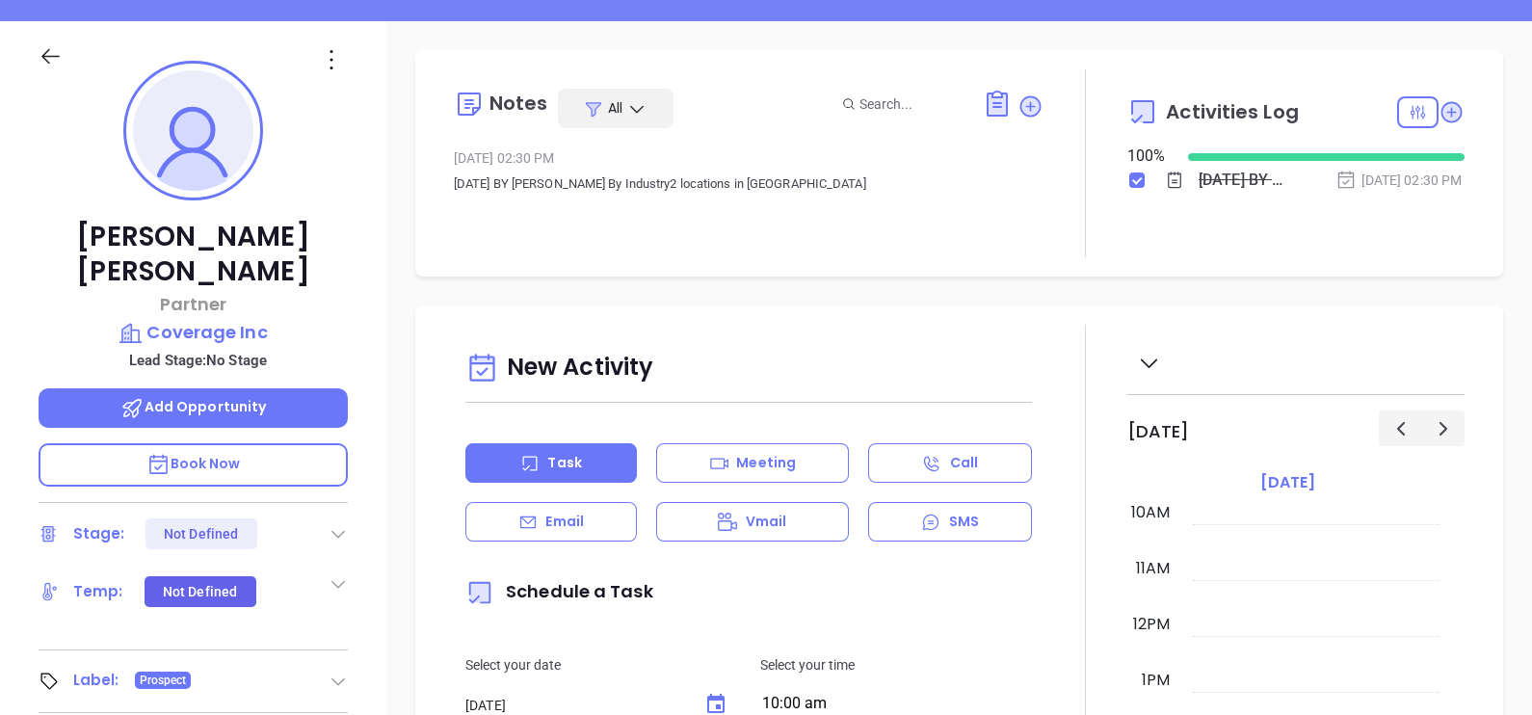
scroll to position [53, 0]
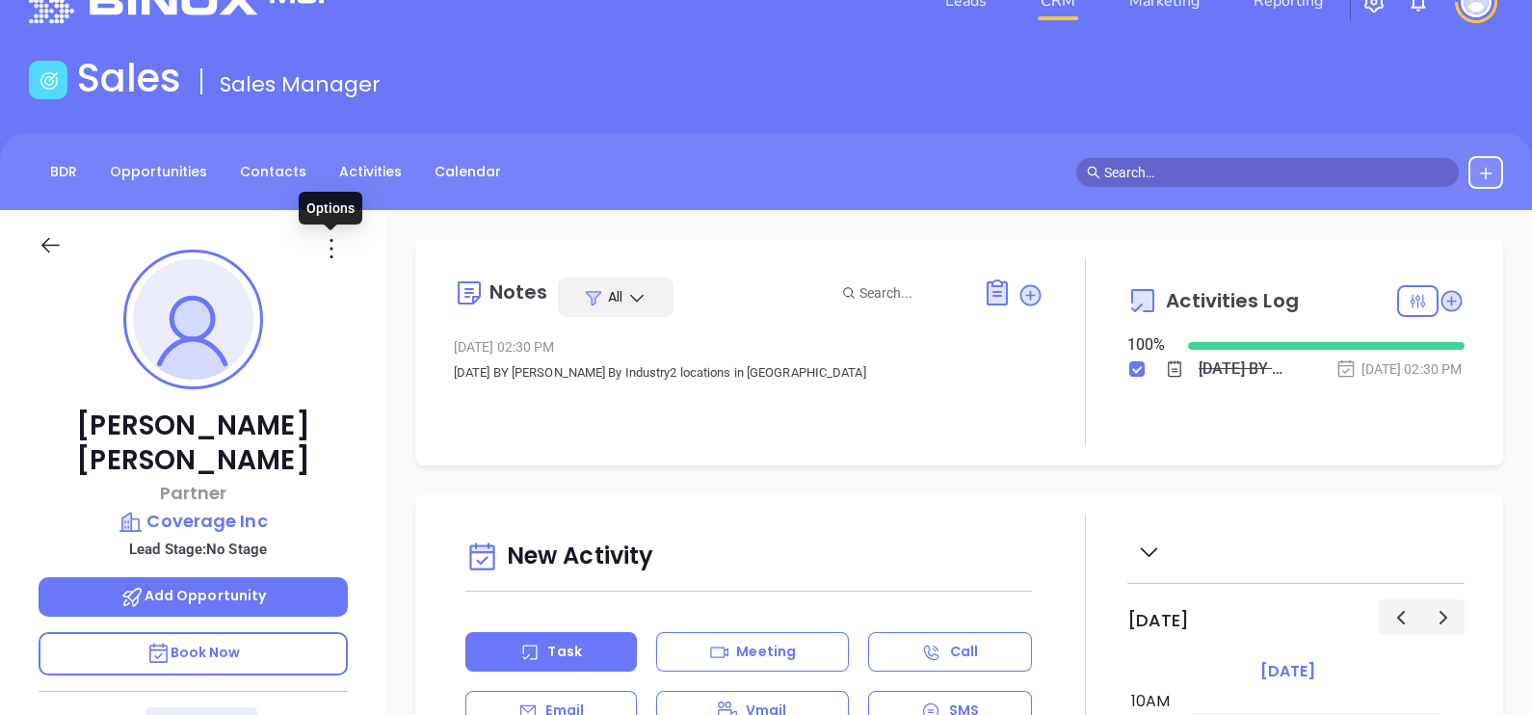
click at [328, 248] on icon at bounding box center [331, 248] width 31 height 31
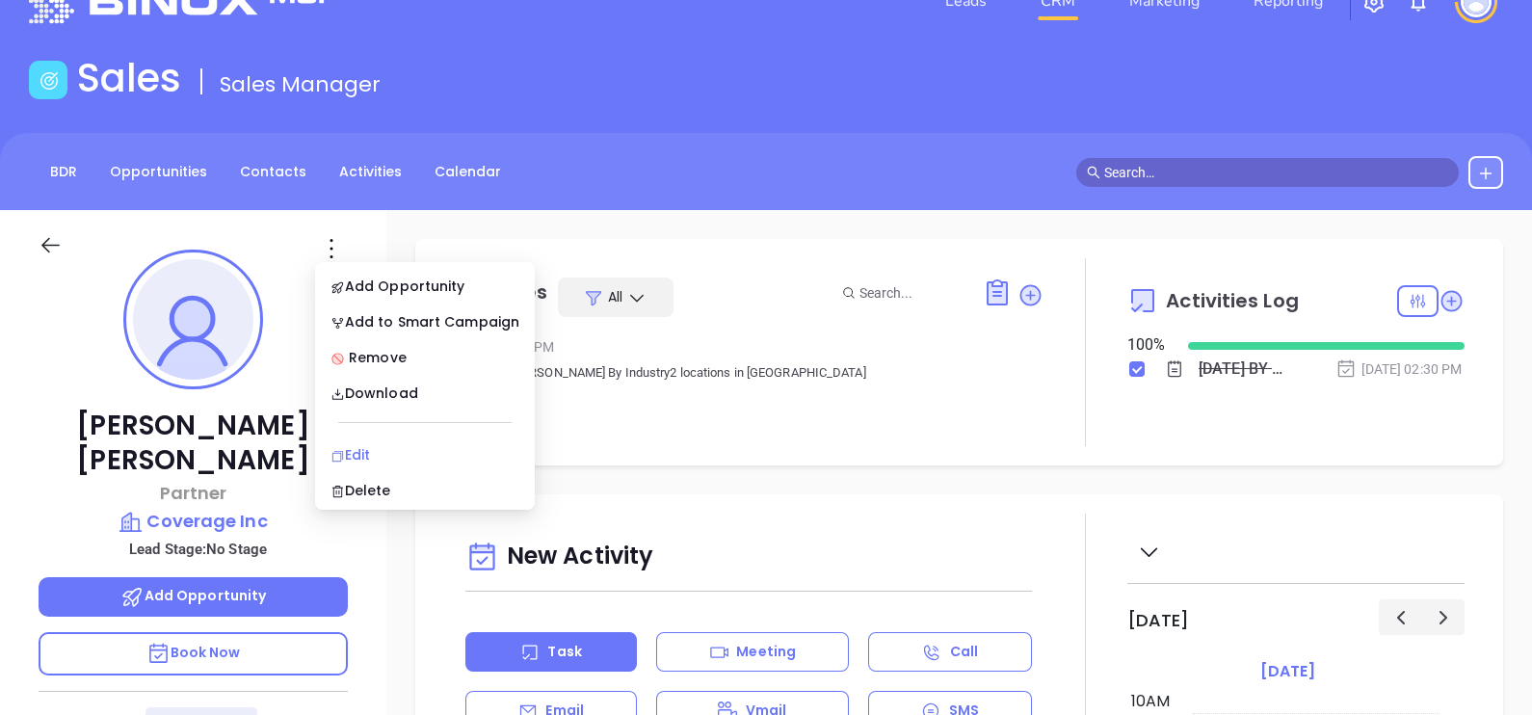
click at [396, 449] on div "Edit" at bounding box center [424, 454] width 189 height 21
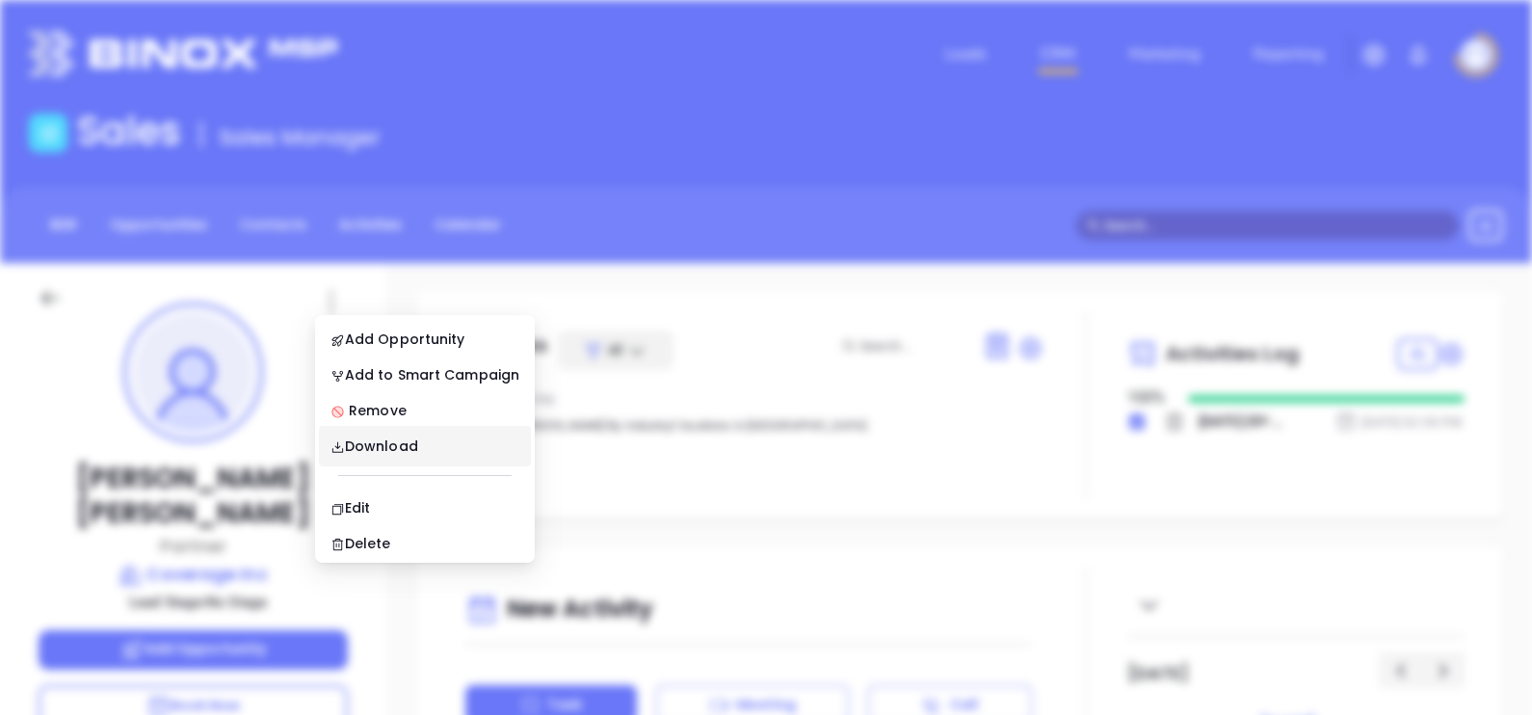
scroll to position [0, 0]
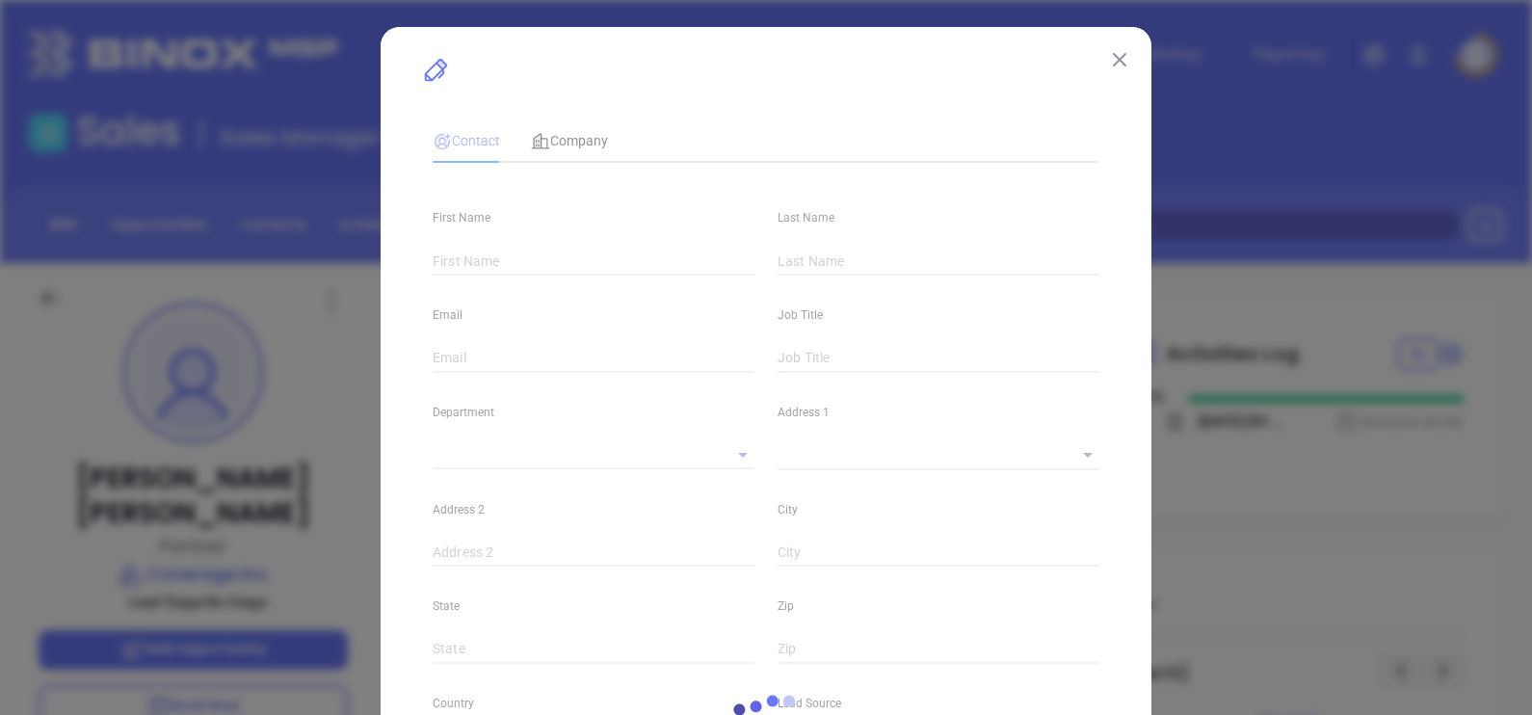
type input "Marcela"
type input "Rivera"
type input "mrivera@coverageinc.com"
type input "Partner"
type input "1"
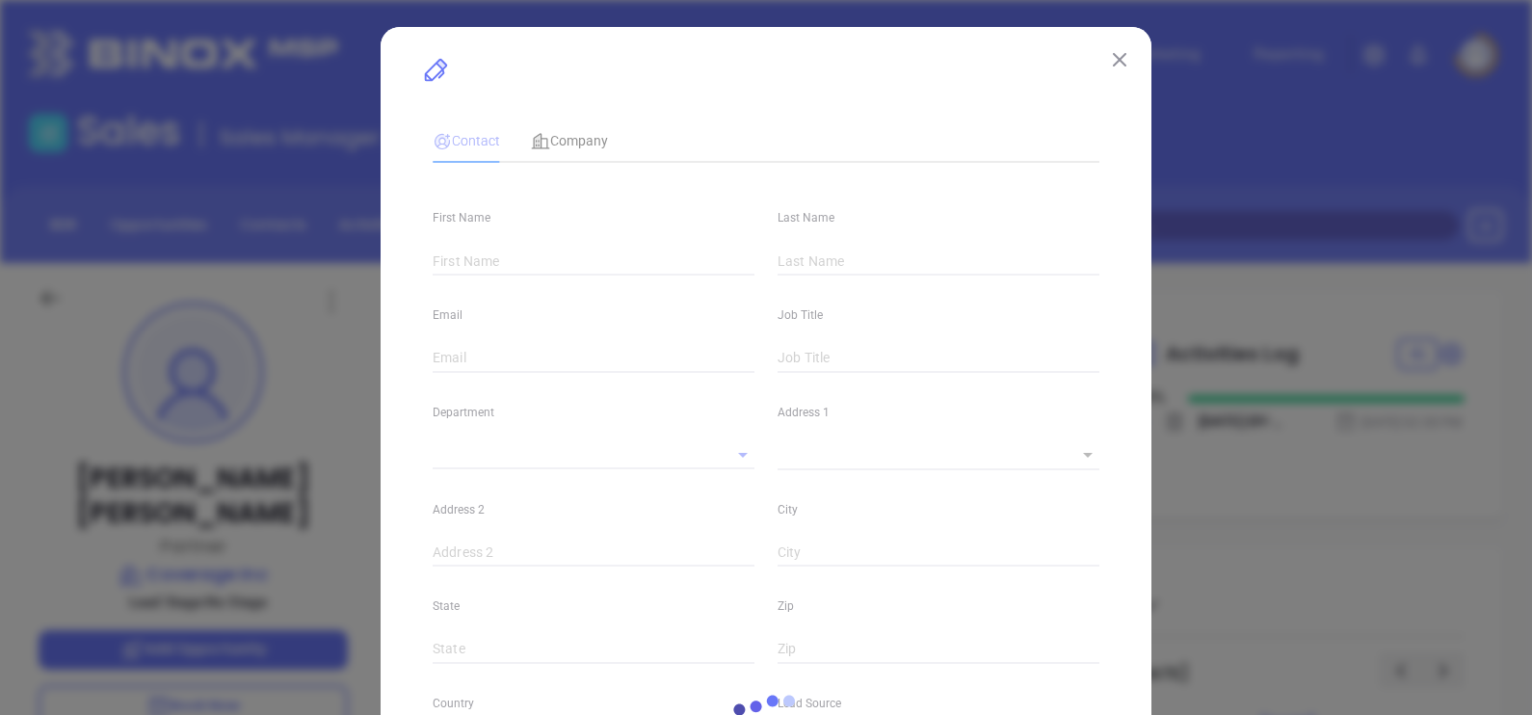
type input "www.linkedin.com/in/marcela-rivera-cic-crm-cris-cwca-acsr-a51113a8"
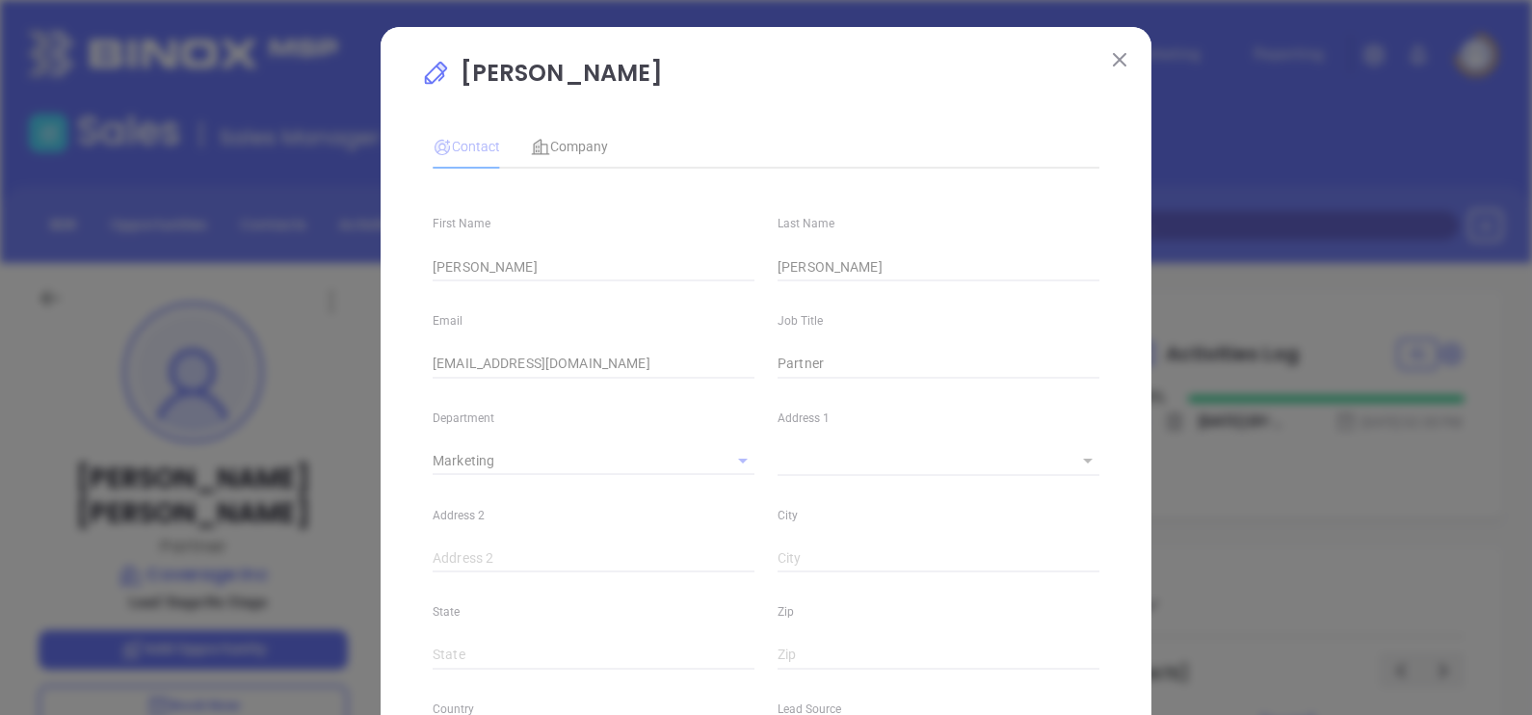
type input "Marketing"
type input "Other"
type input "undefined undefined"
type input "(703) 631-8000"
type input "1"
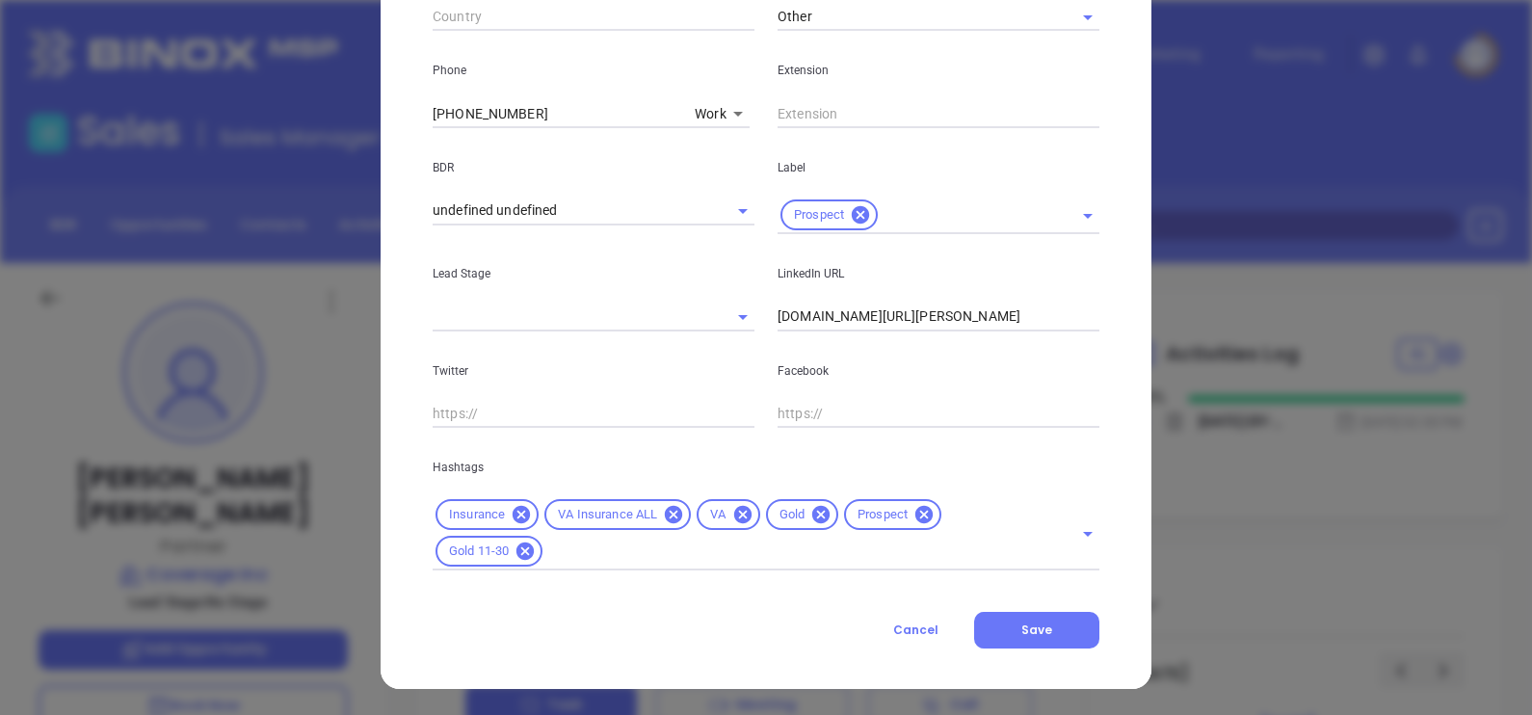
scroll to position [736, 0]
click at [812, 516] on icon at bounding box center [820, 513] width 17 height 17
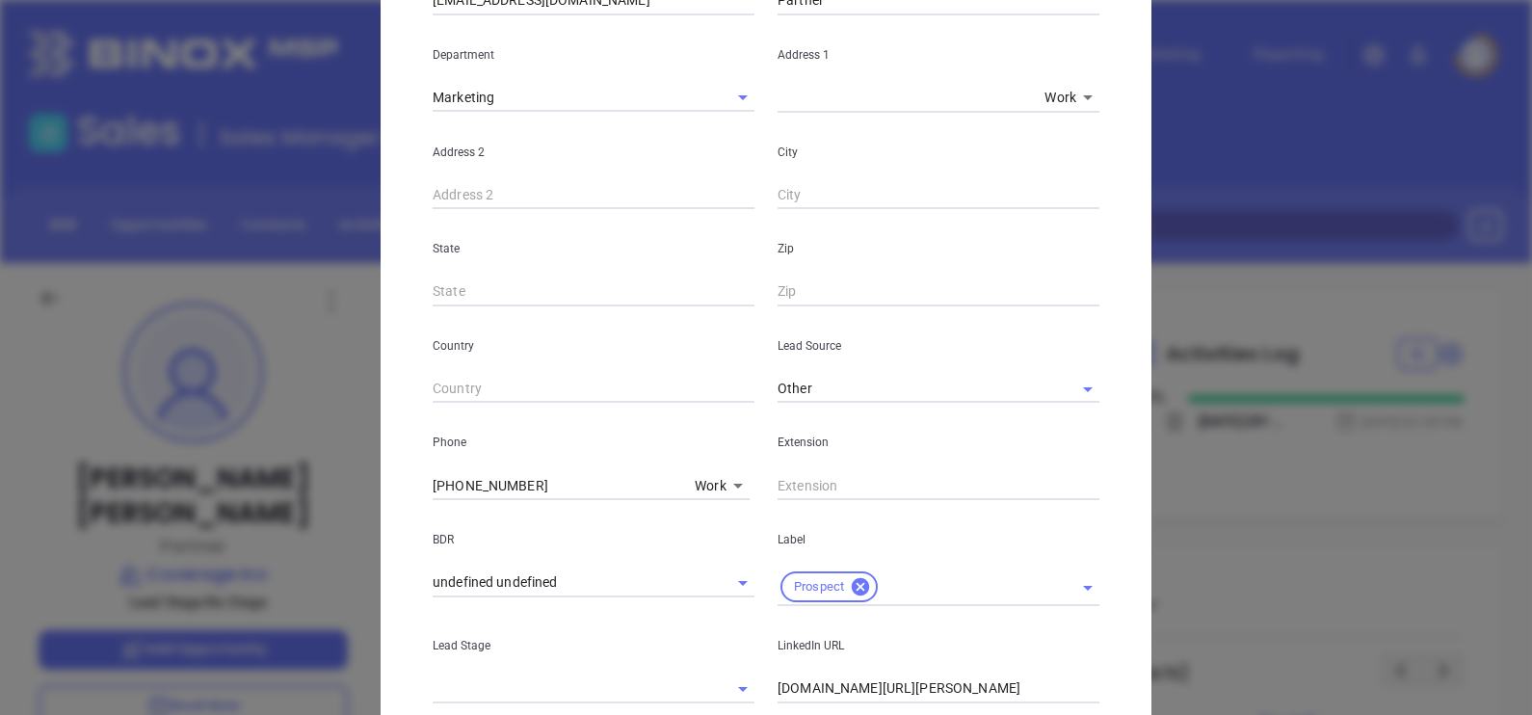
scroll to position [96, 0]
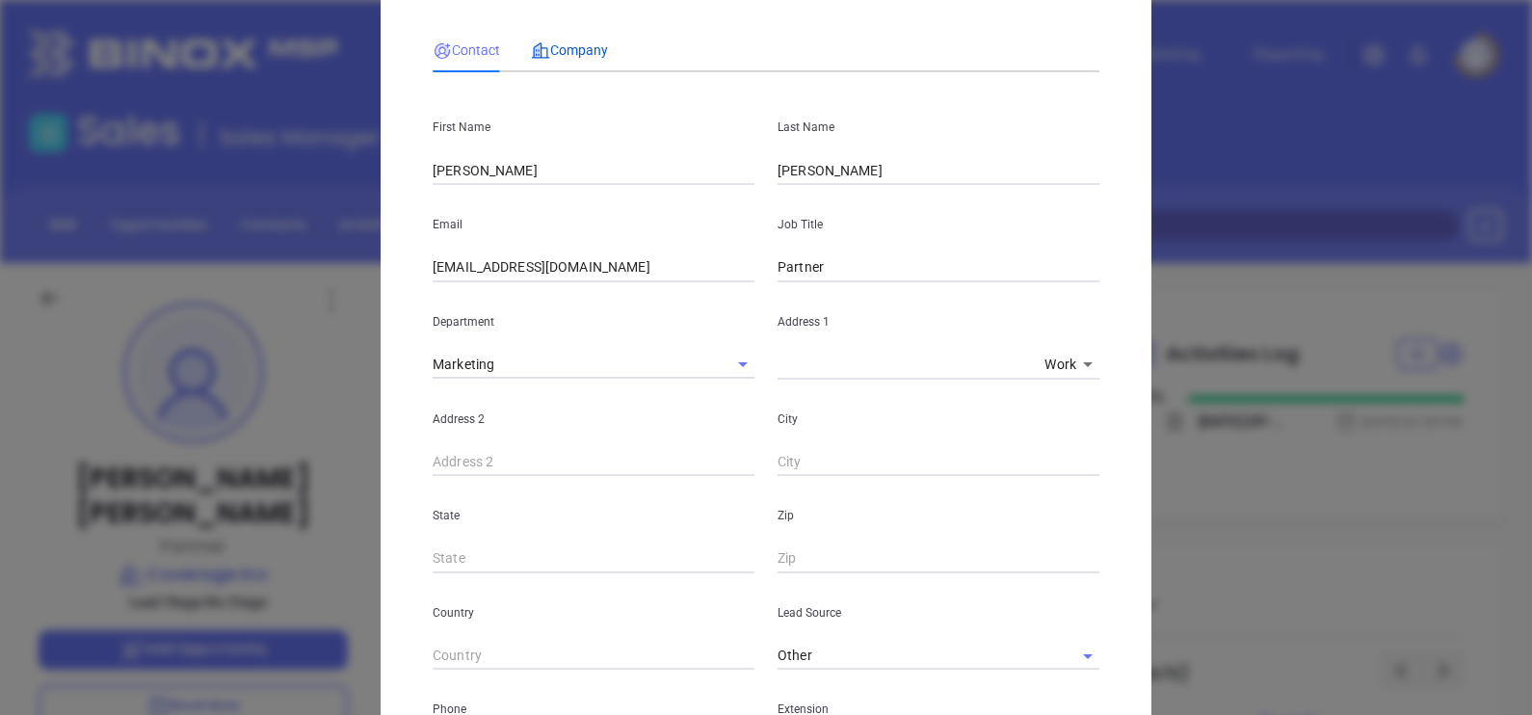
click at [543, 58] on div "Company" at bounding box center [569, 50] width 77 height 21
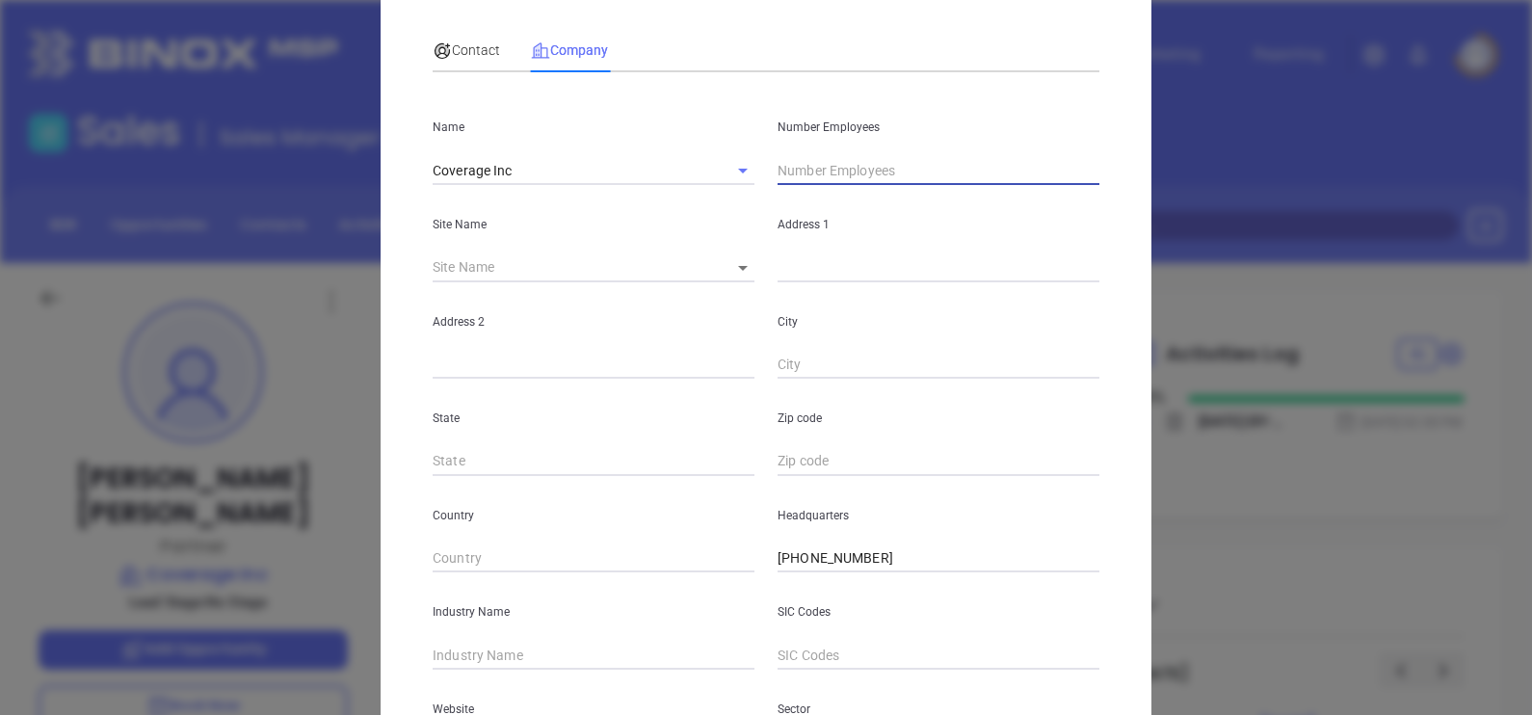
click at [802, 165] on input "text" at bounding box center [939, 170] width 322 height 29
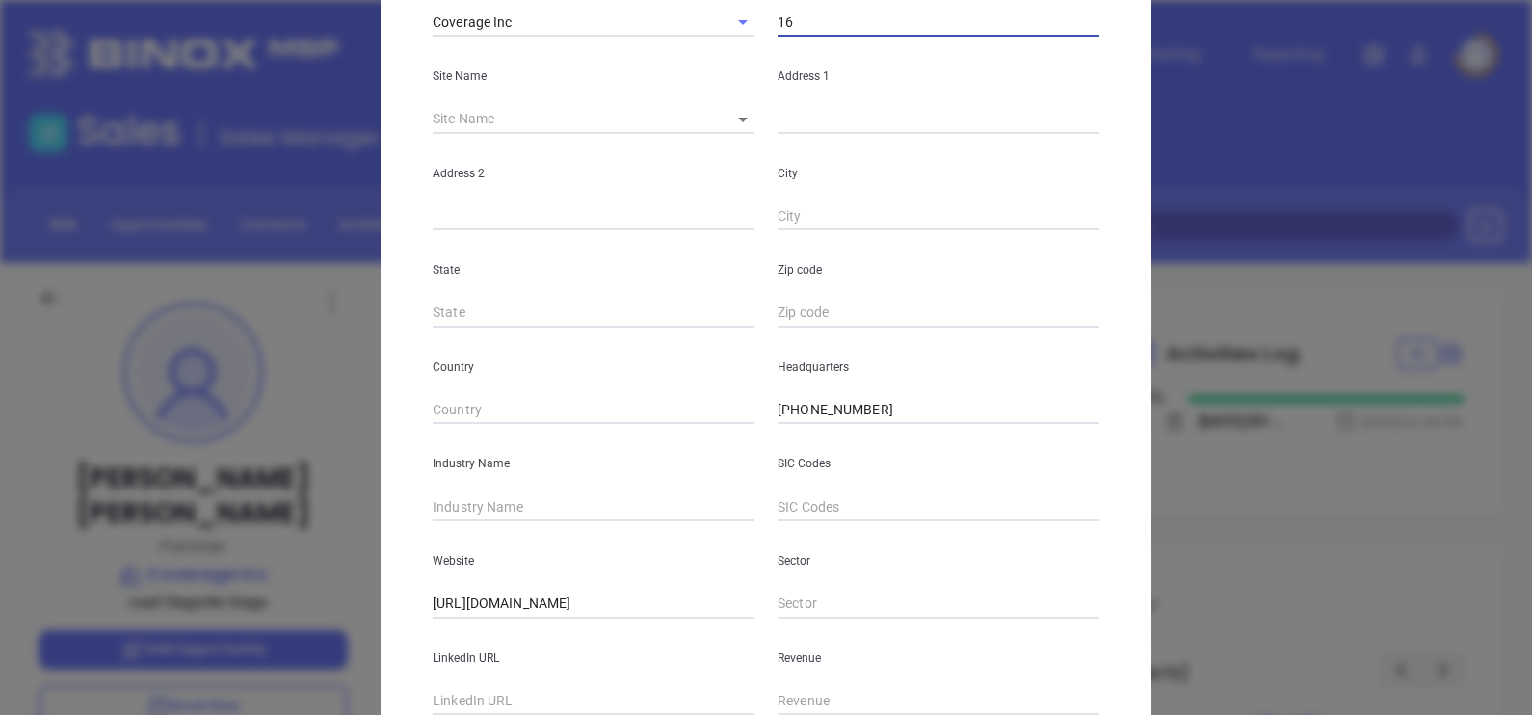
scroll to position [389, 0]
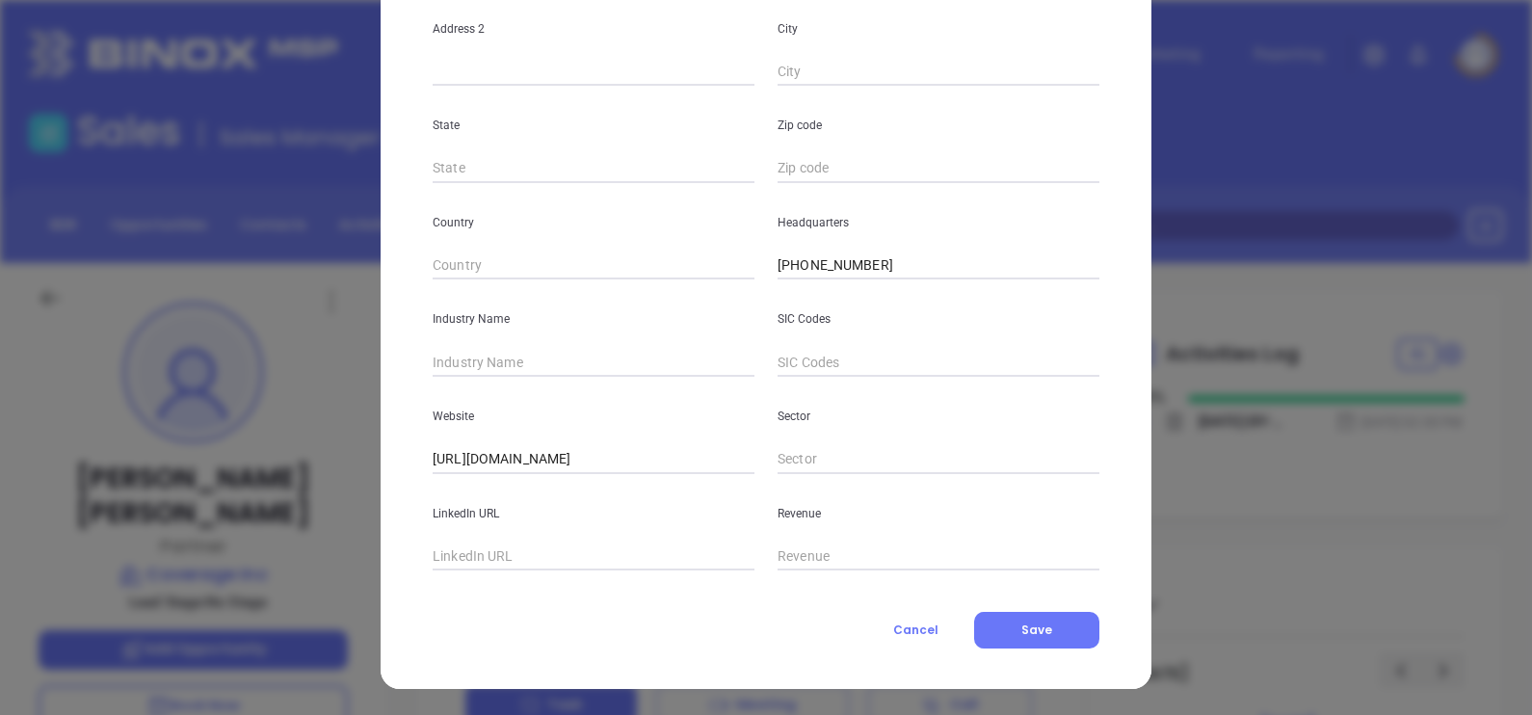
type input "16"
click at [515, 367] on input "text" at bounding box center [594, 362] width 322 height 29
type input "Insurance"
paste input "www.linkedin.com/company/coverage-inc/"
type input "www.linkedin.com/company/coverage-inc/"
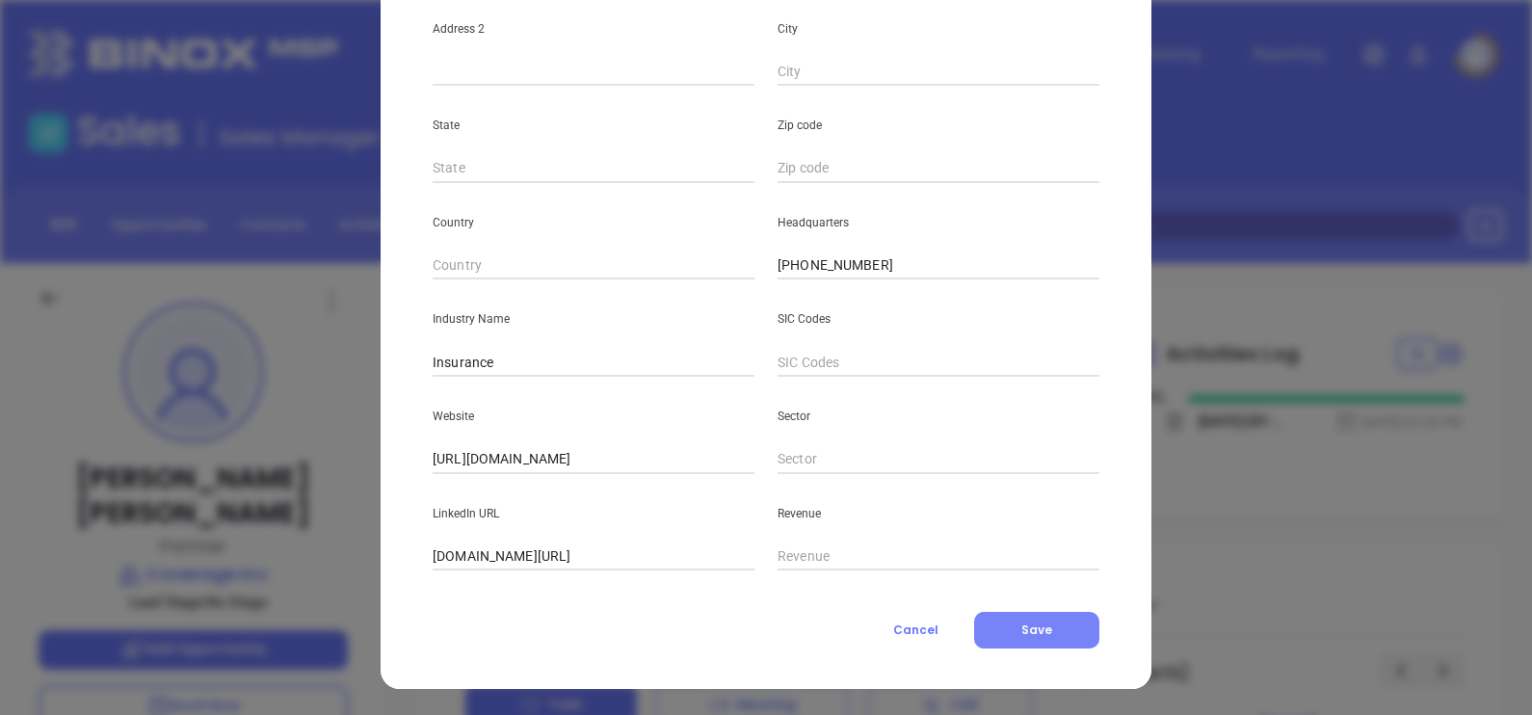
click at [1051, 624] on button "Save" at bounding box center [1036, 630] width 125 height 37
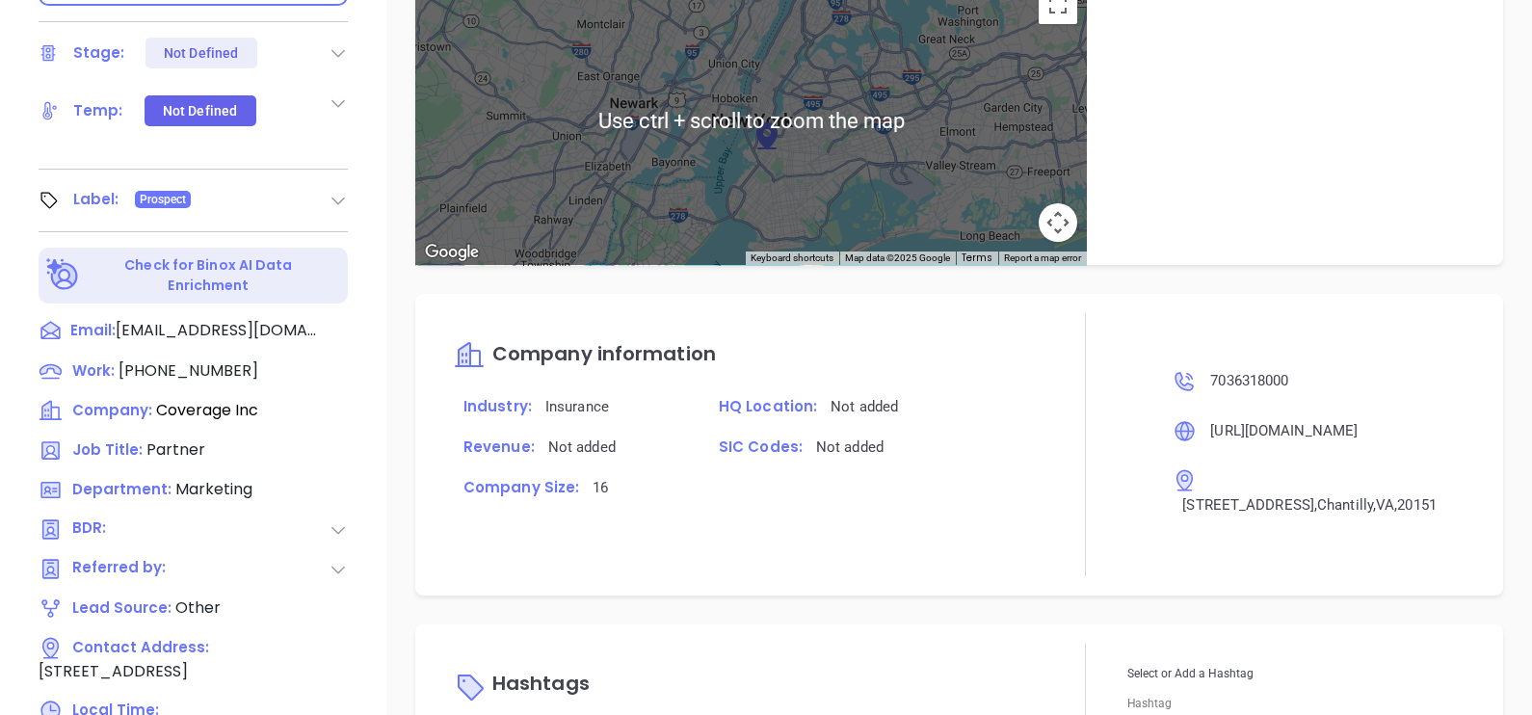
scroll to position [896, 0]
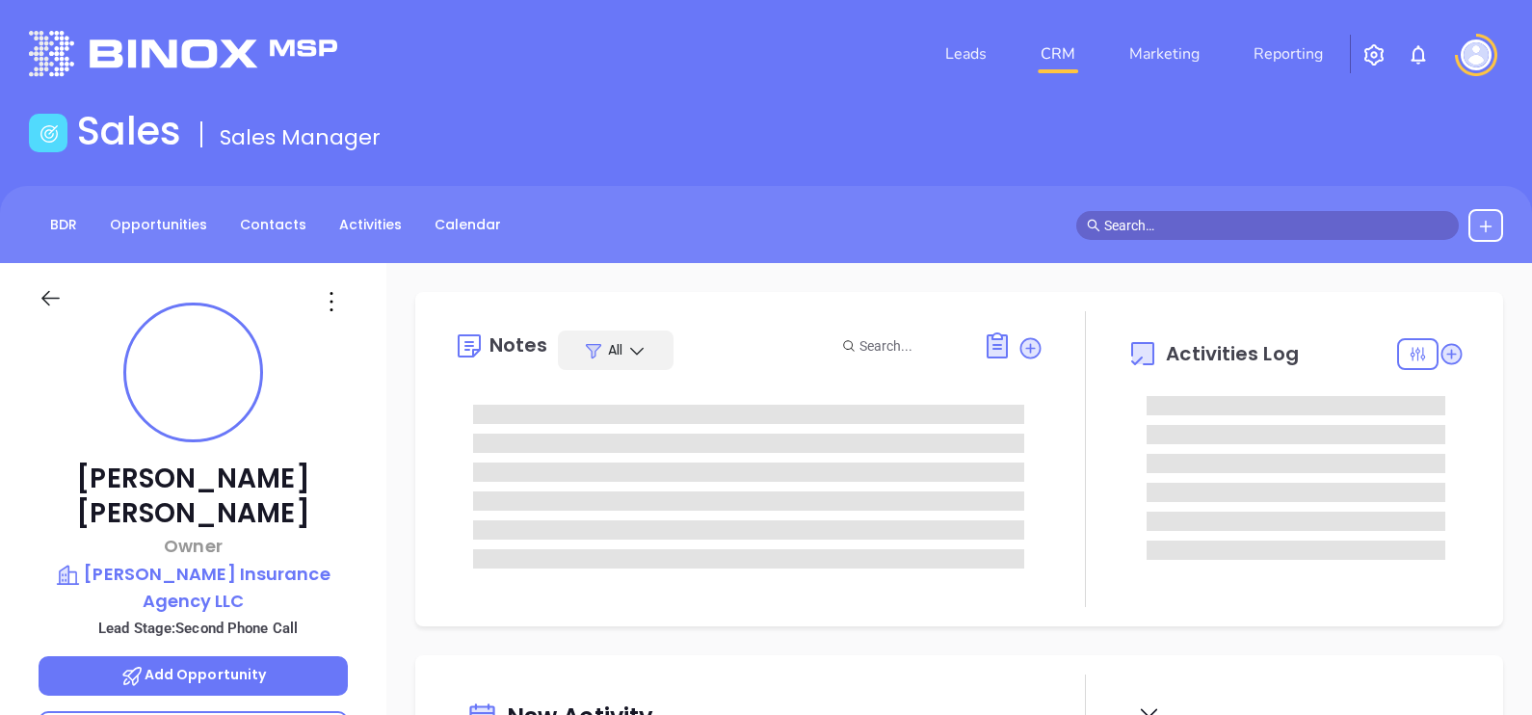
type input "[DATE]"
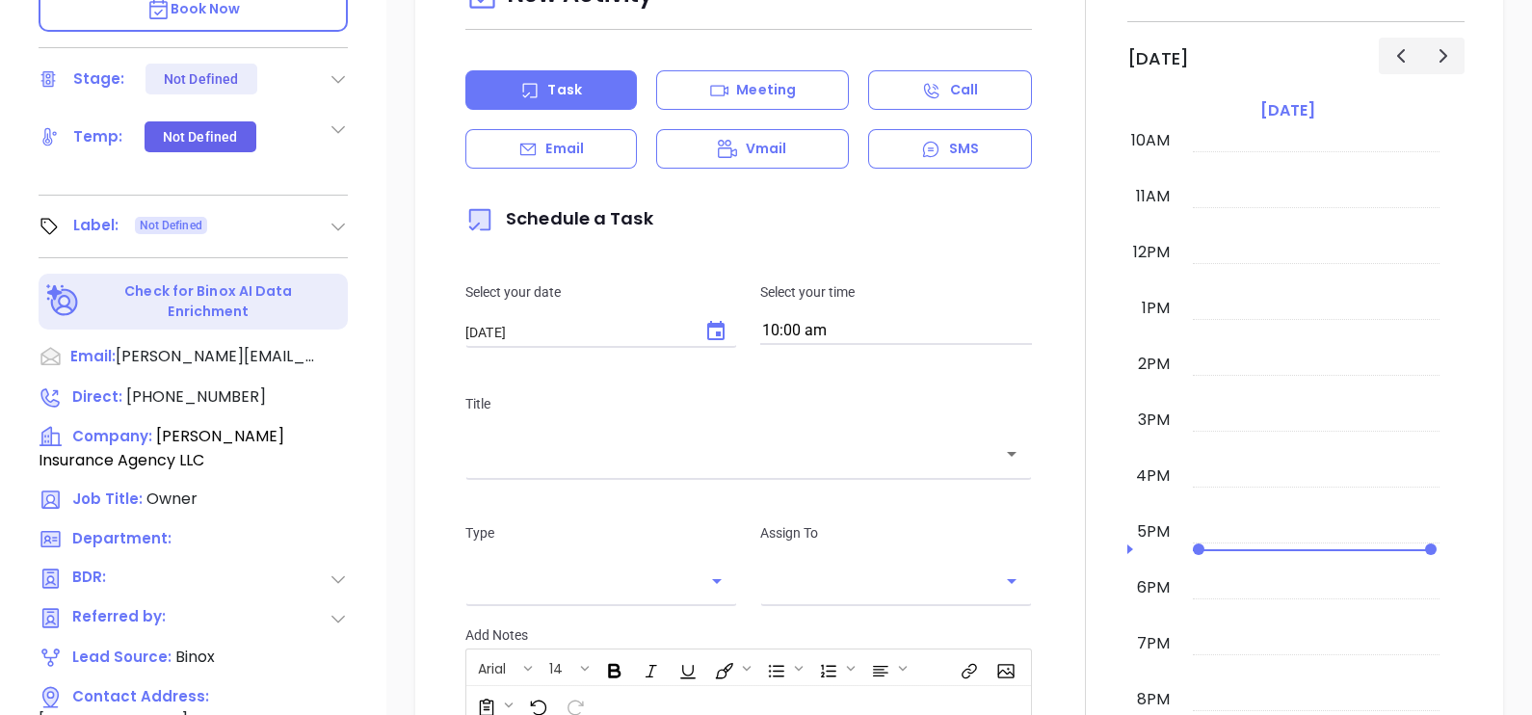
type input "[PERSON_NAME]"
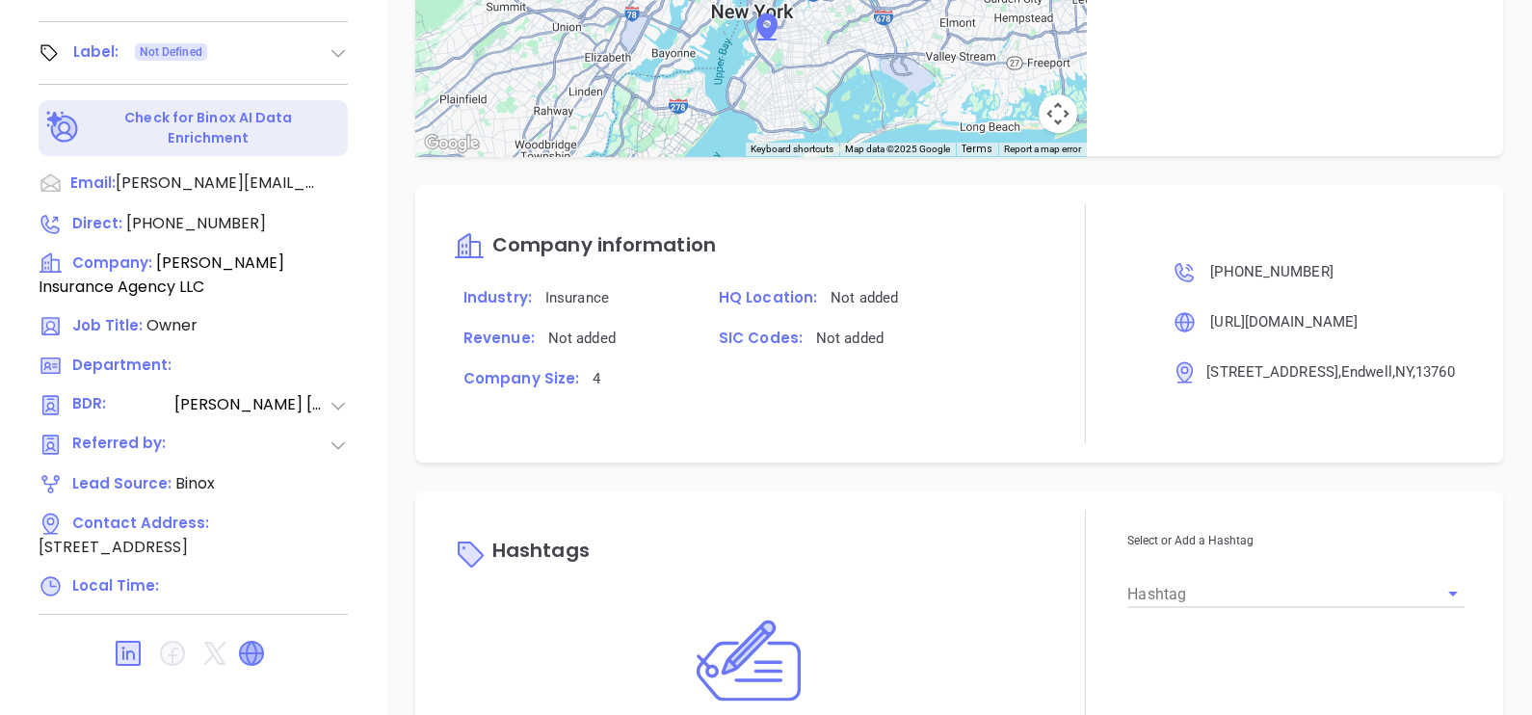
scroll to position [1349, 0]
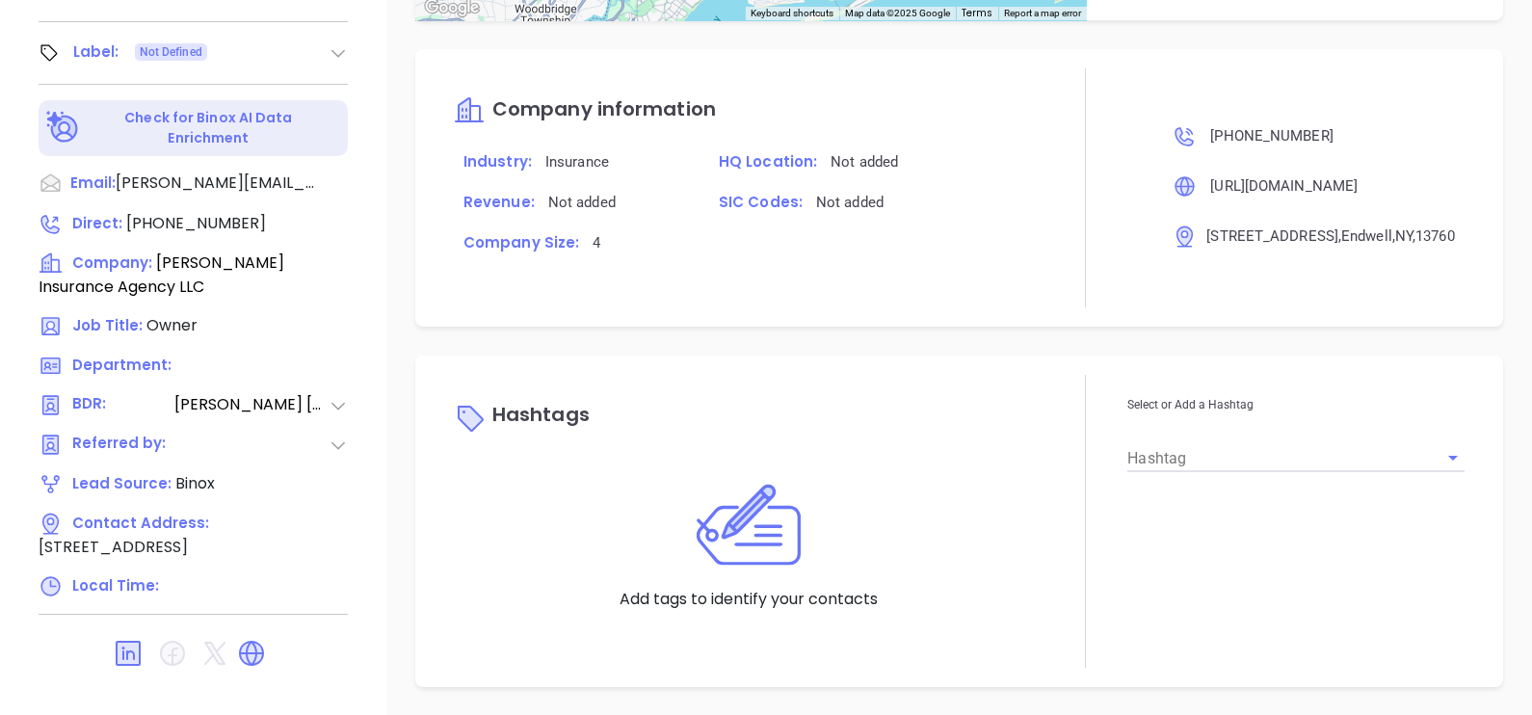
click at [1203, 447] on input "Hashtag" at bounding box center [1268, 457] width 283 height 28
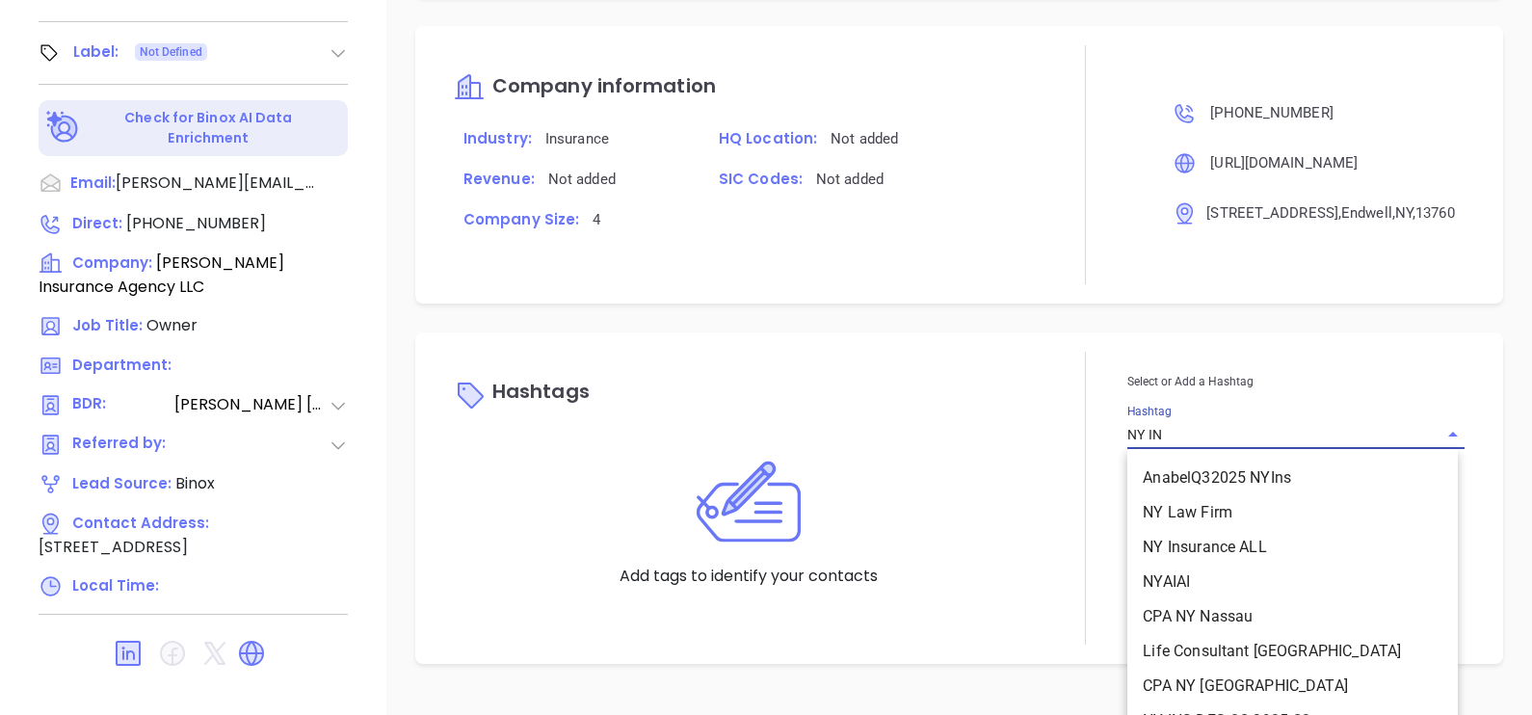
type input "NY INS"
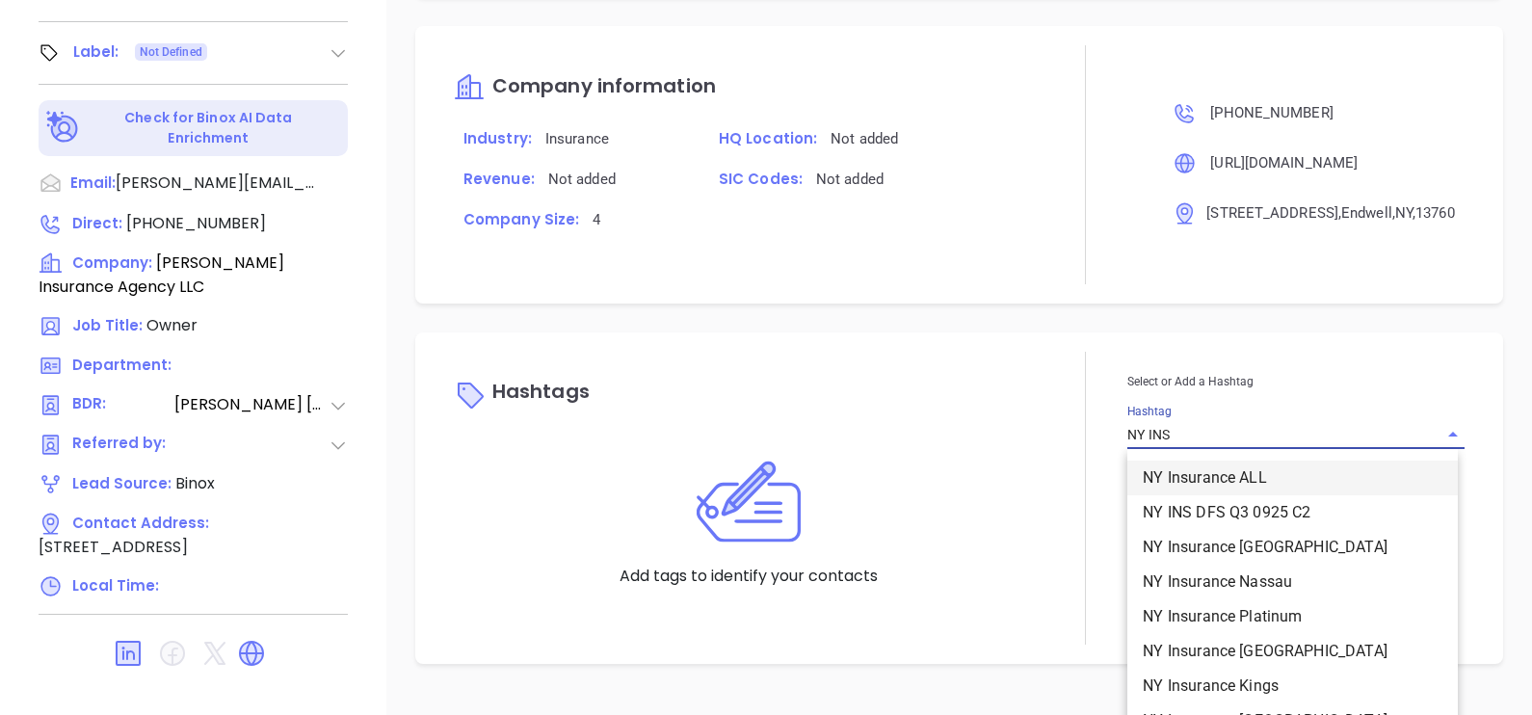
click at [1196, 488] on li "NY Insurance ALL" at bounding box center [1292, 478] width 330 height 35
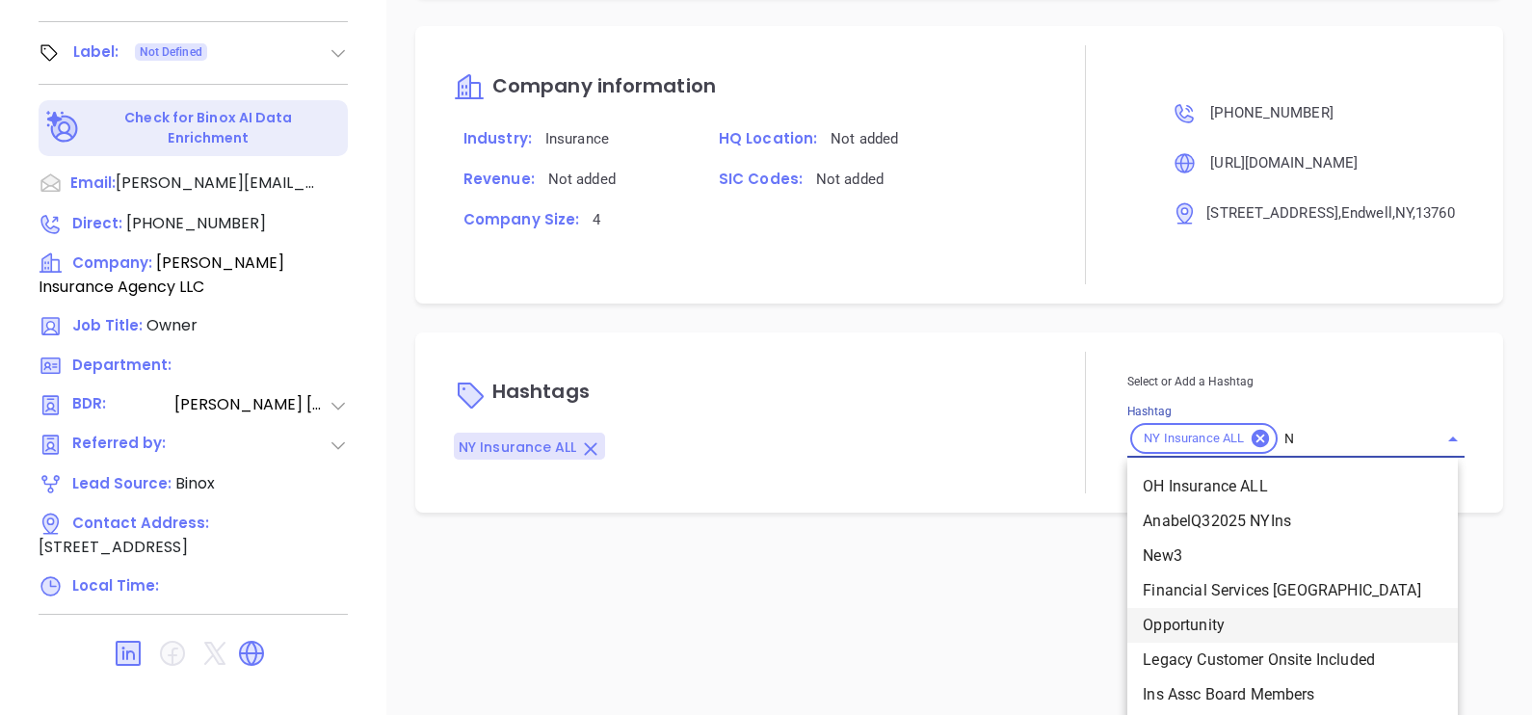
type input "NY"
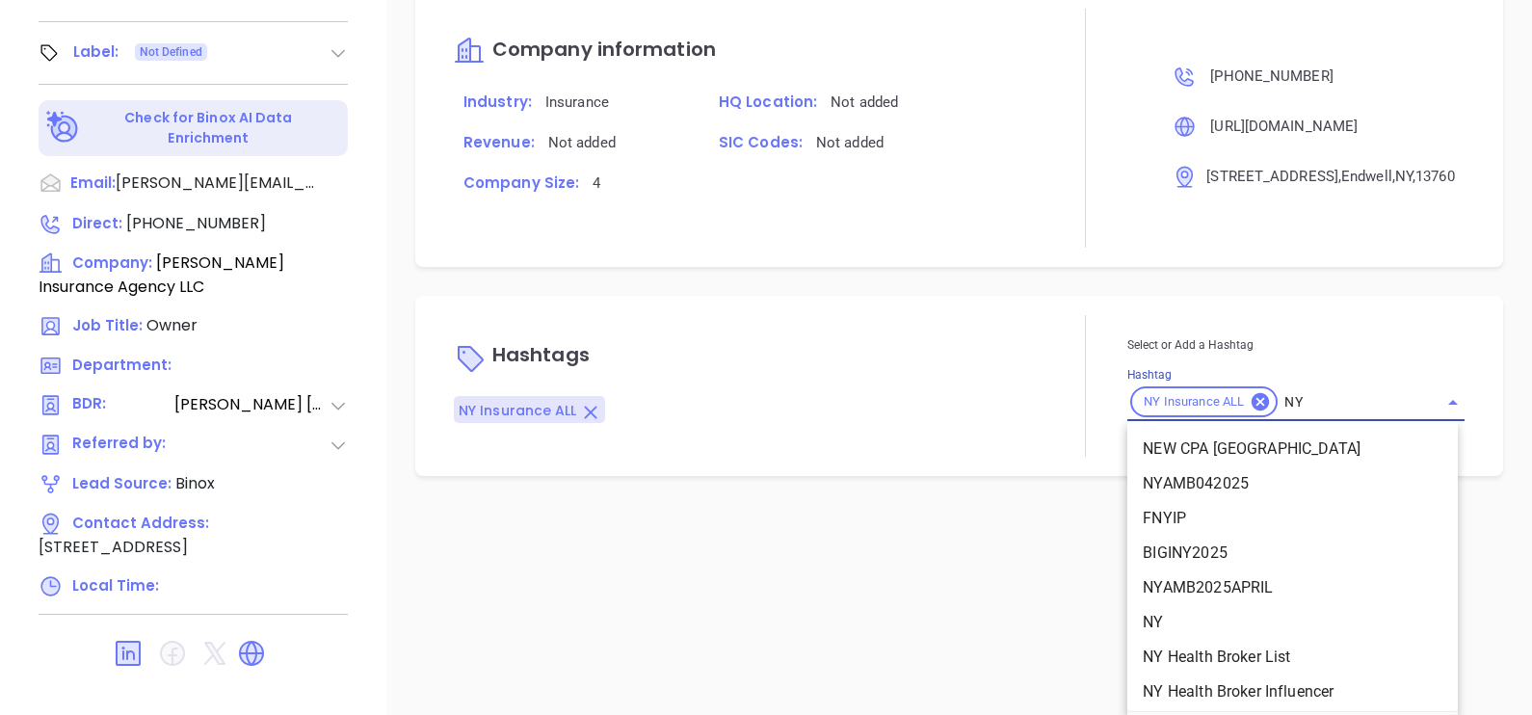
scroll to position [2128, 0]
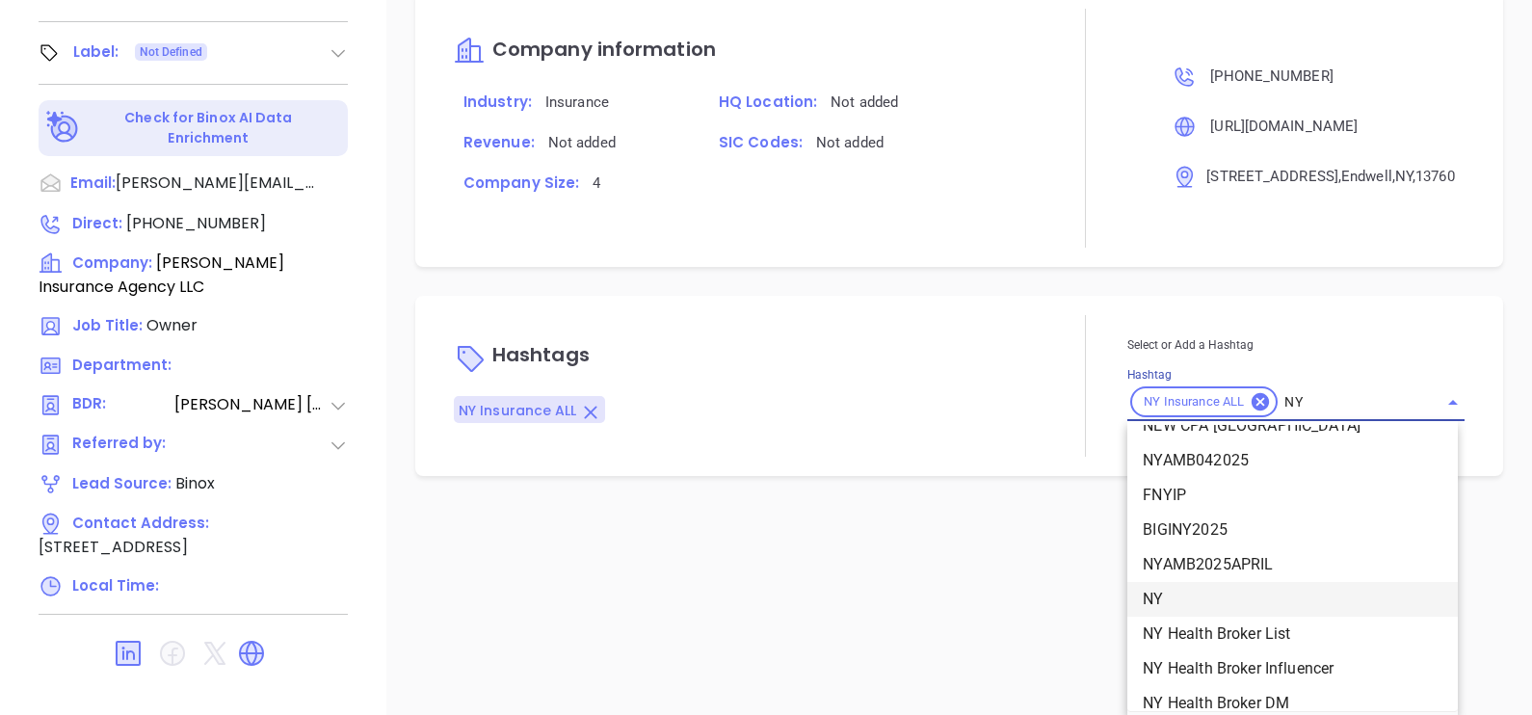
click at [1227, 582] on li "NY" at bounding box center [1292, 599] width 330 height 35
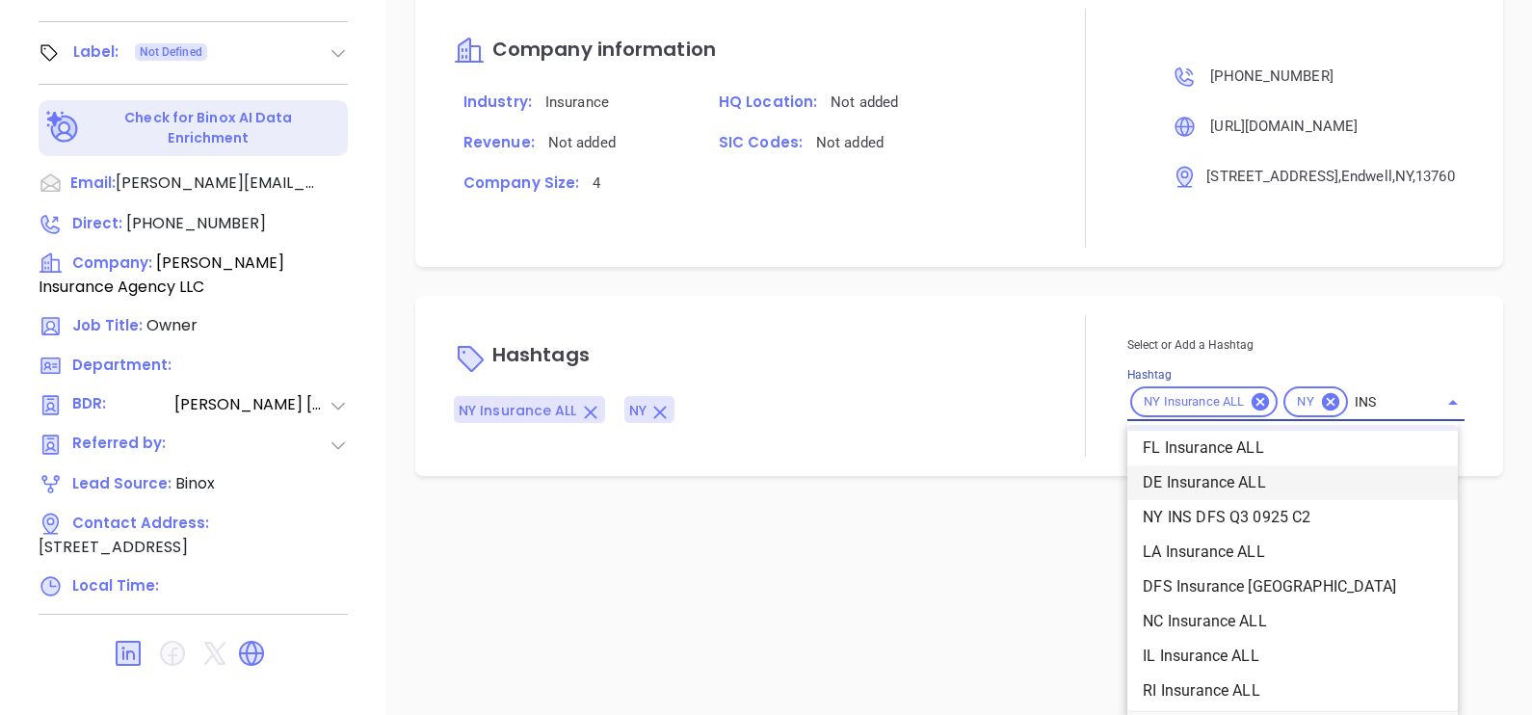
scroll to position [46, 0]
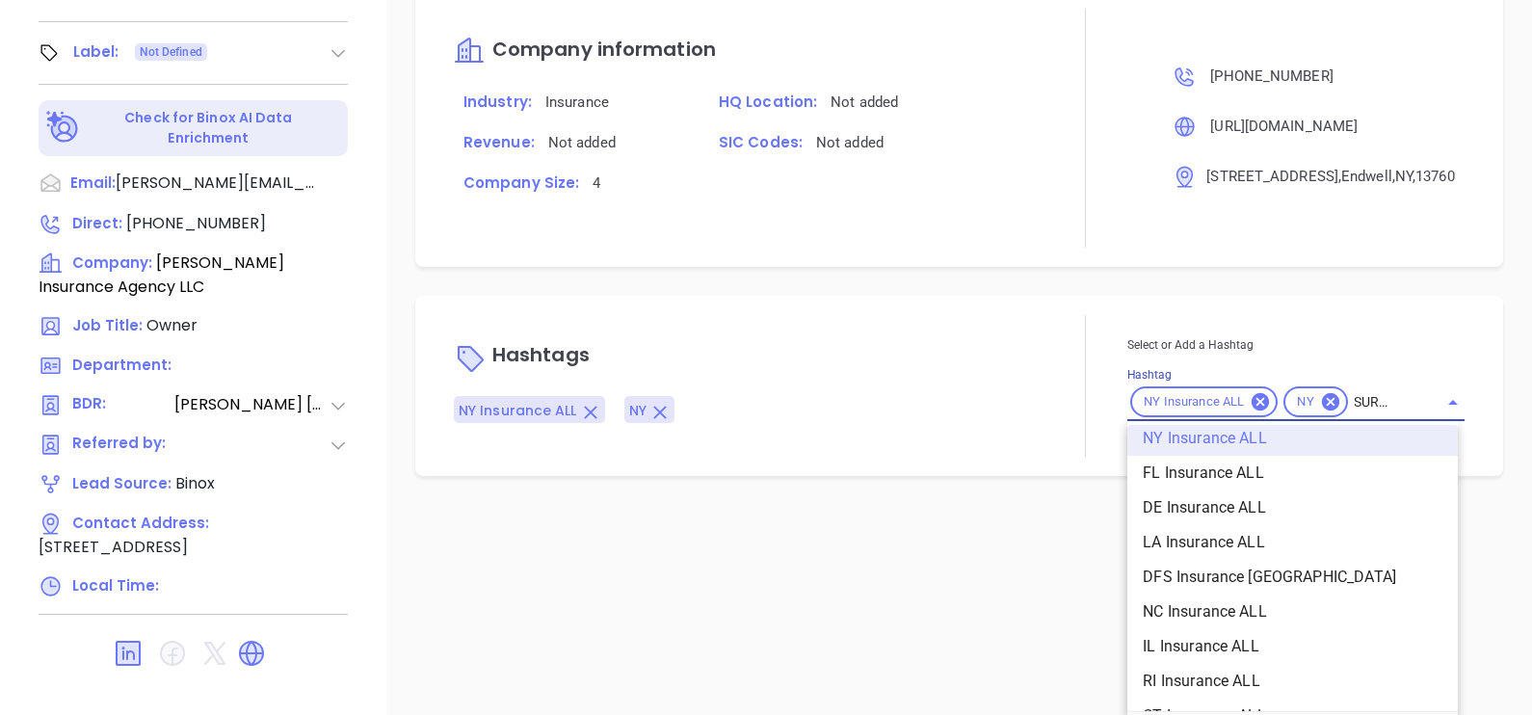
type input "INSURANCE"
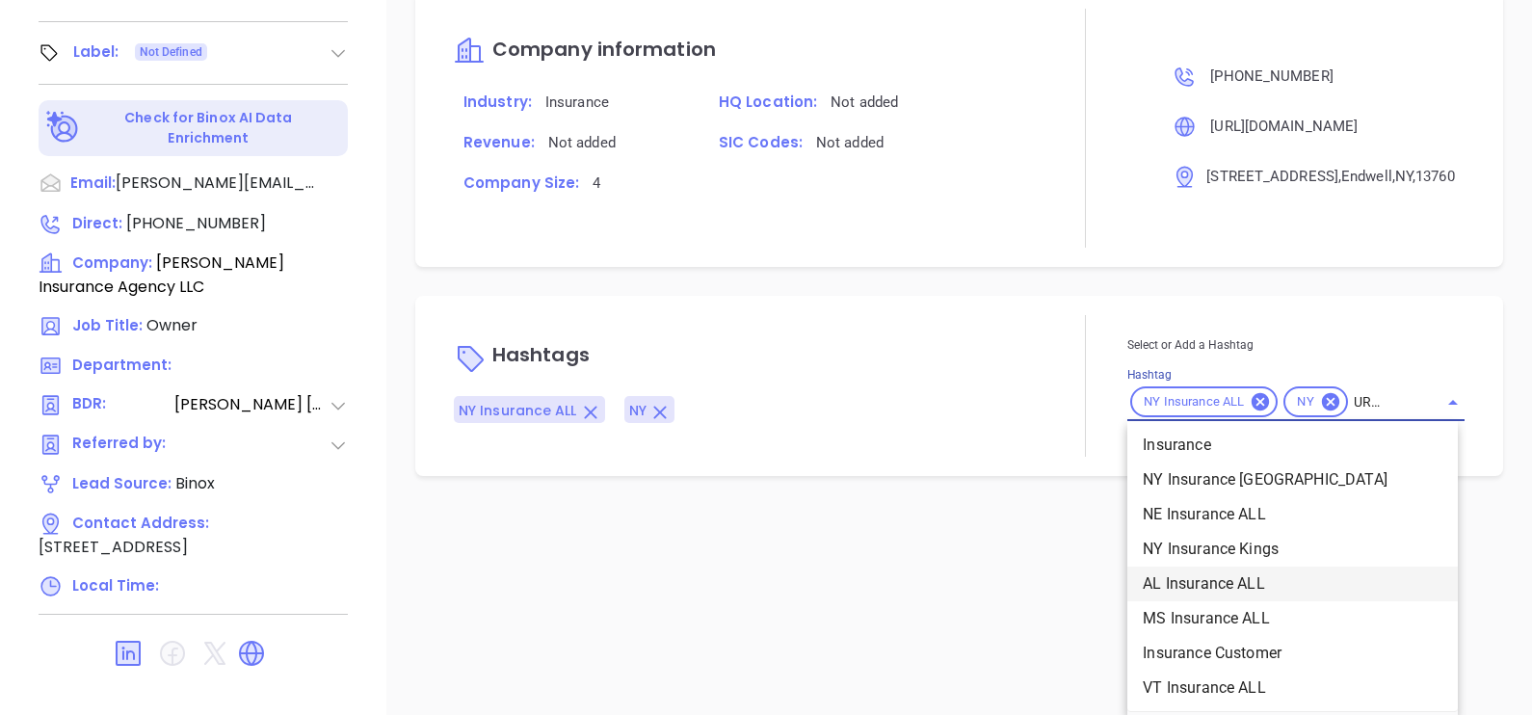
scroll to position [769, 0]
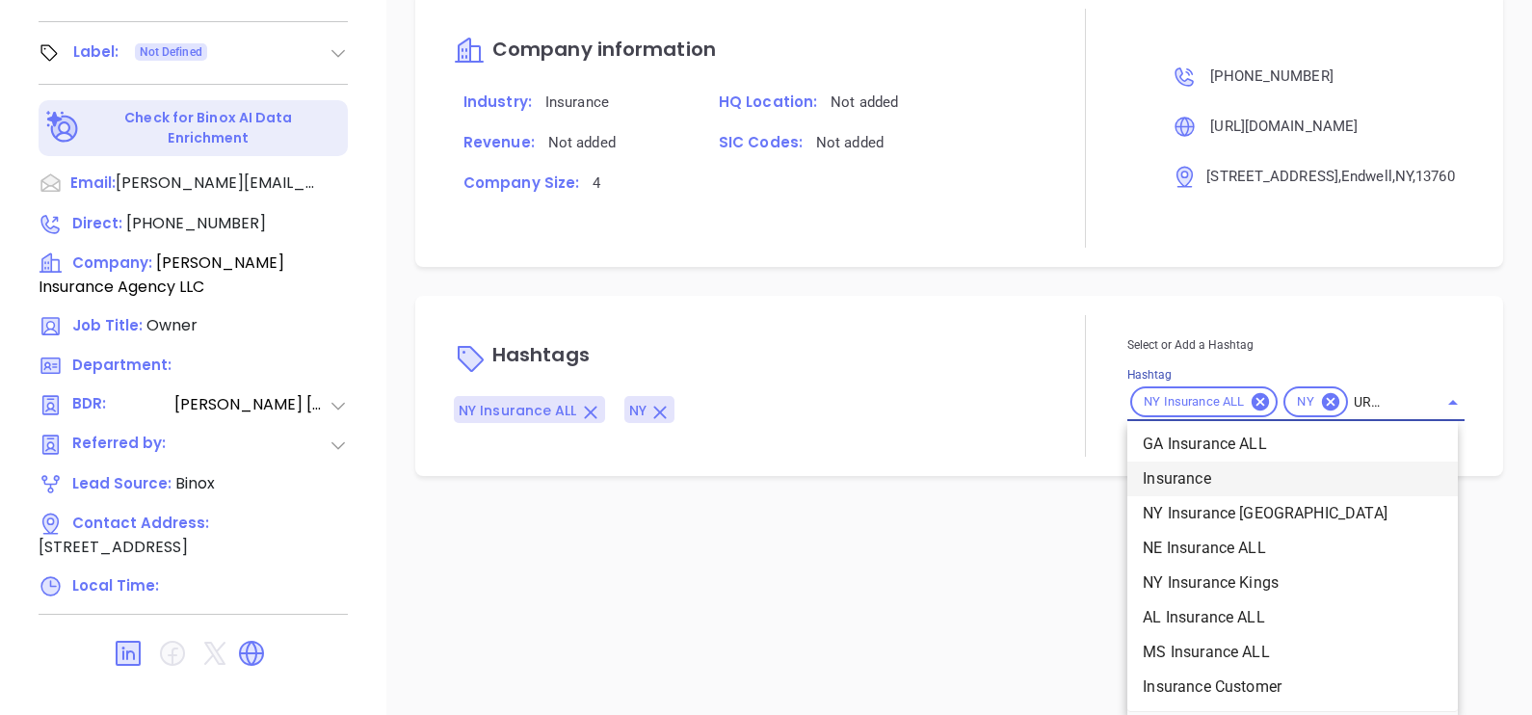
click at [1187, 483] on li "Insurance" at bounding box center [1292, 479] width 330 height 35
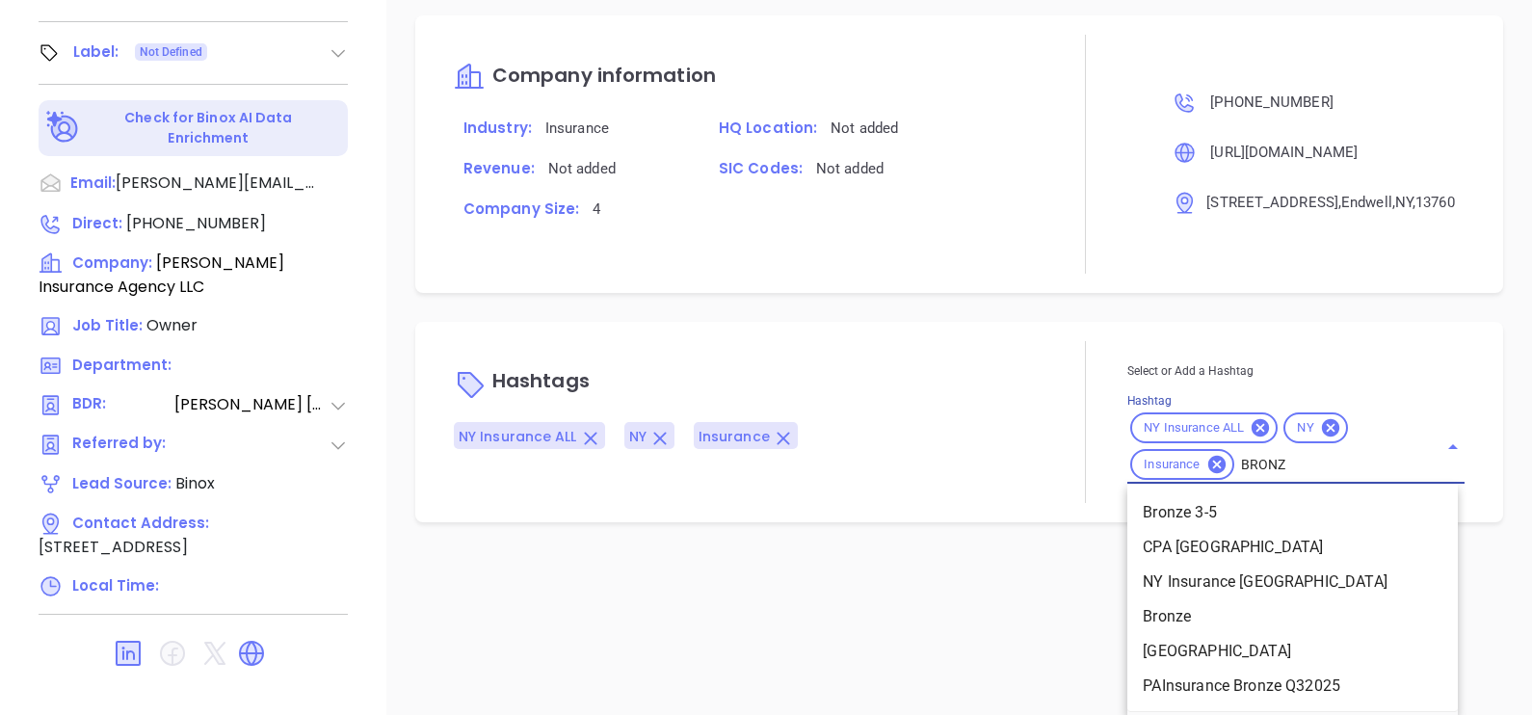
scroll to position [1279, 0]
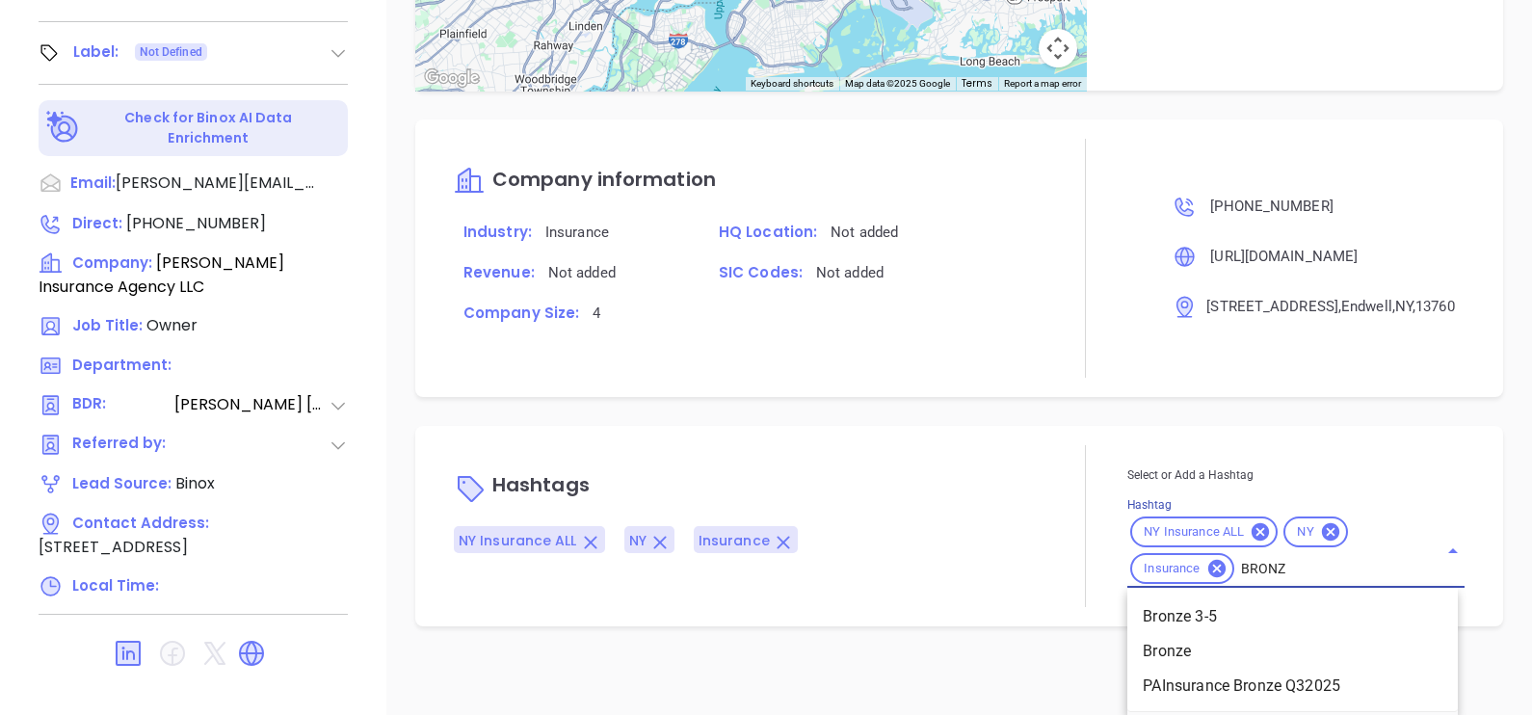
type input "BRONZE"
click at [1242, 605] on li "Bronze 3-5" at bounding box center [1292, 616] width 330 height 35
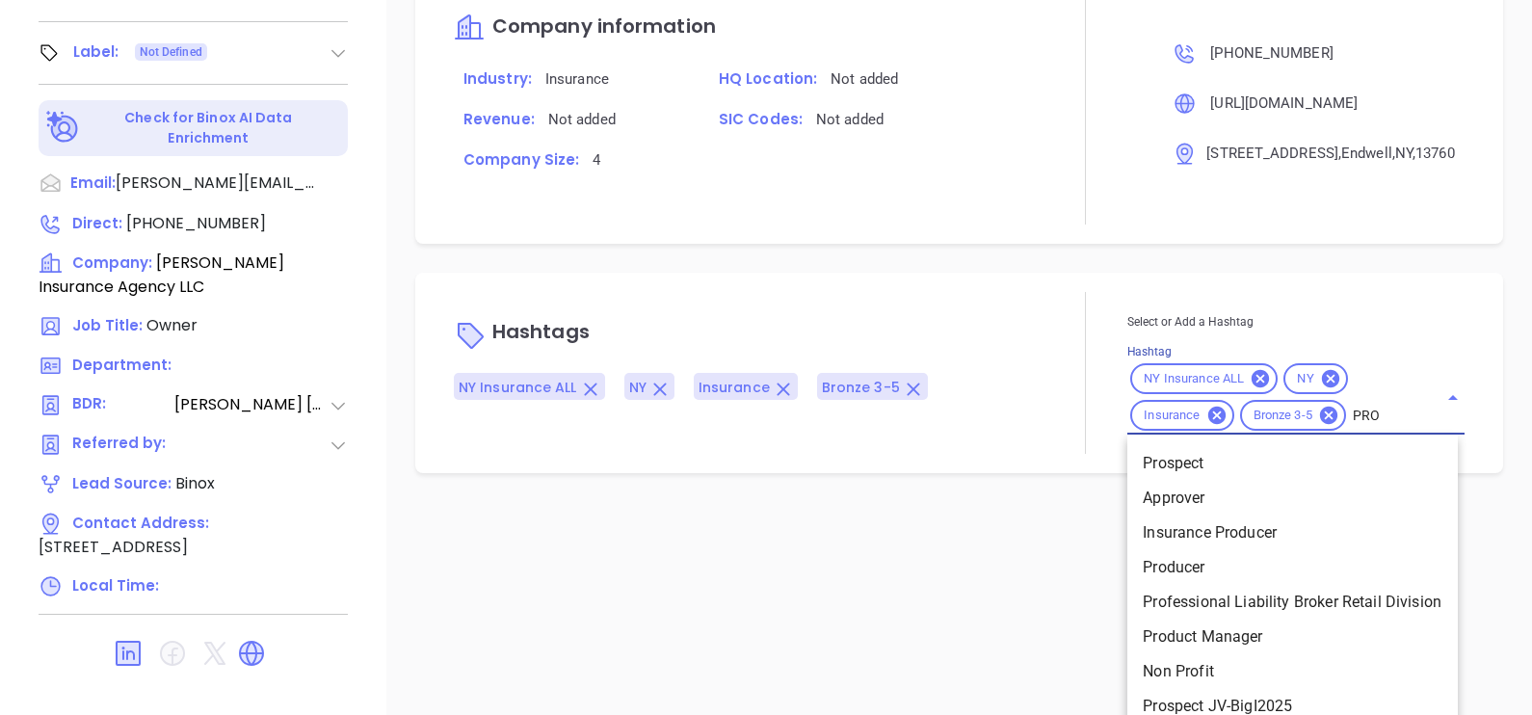
type input "PROS"
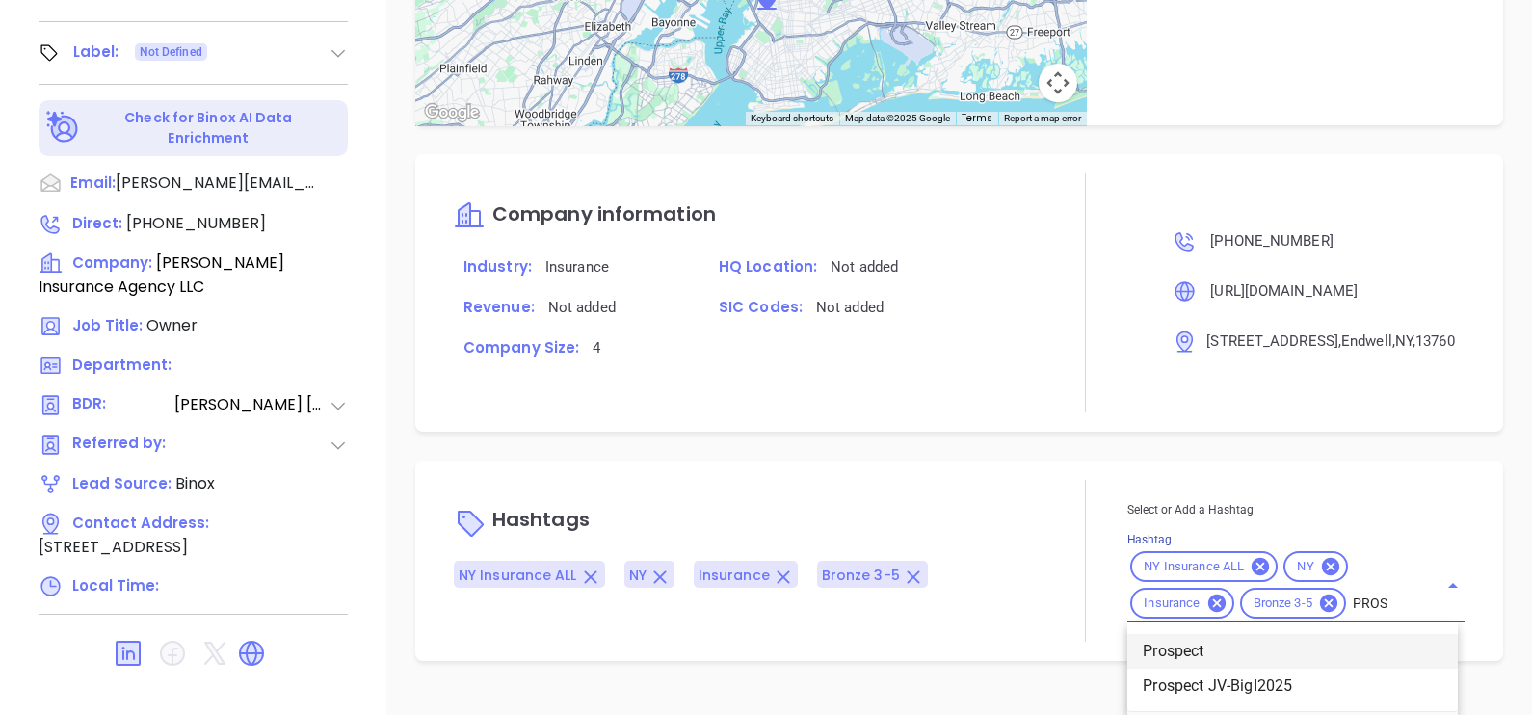
drag, startPoint x: 1229, startPoint y: 646, endPoint x: 1151, endPoint y: 602, distance: 89.3
click at [1229, 647] on li "Prospect" at bounding box center [1292, 651] width 330 height 35
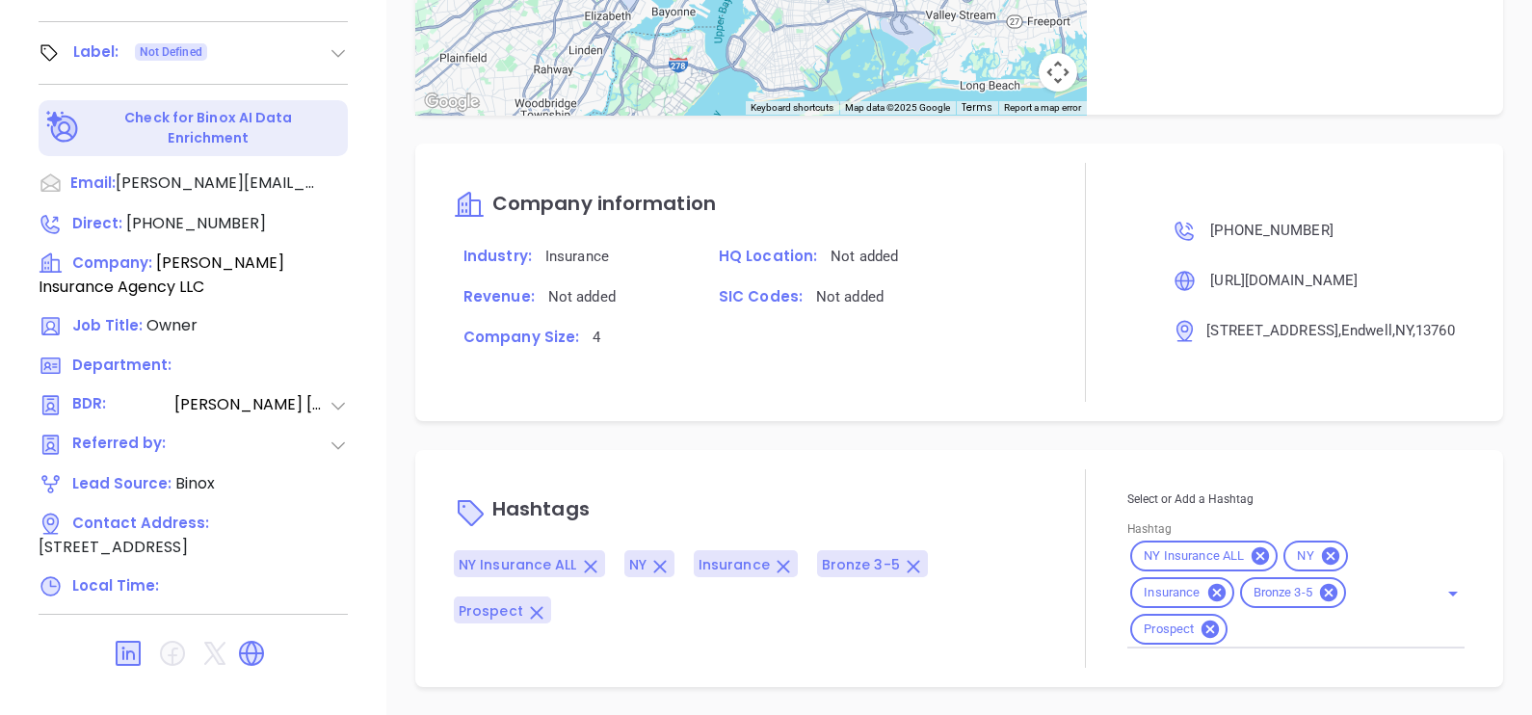
click at [1008, 467] on div "Hashtags NY Insurance ALL NY Insurance Bronze 3-5 Prospect Select or Add a Hash…" at bounding box center [959, 568] width 1088 height 237
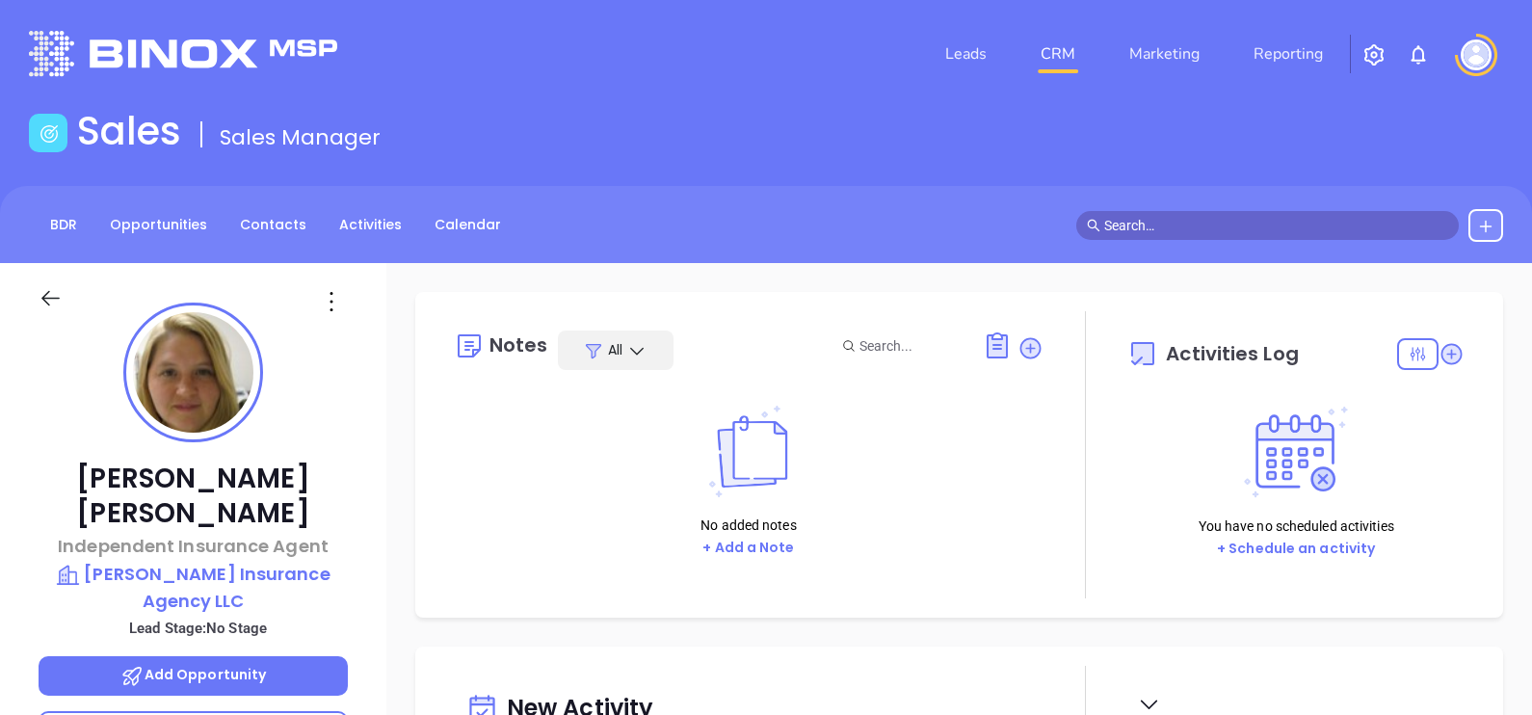
type input "[PERSON_NAME]"
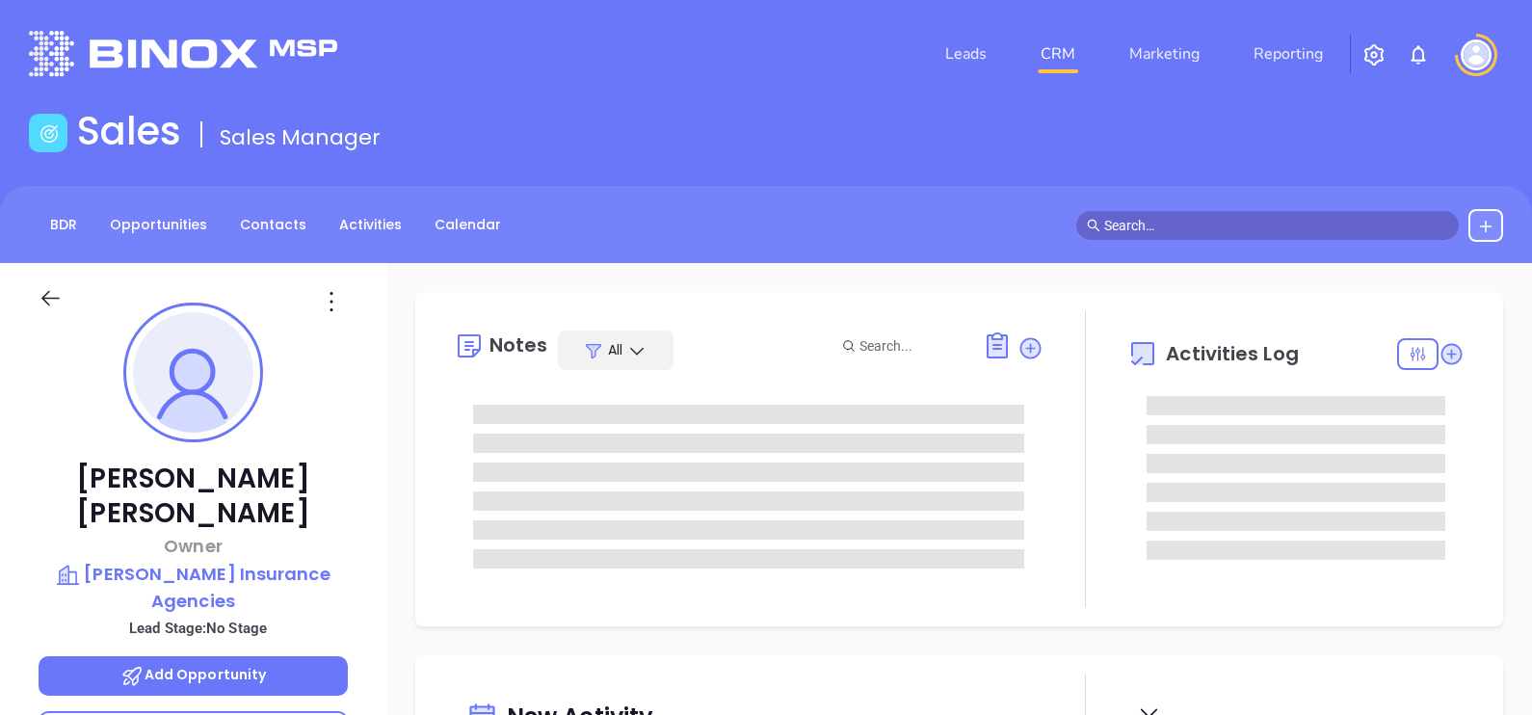
type input "[DATE]"
type input "[PERSON_NAME]"
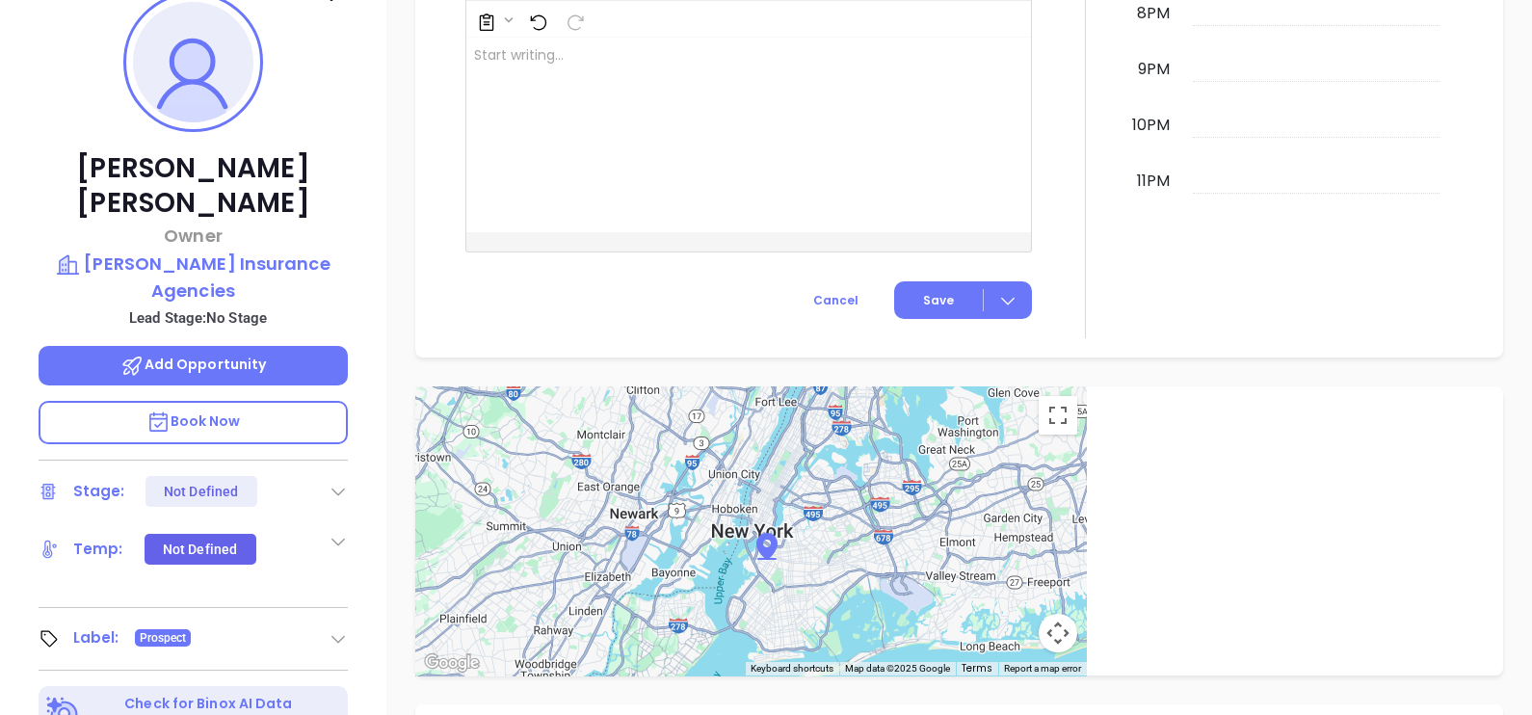
scroll to position [294, 0]
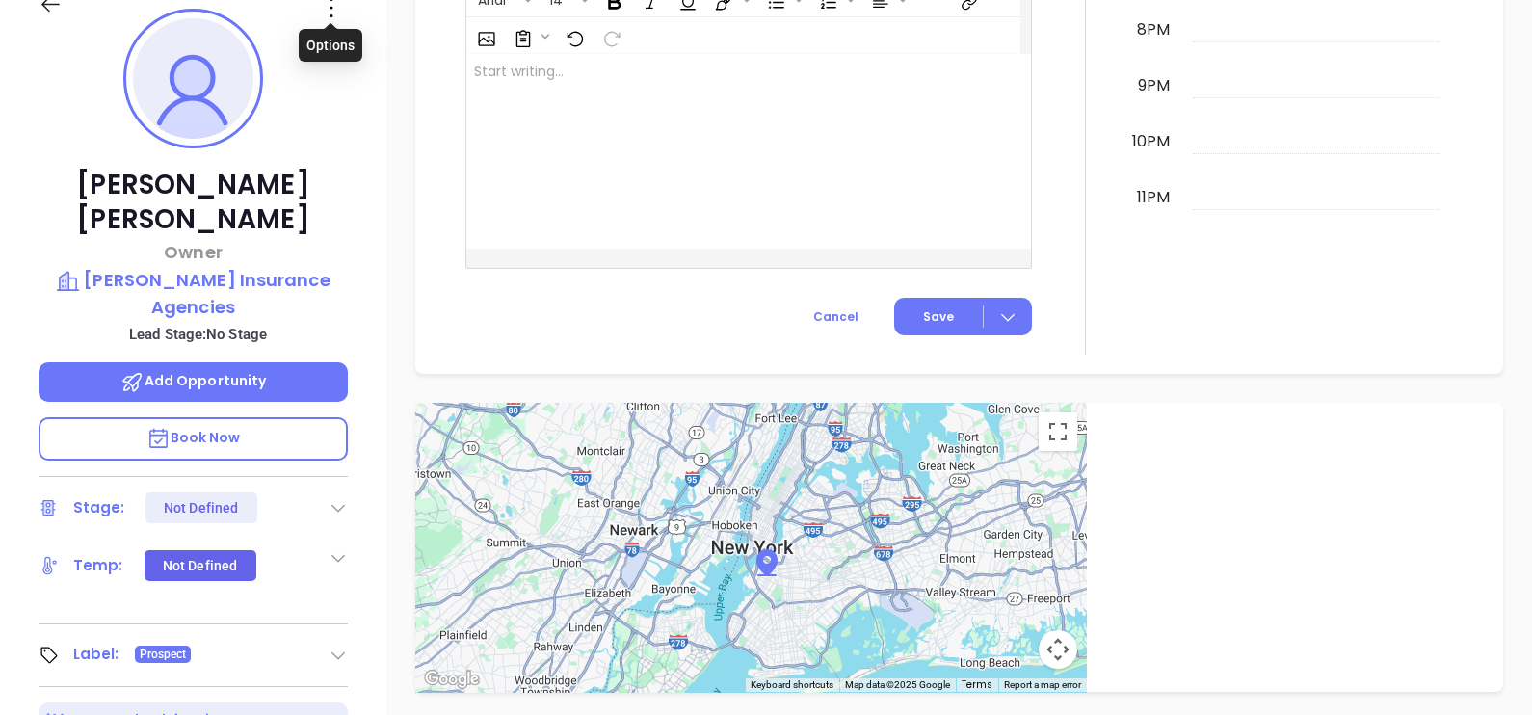
click at [336, 13] on icon at bounding box center [331, 7] width 31 height 31
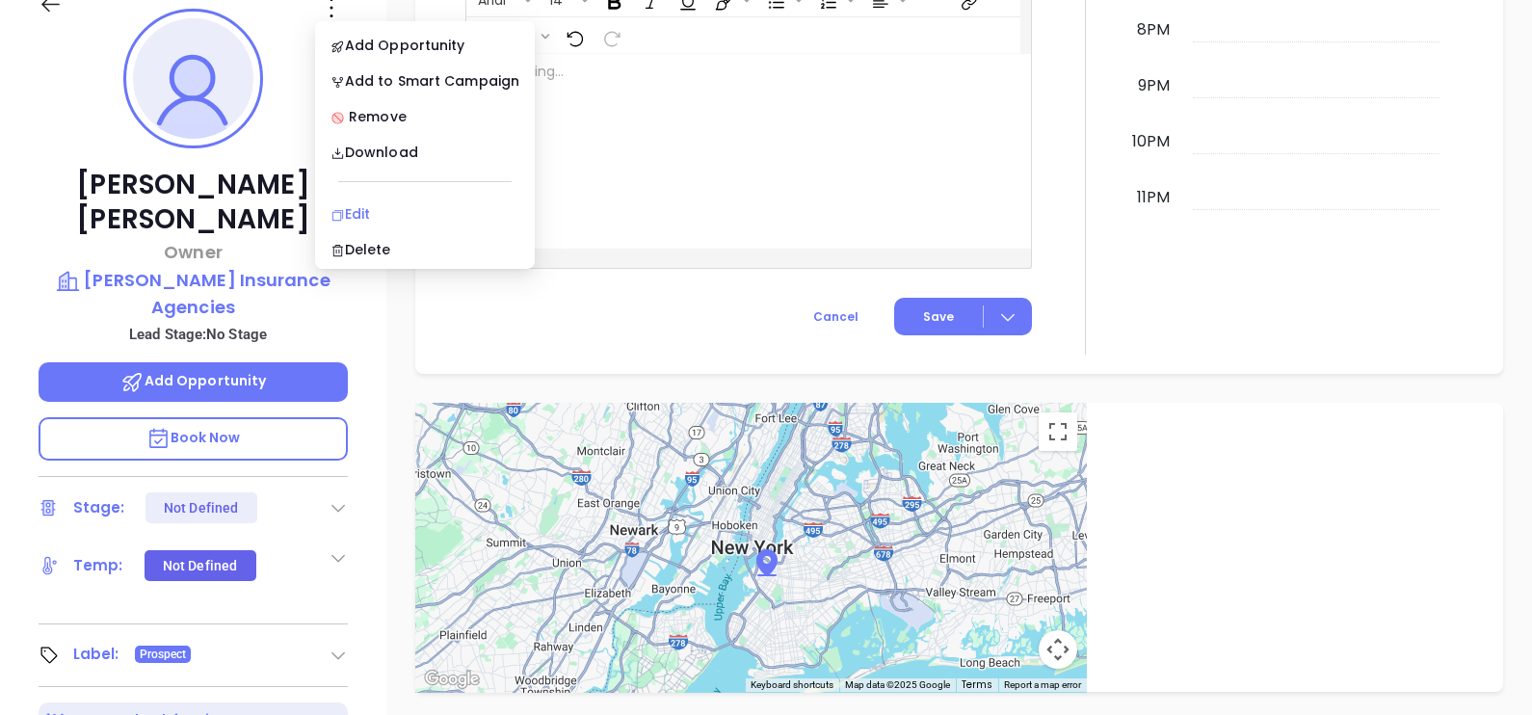
click at [392, 200] on li "Edit" at bounding box center [425, 214] width 212 height 40
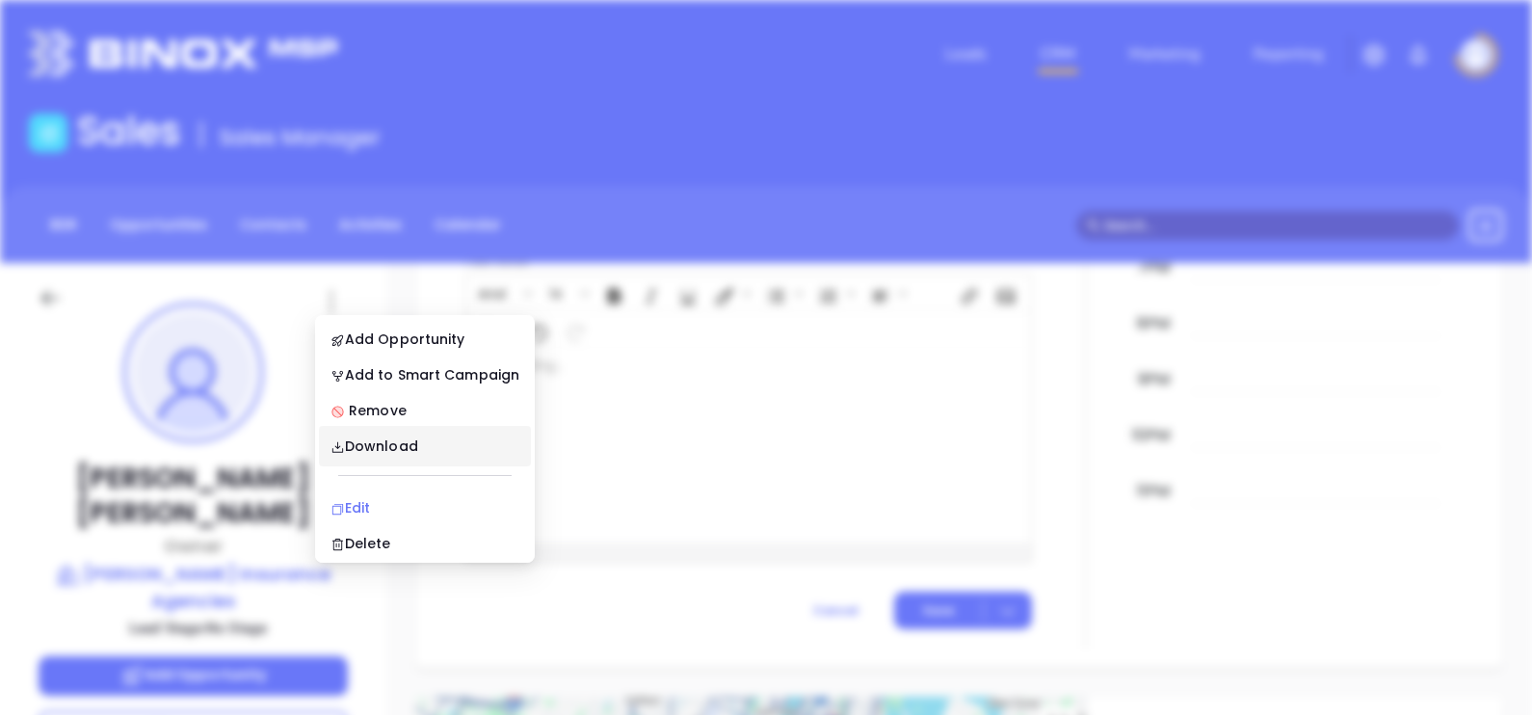
scroll to position [0, 0]
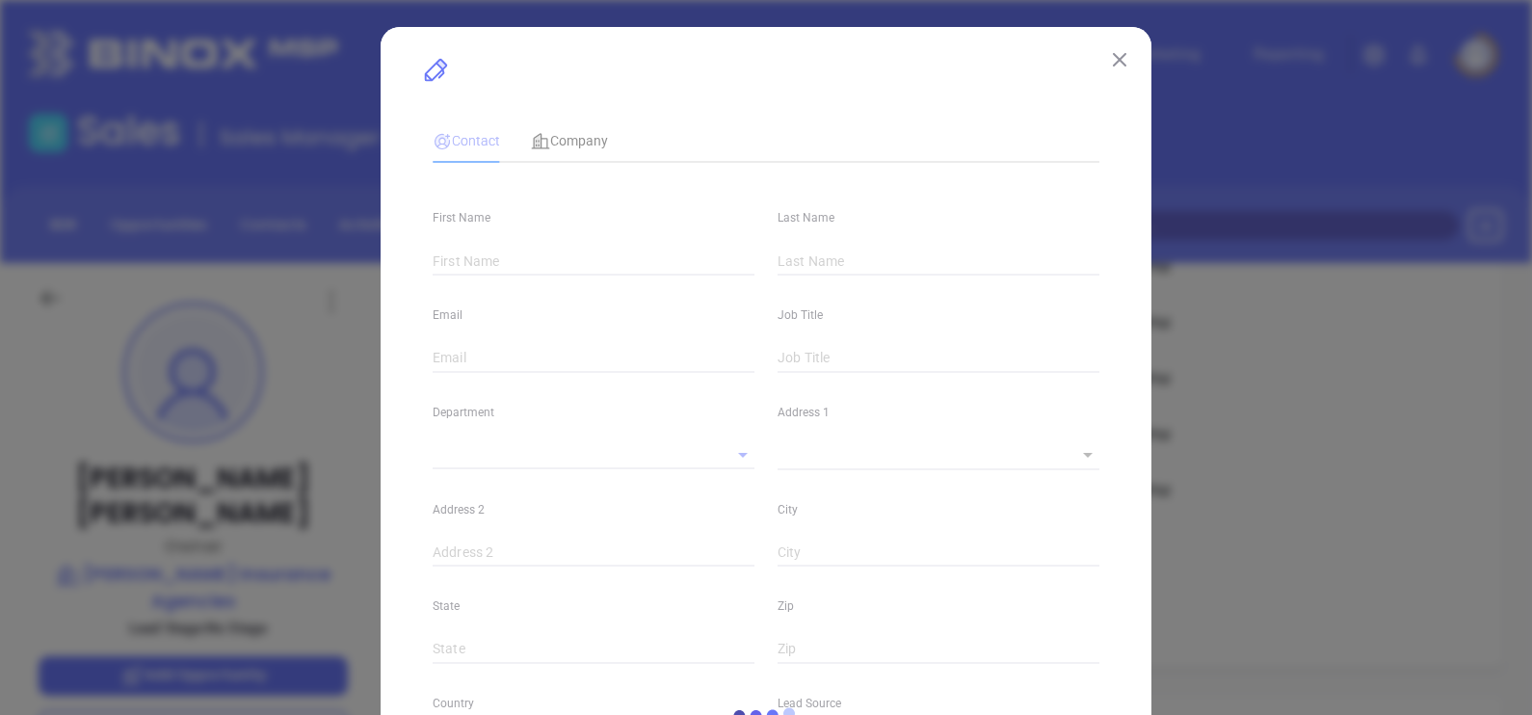
type input "Ward"
type input "Huffman"
type input "ward@huffmaninsuranceagencies.com"
type input "Owner"
type input "1"
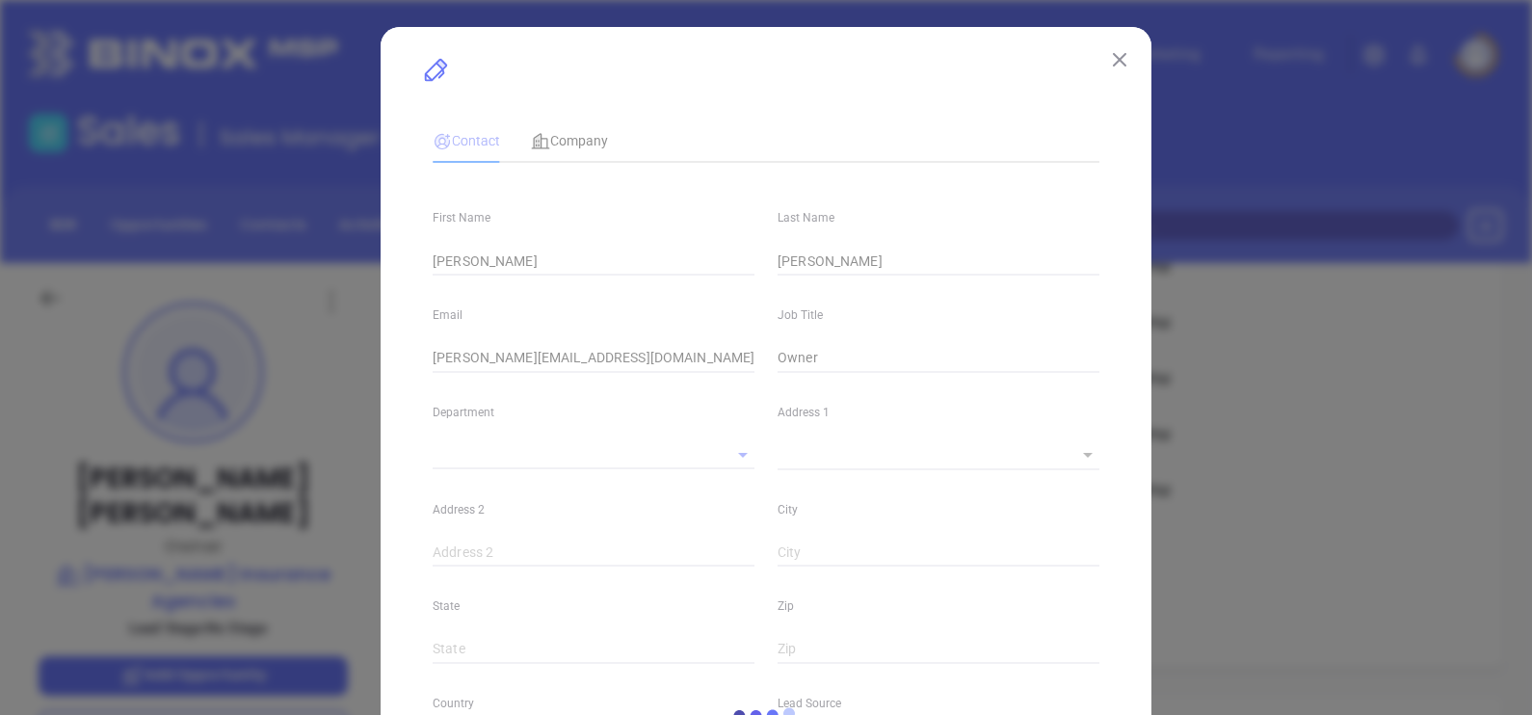
type input "Marketing"
type input "Other"
type input "undefined undefined"
type input "(540) 463-7719"
type input "1"
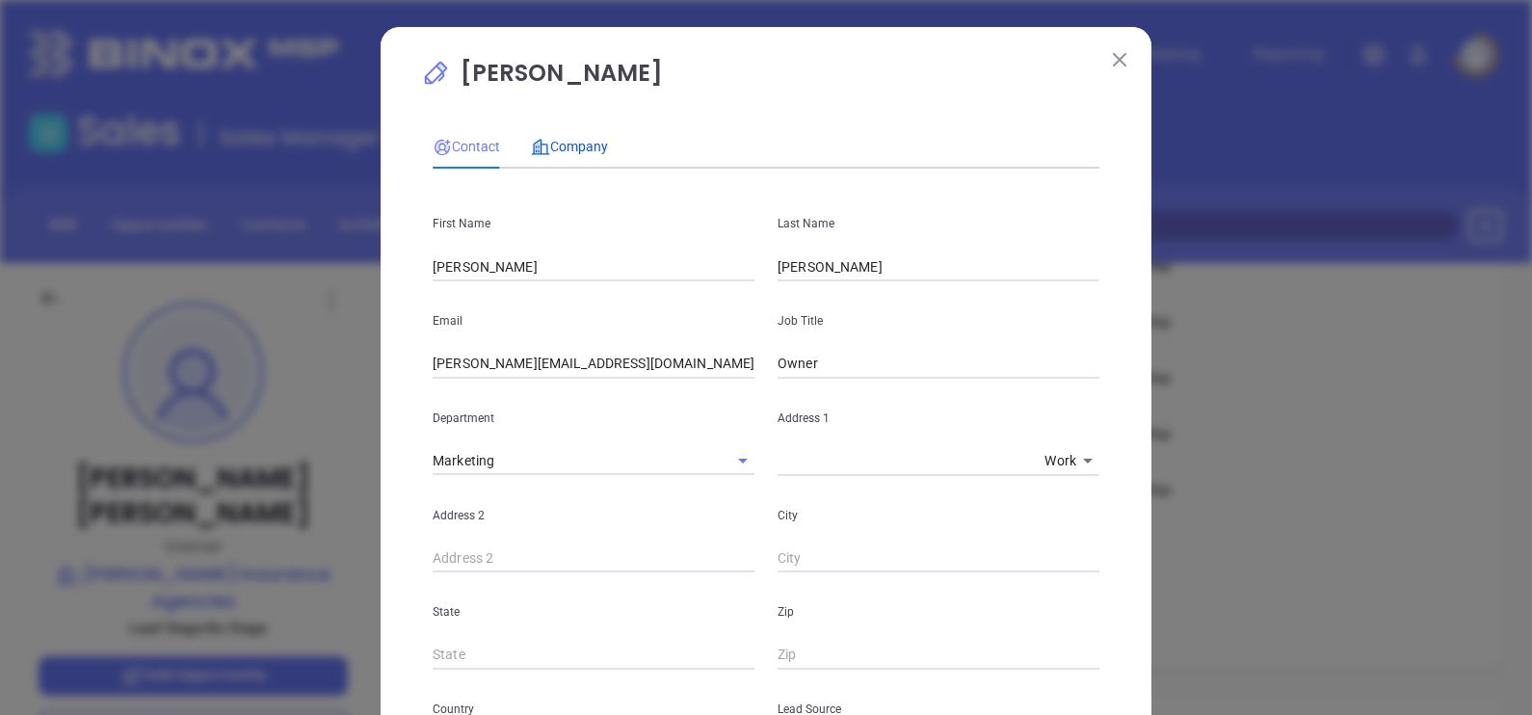
click at [599, 140] on span "Company" at bounding box center [569, 146] width 77 height 15
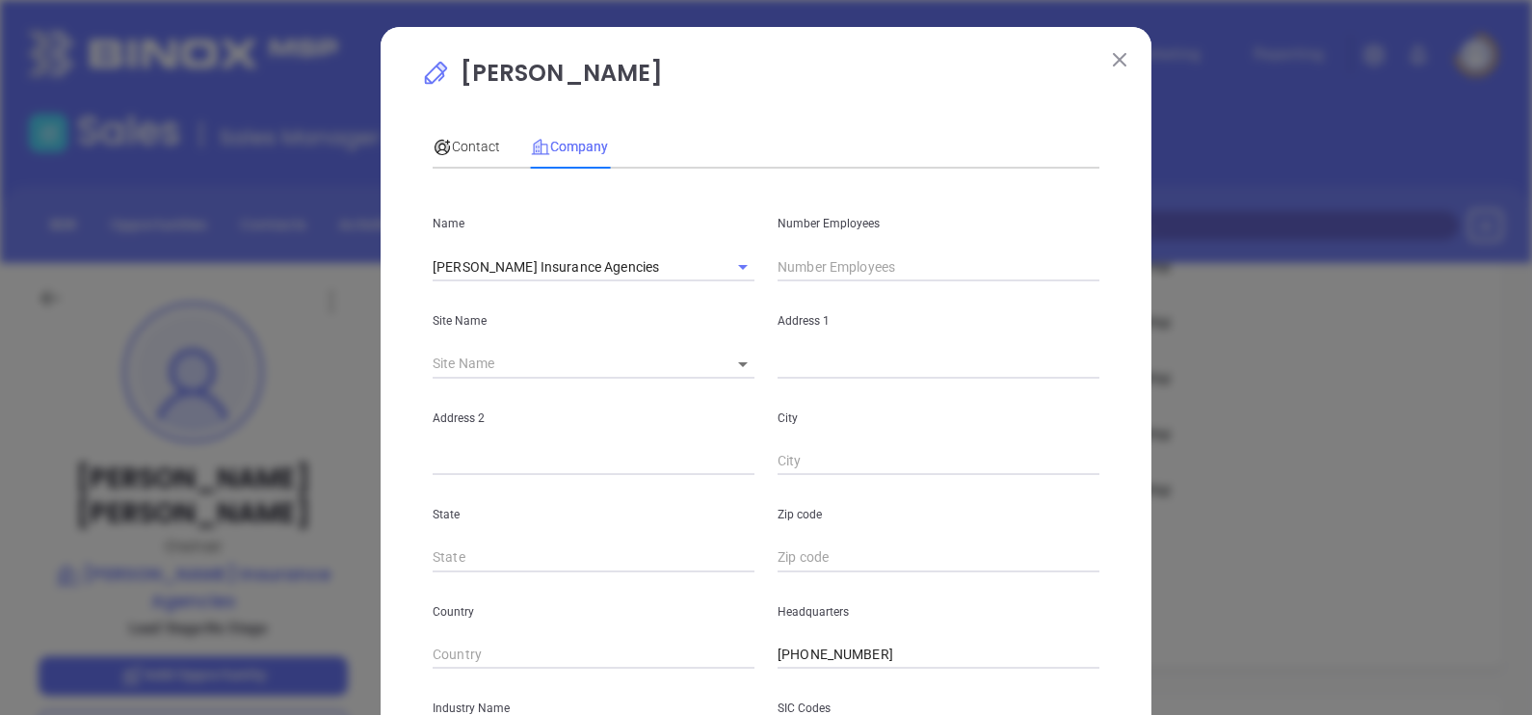
scroll to position [389, 0]
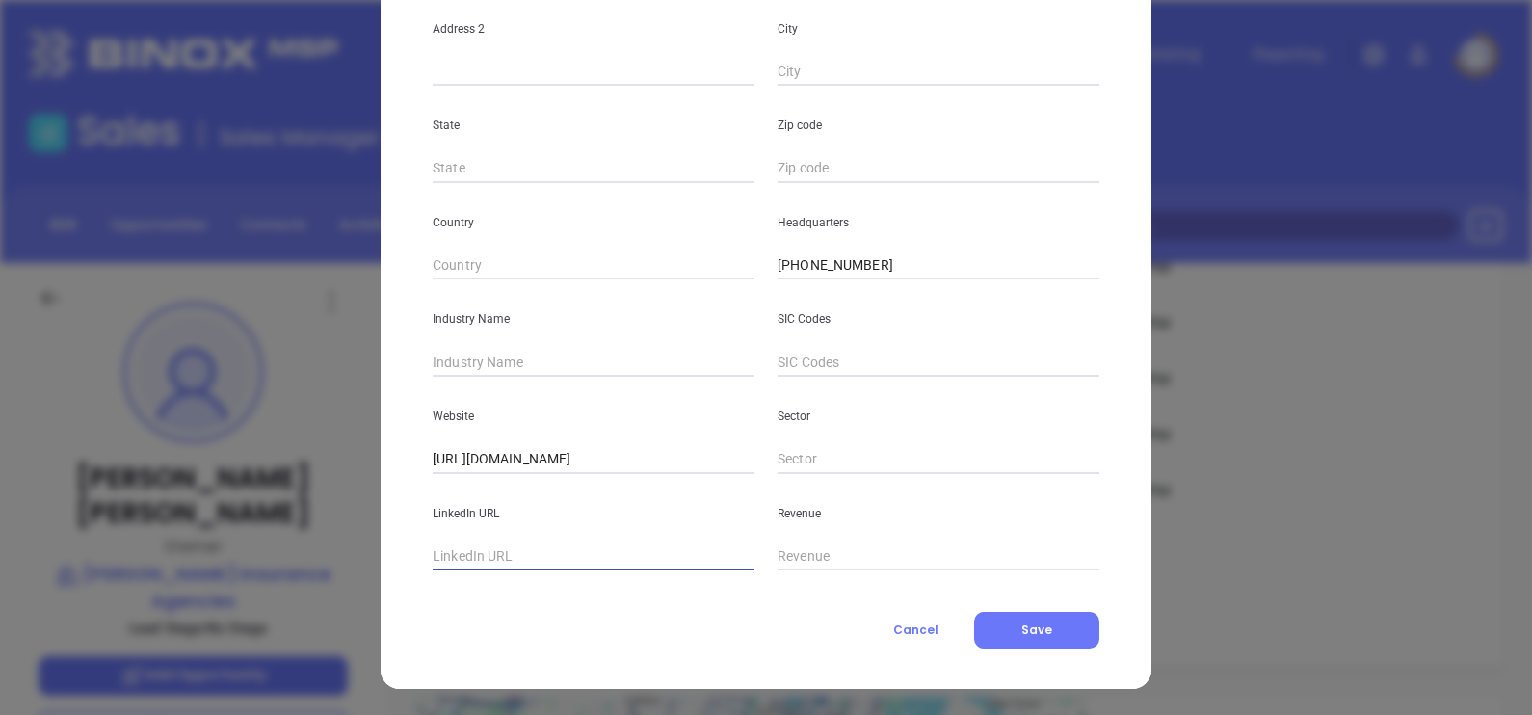
click at [486, 567] on input "text" at bounding box center [594, 556] width 322 height 29
paste input "www.linkedin.com/company/huffman-insurance-agencies/"
type input "www.linkedin.com/company/huffman-insurance-agencies/"
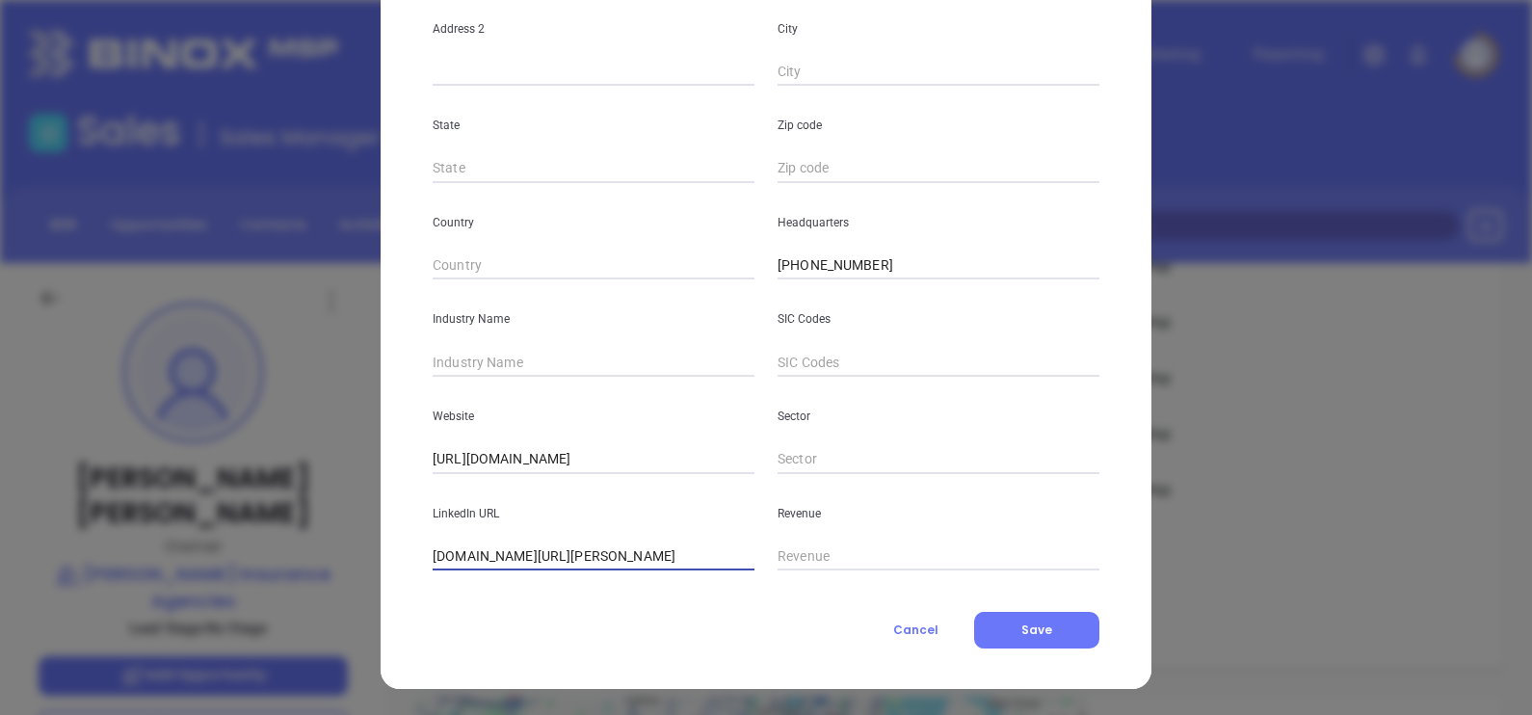
click at [497, 350] on input "text" at bounding box center [594, 362] width 322 height 29
type input "Insurance"
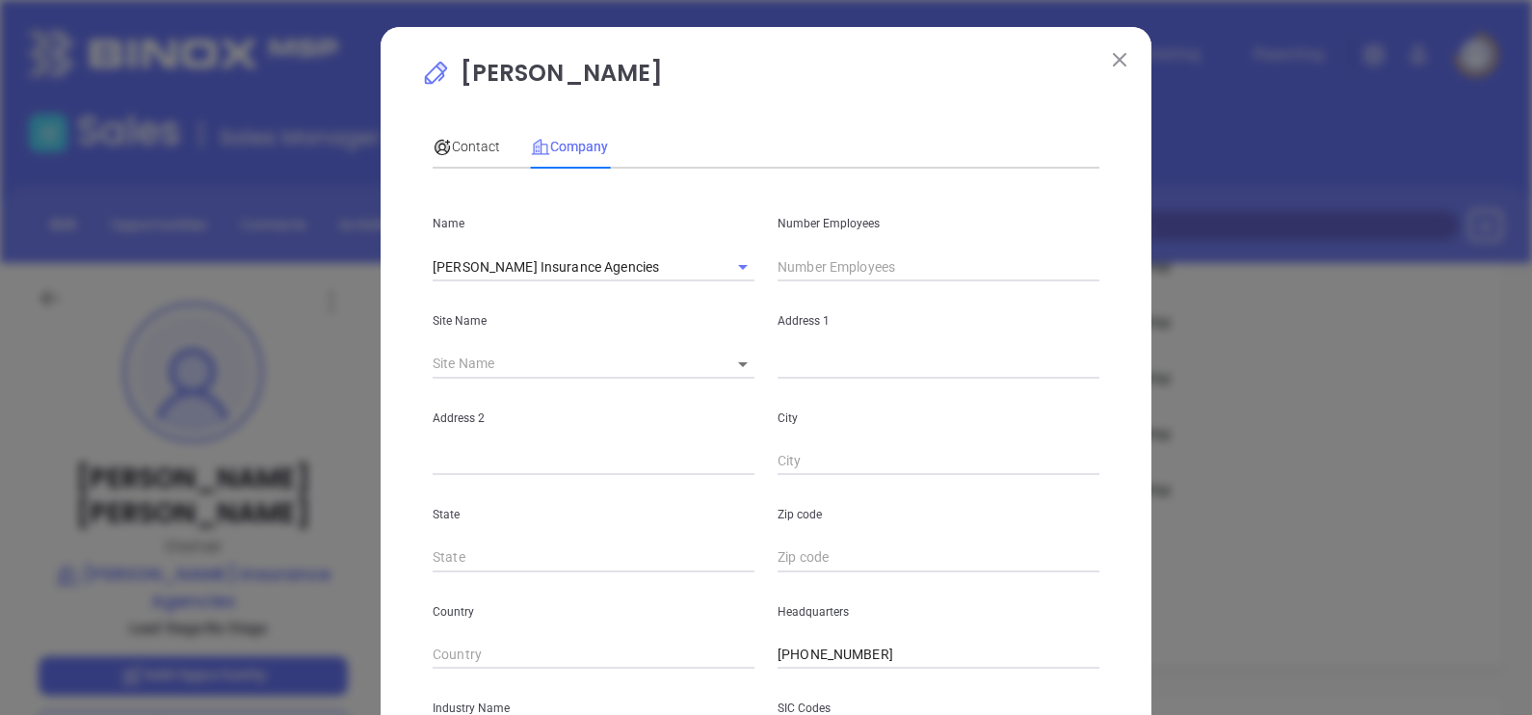
click at [805, 279] on input "text" at bounding box center [939, 266] width 322 height 29
type input "5"
click at [445, 152] on span "Contact" at bounding box center [466, 146] width 67 height 15
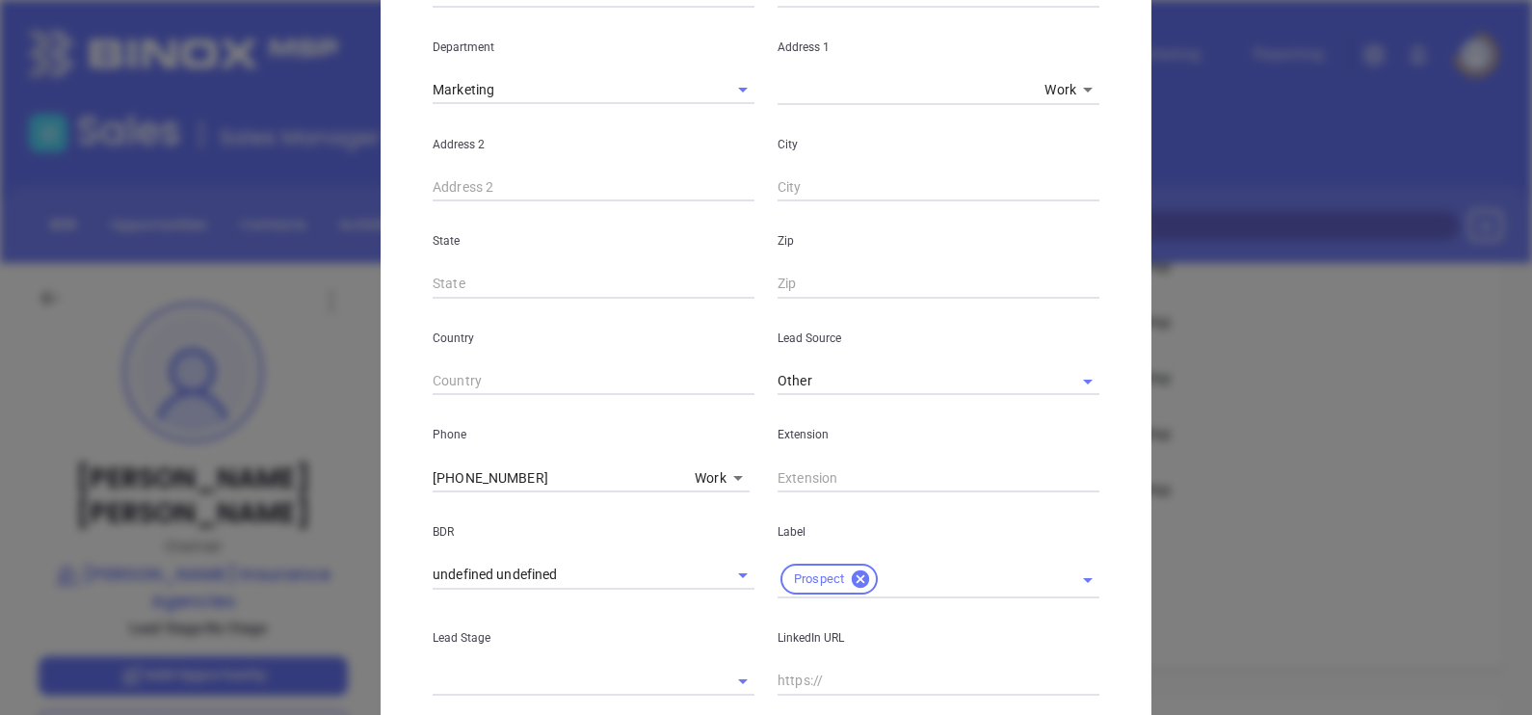
scroll to position [736, 0]
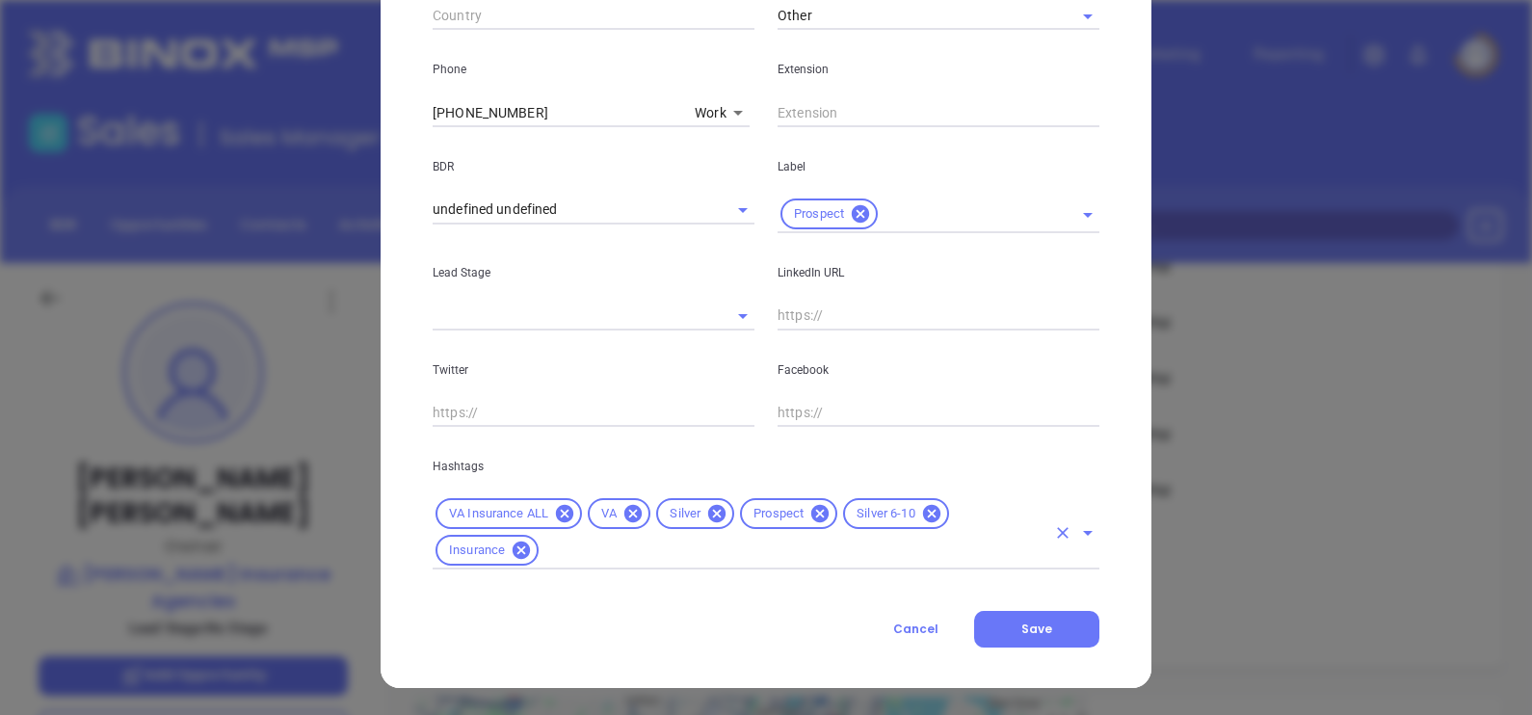
click at [701, 501] on div "Silver" at bounding box center [695, 513] width 78 height 31
click at [713, 510] on icon at bounding box center [716, 513] width 17 height 17
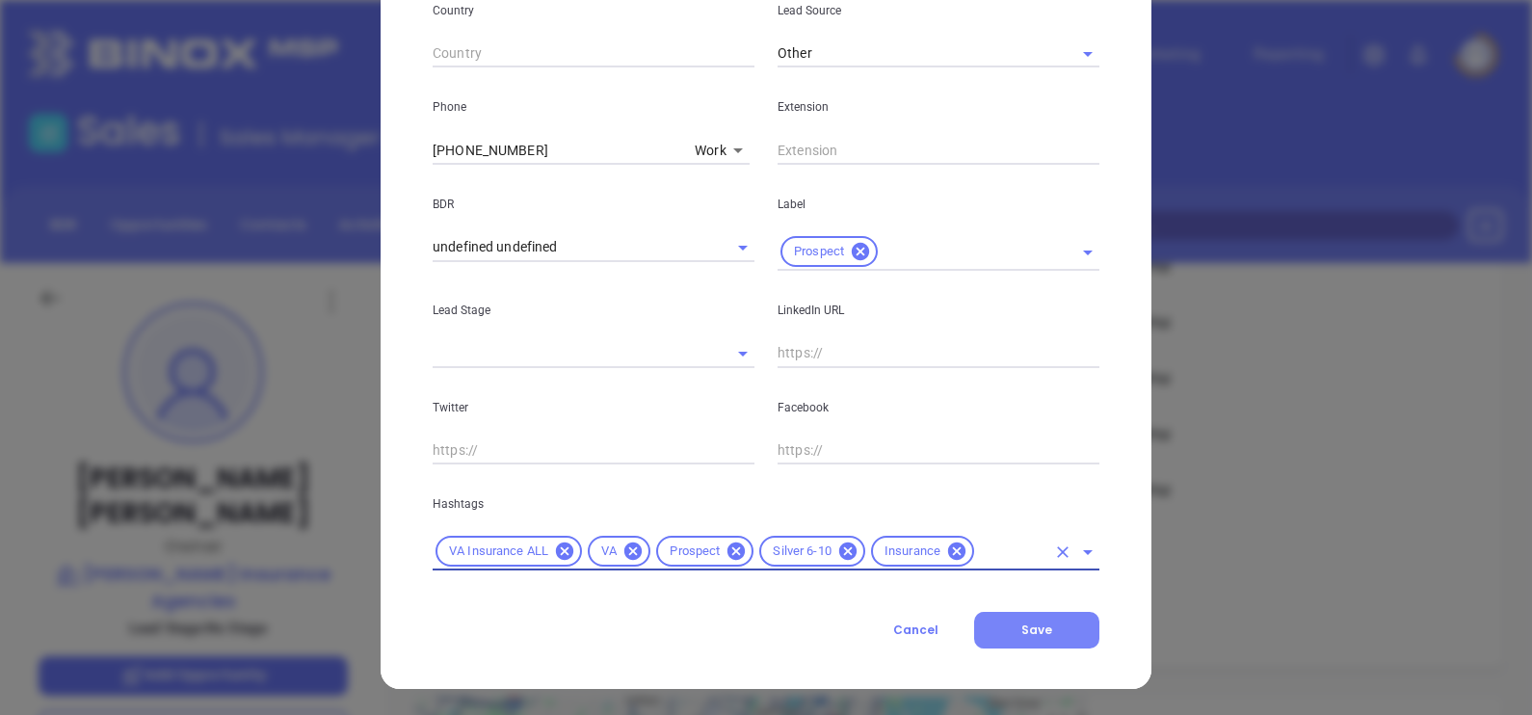
click at [1019, 639] on button "Save" at bounding box center [1036, 630] width 125 height 37
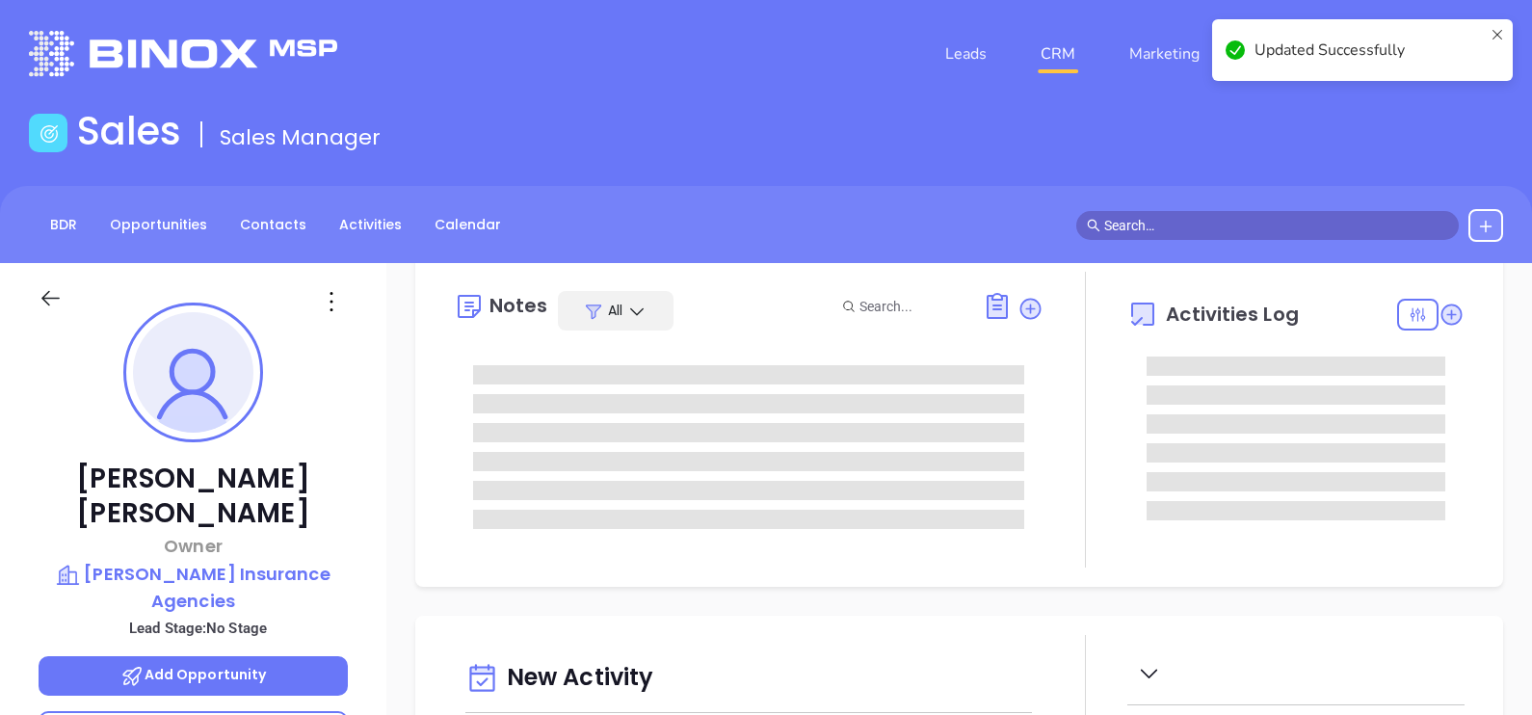
scroll to position [0, 0]
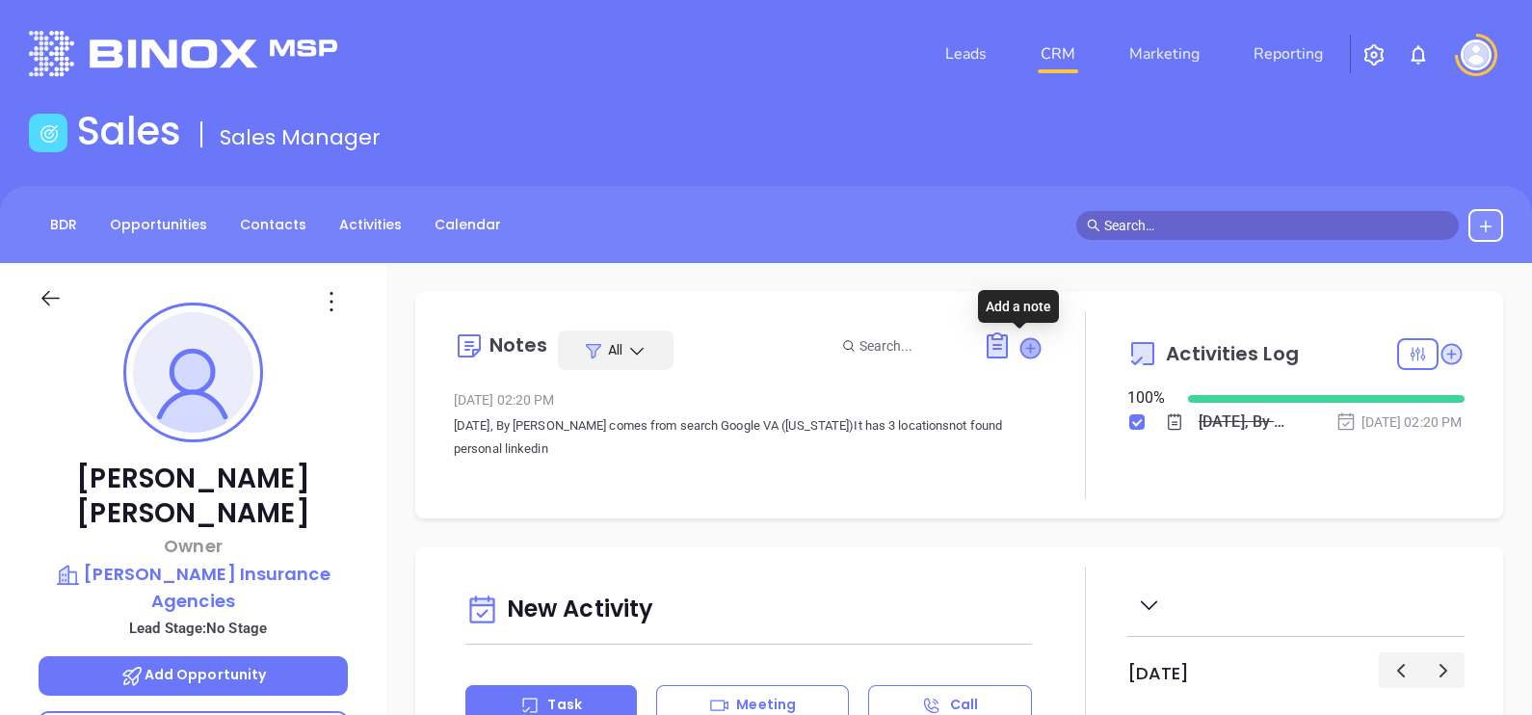
click at [1020, 345] on icon at bounding box center [1029, 347] width 19 height 19
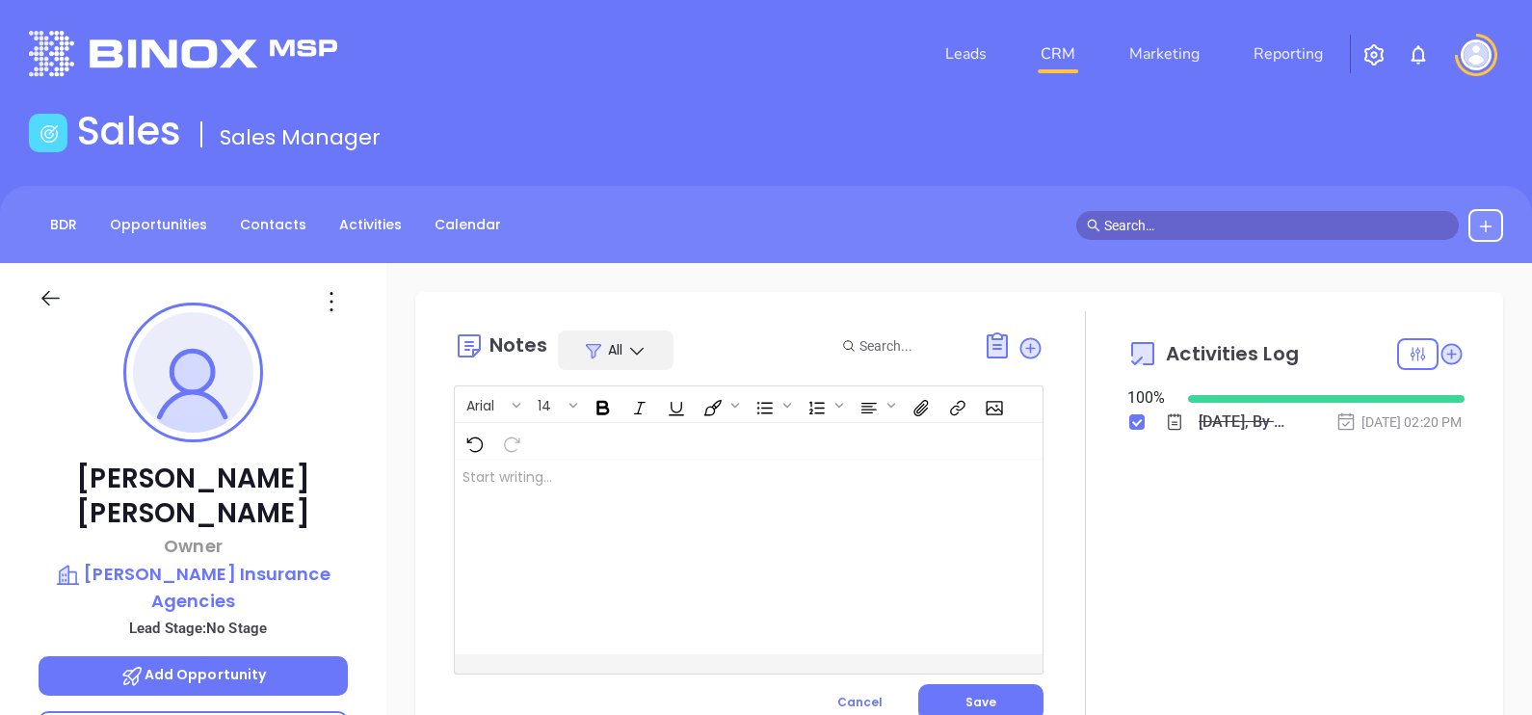
click at [790, 552] on div at bounding box center [728, 557] width 546 height 195
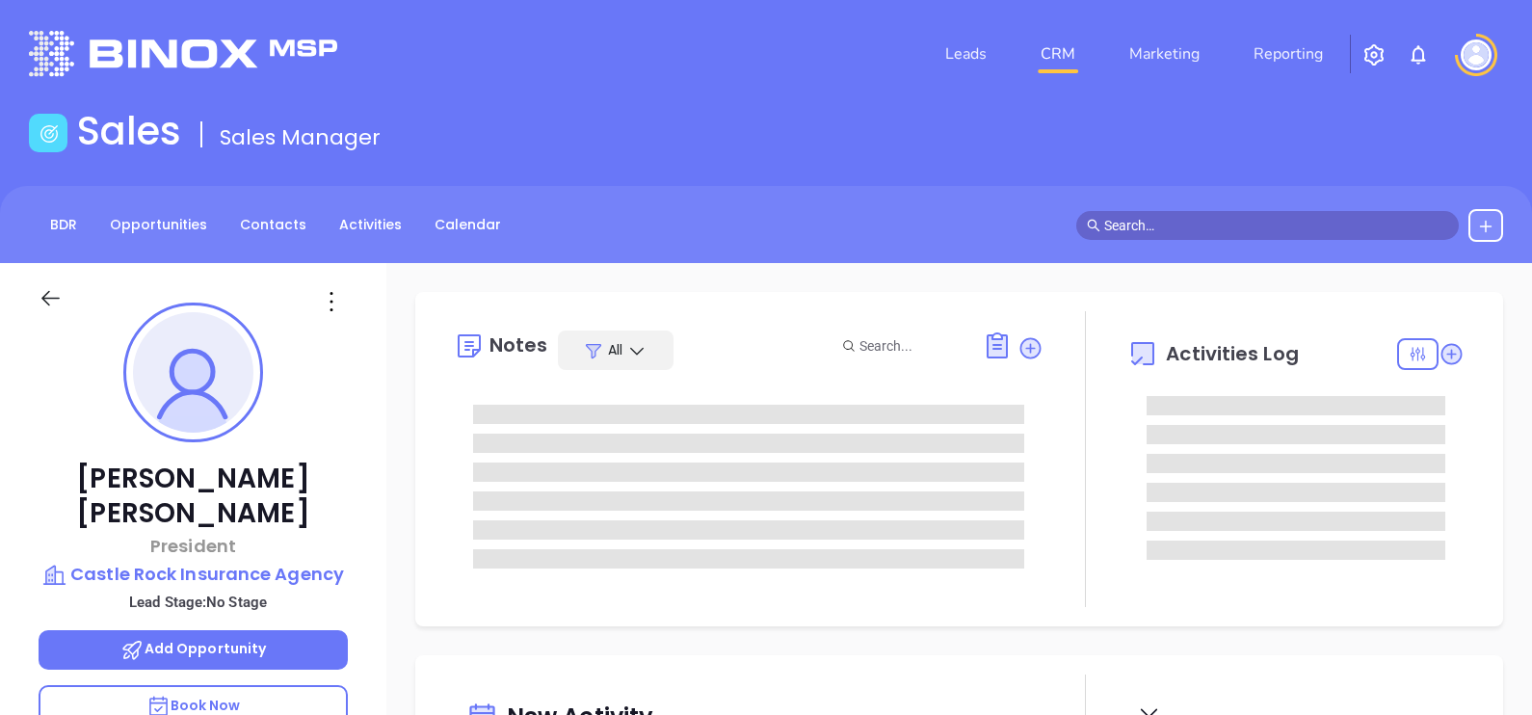
type input "[DATE]"
type input "[PERSON_NAME]"
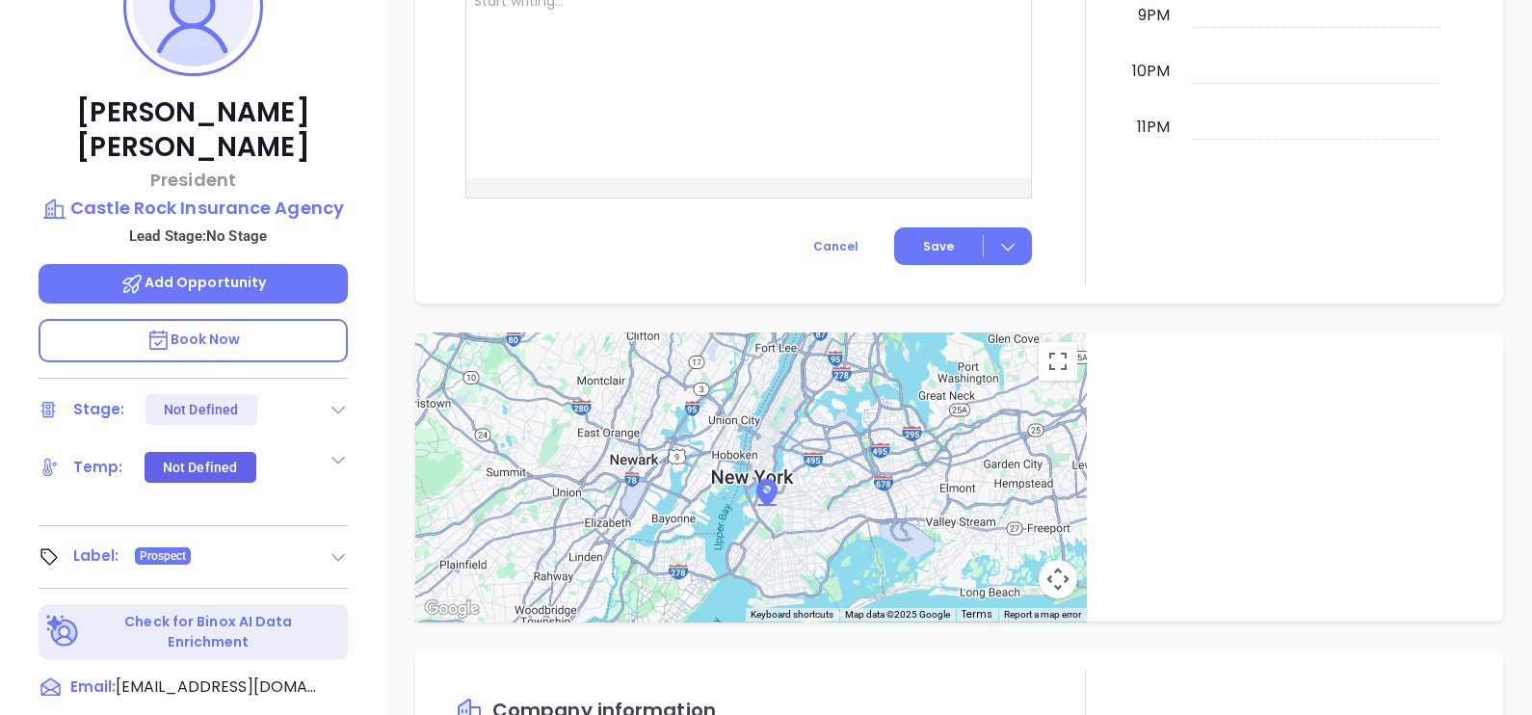
scroll to position [173, 0]
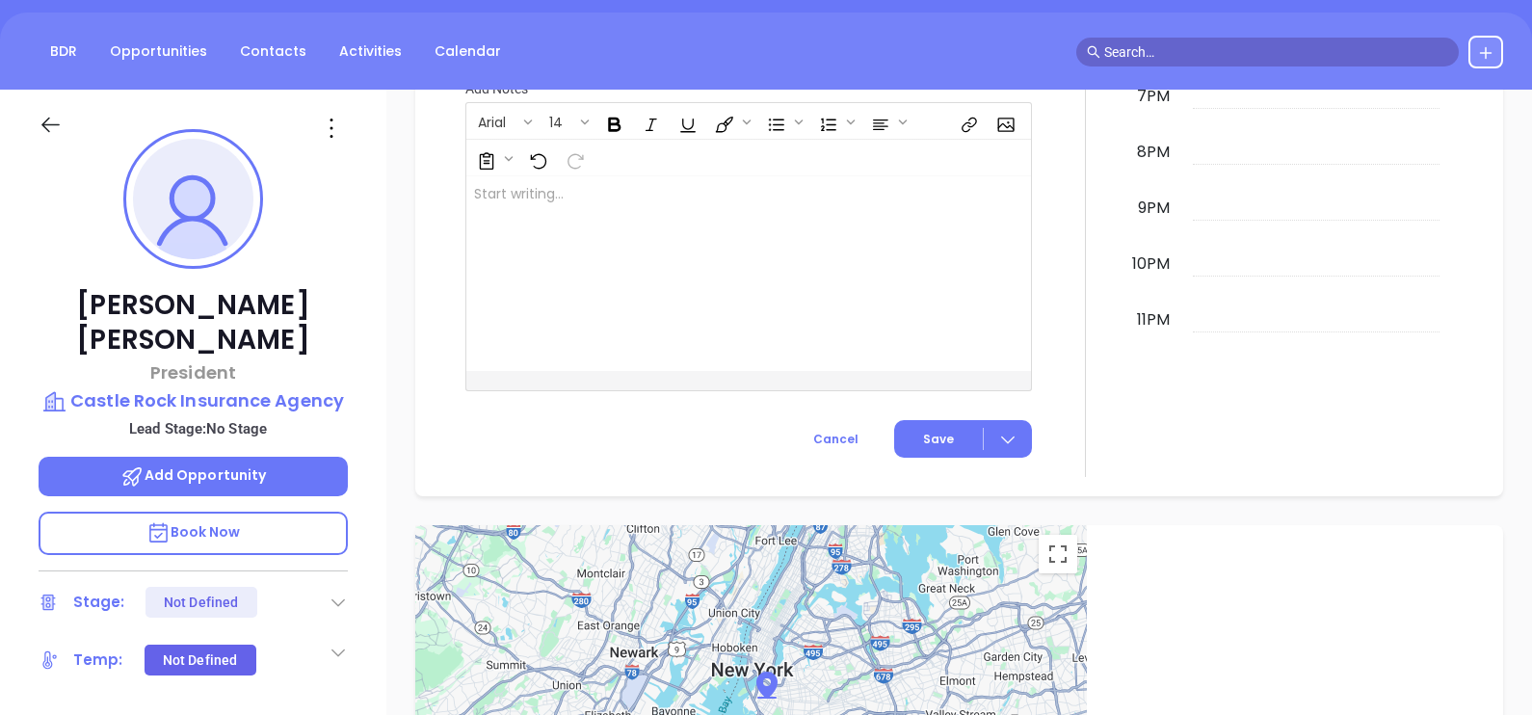
click at [336, 119] on icon at bounding box center [331, 128] width 31 height 31
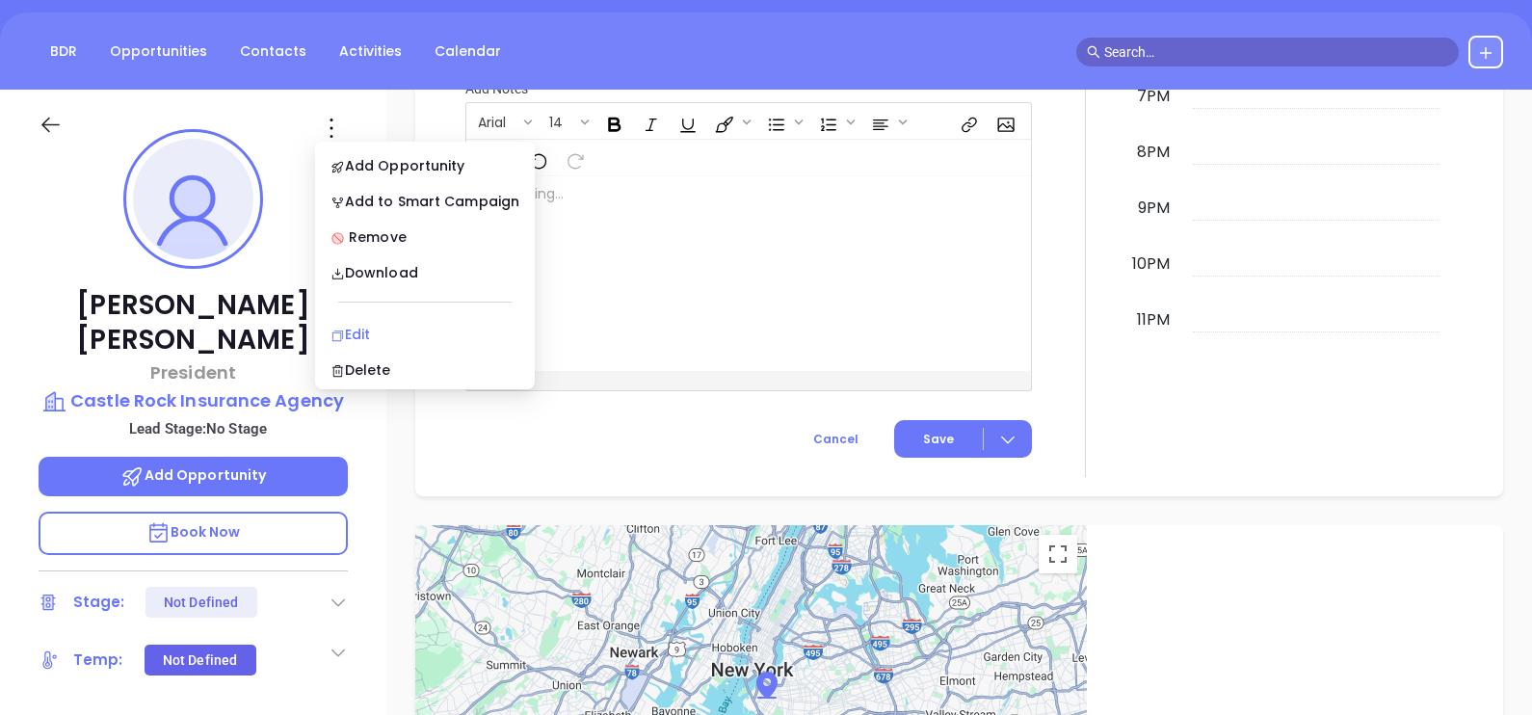
click at [368, 316] on li "Edit" at bounding box center [425, 334] width 212 height 40
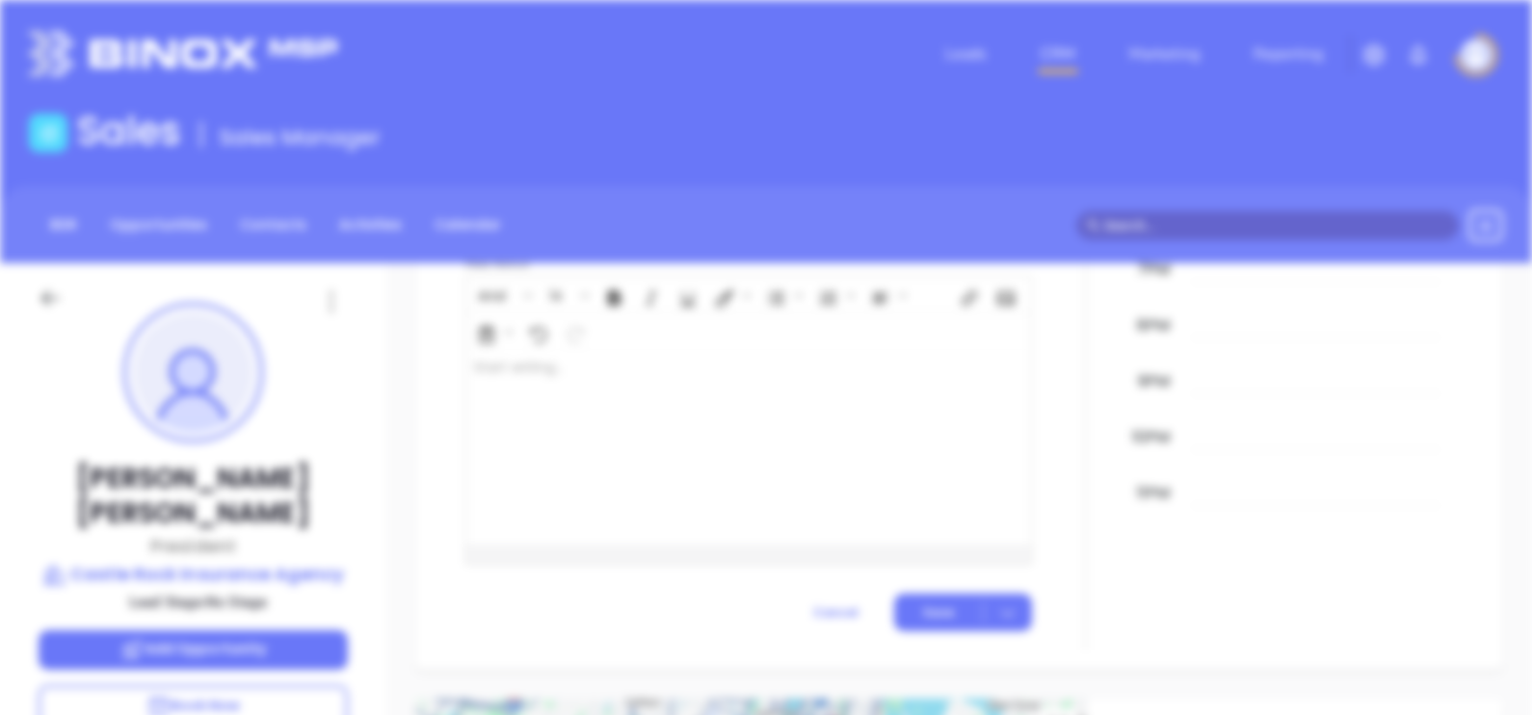
scroll to position [0, 0]
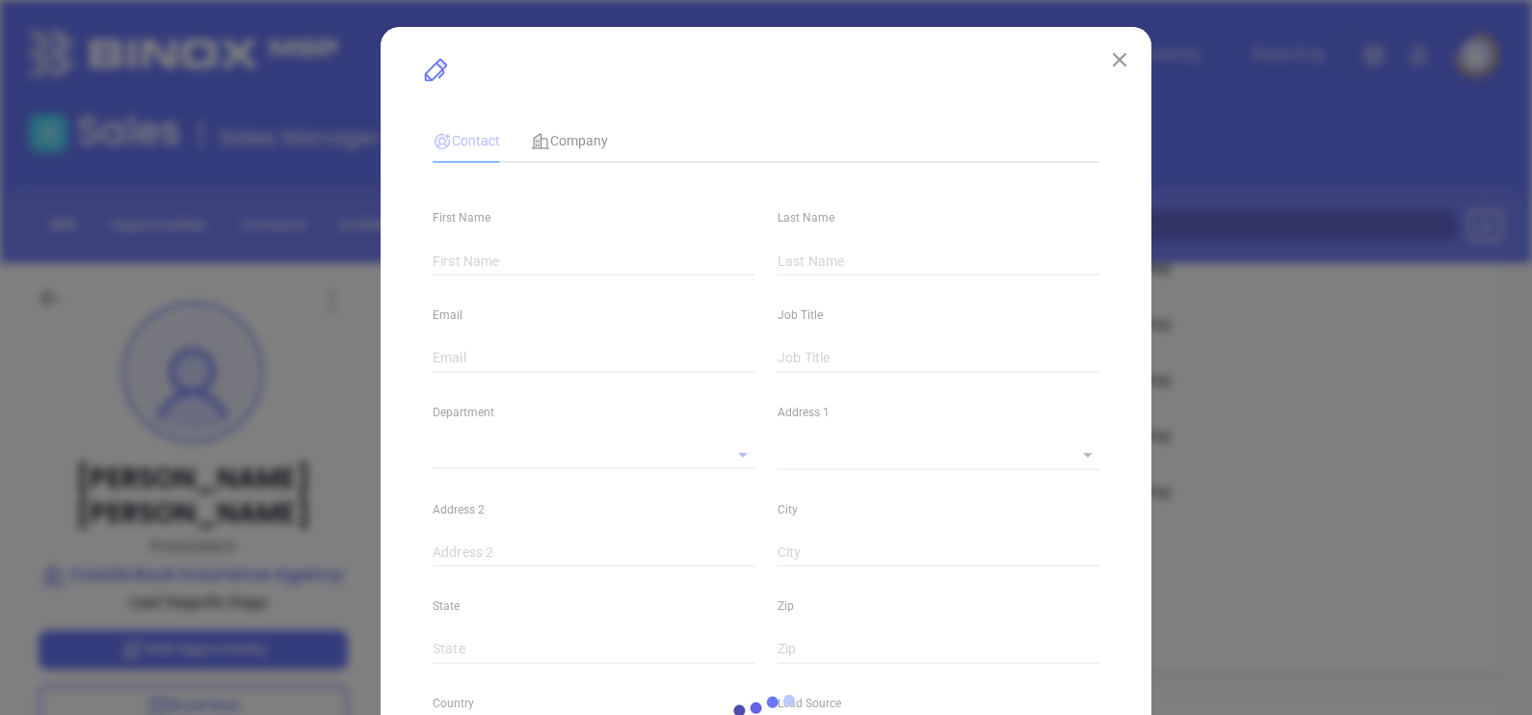
type input "[PERSON_NAME]"
type input "[EMAIL_ADDRESS][DOMAIN_NAME]"
type input "President"
type input "1"
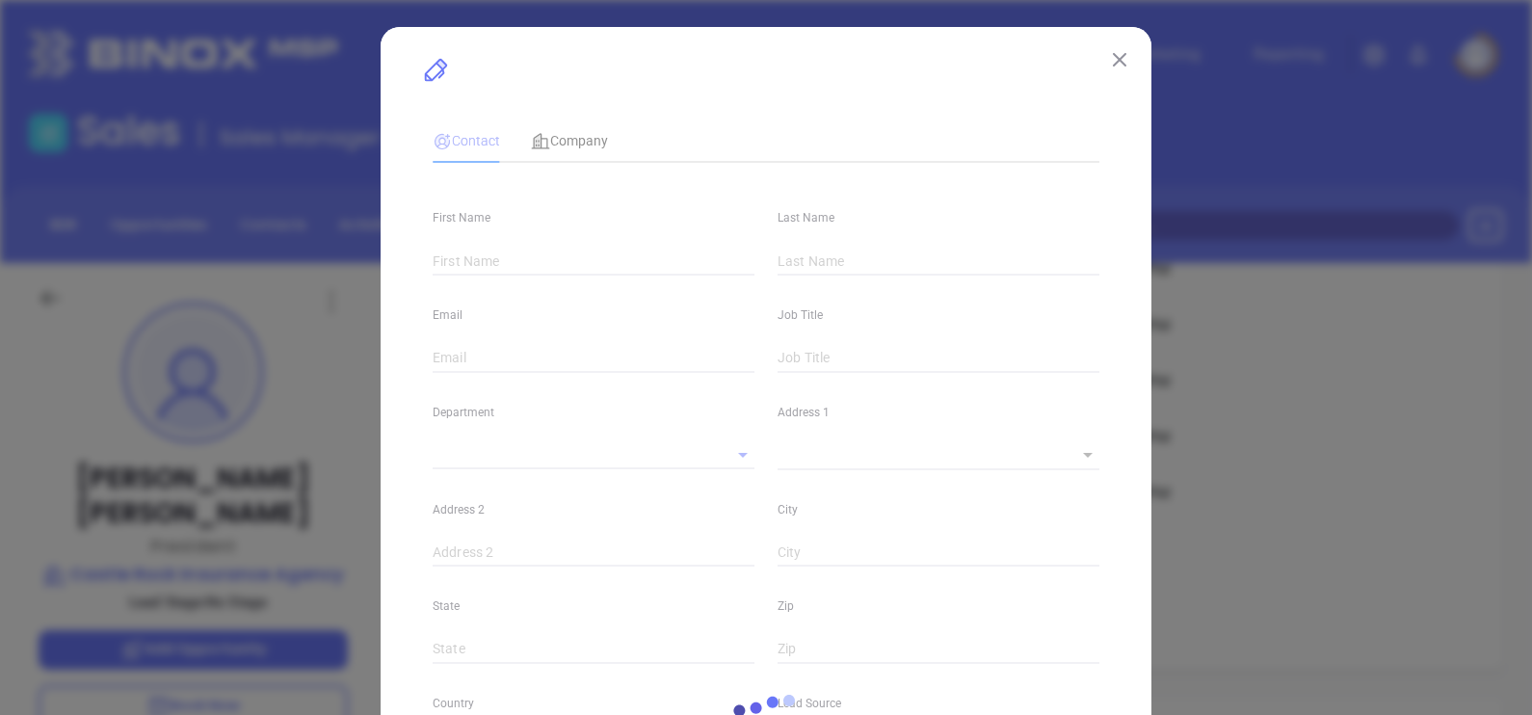
type input "[DOMAIN_NAME][URL]"
type input "Marketing"
type input "Other"
type input "undefined undefined"
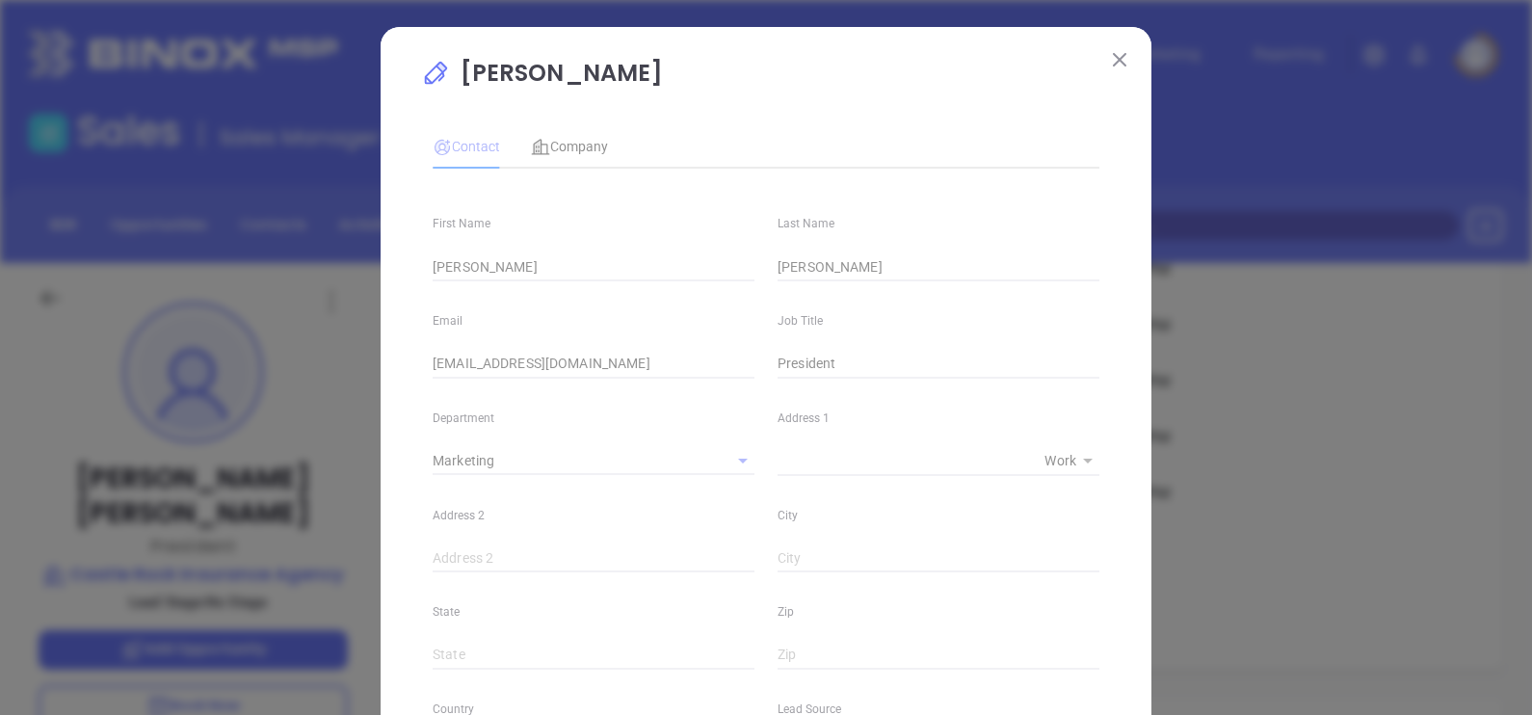
type input "[PHONE_NUMBER]"
type input "1"
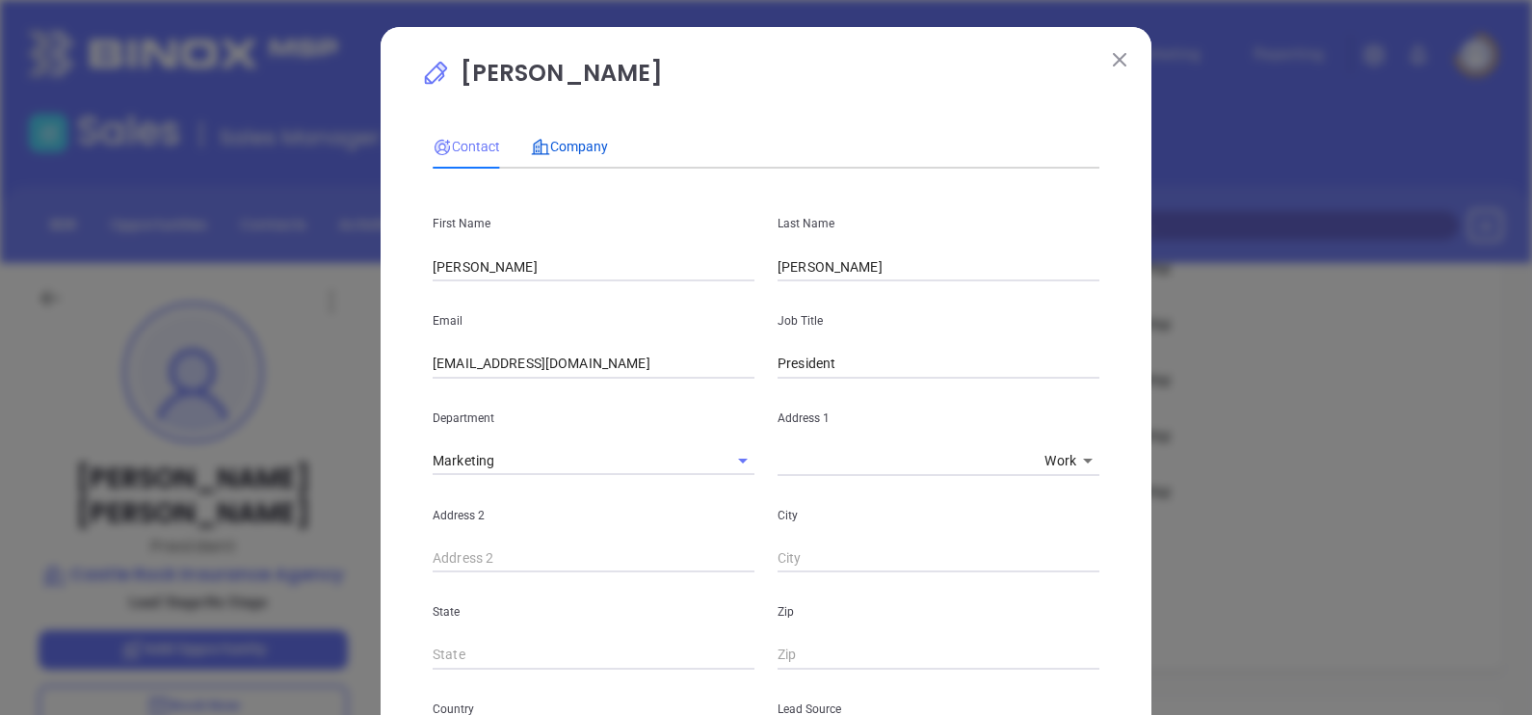
drag, startPoint x: 582, startPoint y: 140, endPoint x: 596, endPoint y: 169, distance: 32.3
click at [582, 140] on span "Company" at bounding box center [569, 146] width 77 height 15
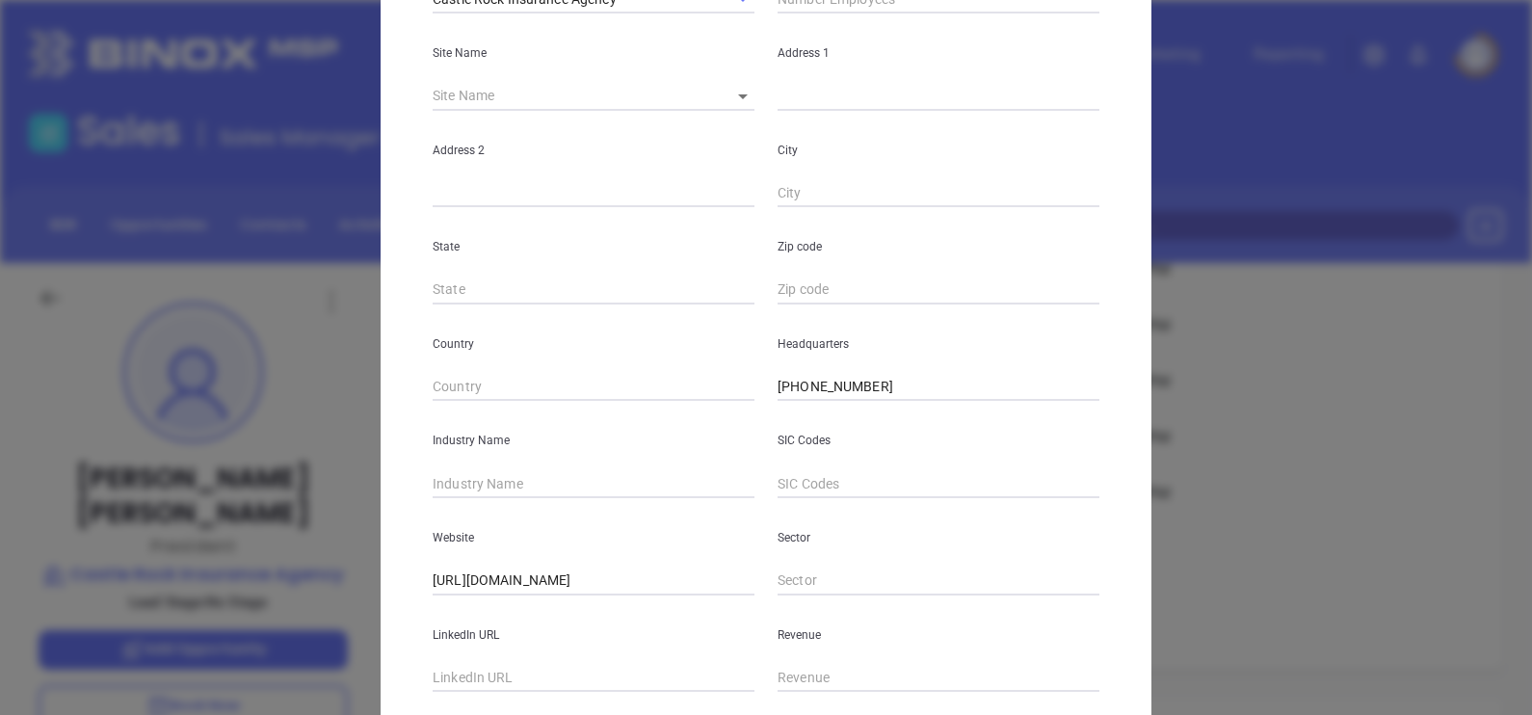
scroll to position [389, 0]
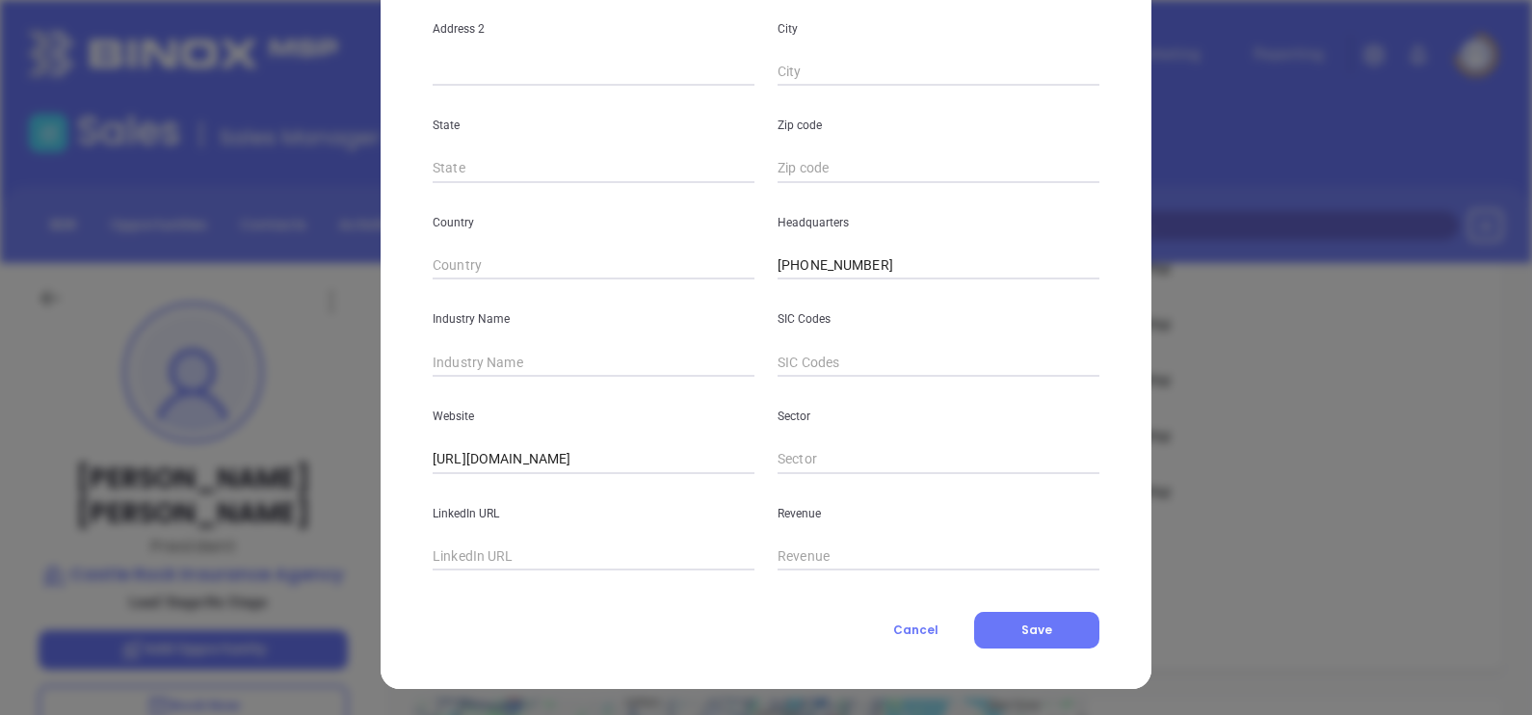
click at [554, 370] on input "text" at bounding box center [594, 362] width 322 height 29
type input "Insurance"
click at [549, 557] on input "text" at bounding box center [594, 556] width 322 height 29
paste input "www.linkedin.com/company/castle-rock-insurance-agency/"
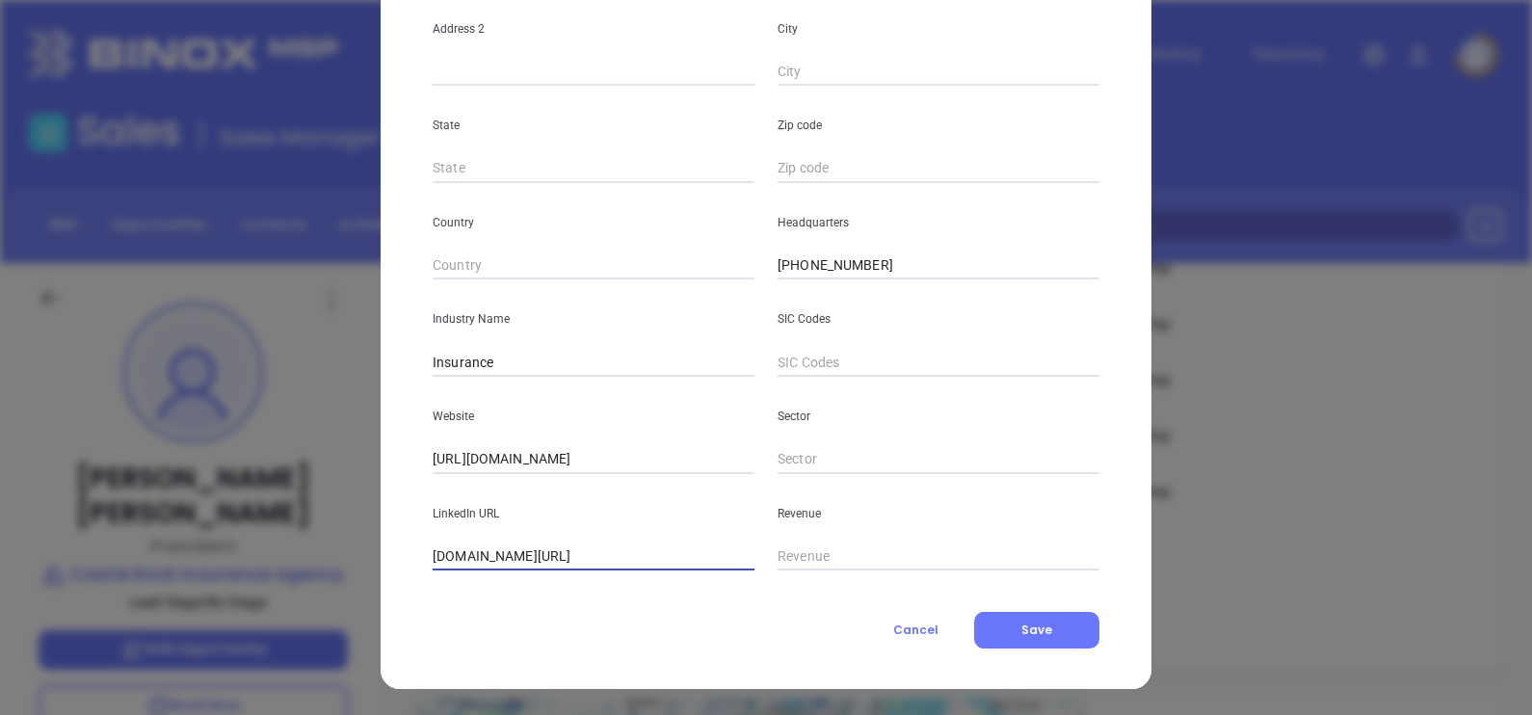
type input "www.linkedin.com/company/castle-rock-insurance-agency/"
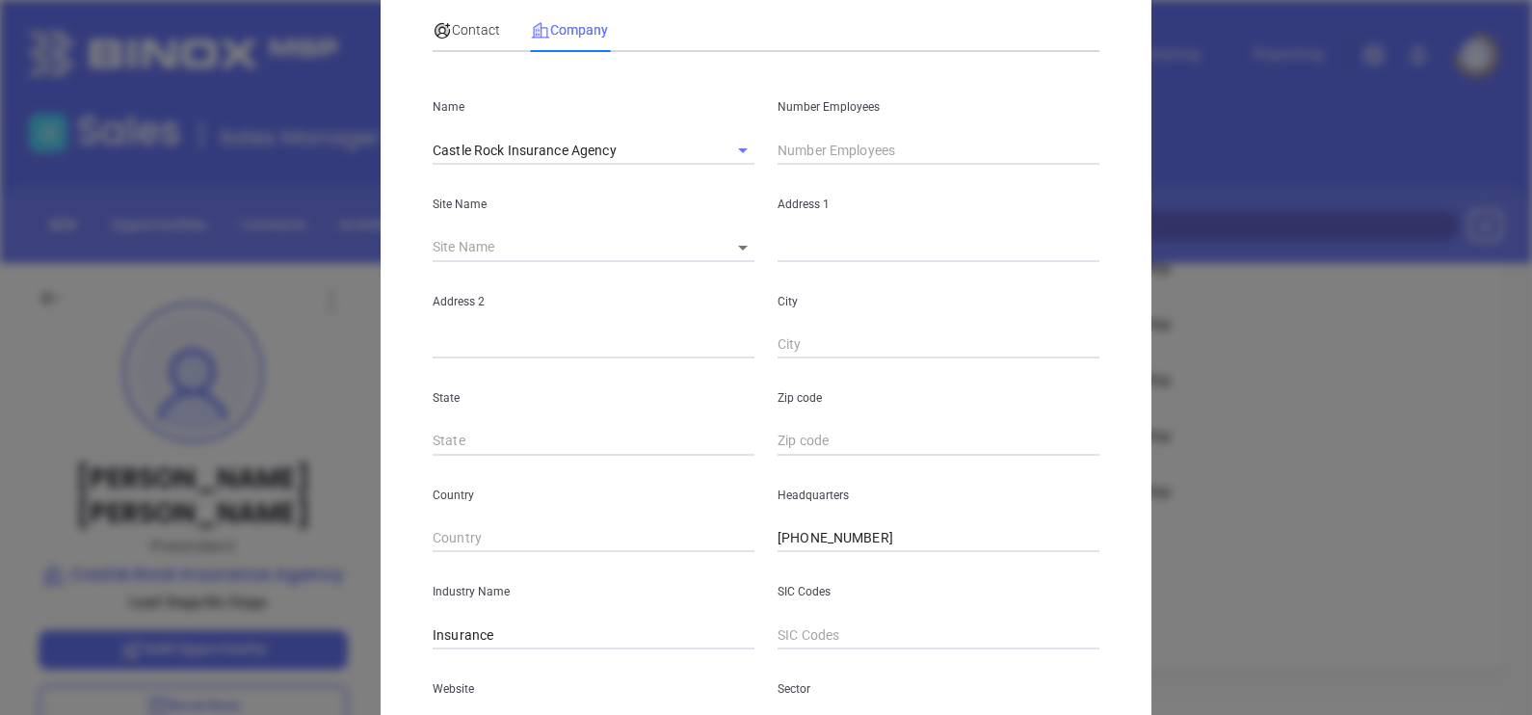
scroll to position [0, 0]
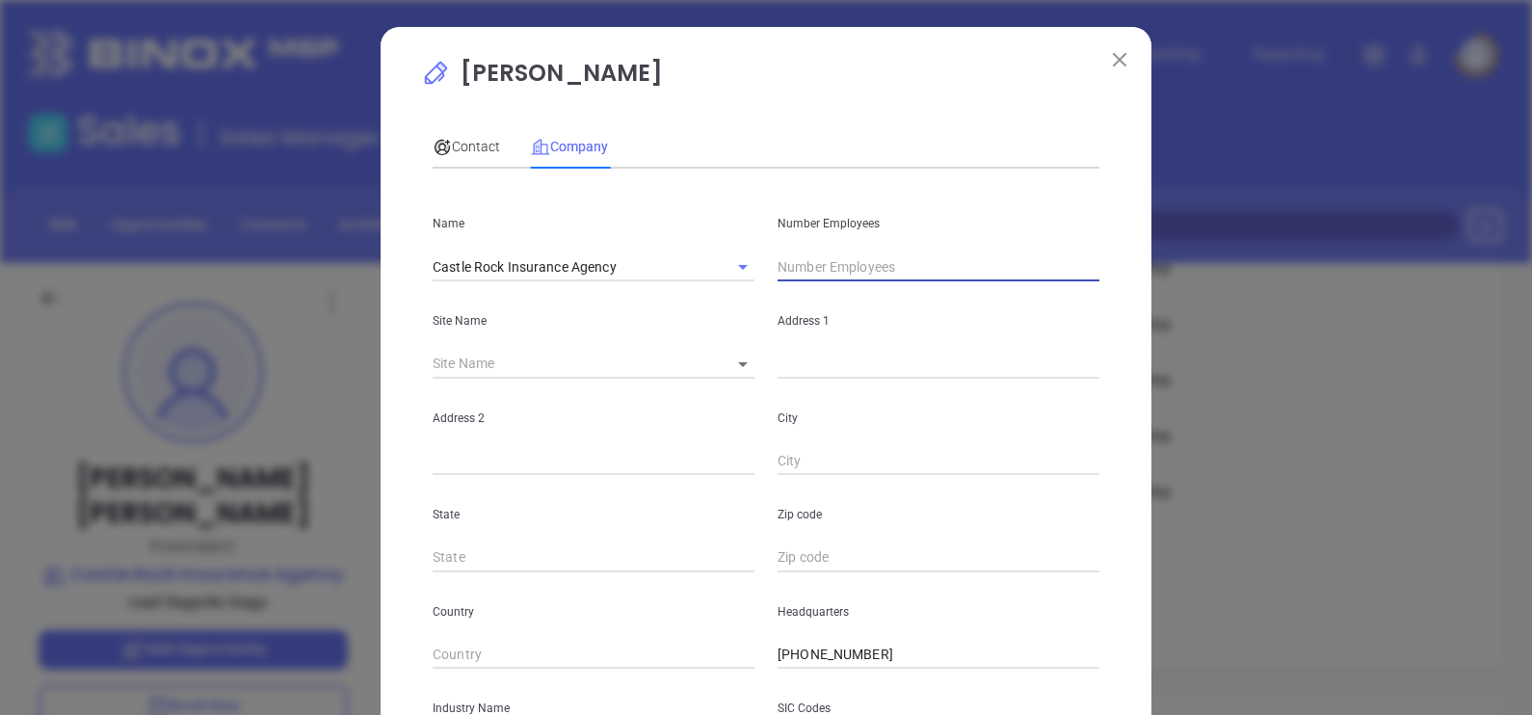
click at [809, 261] on input "text" at bounding box center [939, 266] width 322 height 29
type input "14"
click at [479, 149] on span "Contact" at bounding box center [466, 146] width 67 height 15
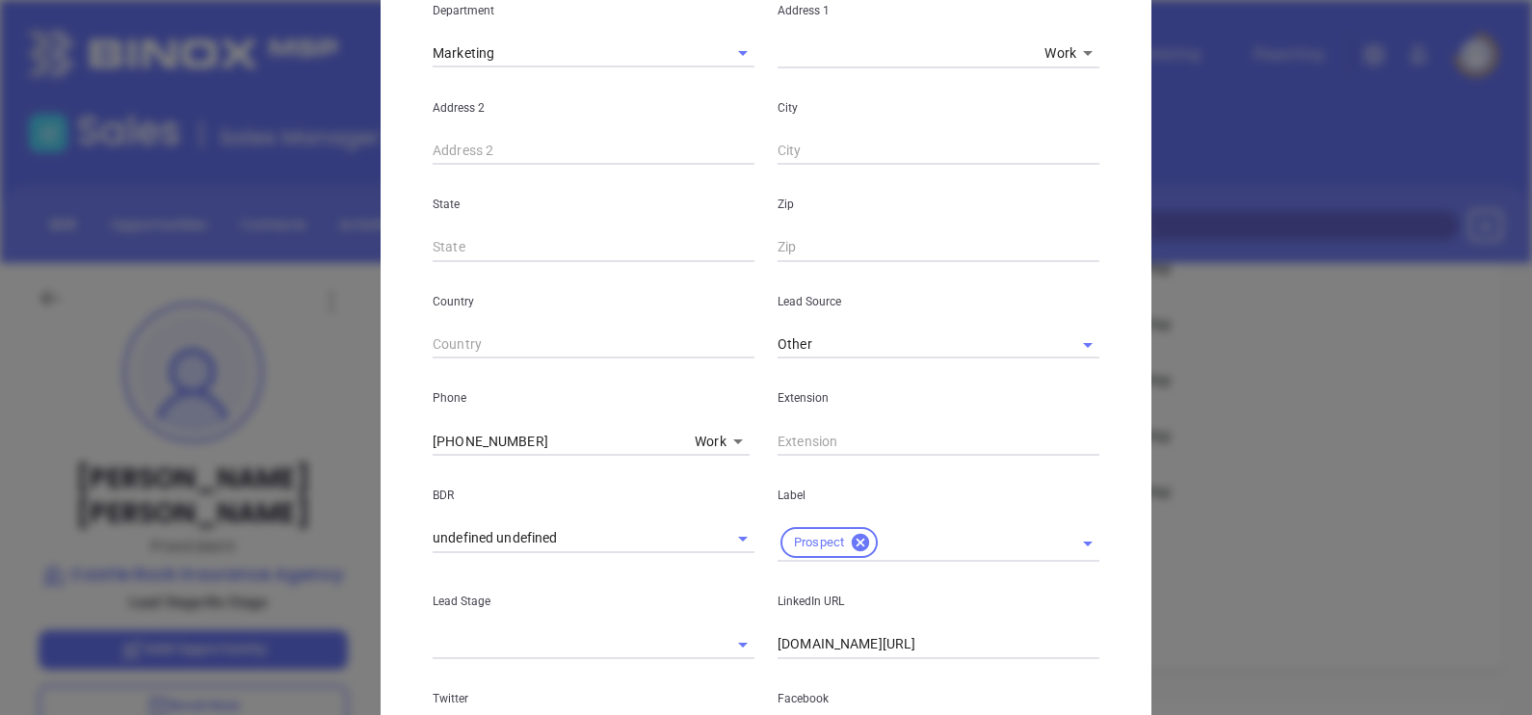
scroll to position [736, 0]
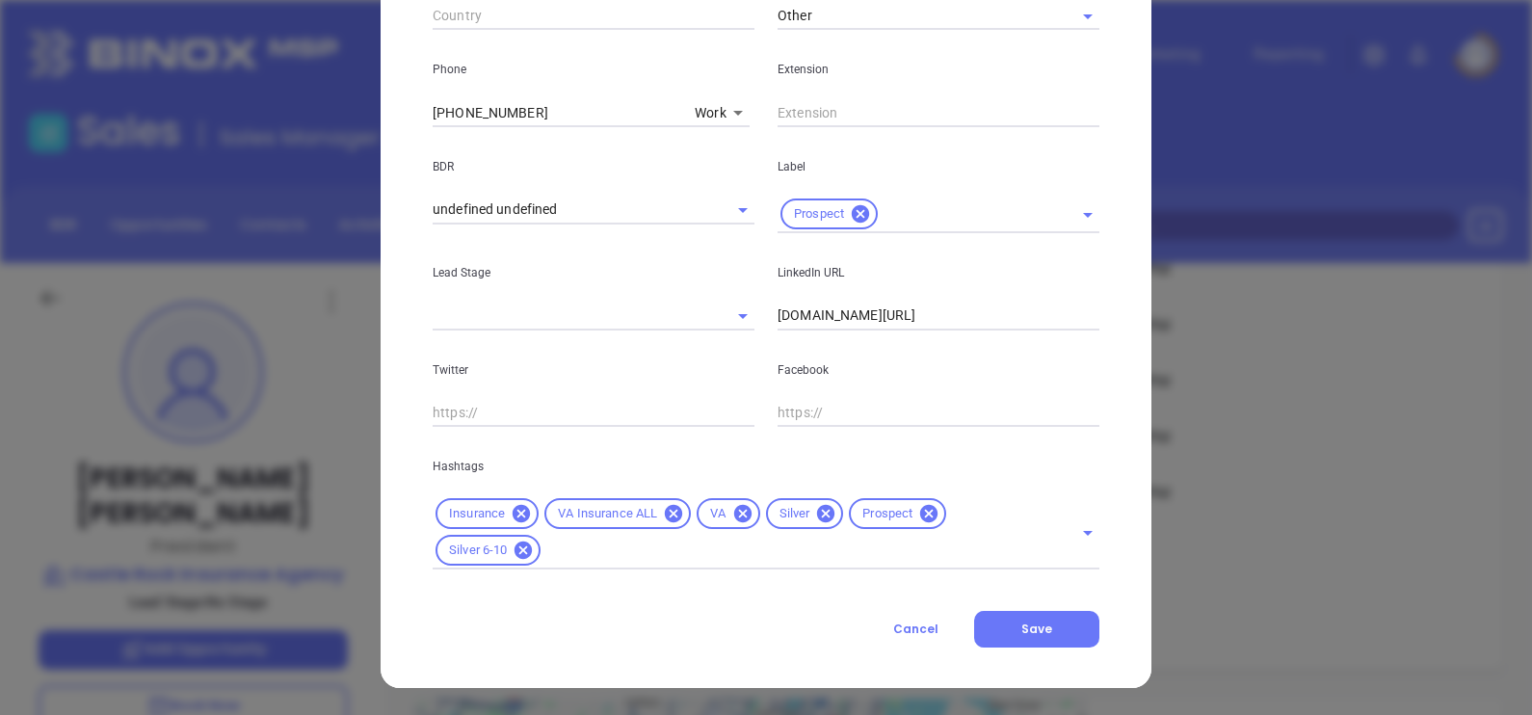
click at [815, 515] on icon at bounding box center [825, 513] width 21 height 21
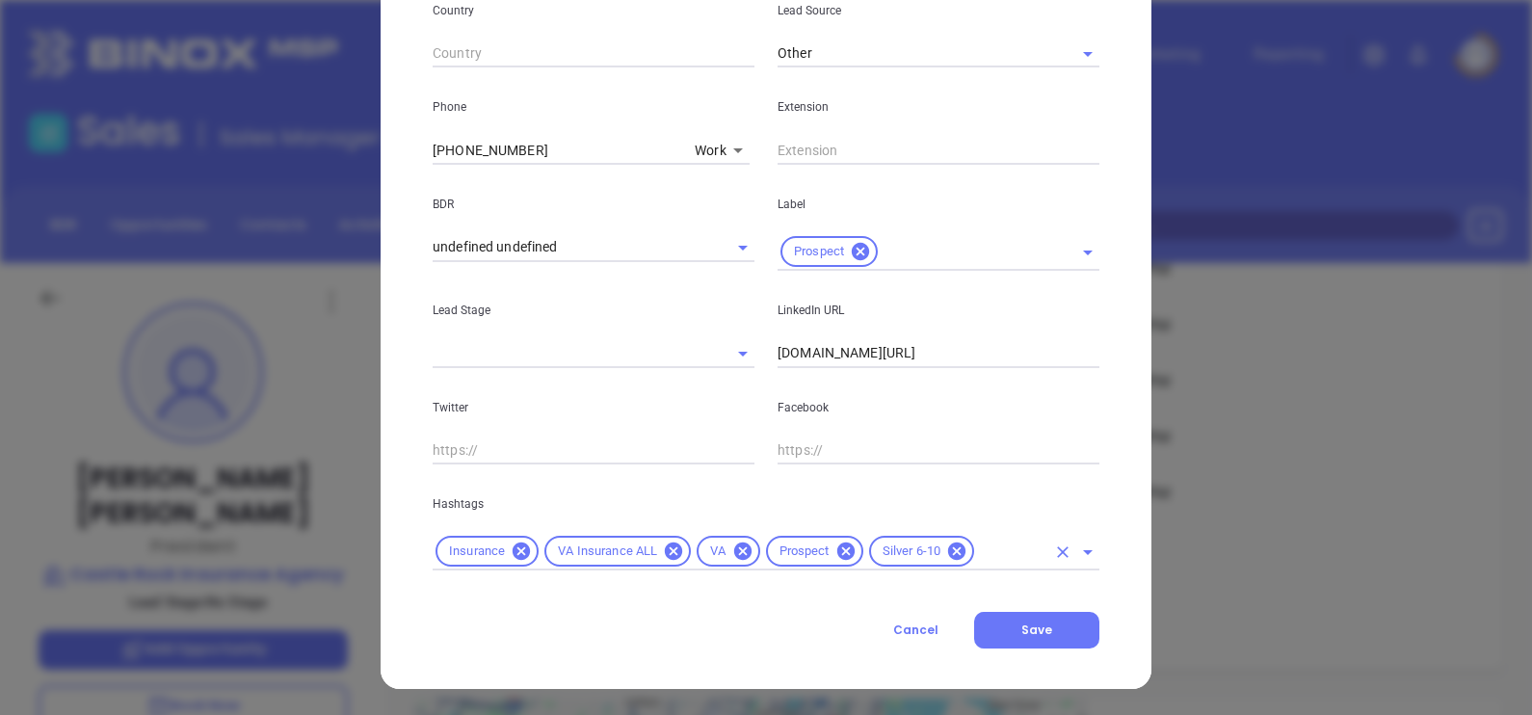
click at [951, 549] on icon at bounding box center [956, 550] width 17 height 17
click at [941, 550] on input "text" at bounding box center [955, 552] width 179 height 24
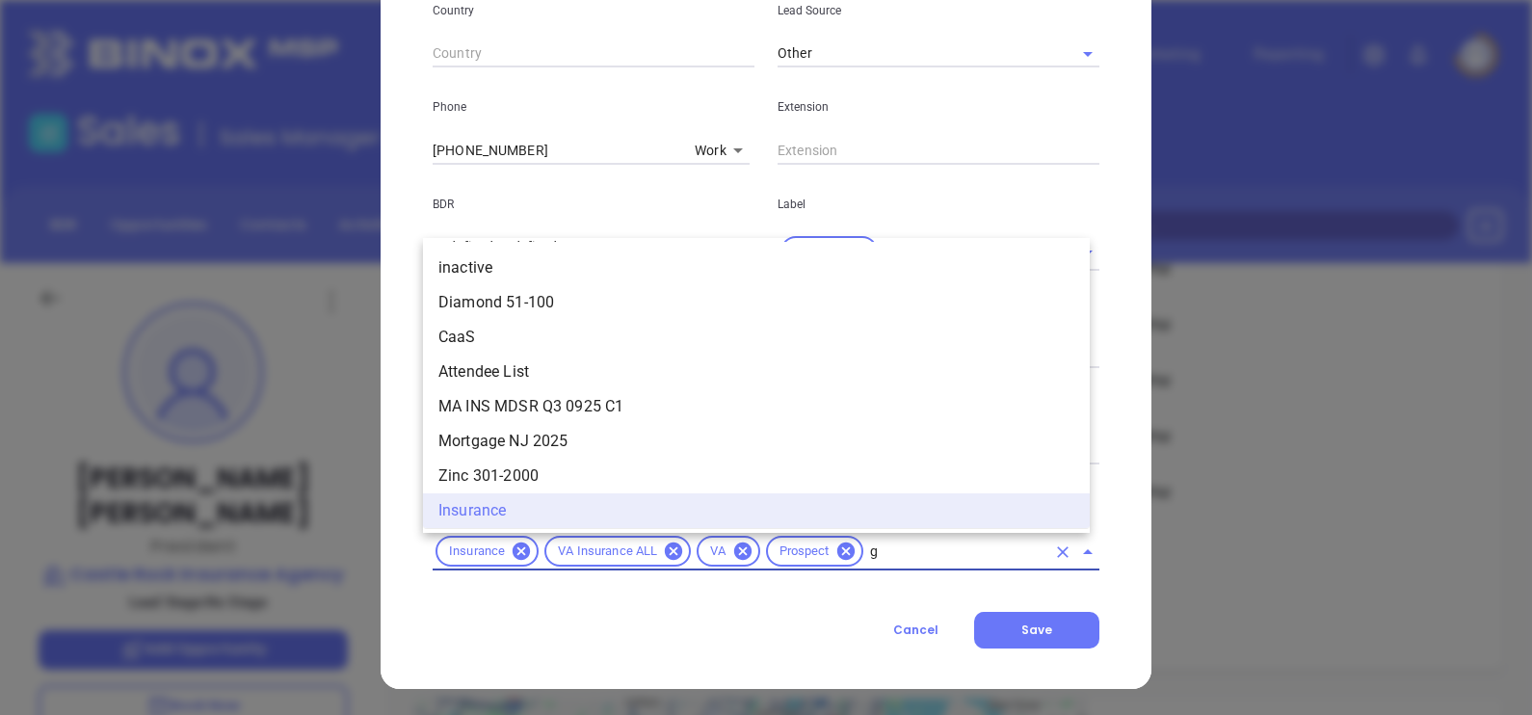
scroll to position [0, 0]
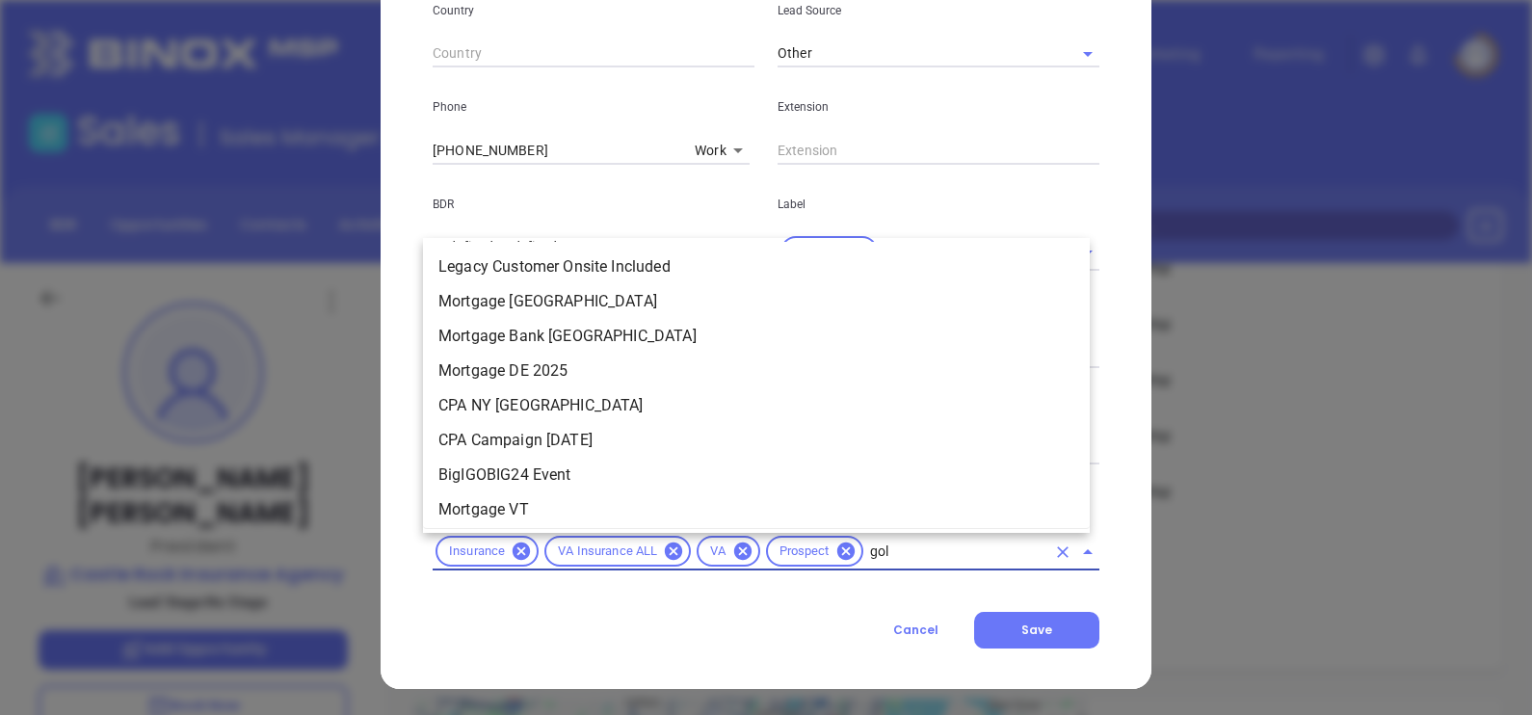
type input "gold"
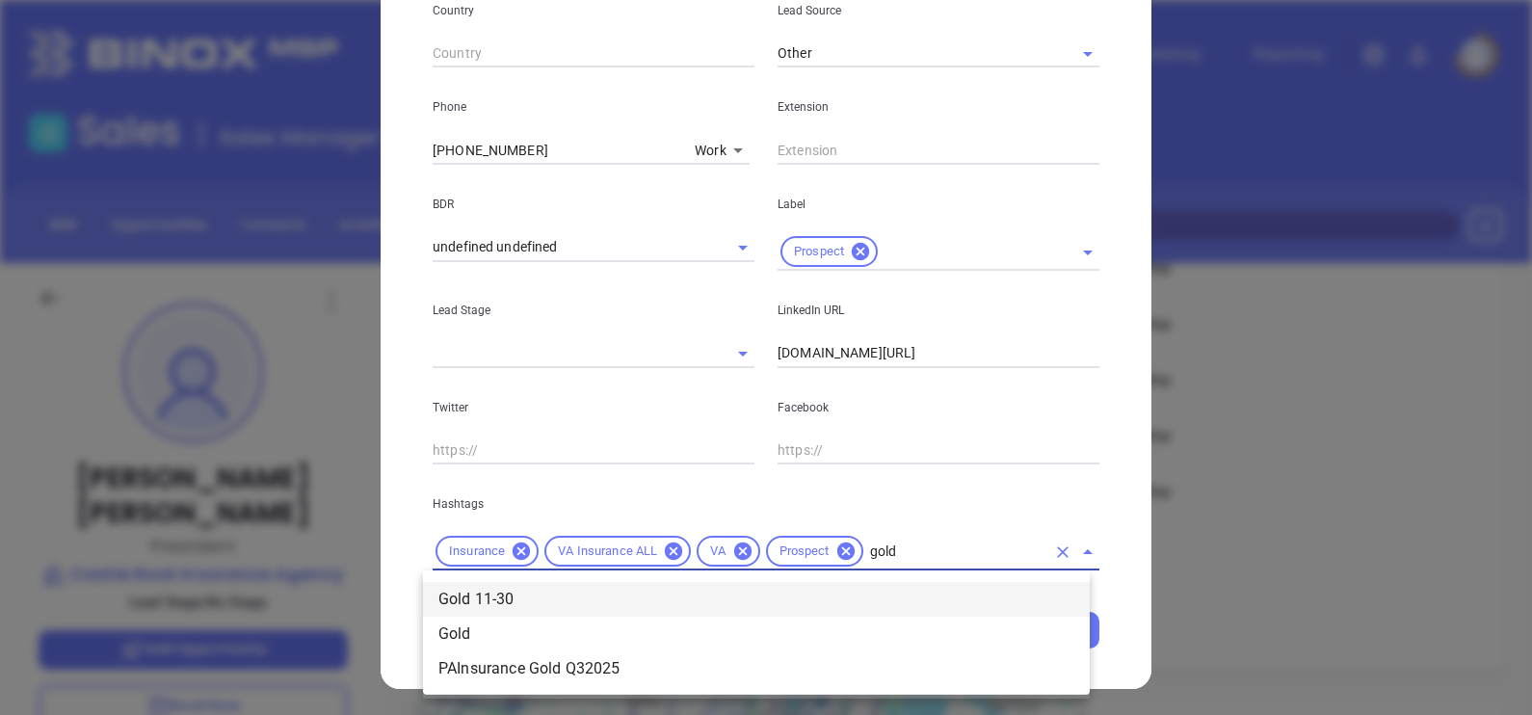
drag, startPoint x: 919, startPoint y: 587, endPoint x: 961, endPoint y: 597, distance: 42.8
click at [919, 588] on li "Gold 11-30" at bounding box center [756, 599] width 667 height 35
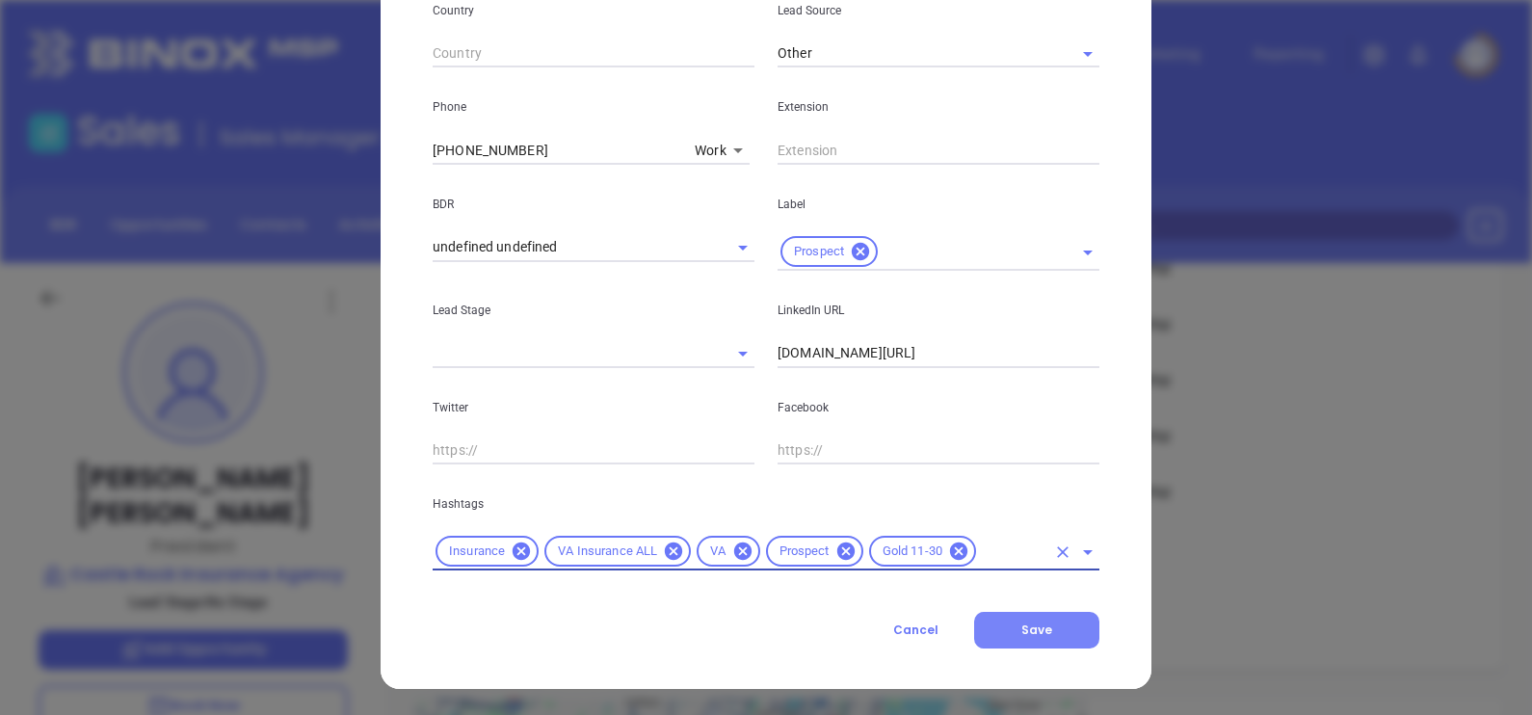
click at [1021, 636] on span "Save" at bounding box center [1036, 629] width 31 height 16
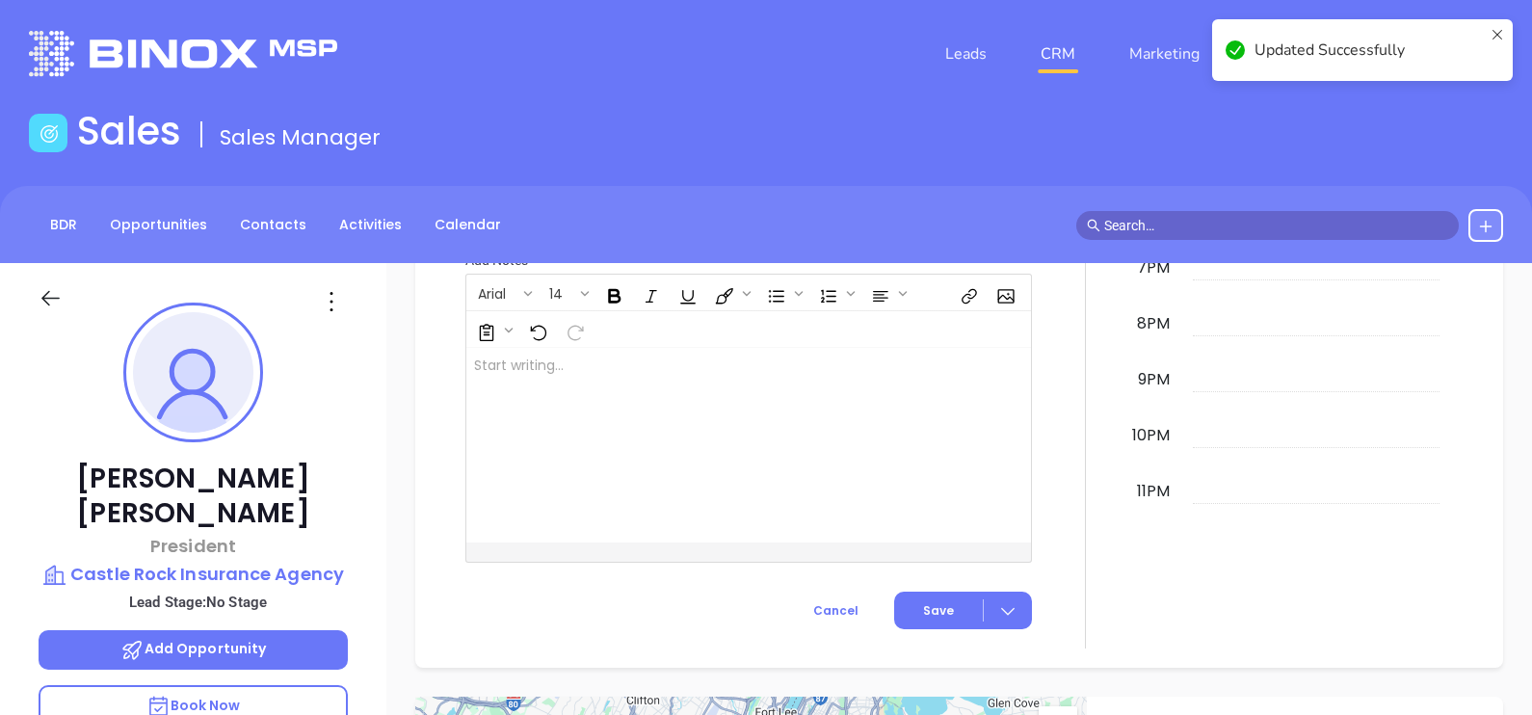
scroll to position [988, 0]
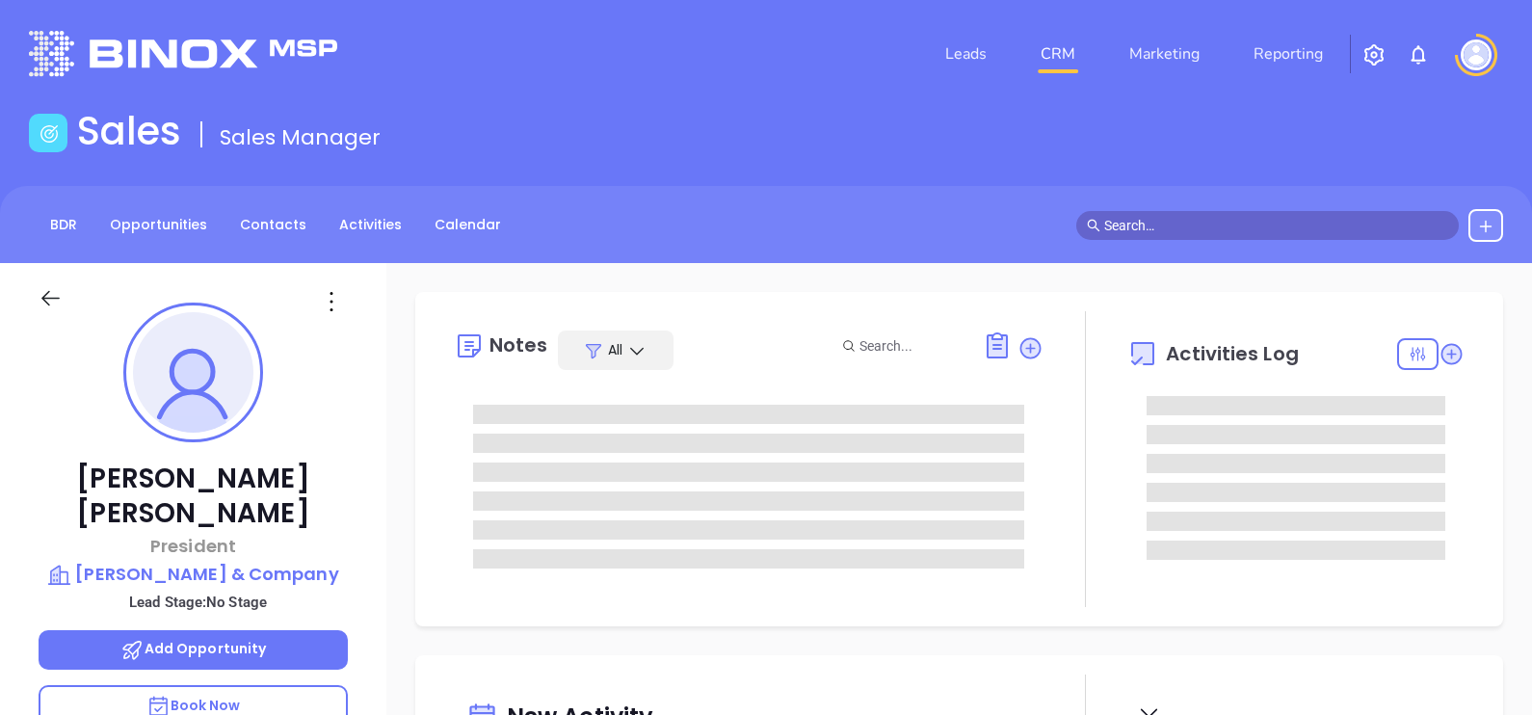
type input "[DATE]"
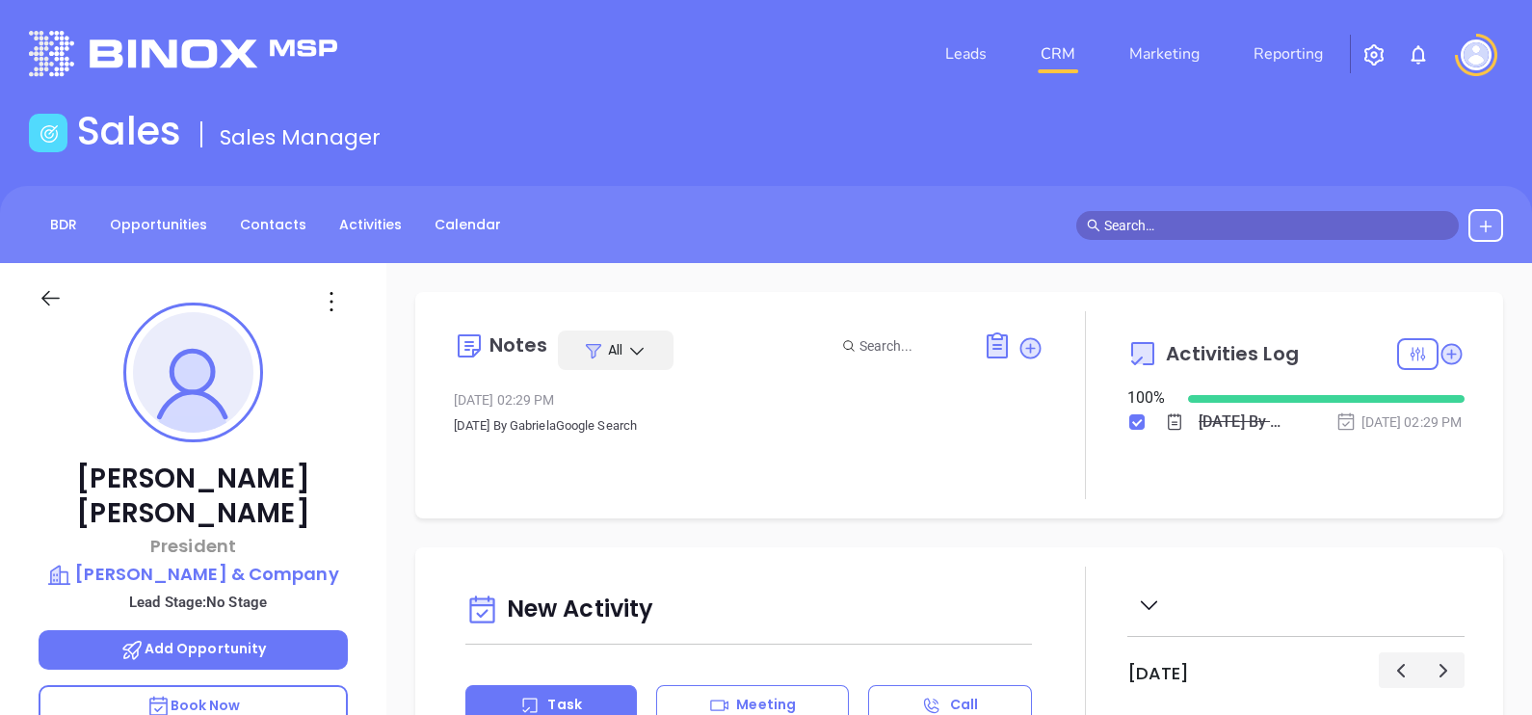
scroll to position [559, 0]
type input "[PERSON_NAME]"
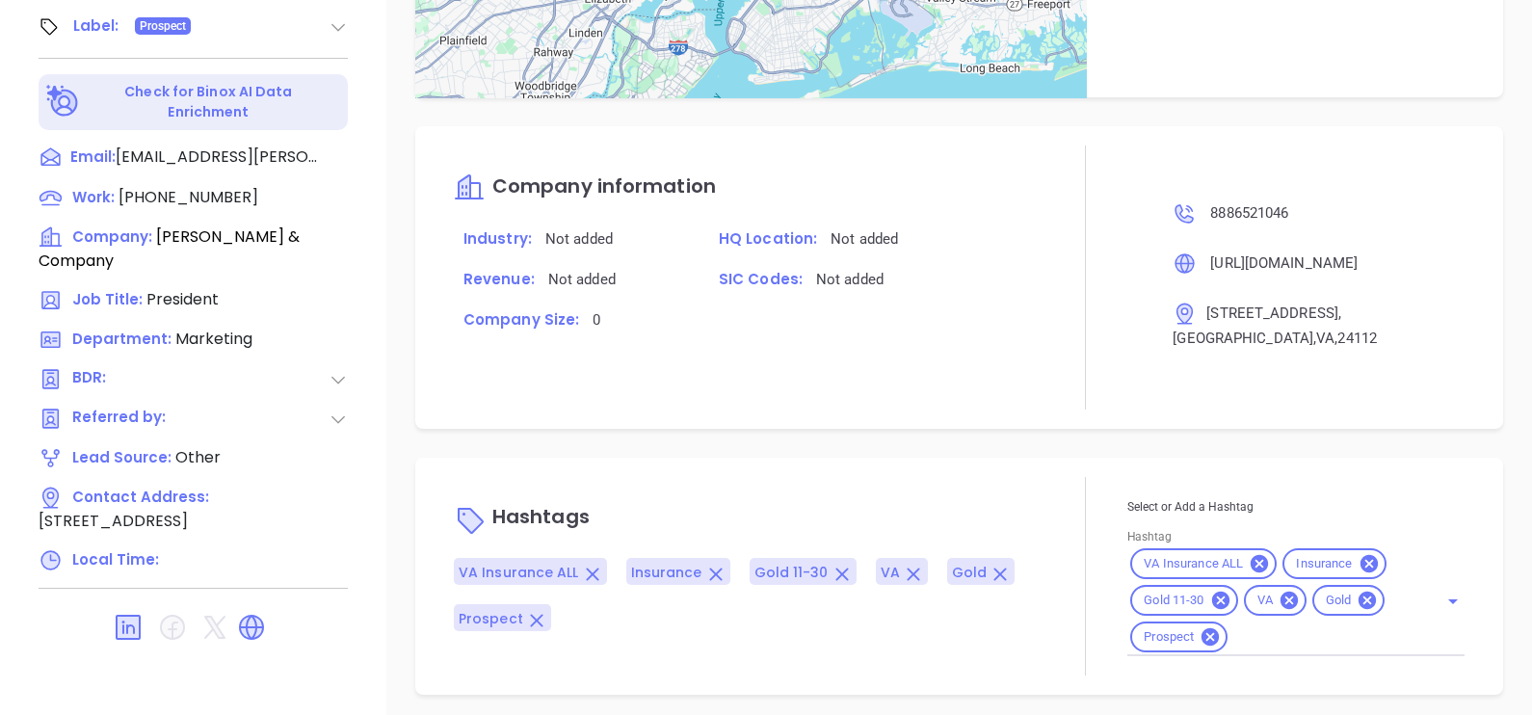
scroll to position [988, 0]
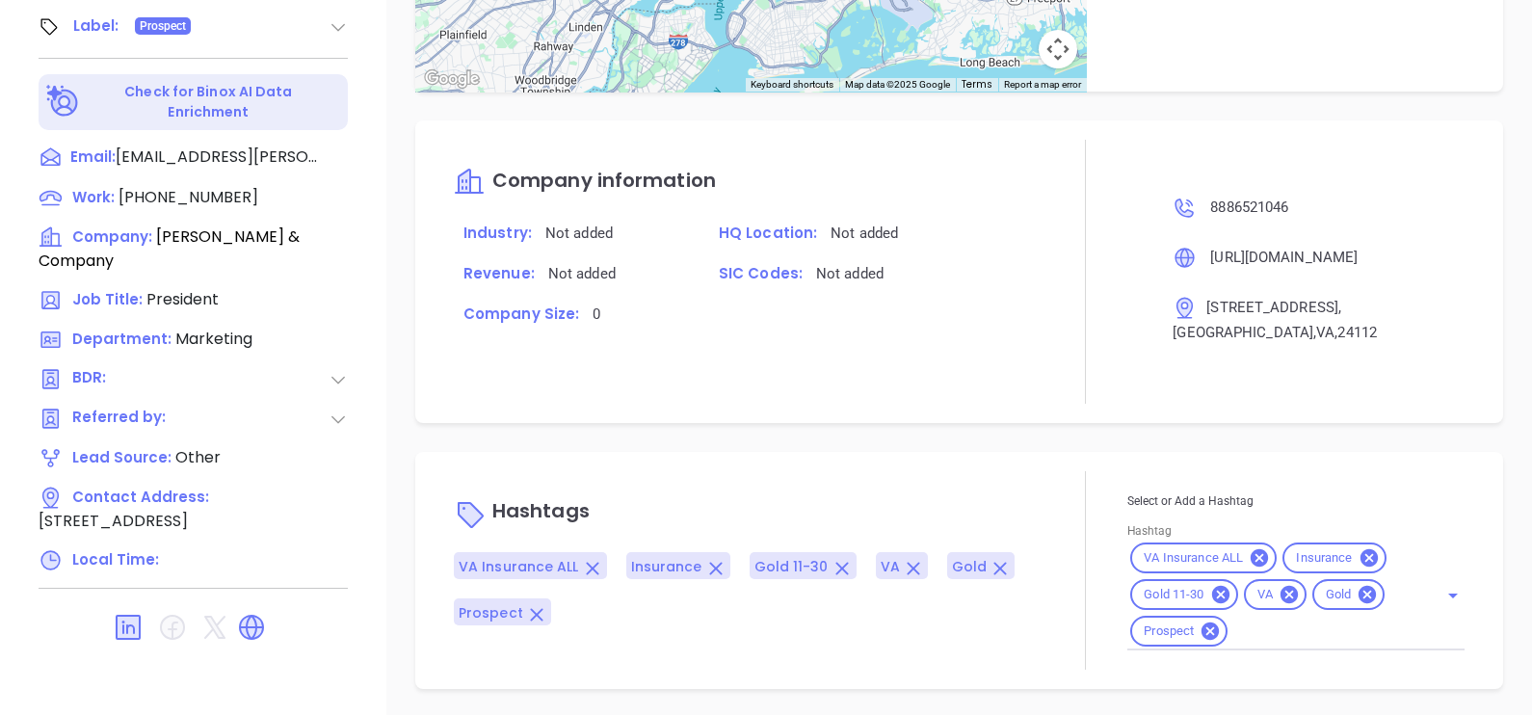
click at [1359, 593] on icon at bounding box center [1367, 594] width 21 height 21
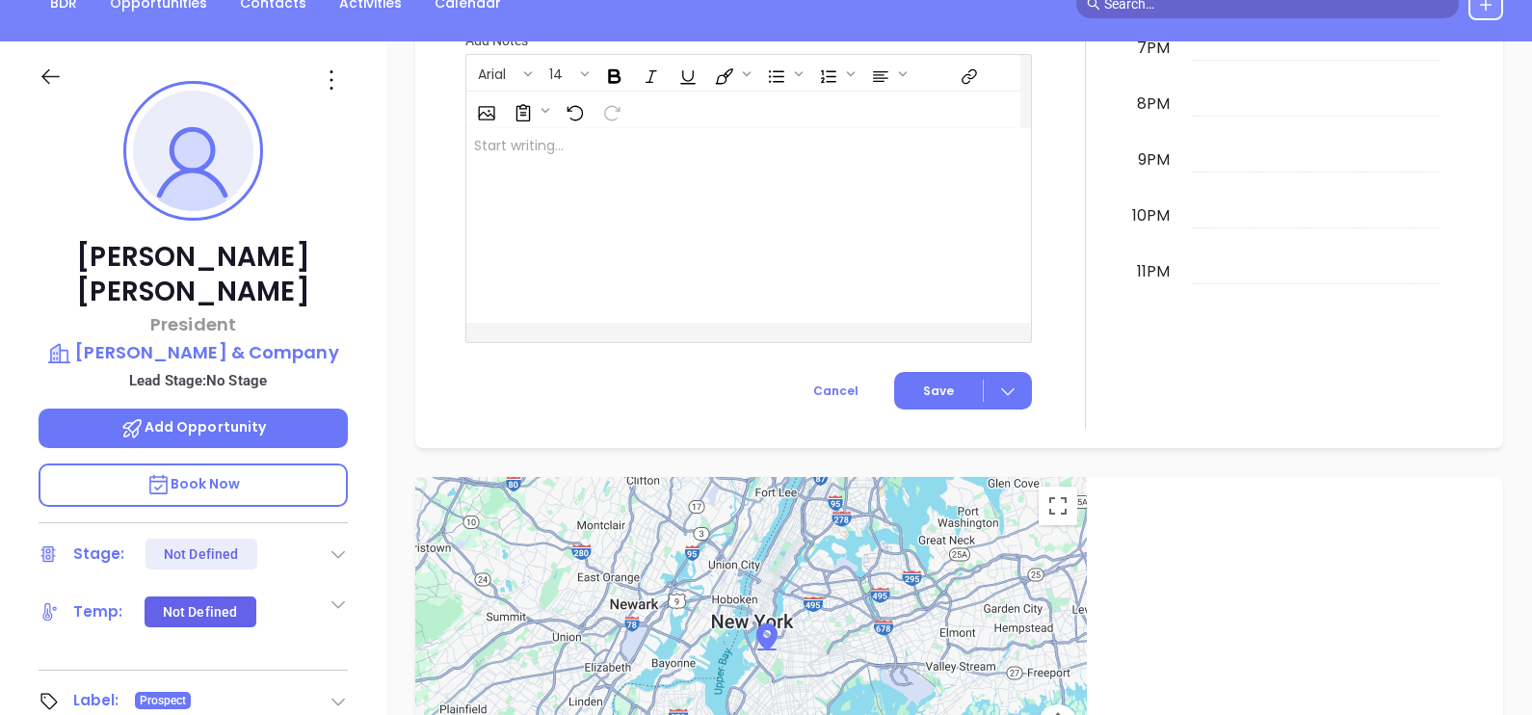
scroll to position [53, 0]
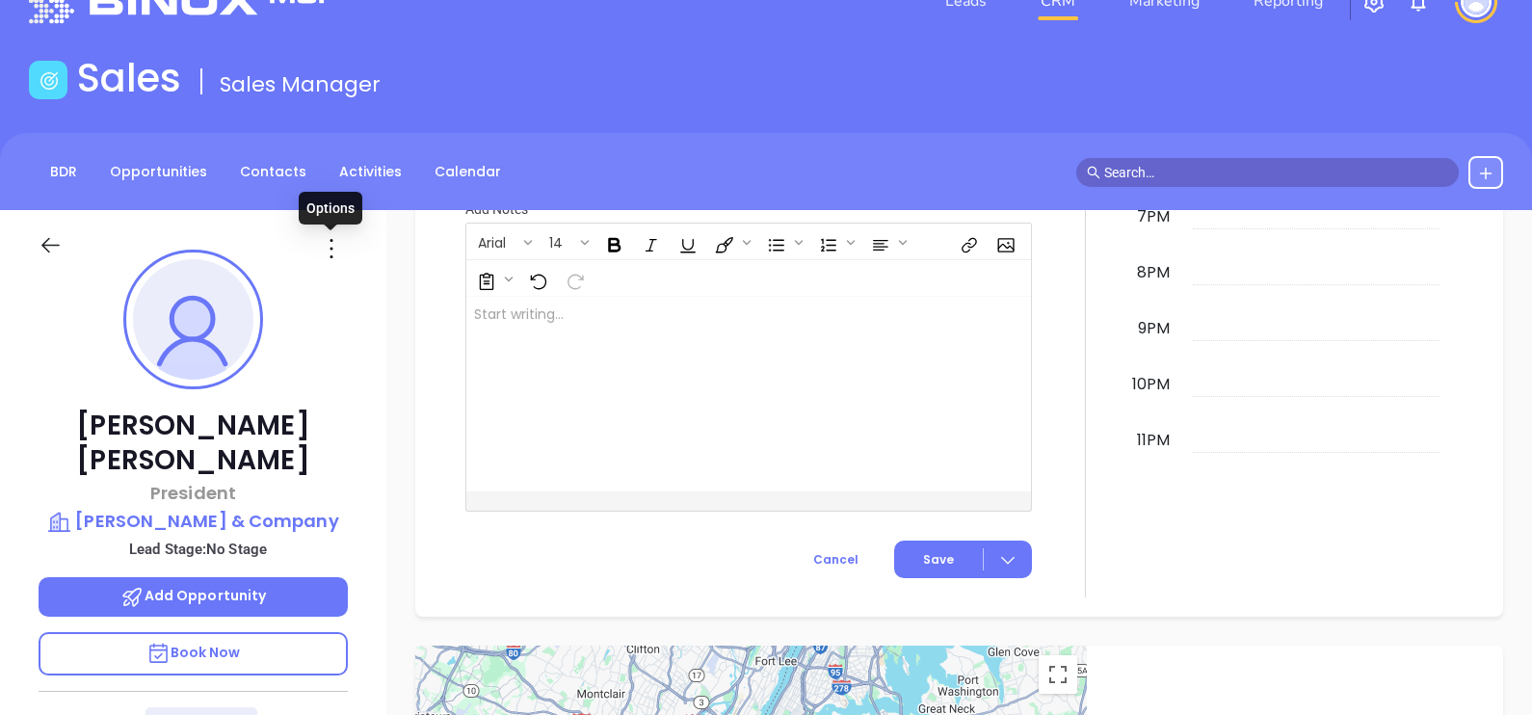
click at [330, 246] on icon at bounding box center [331, 248] width 31 height 31
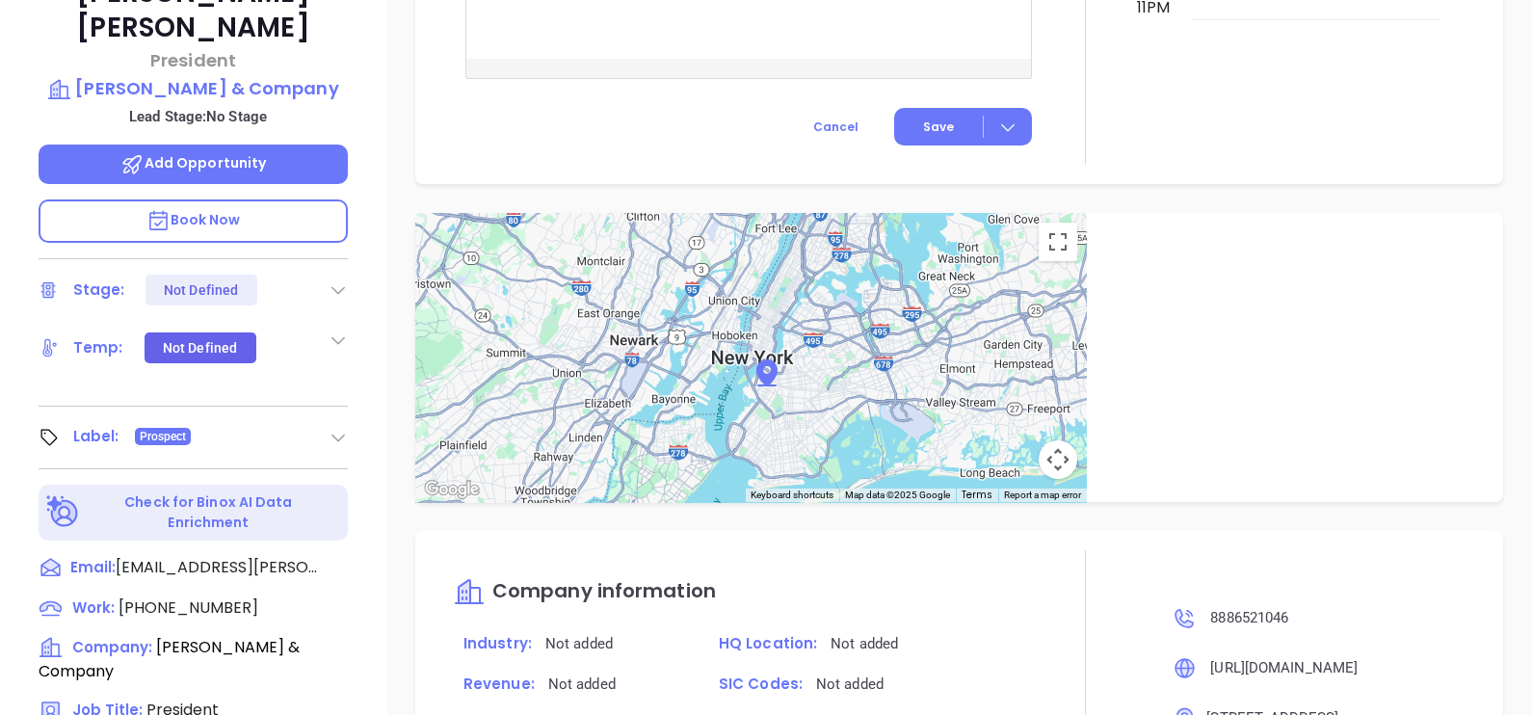
scroll to position [294, 0]
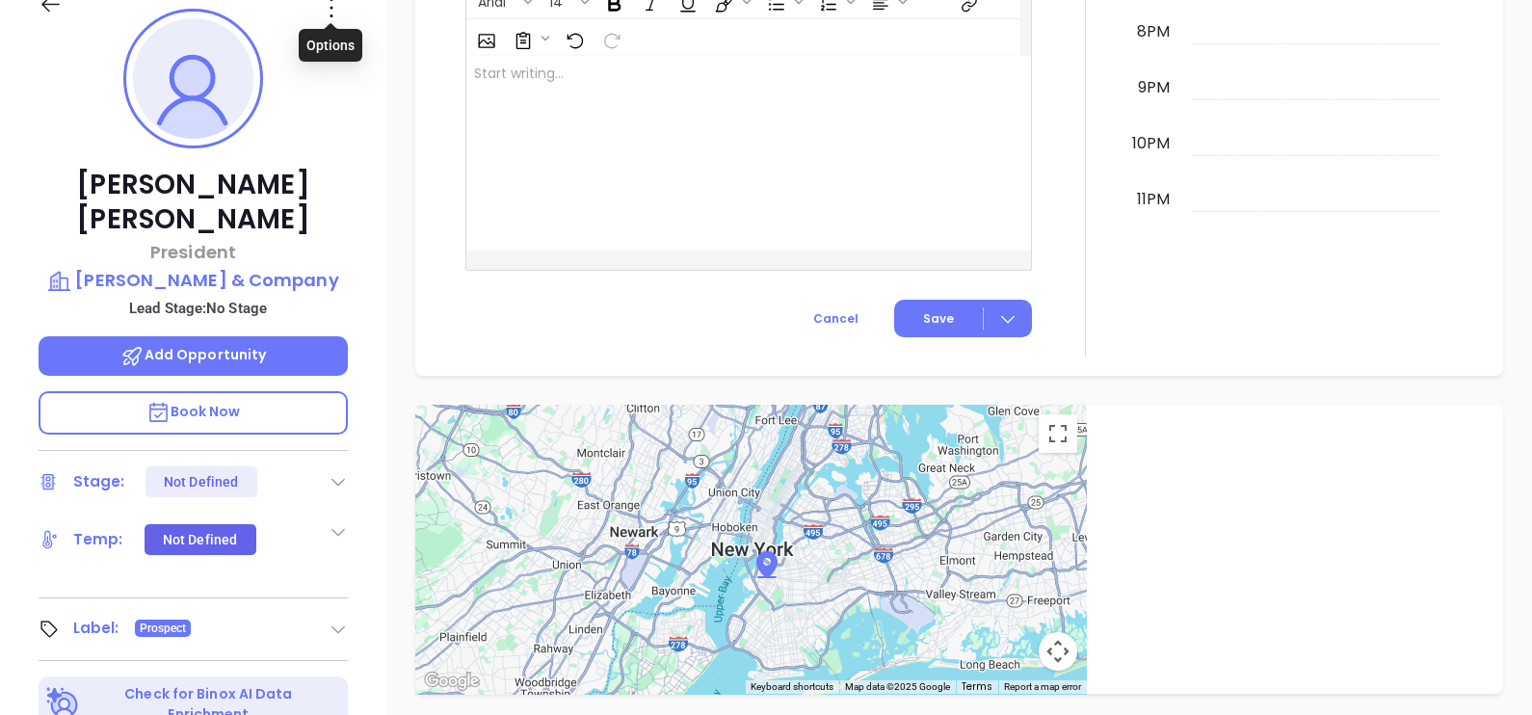
click at [329, 11] on icon at bounding box center [331, 7] width 31 height 31
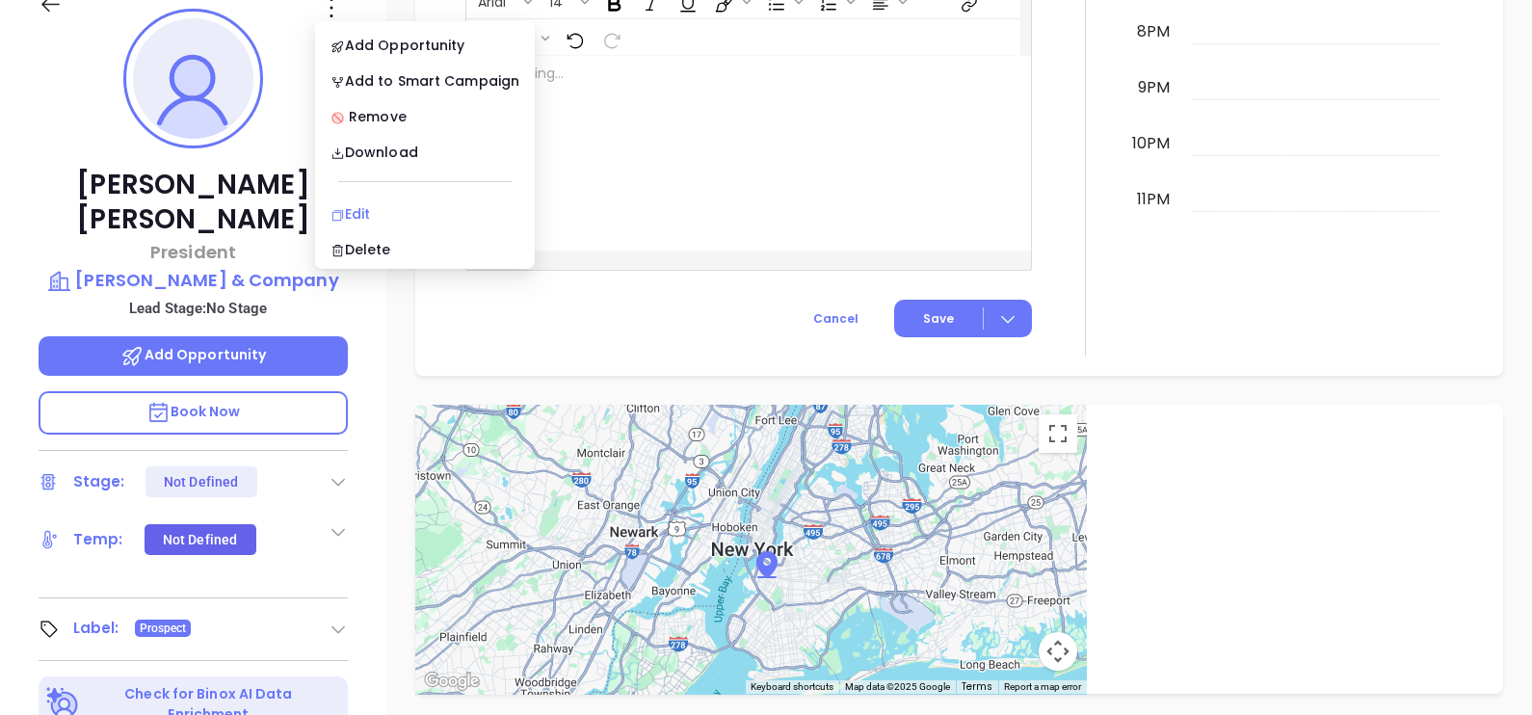
click at [389, 211] on div "Edit" at bounding box center [424, 213] width 189 height 21
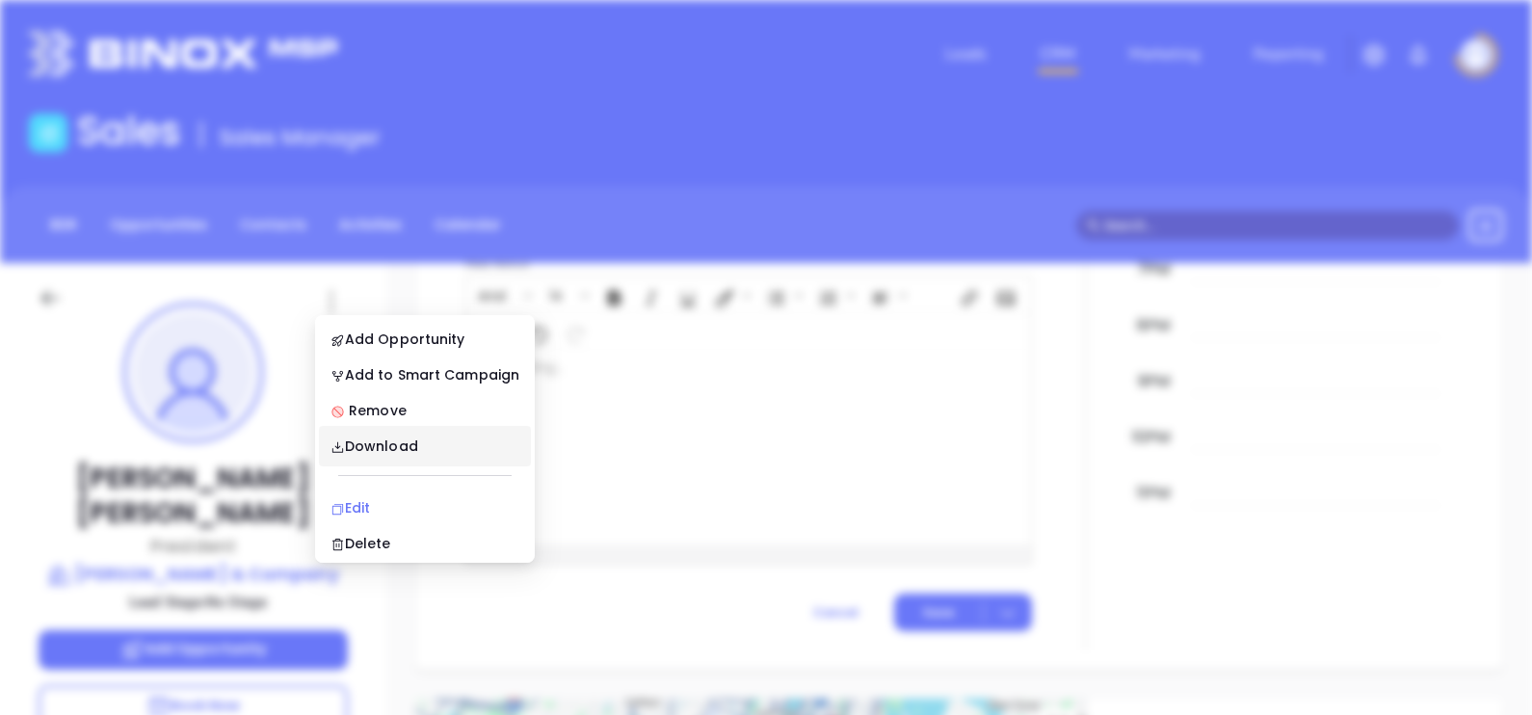
scroll to position [0, 0]
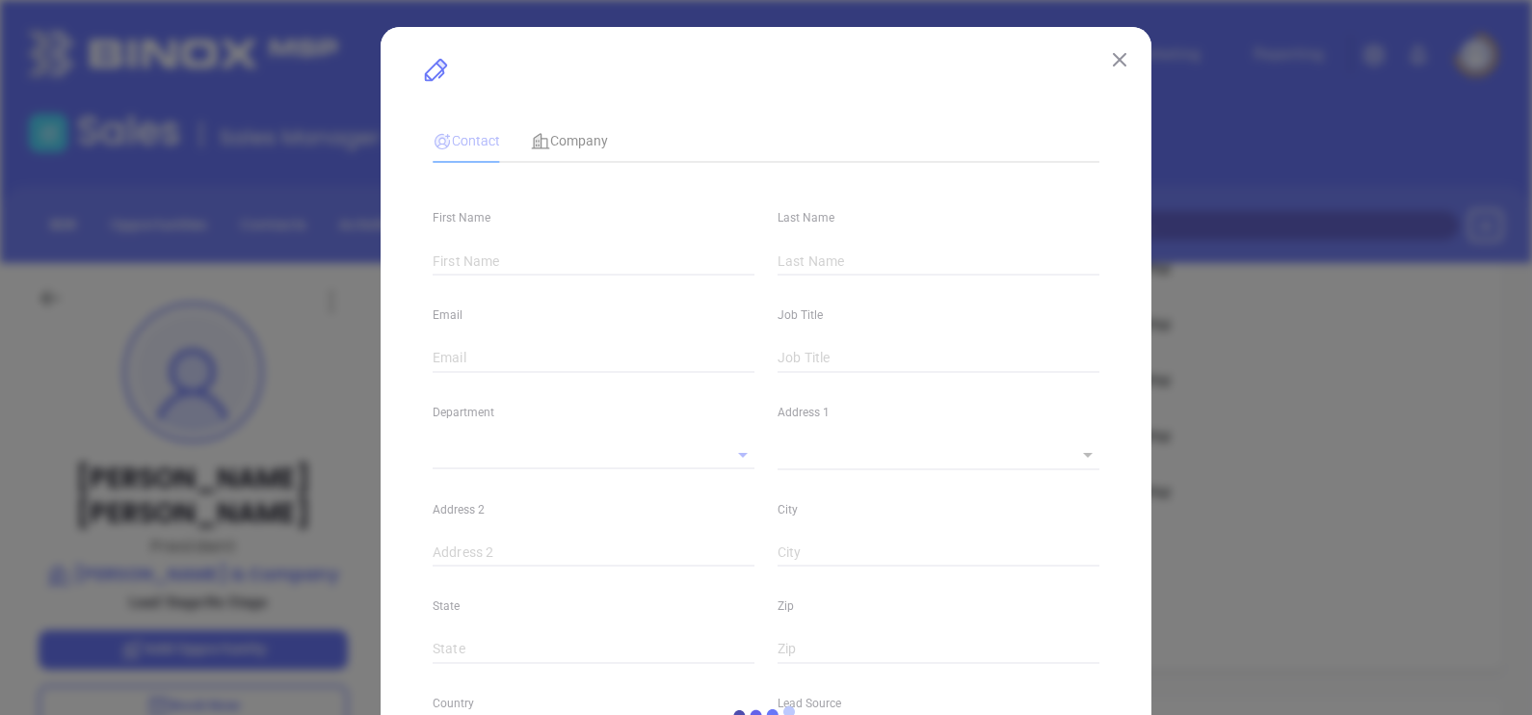
type input "[PERSON_NAME]"
type input "[EMAIL_ADDRESS][PERSON_NAME][DOMAIN_NAME]"
type input "President"
type input "1"
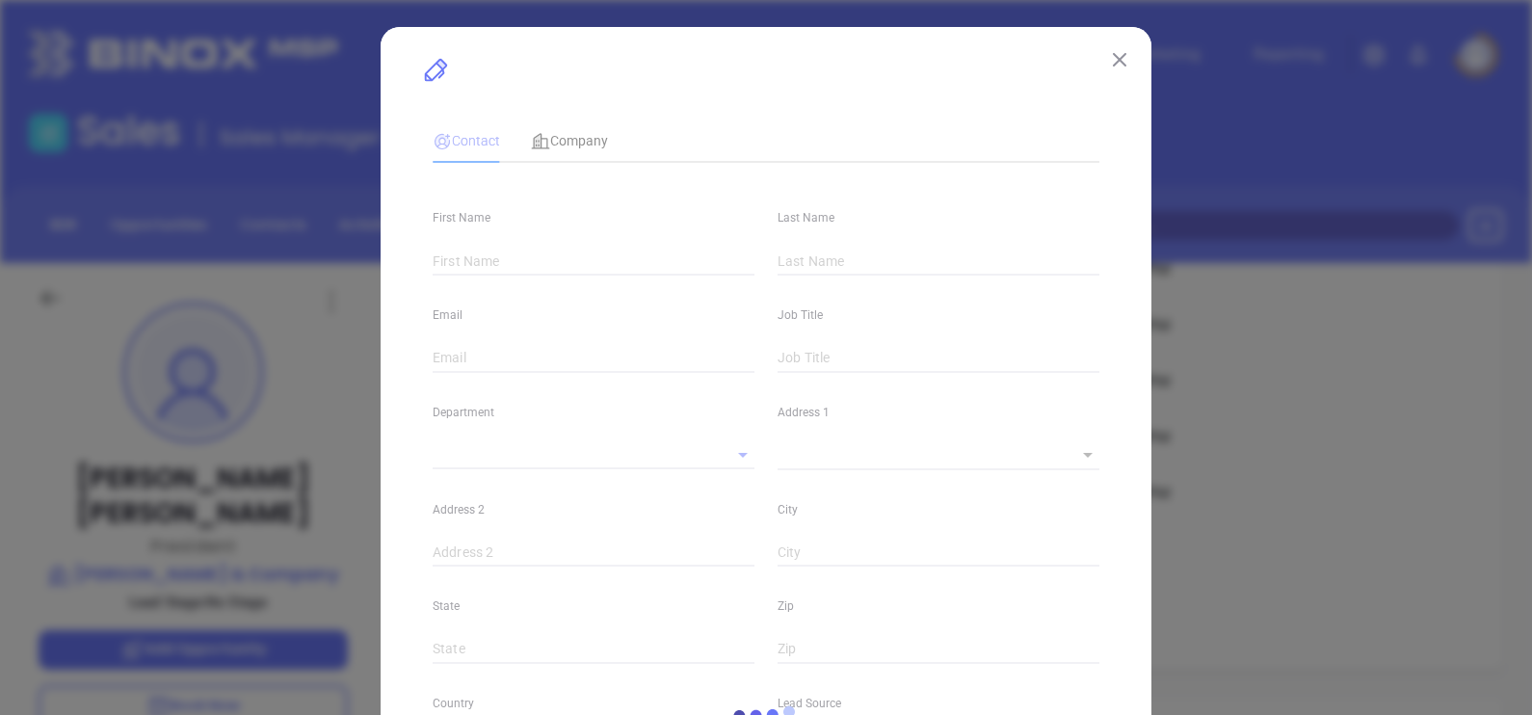
type input "[DOMAIN_NAME][URL][PERSON_NAME][PERSON_NAME]"
type input "Marketing"
type input "Other"
type input "undefined undefined"
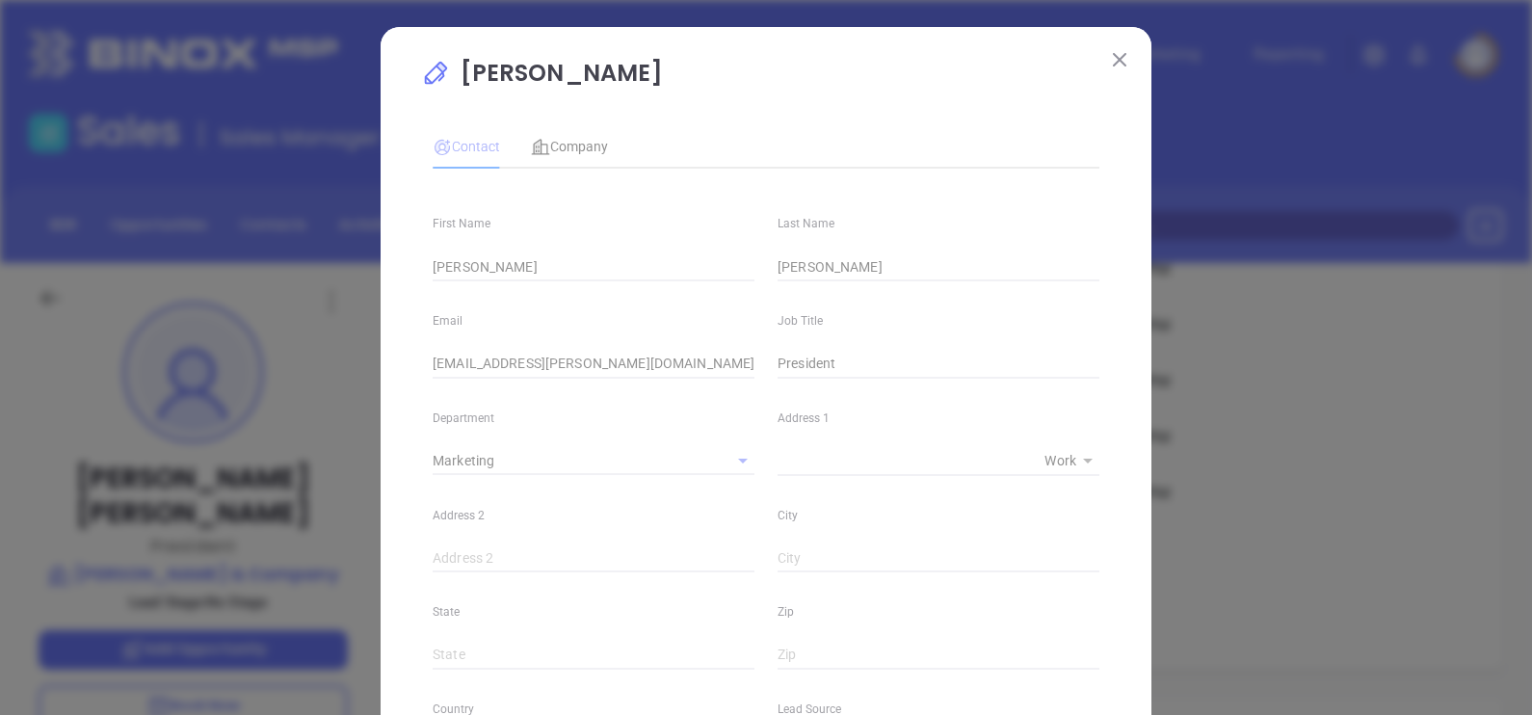
type input "[PHONE_NUMBER]"
type input "1"
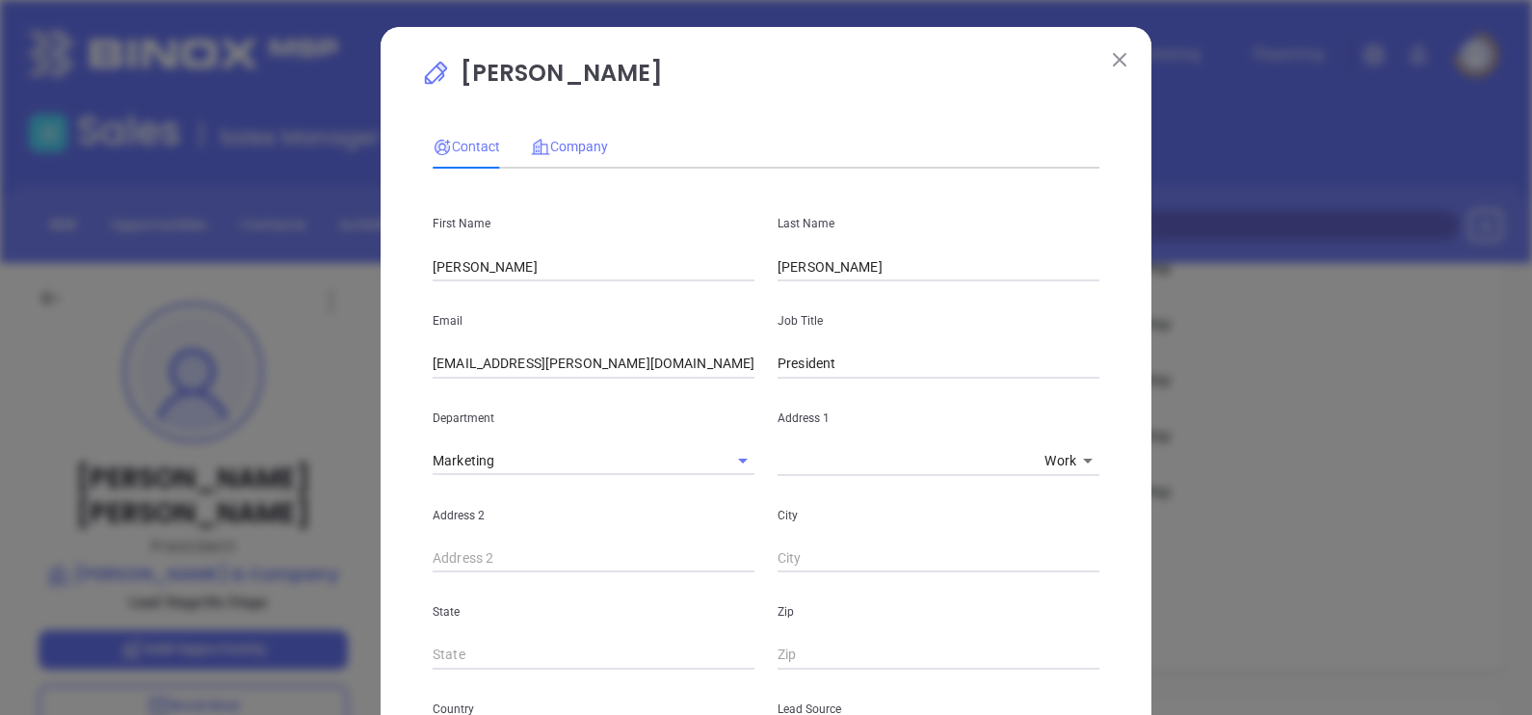
drag, startPoint x: 561, startPoint y: 119, endPoint x: 567, endPoint y: 136, distance: 18.3
click at [561, 120] on div "Contact Company First Name [PERSON_NAME] Last Name [PERSON_NAME] Email [EMAIL_A…" at bounding box center [766, 692] width 667 height 1154
click at [568, 136] on div "Company" at bounding box center [569, 146] width 77 height 21
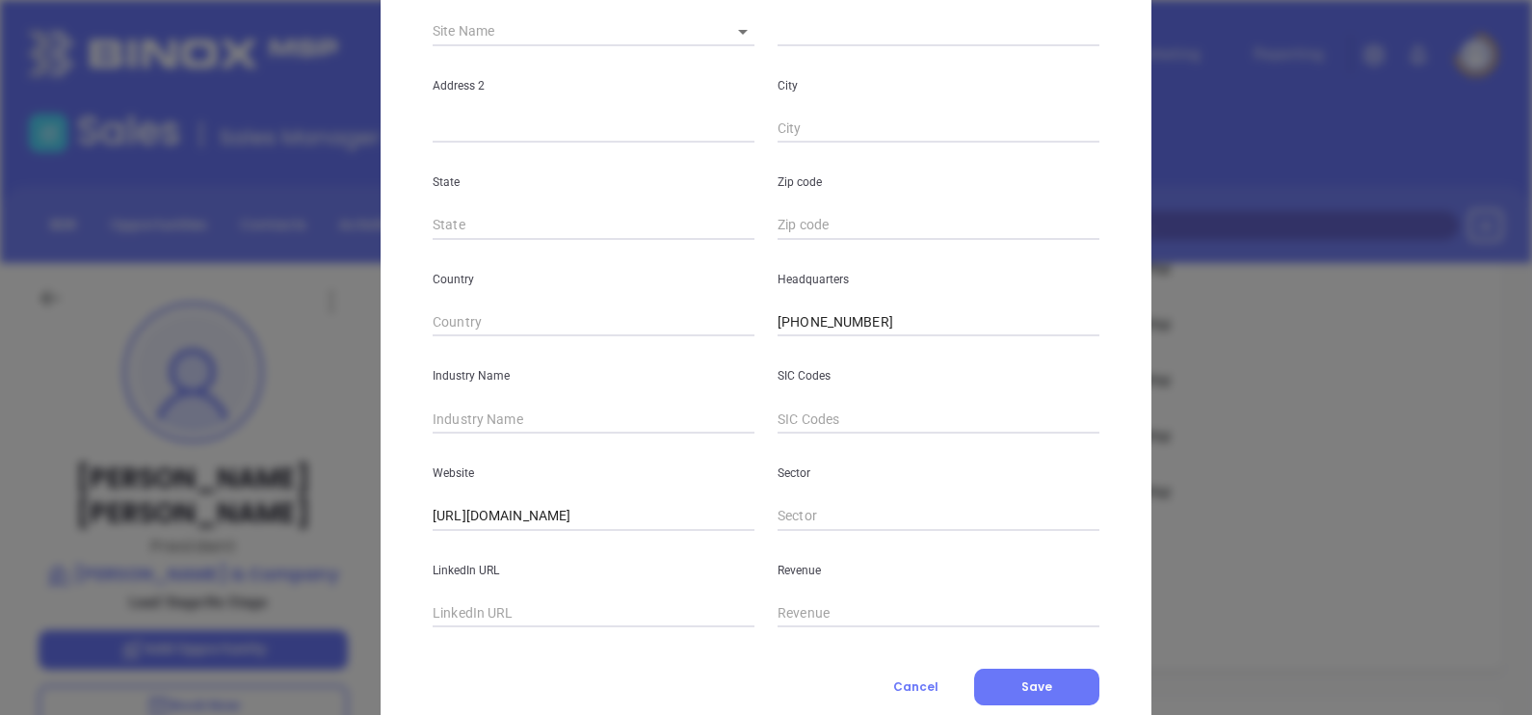
scroll to position [389, 0]
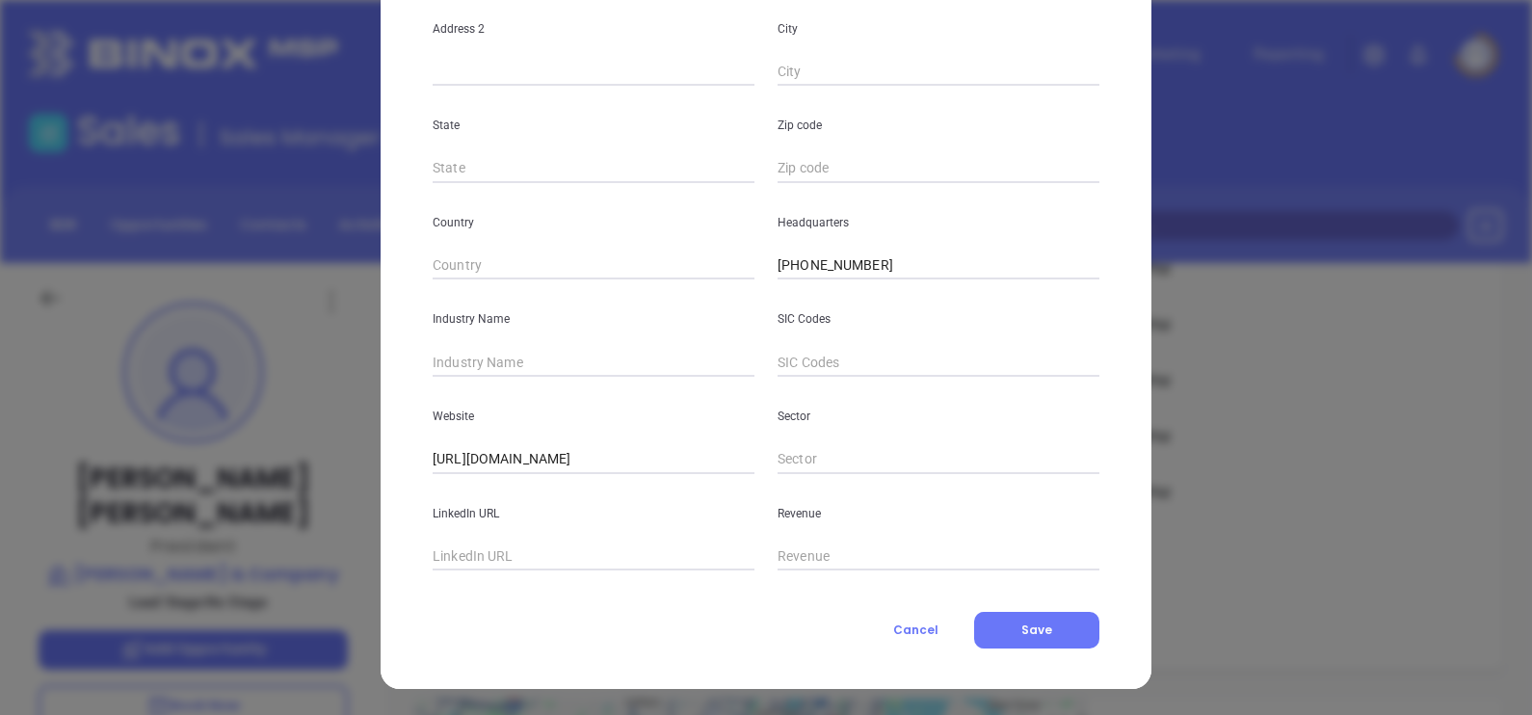
click at [539, 362] on input "text" at bounding box center [594, 362] width 322 height 29
type input "Insurance"
paste input "[DOMAIN_NAME][URL][PERSON_NAME]"
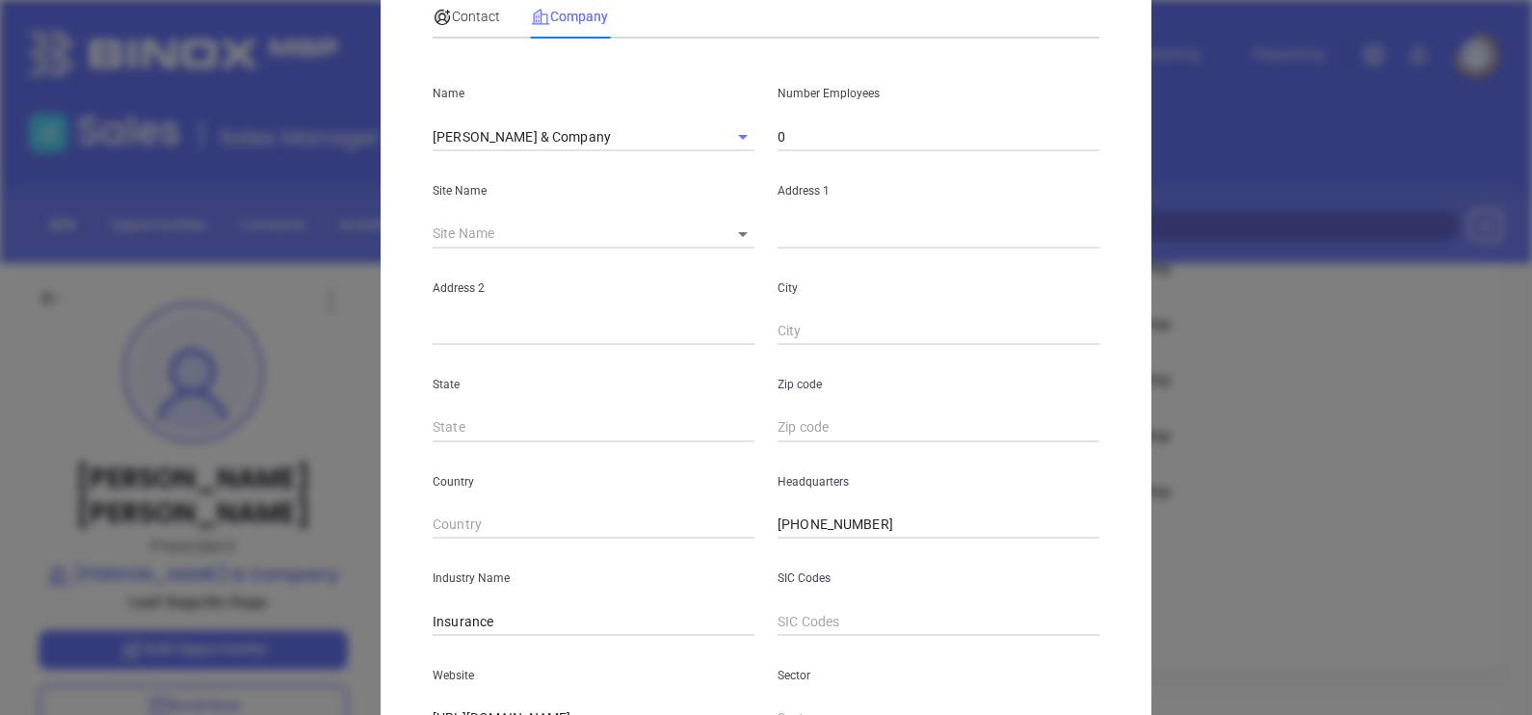
scroll to position [0, 0]
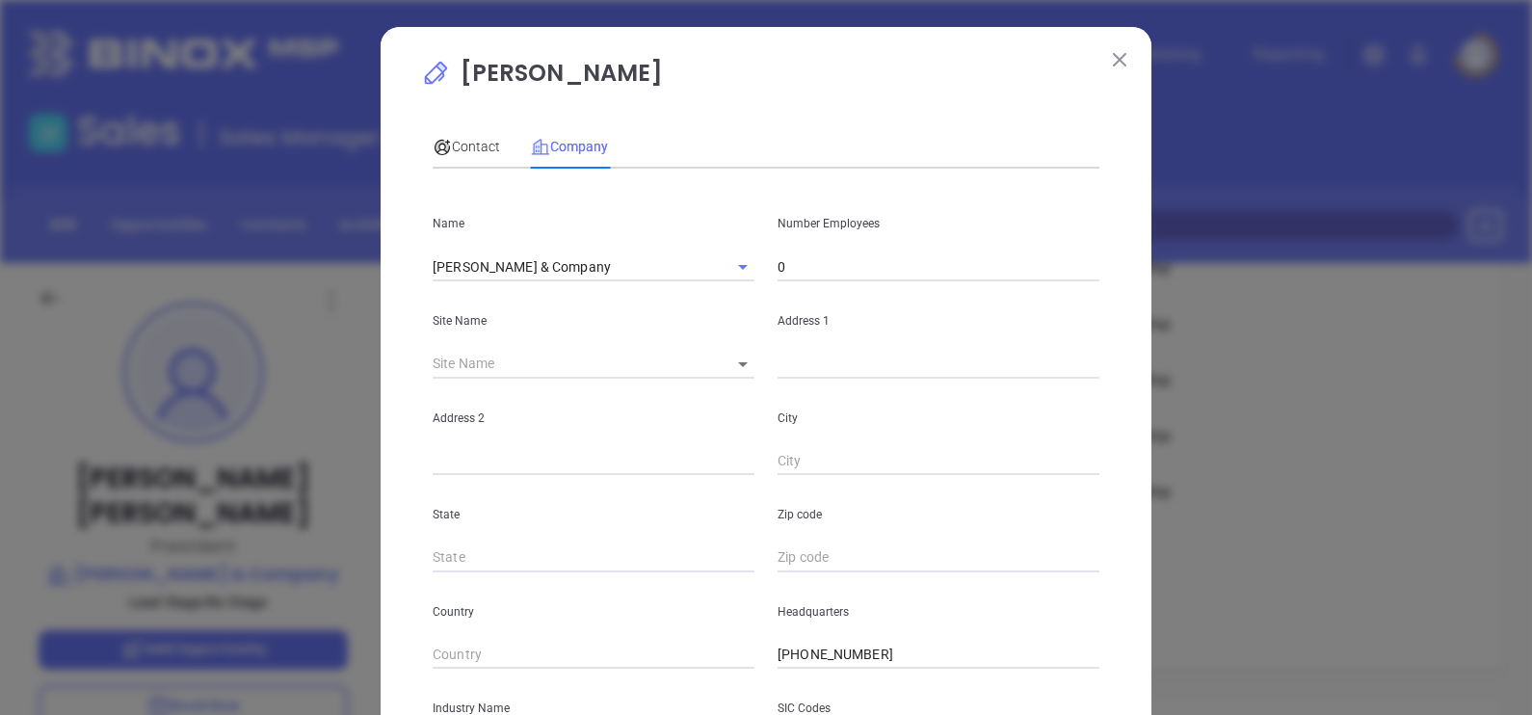
type input "[DOMAIN_NAME][URL][PERSON_NAME]"
click at [814, 252] on input "0" at bounding box center [939, 266] width 322 height 29
click at [818, 255] on div "Number Employees 0" at bounding box center [938, 232] width 345 height 97
click at [822, 264] on input "0" at bounding box center [939, 266] width 322 height 29
click at [822, 262] on input "0" at bounding box center [939, 266] width 322 height 29
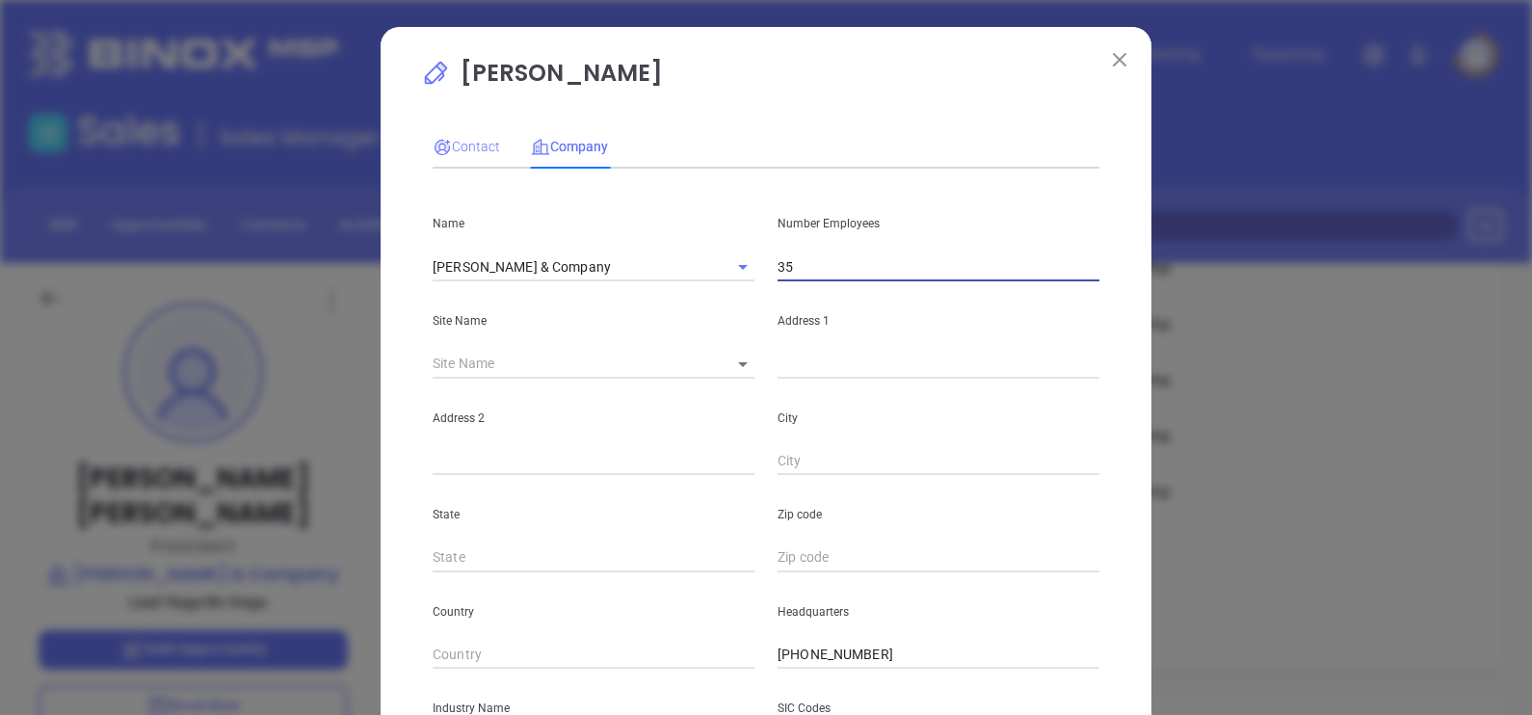
type input "35"
click at [477, 151] on span "Contact" at bounding box center [466, 146] width 67 height 15
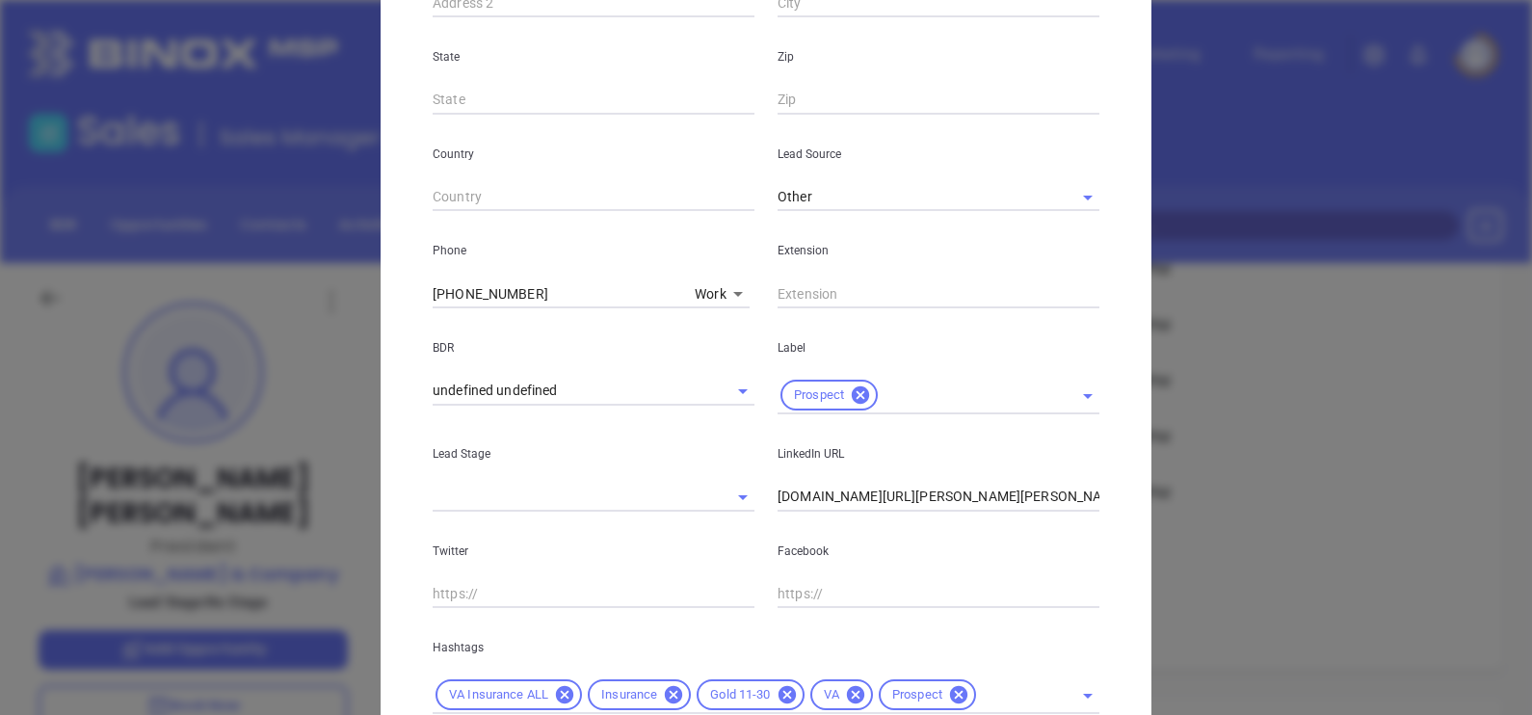
scroll to position [699, 0]
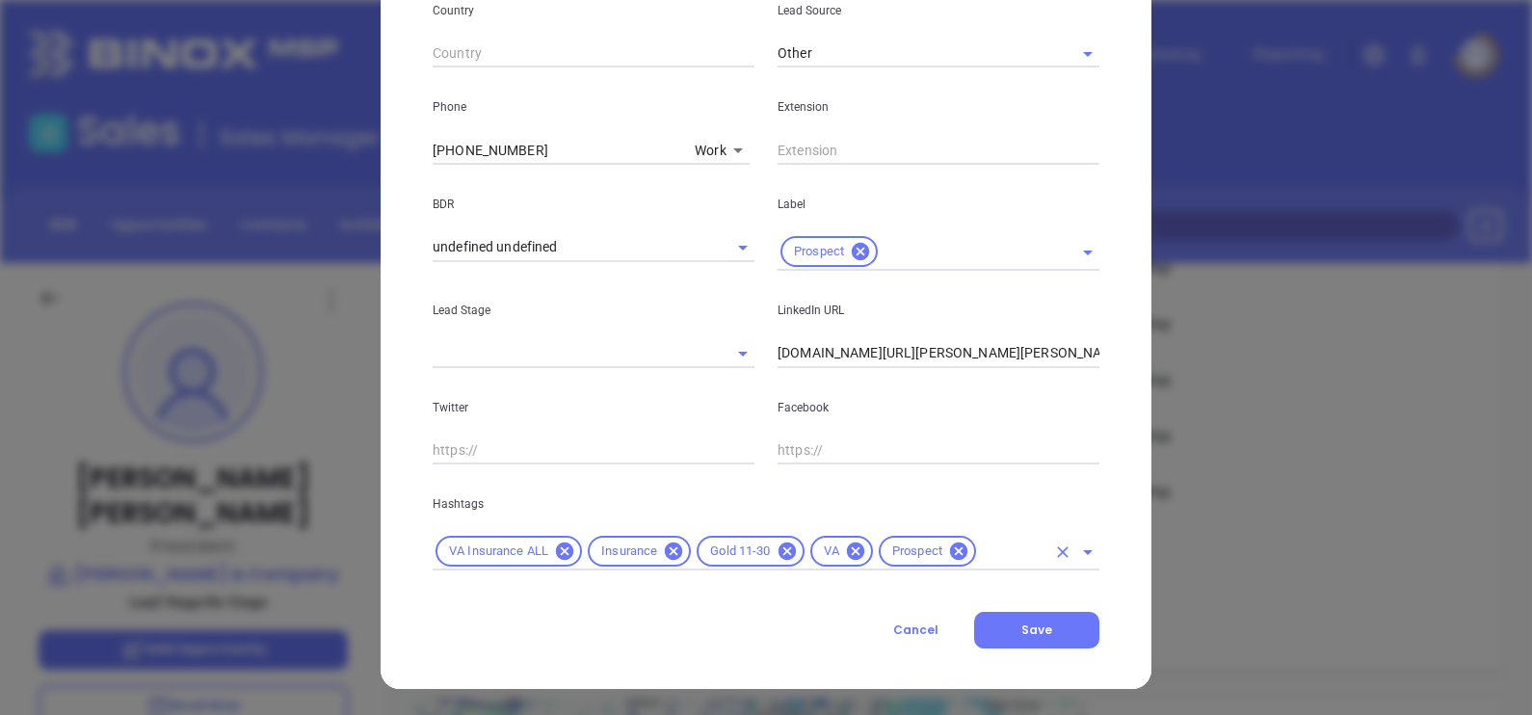
click at [780, 554] on icon at bounding box center [786, 550] width 17 height 17
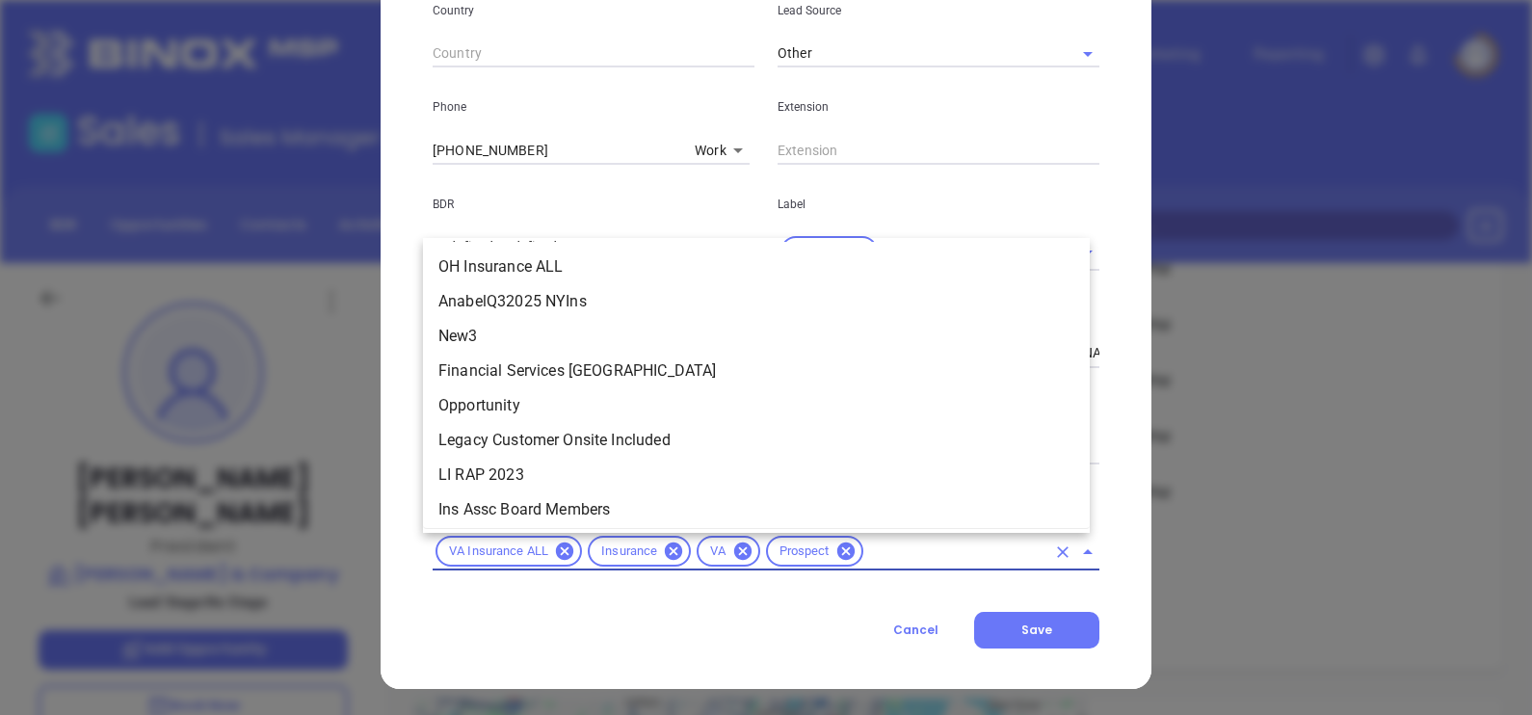
click at [895, 559] on input "text" at bounding box center [955, 552] width 179 height 24
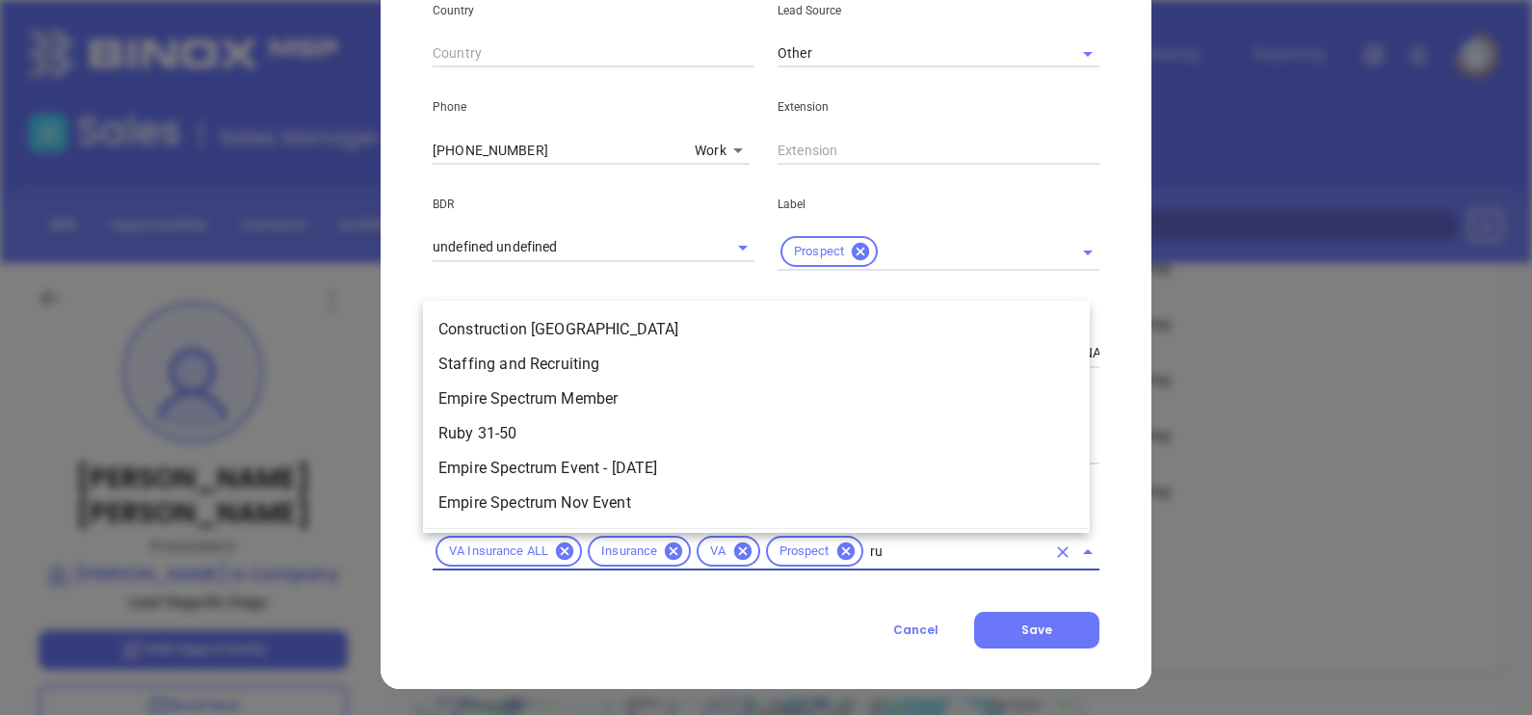
scroll to position [0, 0]
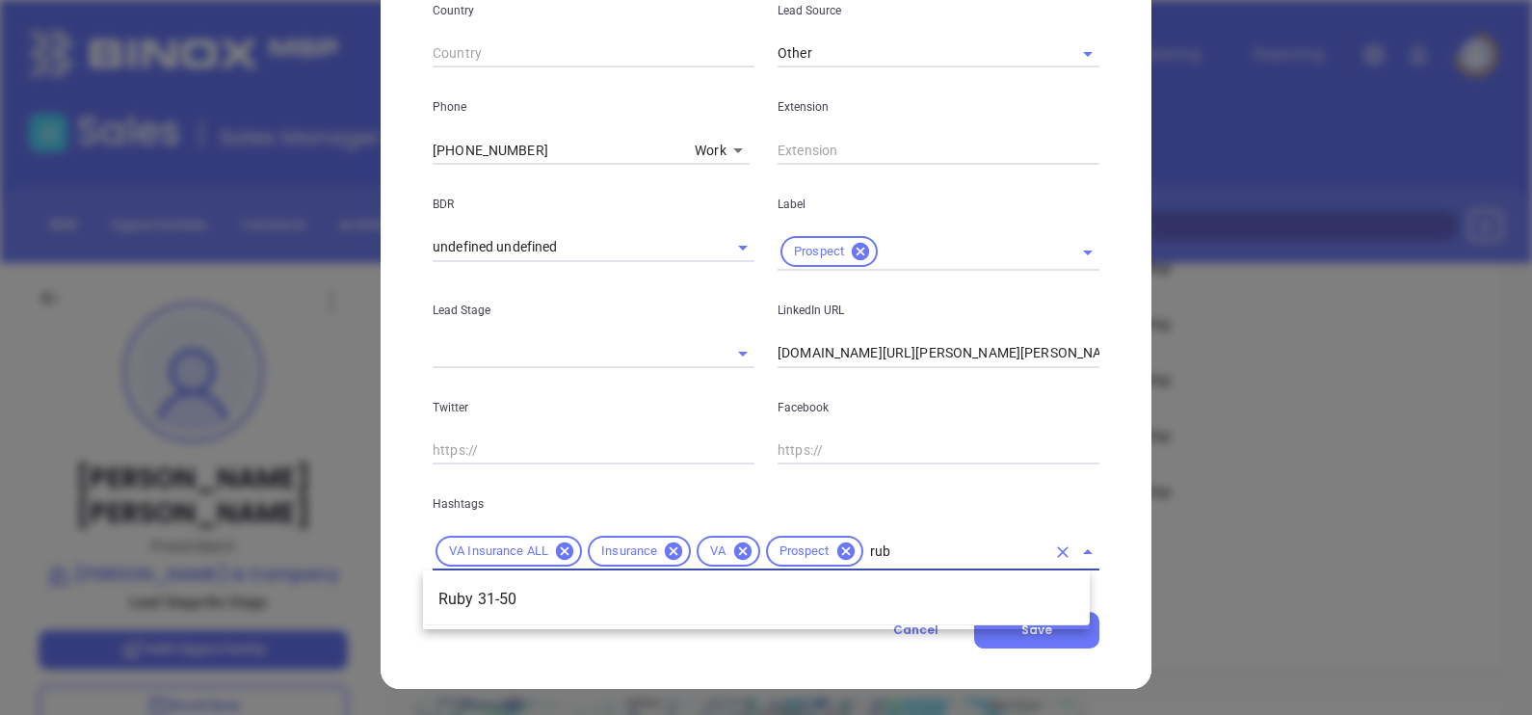
type input "ruby"
click at [920, 588] on li "Ruby 31-50" at bounding box center [756, 599] width 667 height 35
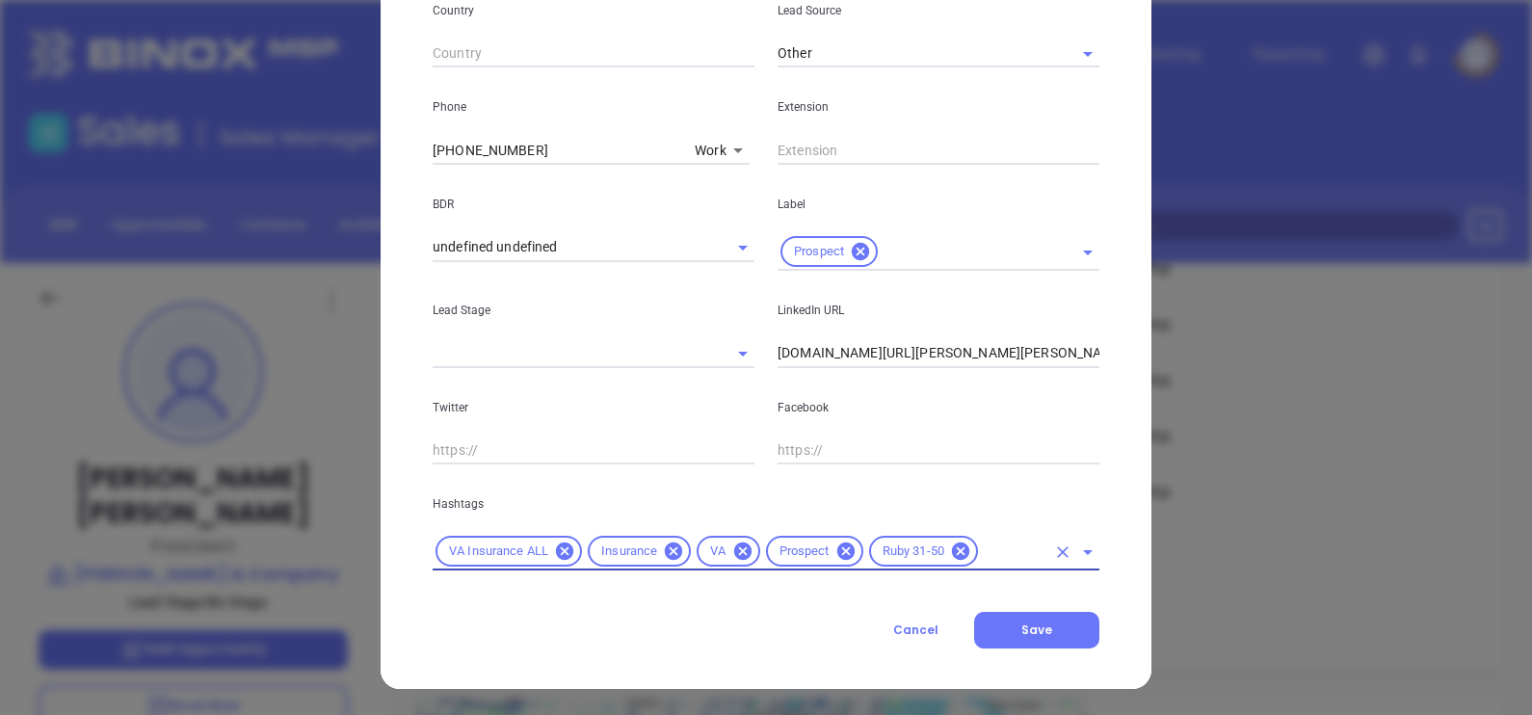
click at [1002, 609] on div "Contact Company First Name [PERSON_NAME] Last Name [PERSON_NAME] Email [EMAIL_A…" at bounding box center [766, 32] width 667 height 1232
click at [1033, 625] on span "Save" at bounding box center [1036, 629] width 31 height 16
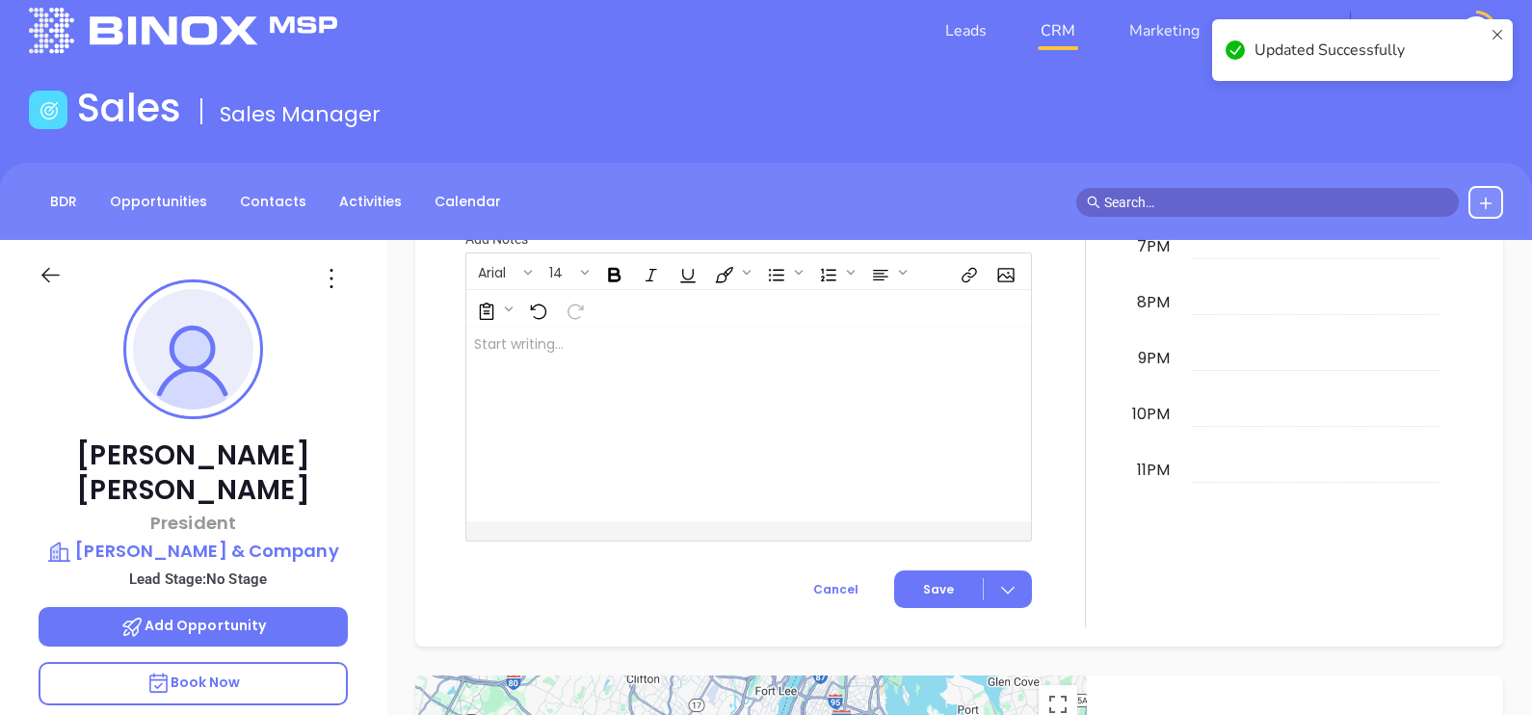
scroll to position [842, 0]
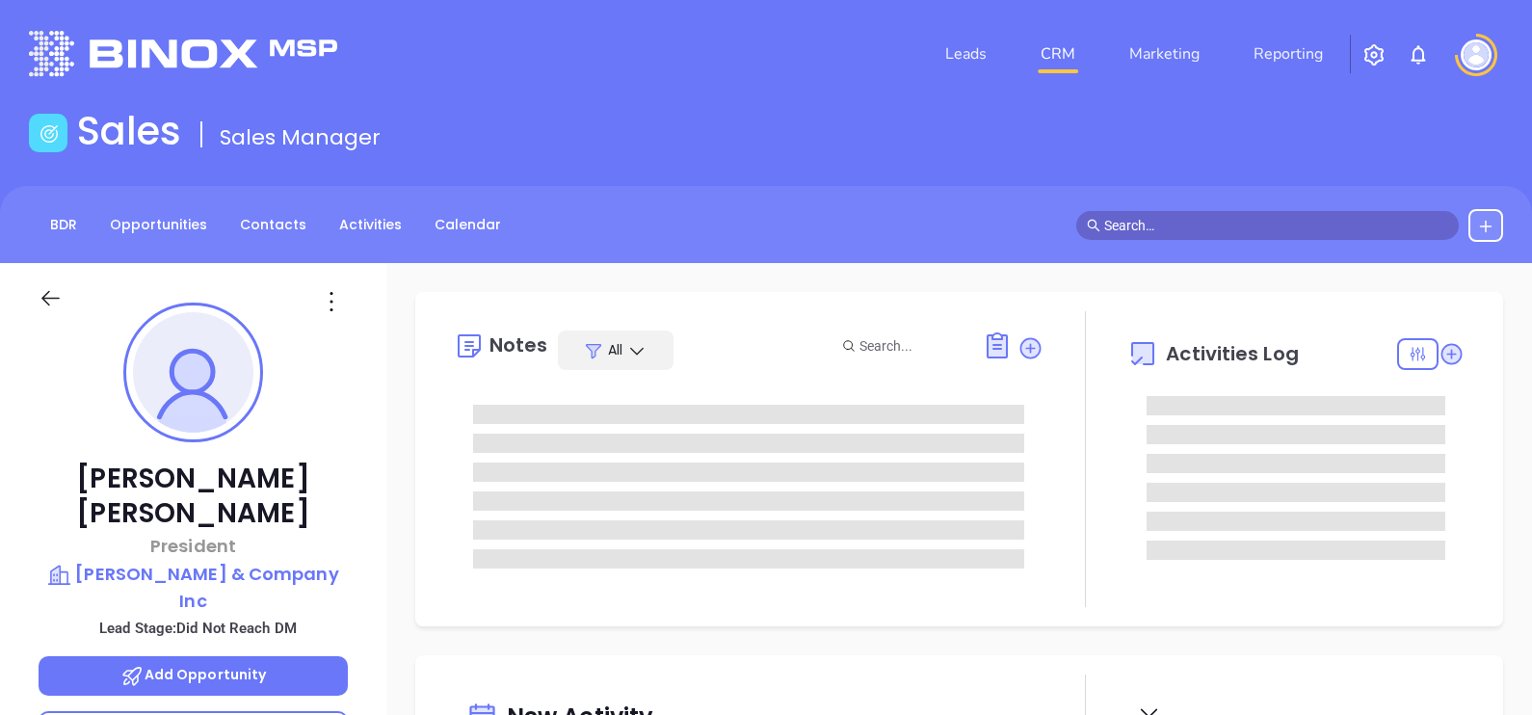
type input "[DATE]"
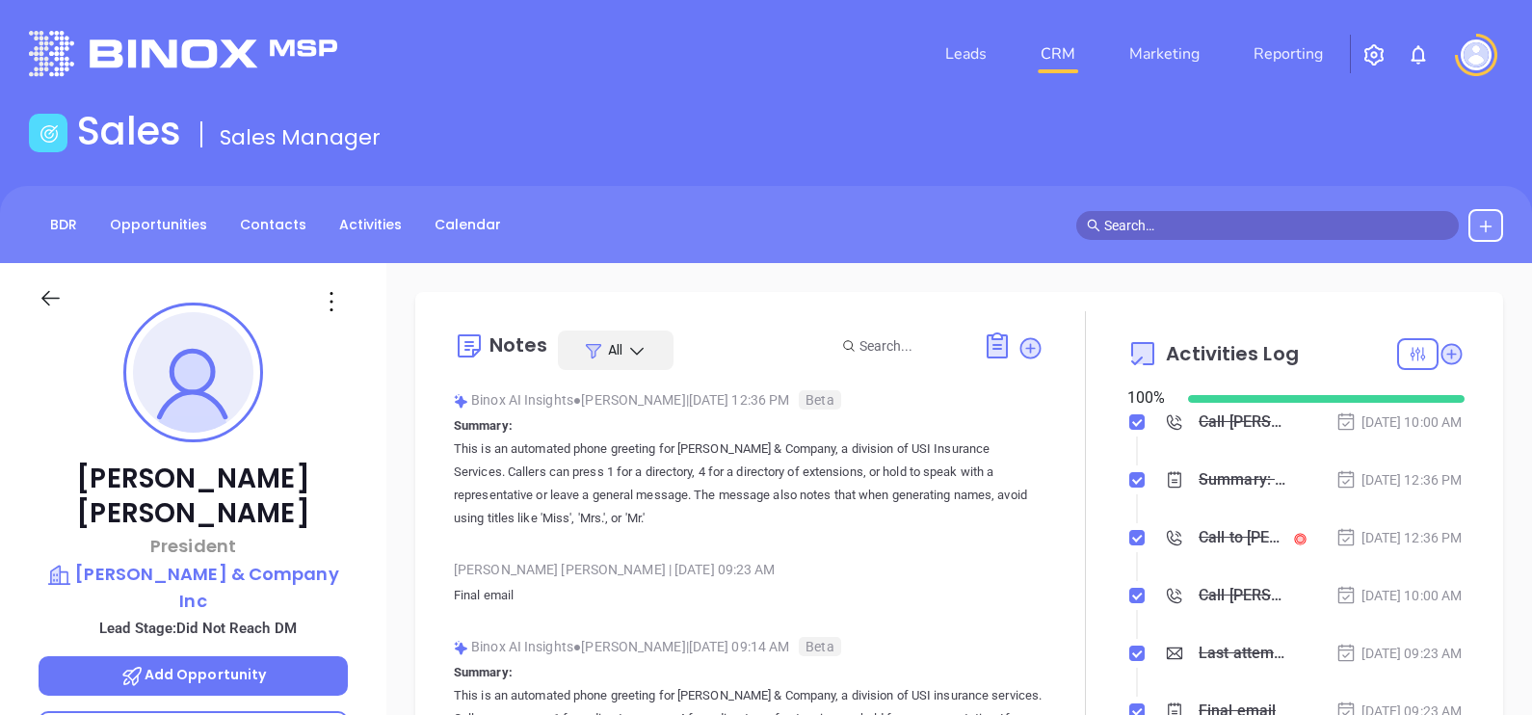
type input "[PERSON_NAME]"
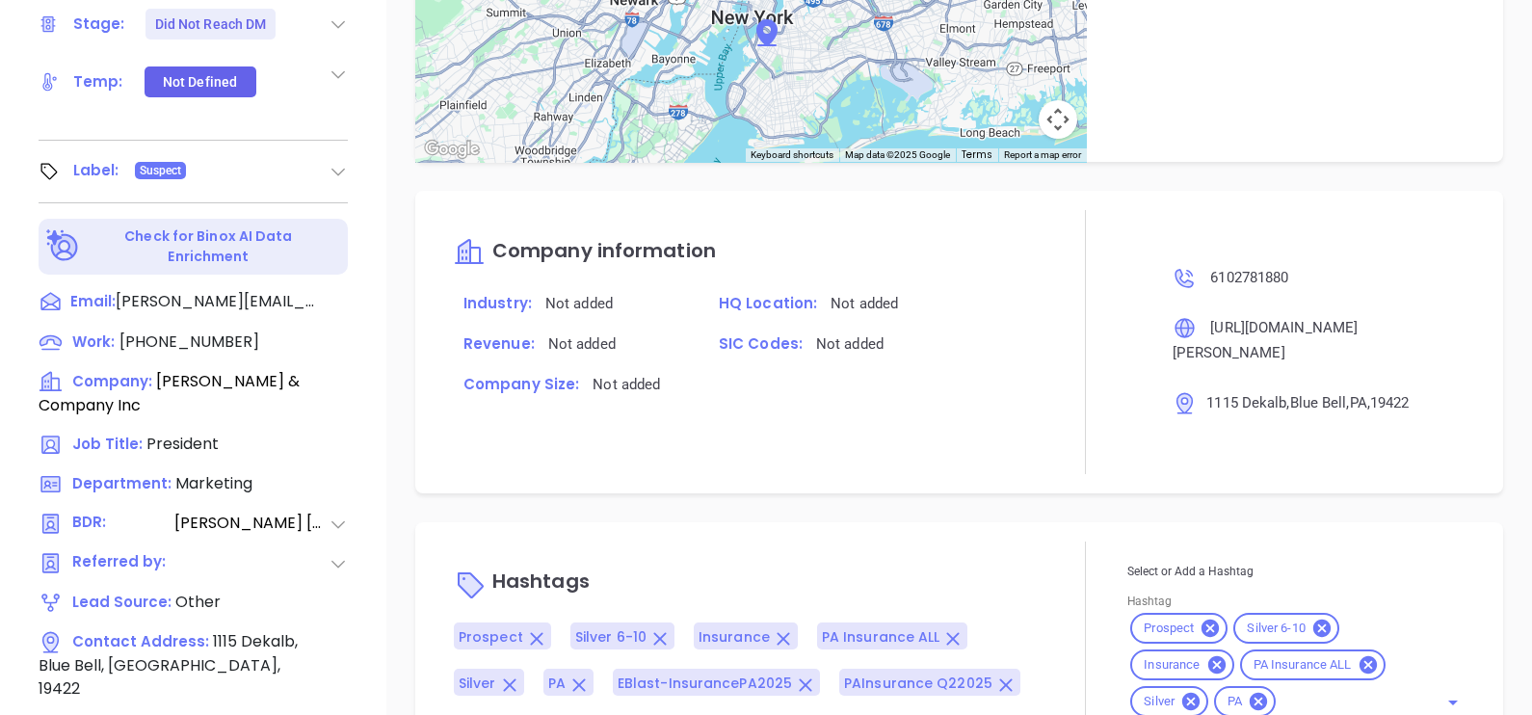
scroll to position [896, 0]
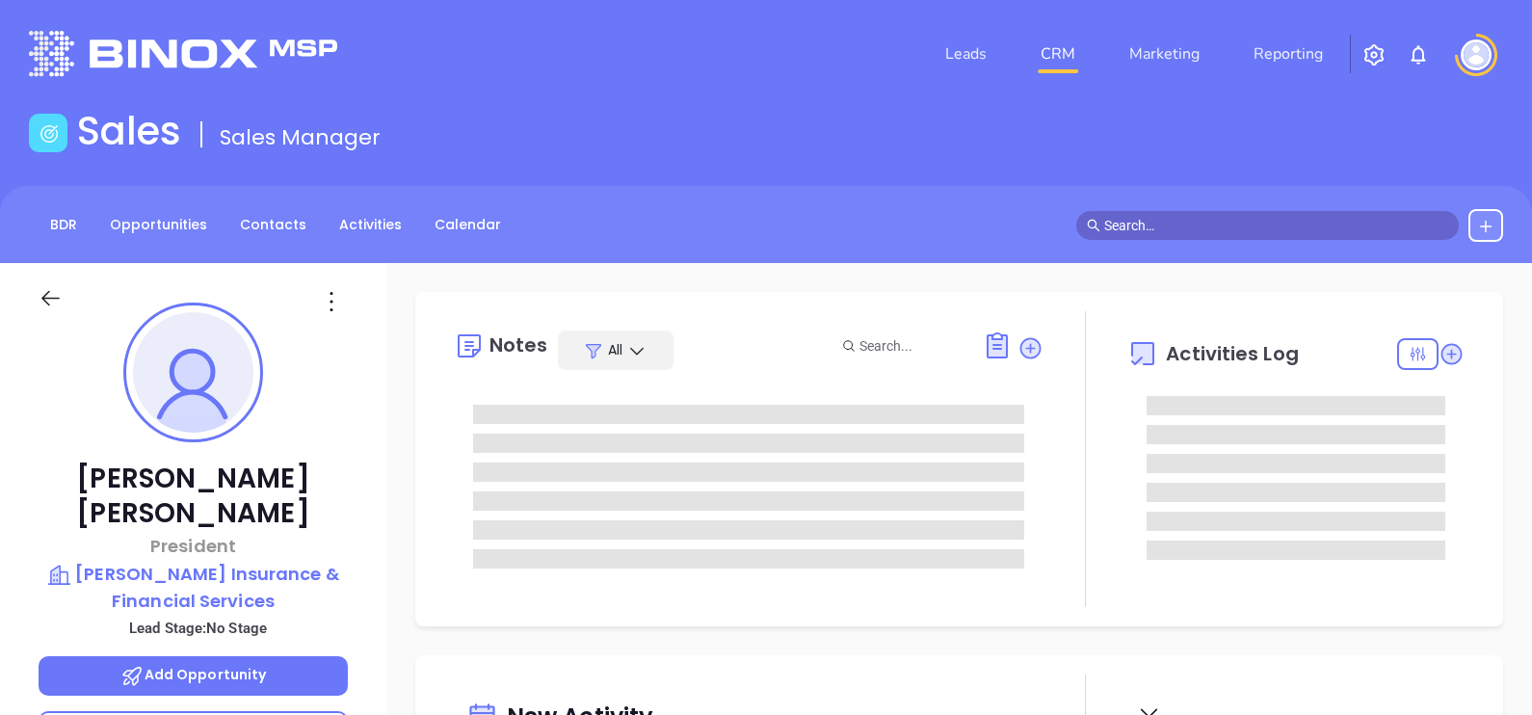
type input "10:00 am"
type input "[DATE]"
type input "[PERSON_NAME]"
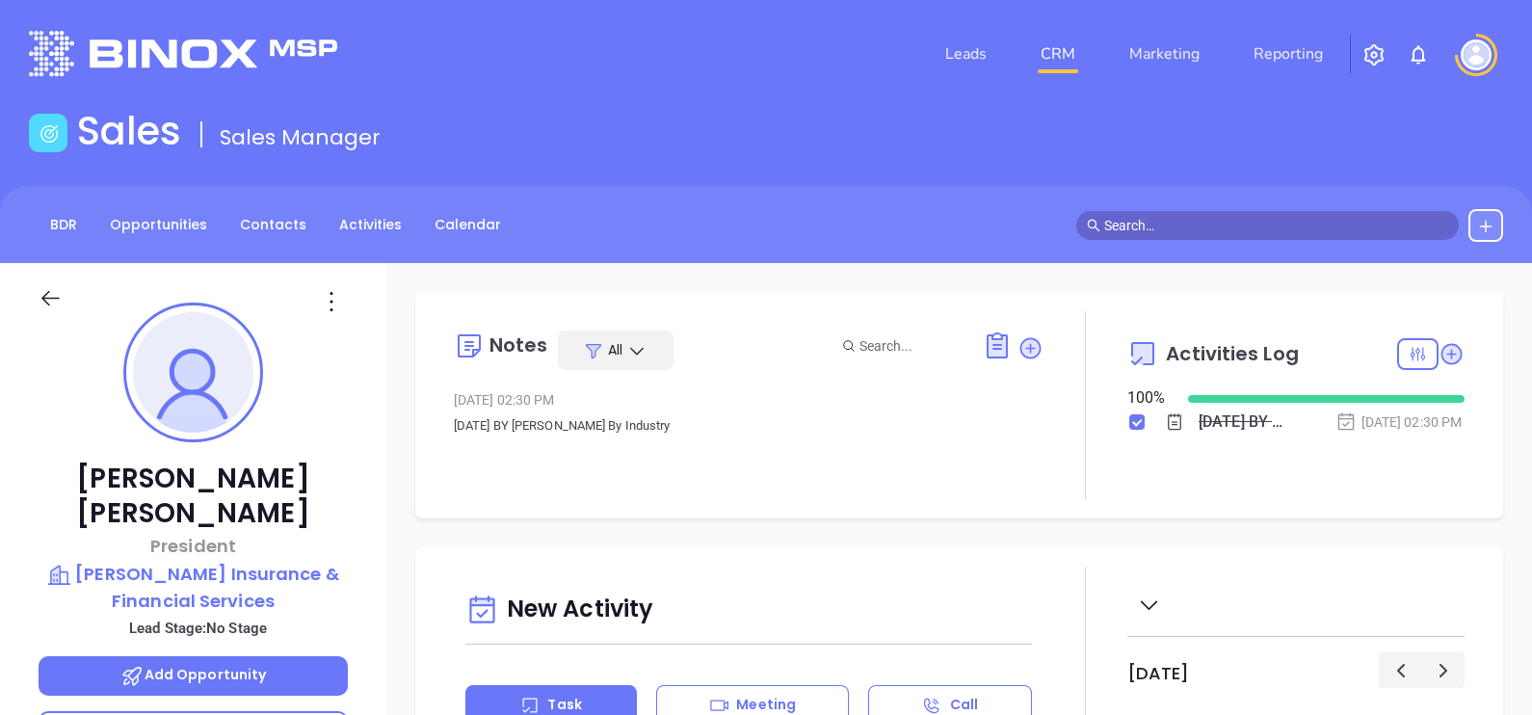
scroll to position [559, 0]
drag, startPoint x: 360, startPoint y: 560, endPoint x: 94, endPoint y: 526, distance: 268.1
click at [94, 526] on div "[PERSON_NAME] President [PERSON_NAME] Insurance & Financial Services Lead Stage…" at bounding box center [193, 710] width 386 height 894
copy p "[PERSON_NAME] Insurance & Financial Services"
click at [326, 306] on icon at bounding box center [331, 301] width 31 height 31
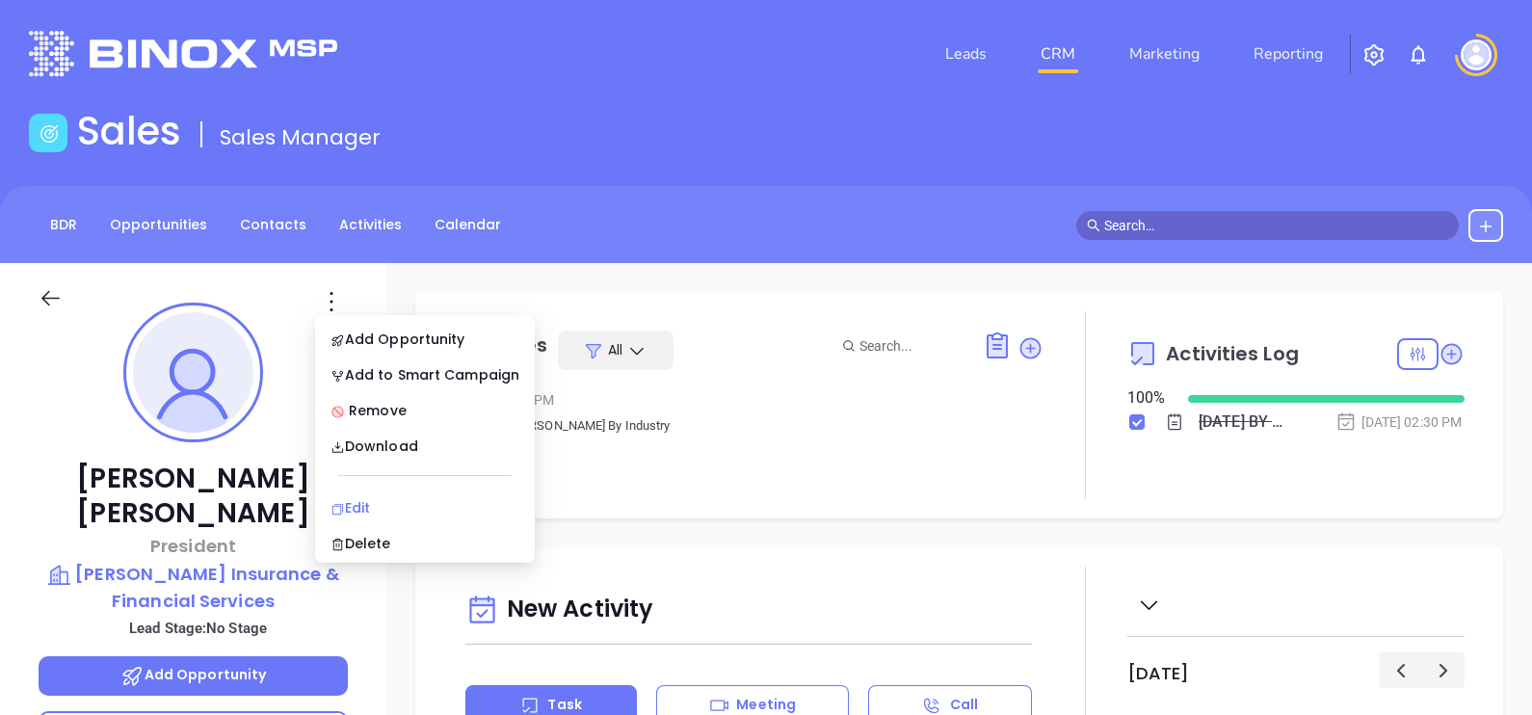
click at [358, 498] on div "Edit" at bounding box center [424, 507] width 189 height 21
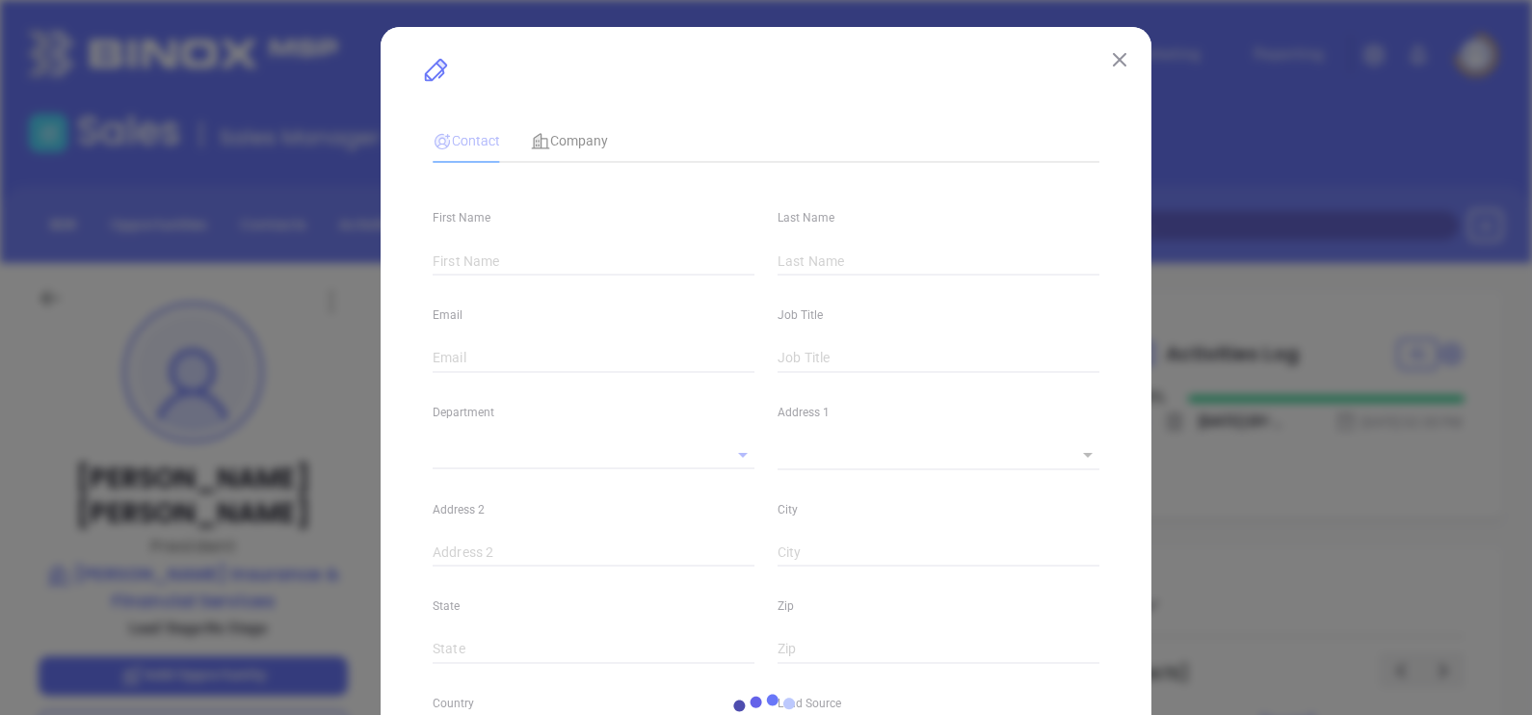
type input "[PERSON_NAME]"
type input "[PERSON_NAME][EMAIL_ADDRESS][DOMAIN_NAME]"
type input "President"
type input "1"
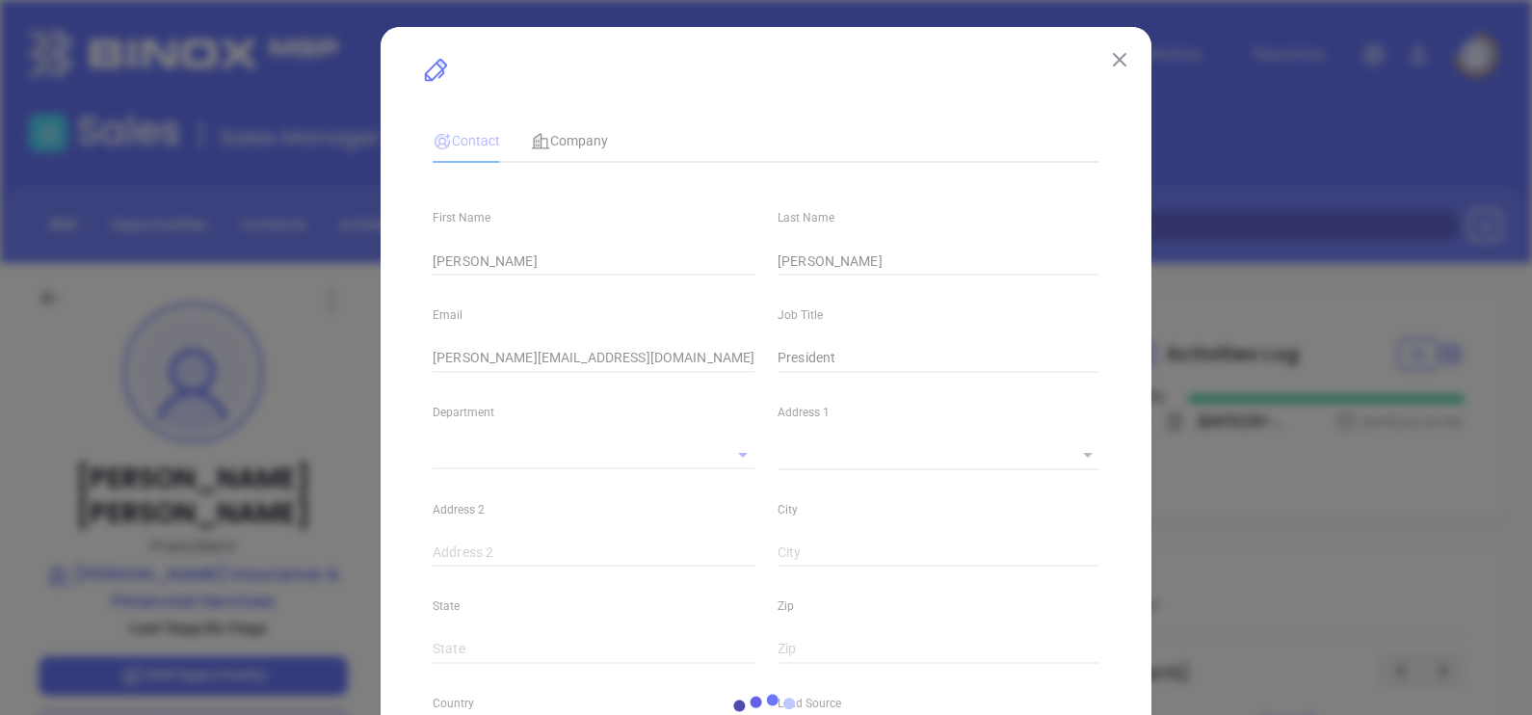
type input "Marketing"
type input "Other"
type input "undefined undefined"
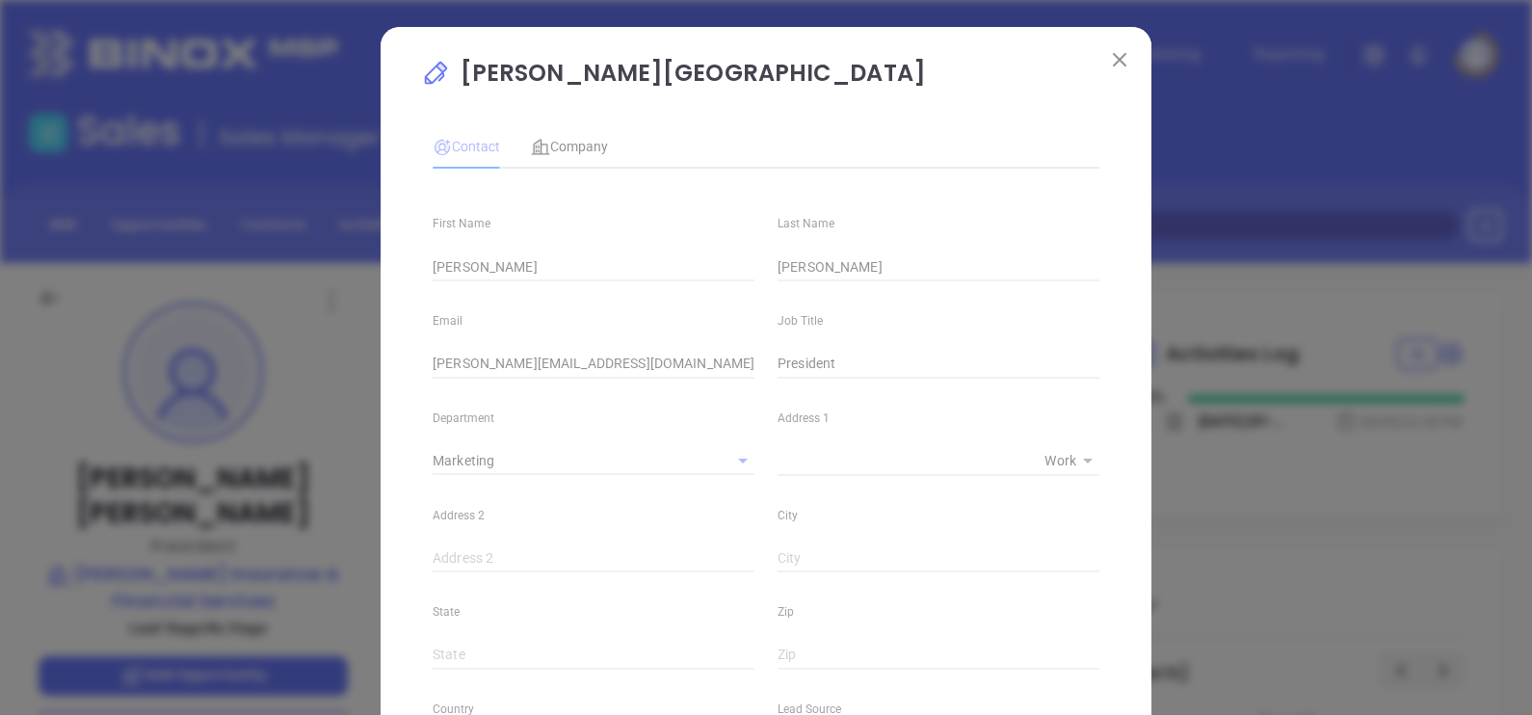
type input "[PHONE_NUMBER]"
type input "1"
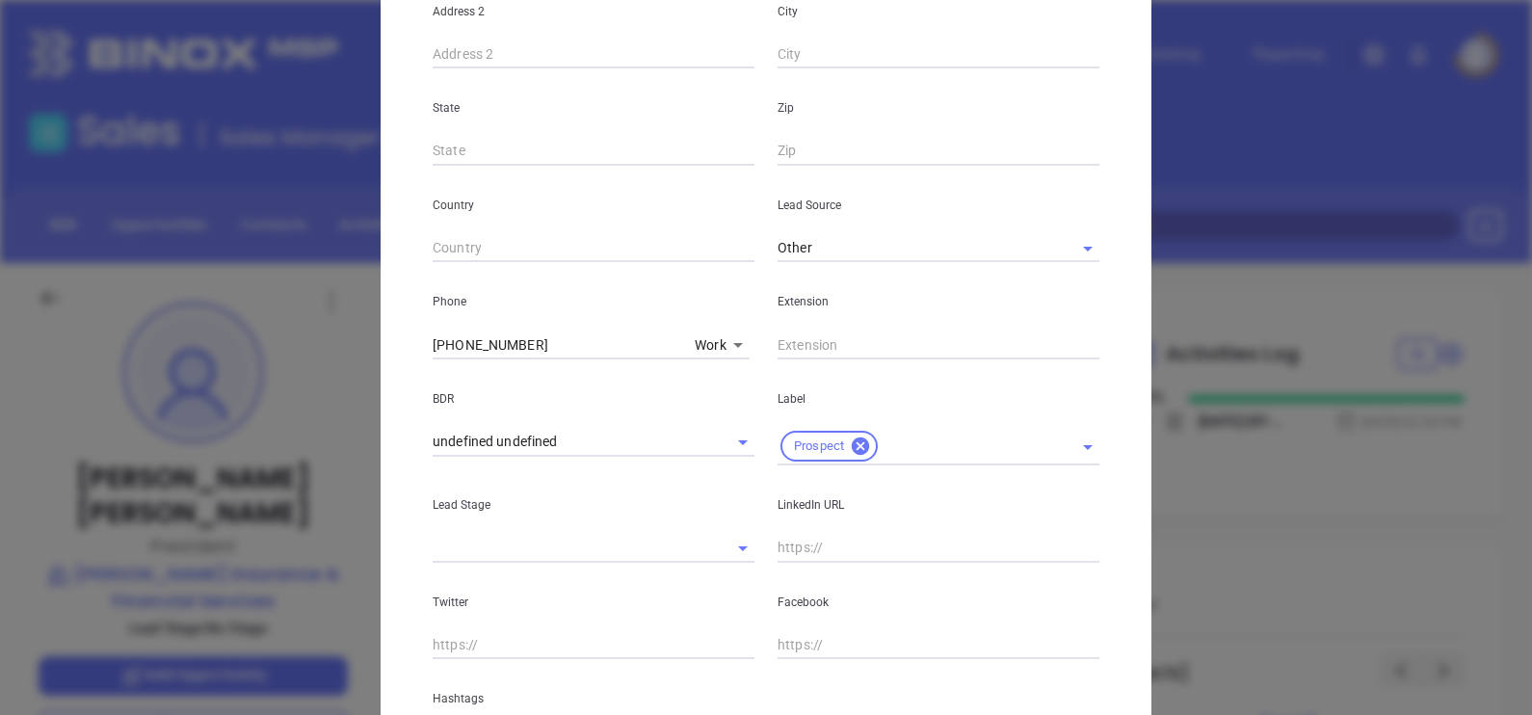
scroll to position [723, 0]
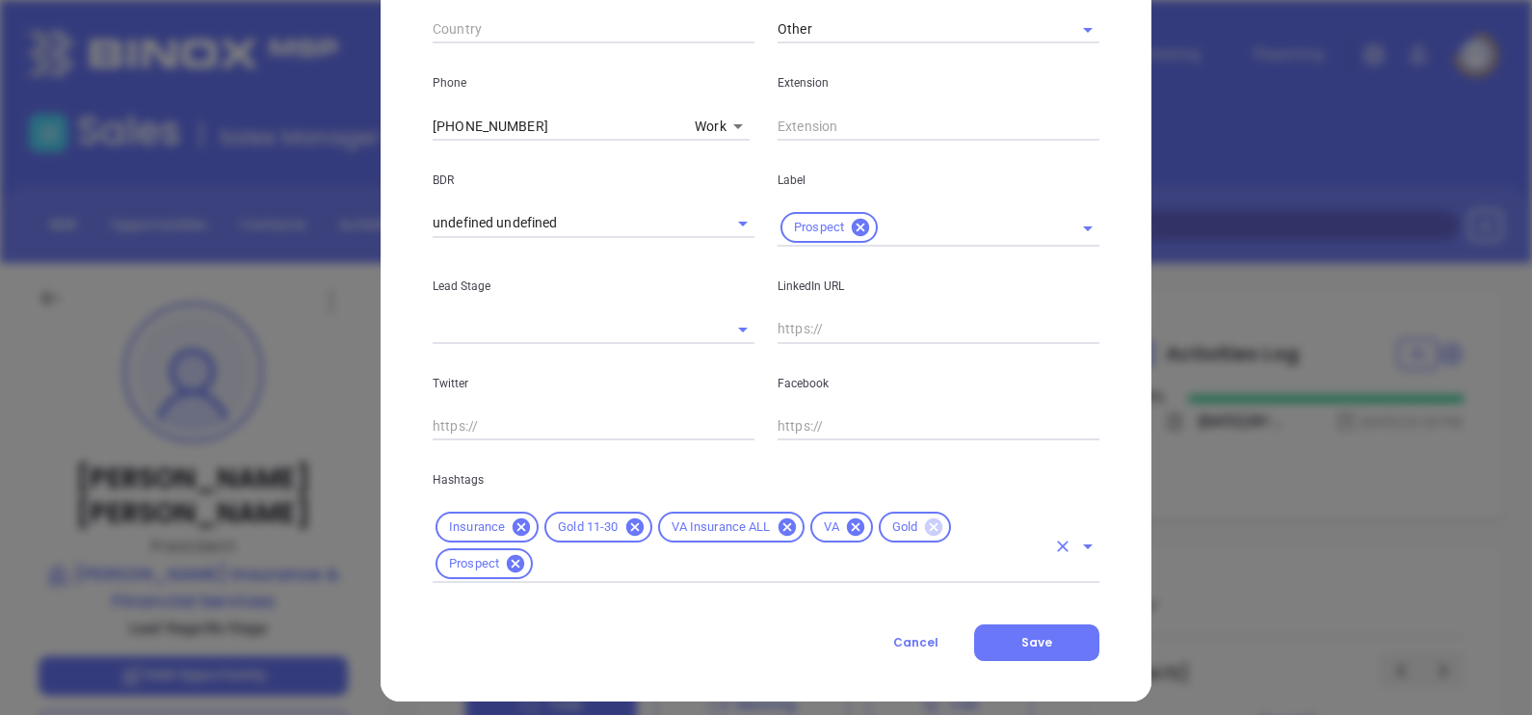
click at [925, 524] on icon at bounding box center [933, 526] width 17 height 17
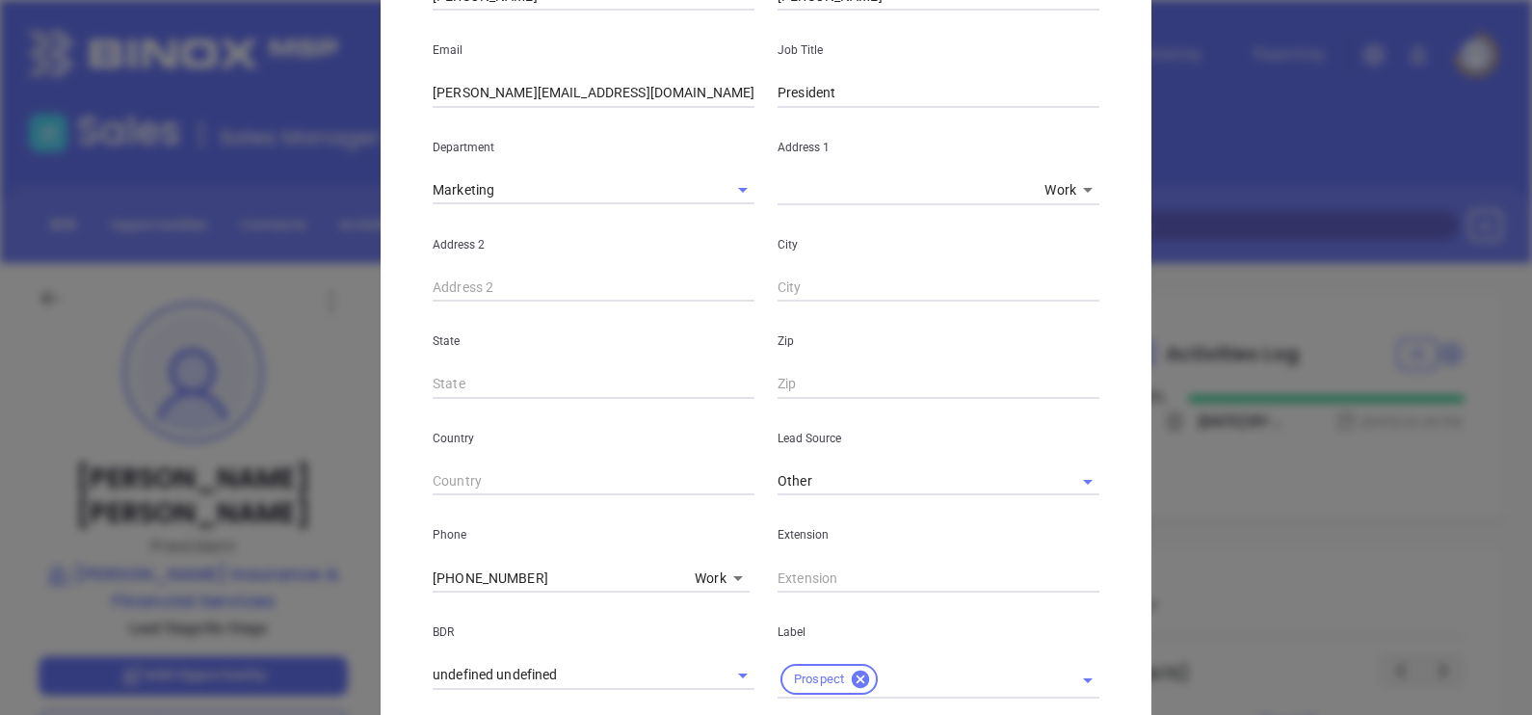
scroll to position [0, 0]
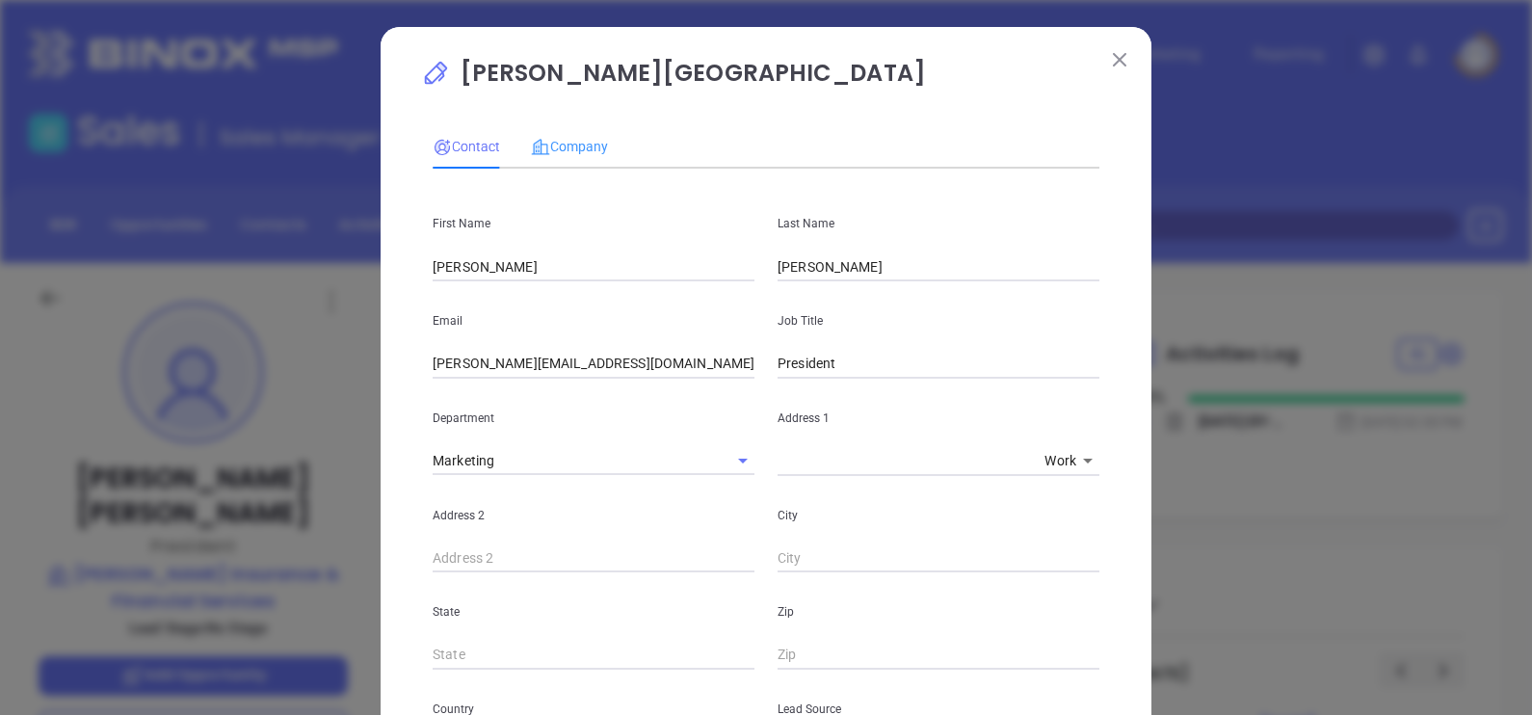
click at [565, 131] on div "Company" at bounding box center [569, 146] width 77 height 44
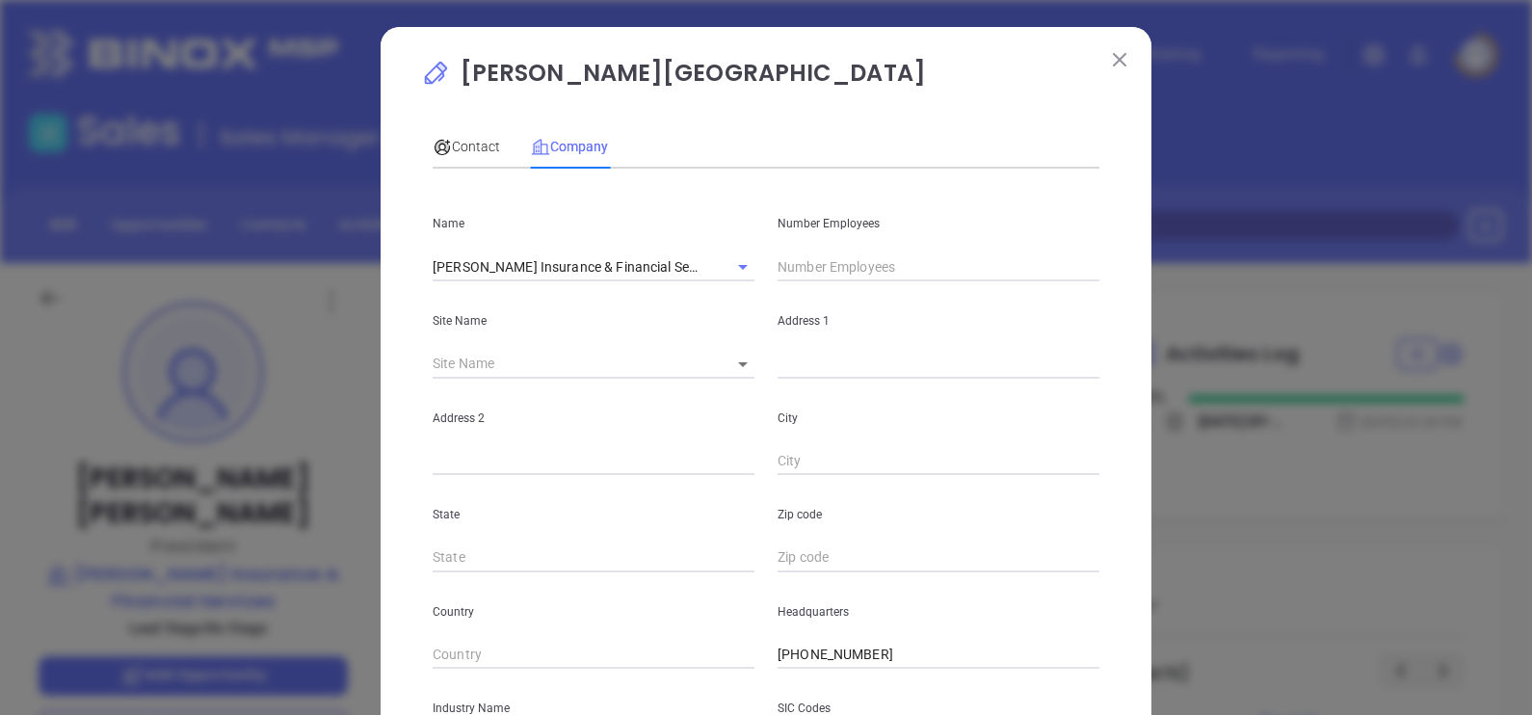
click at [778, 264] on input "text" at bounding box center [939, 266] width 322 height 29
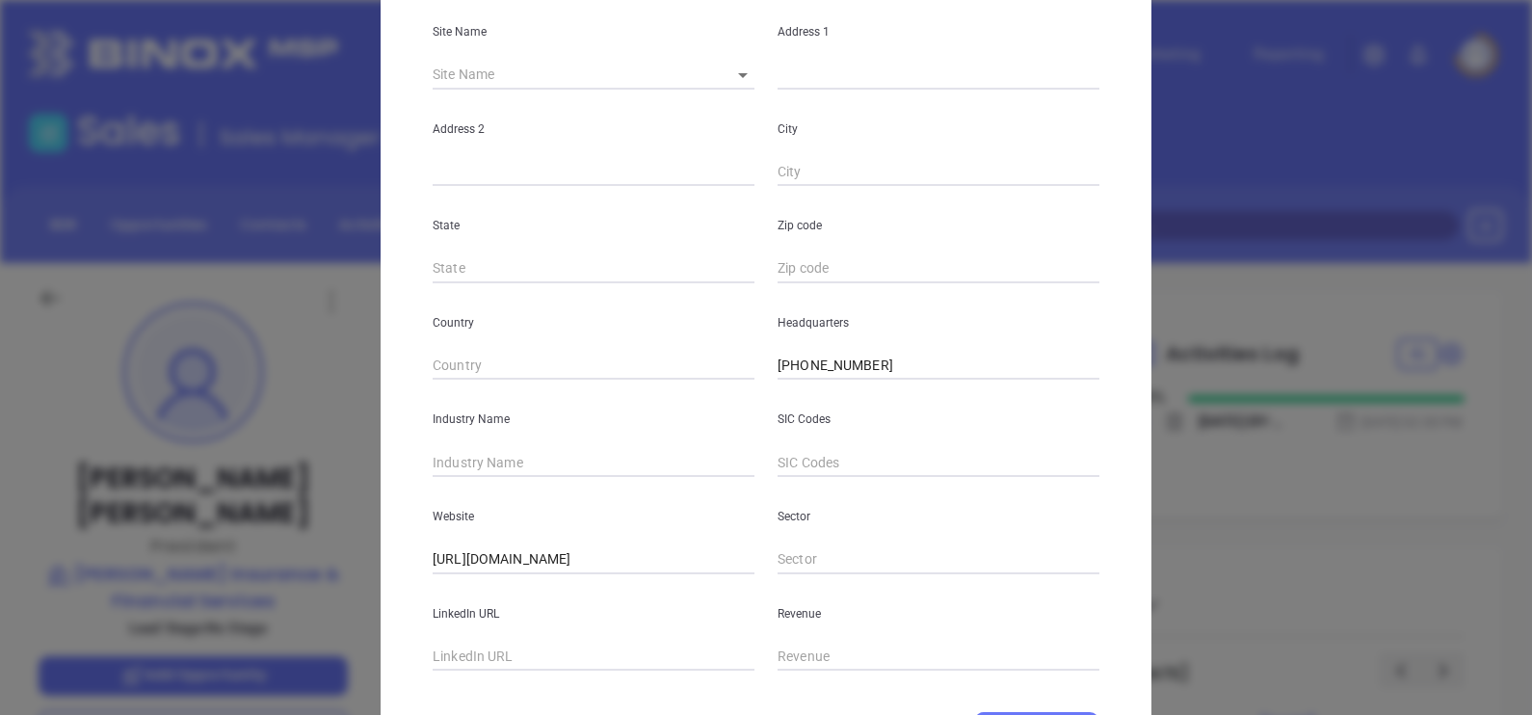
scroll to position [389, 0]
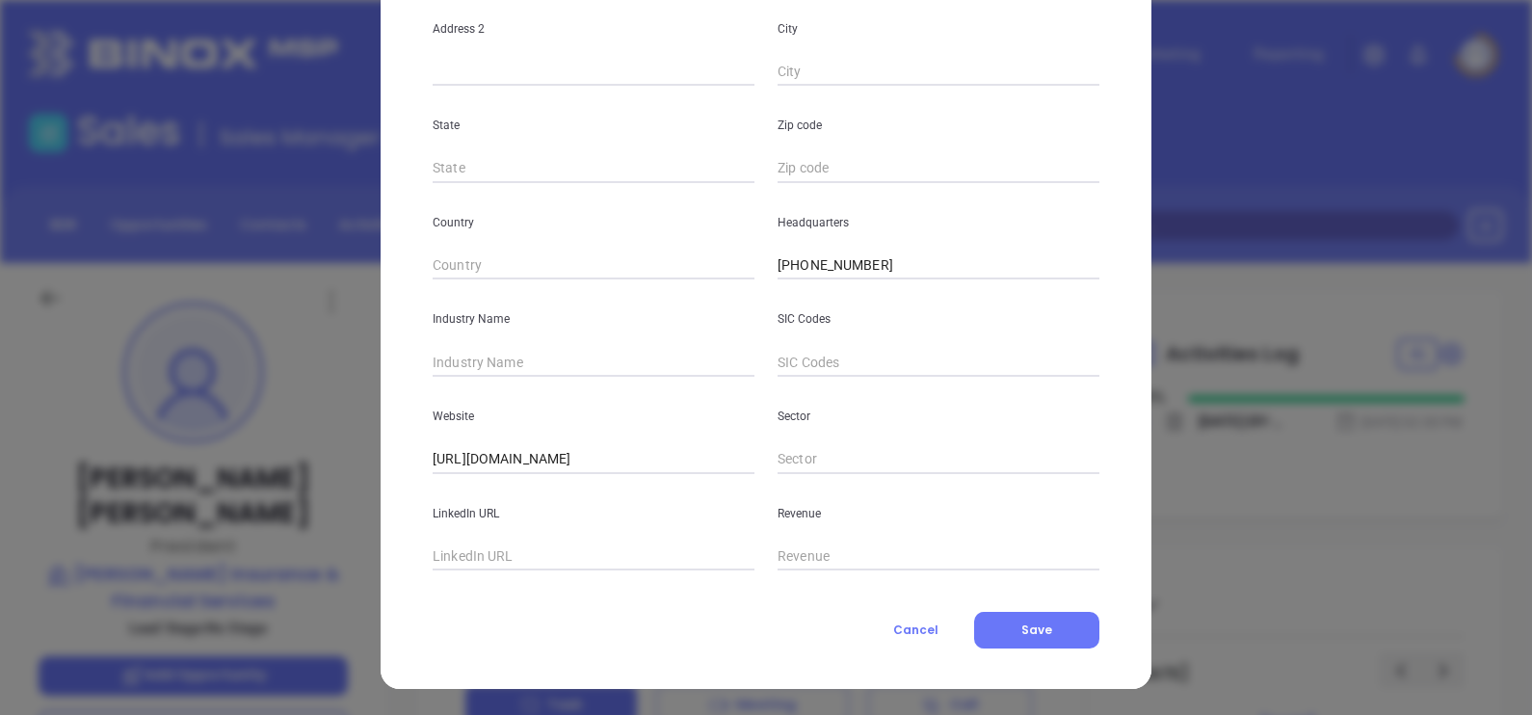
type input "17"
click at [496, 367] on input "text" at bounding box center [594, 362] width 322 height 29
type input "n"
type input "Insurance"
paste input "[DOMAIN_NAME][URL][PERSON_NAME]"
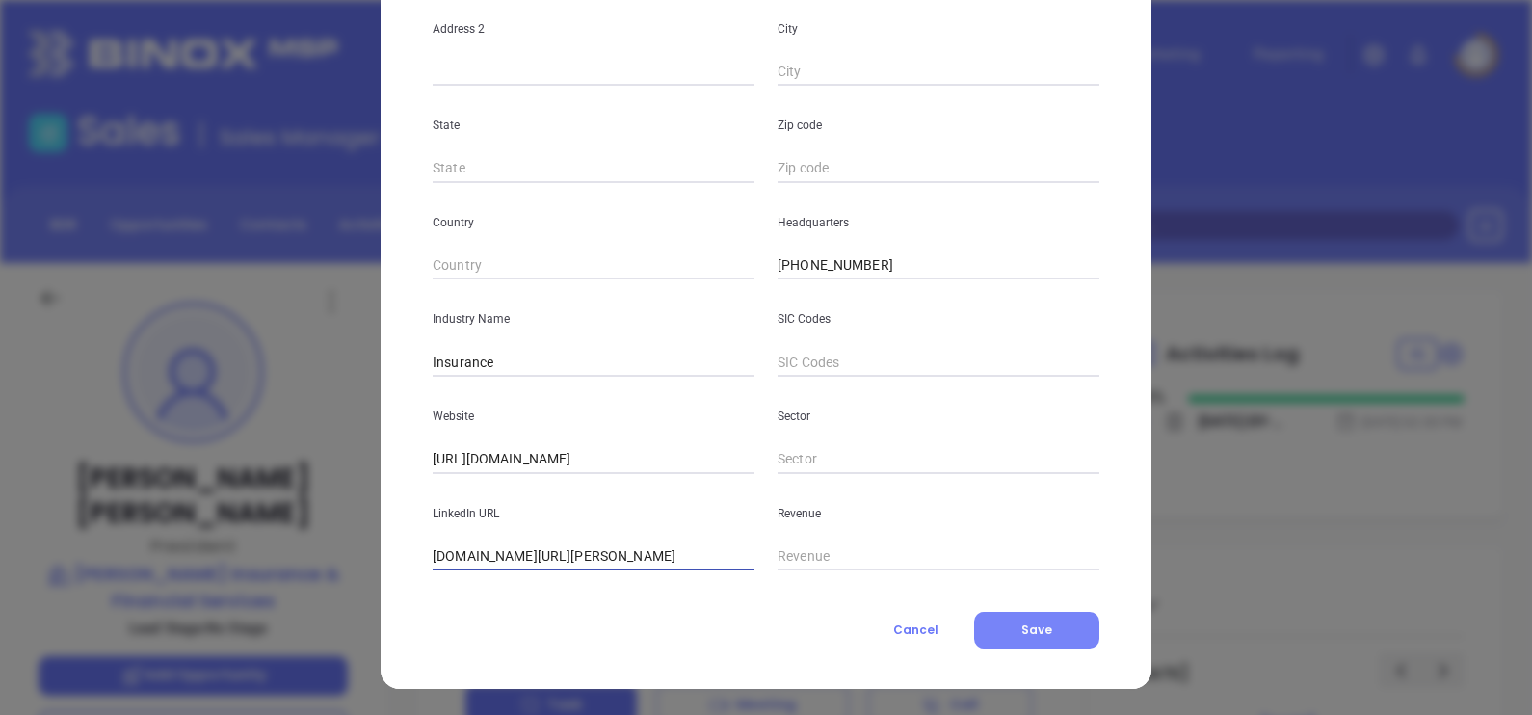
scroll to position [0, 138]
type input "[DOMAIN_NAME][URL][PERSON_NAME]"
click at [1070, 635] on button "Save" at bounding box center [1036, 630] width 125 height 37
